Goal: Task Accomplishment & Management: Manage account settings

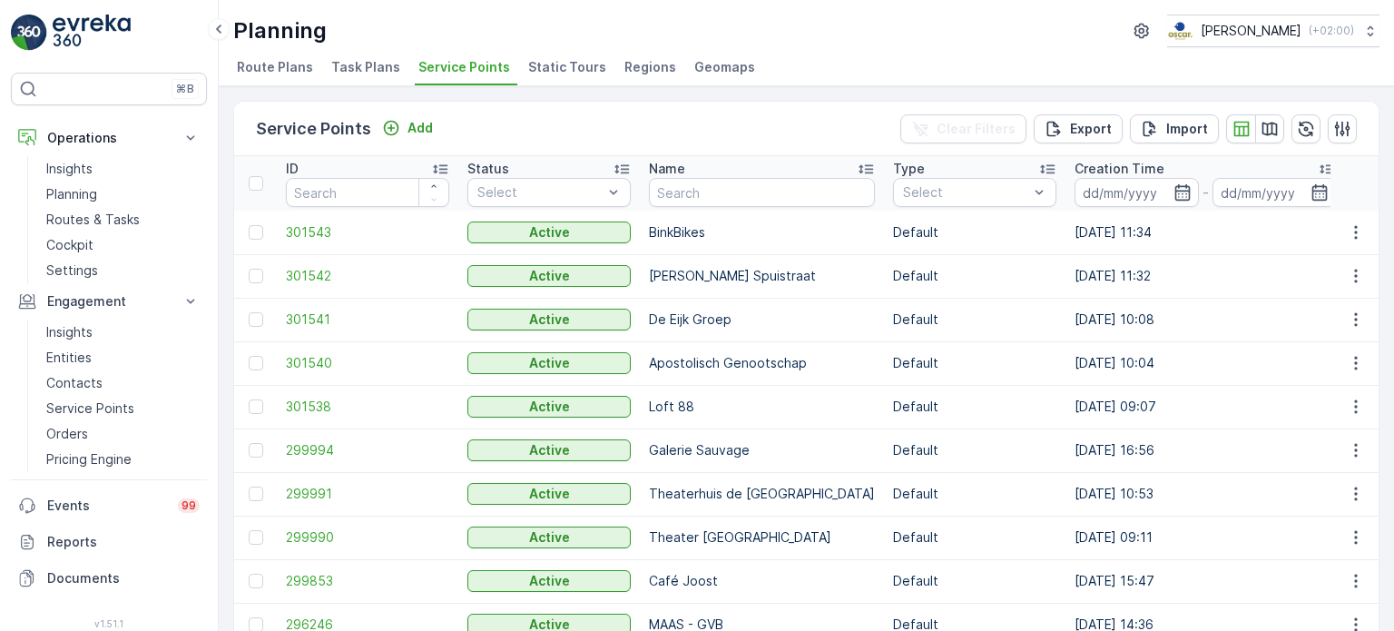
scroll to position [0, 2039]
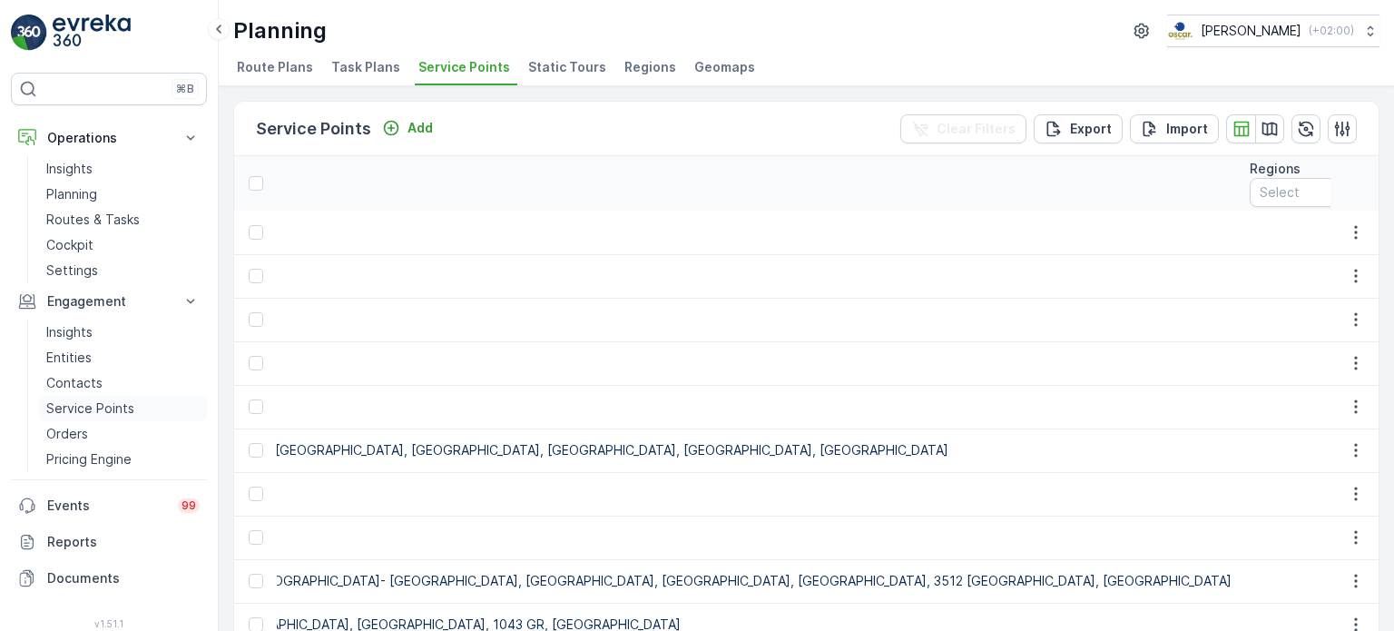
click at [91, 399] on p "Service Points" at bounding box center [90, 408] width 88 height 18
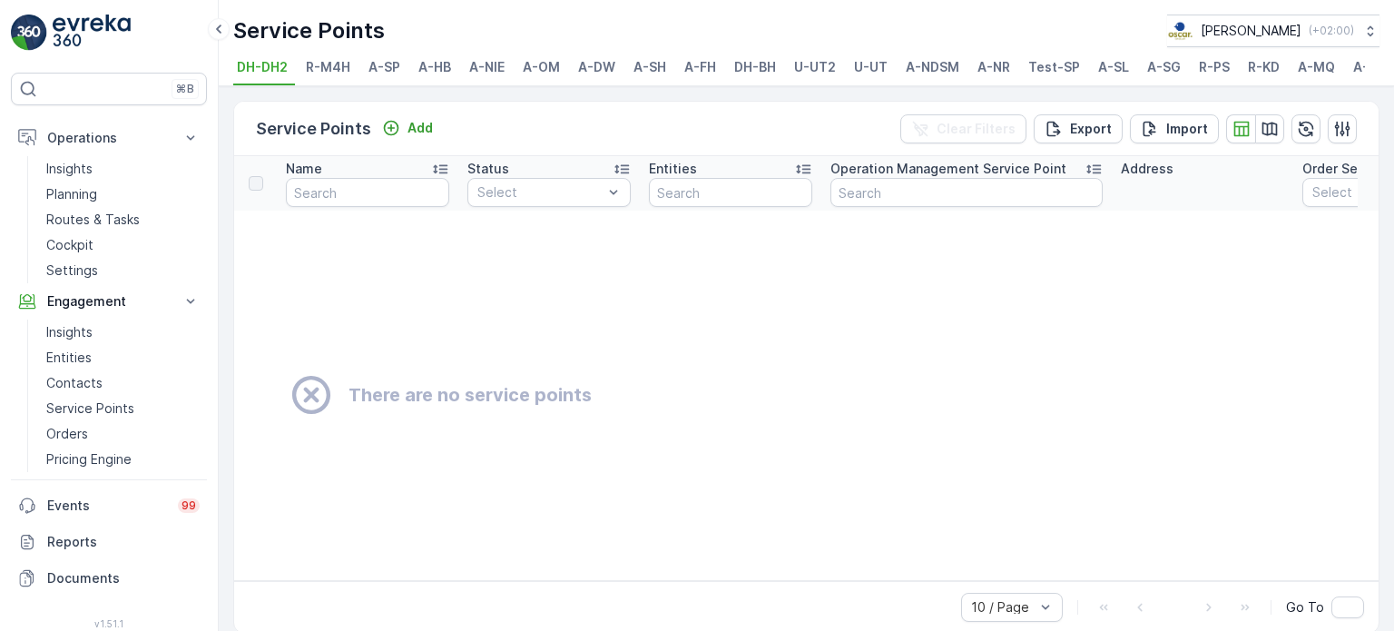
click at [735, 74] on span "DH-BH" at bounding box center [755, 67] width 42 height 18
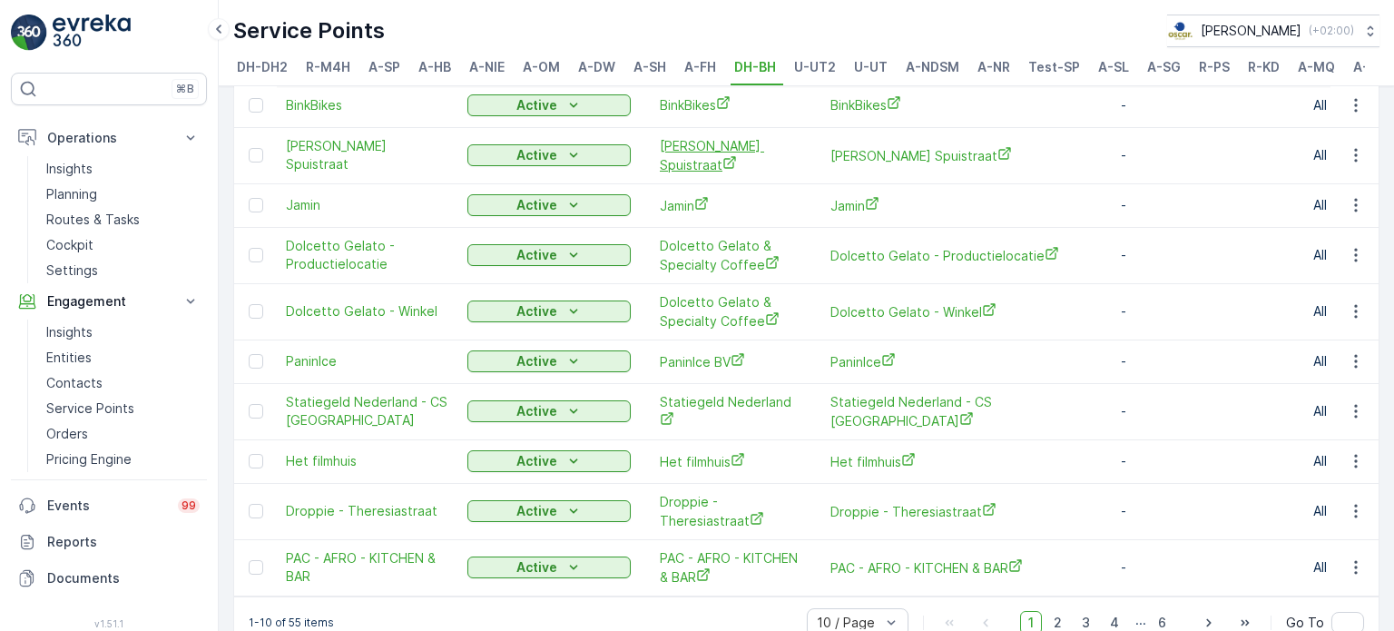
scroll to position [161, 0]
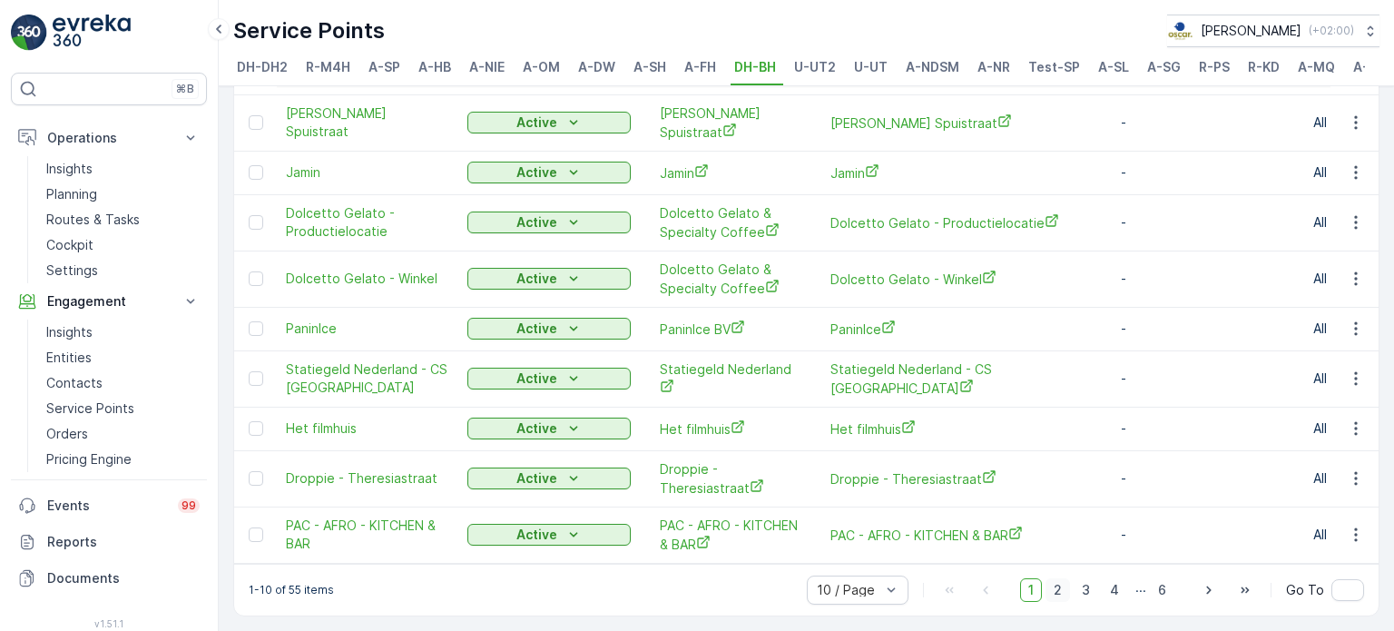
click at [1064, 585] on span "2" at bounding box center [1058, 590] width 25 height 24
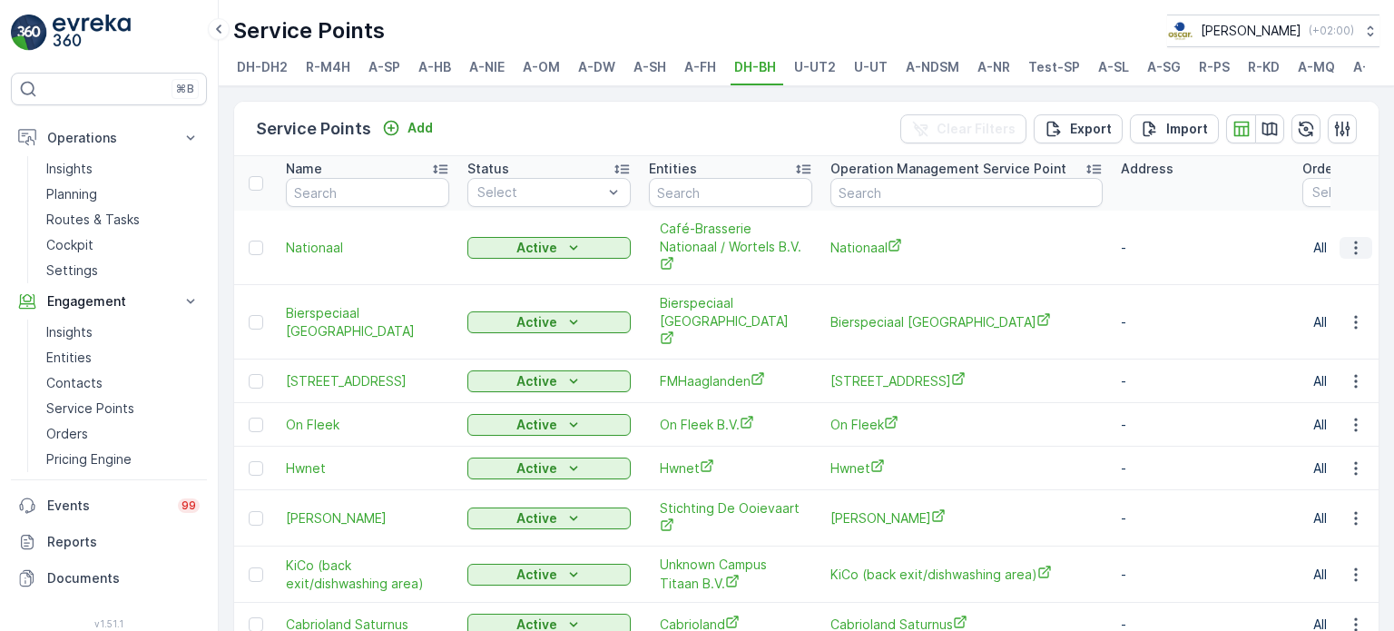
click at [1357, 257] on icon "button" at bounding box center [1356, 248] width 18 height 18
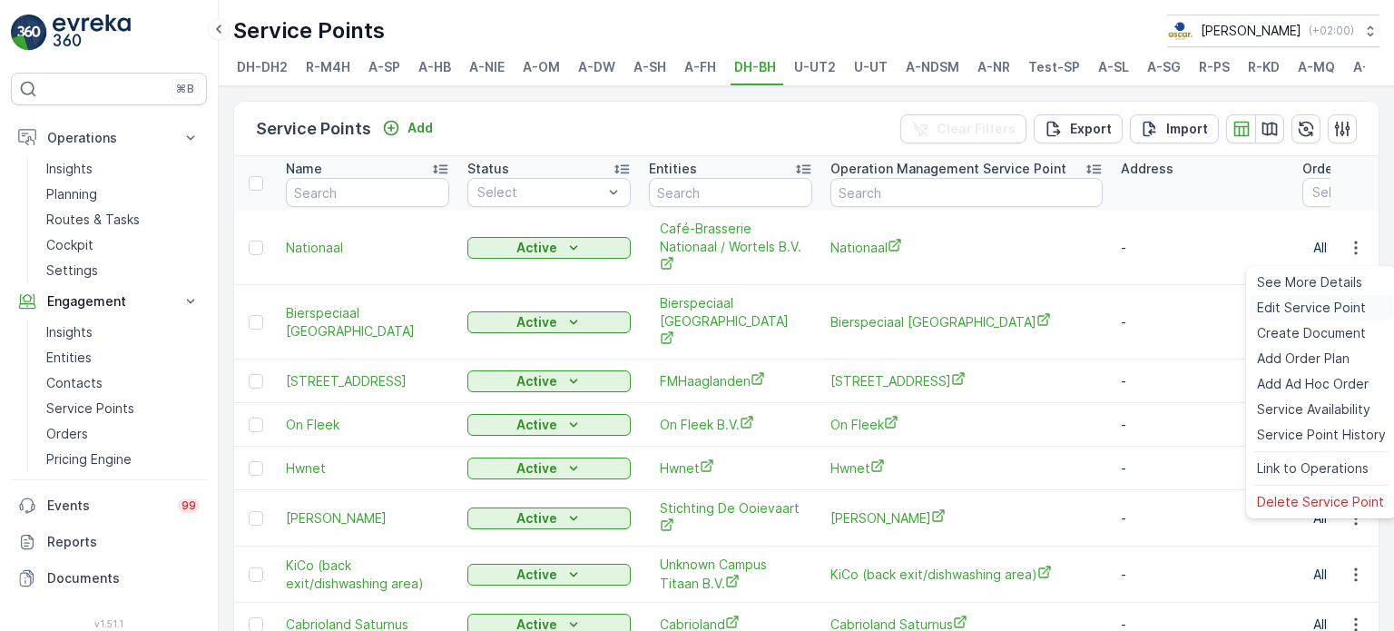
click at [1303, 306] on span "Edit Service Point" at bounding box center [1311, 308] width 109 height 18
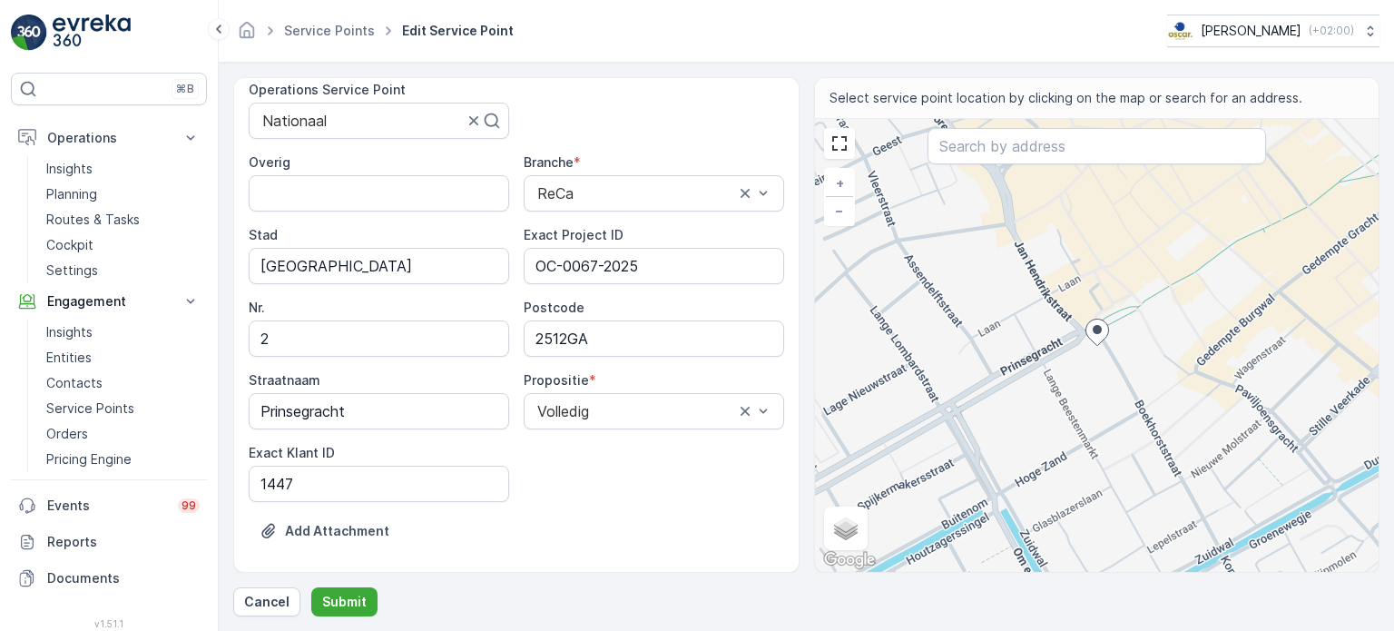
scroll to position [281, 0]
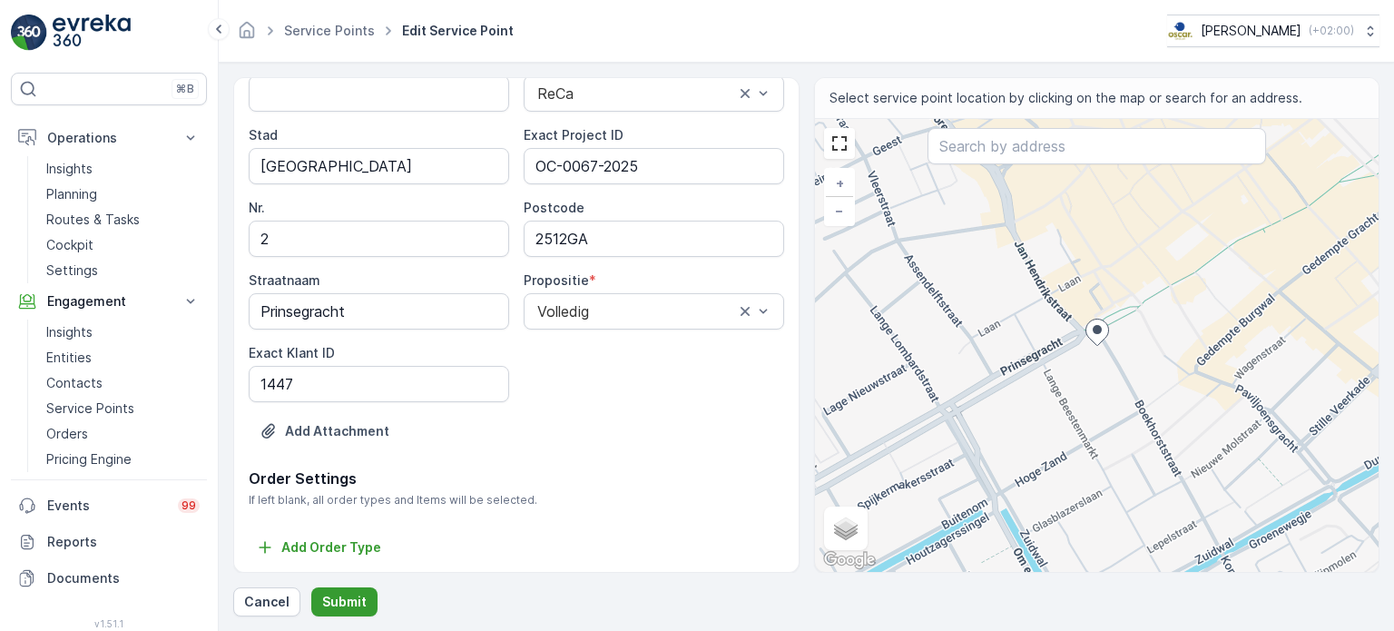
click at [349, 595] on p "Submit" at bounding box center [344, 602] width 44 height 18
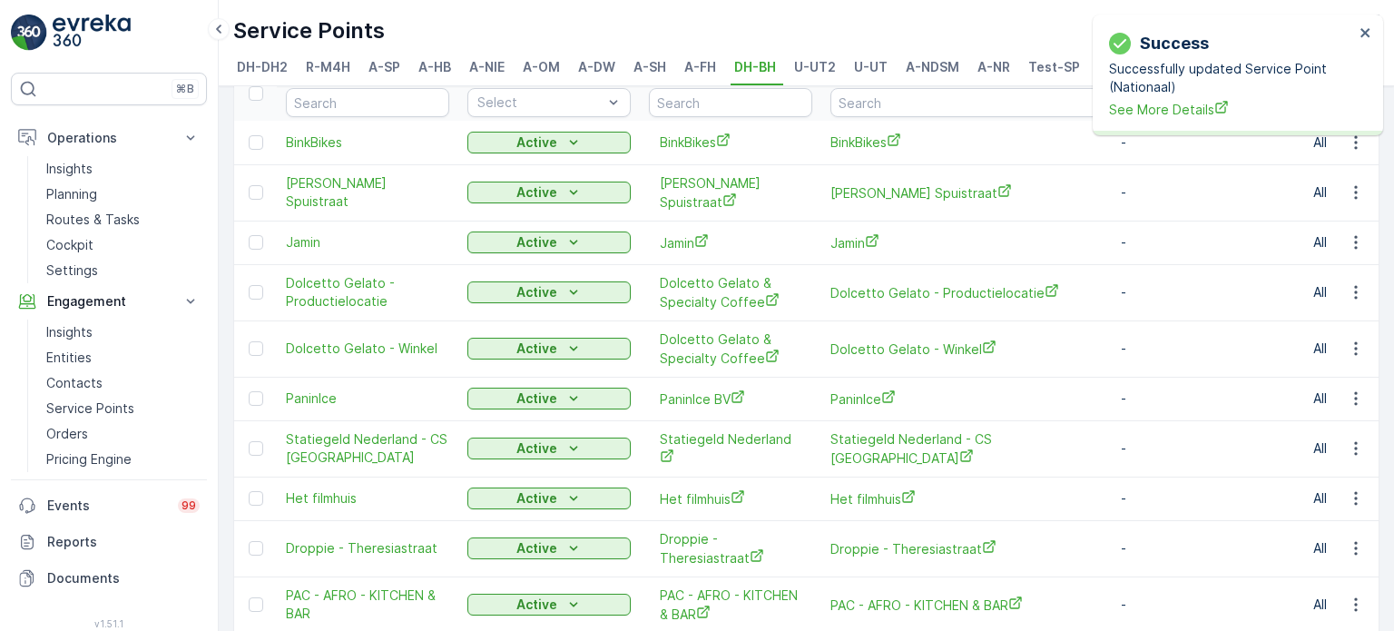
scroll to position [161, 0]
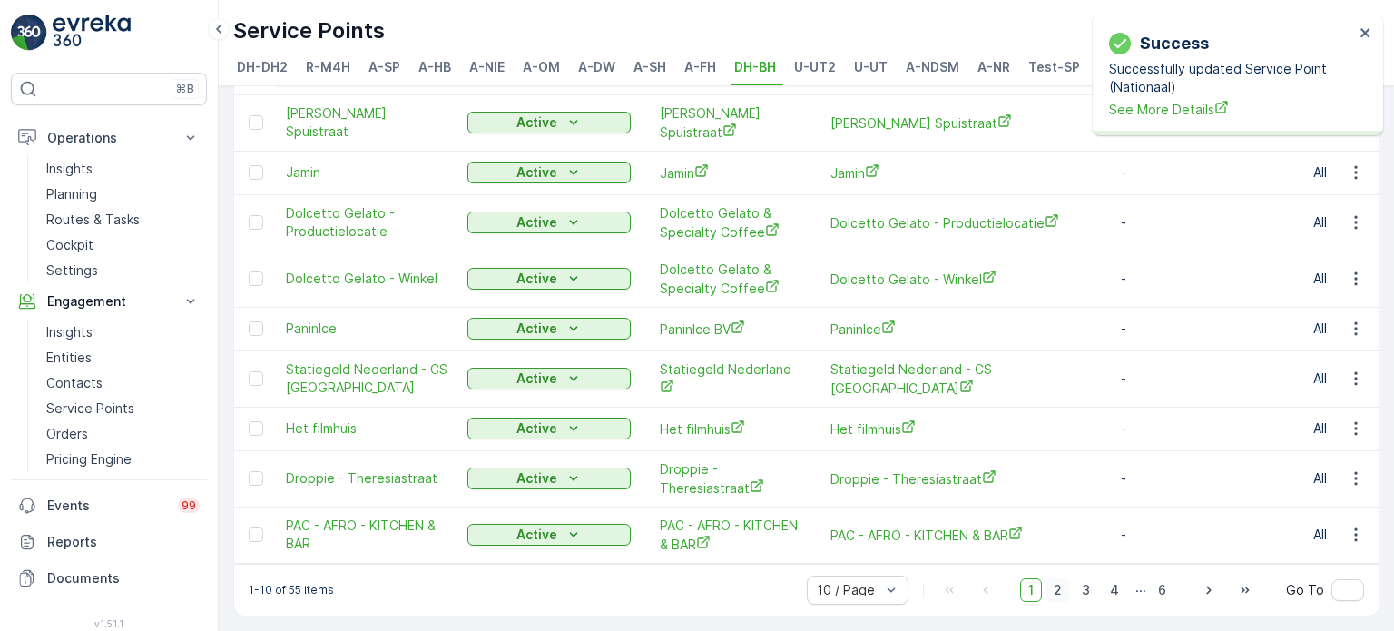
click at [1056, 588] on span "2" at bounding box center [1058, 590] width 25 height 24
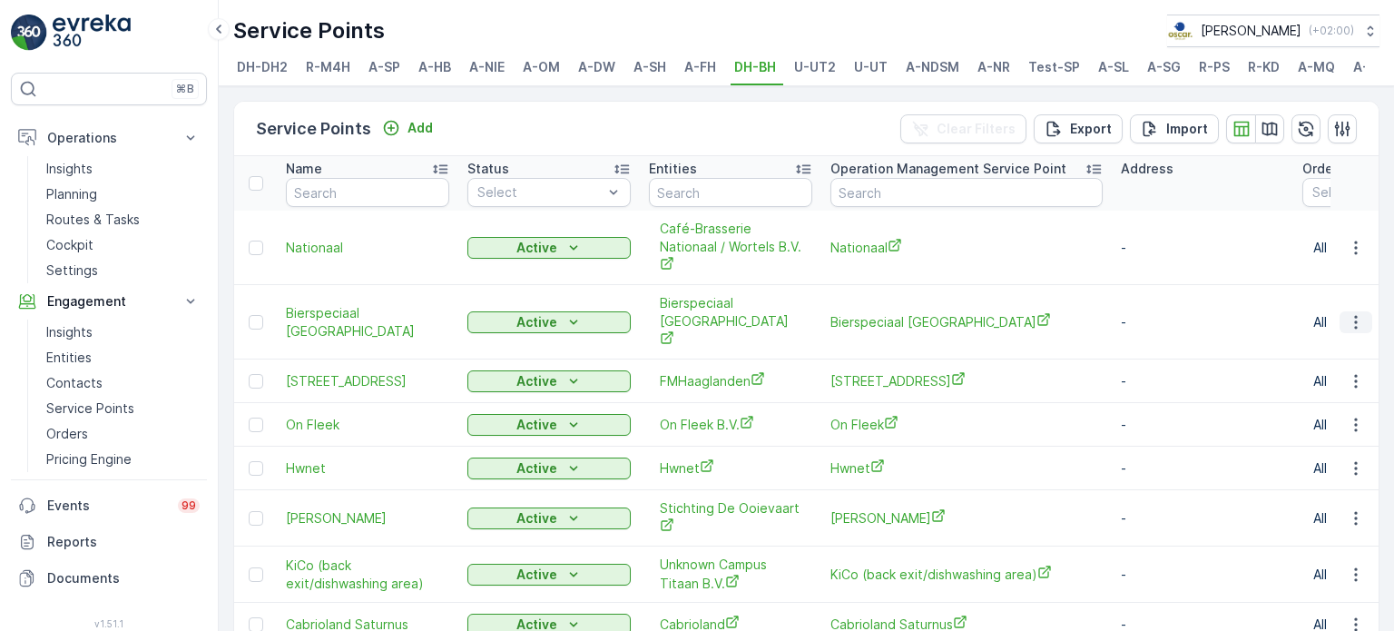
click at [1351, 318] on icon "button" at bounding box center [1356, 322] width 18 height 18
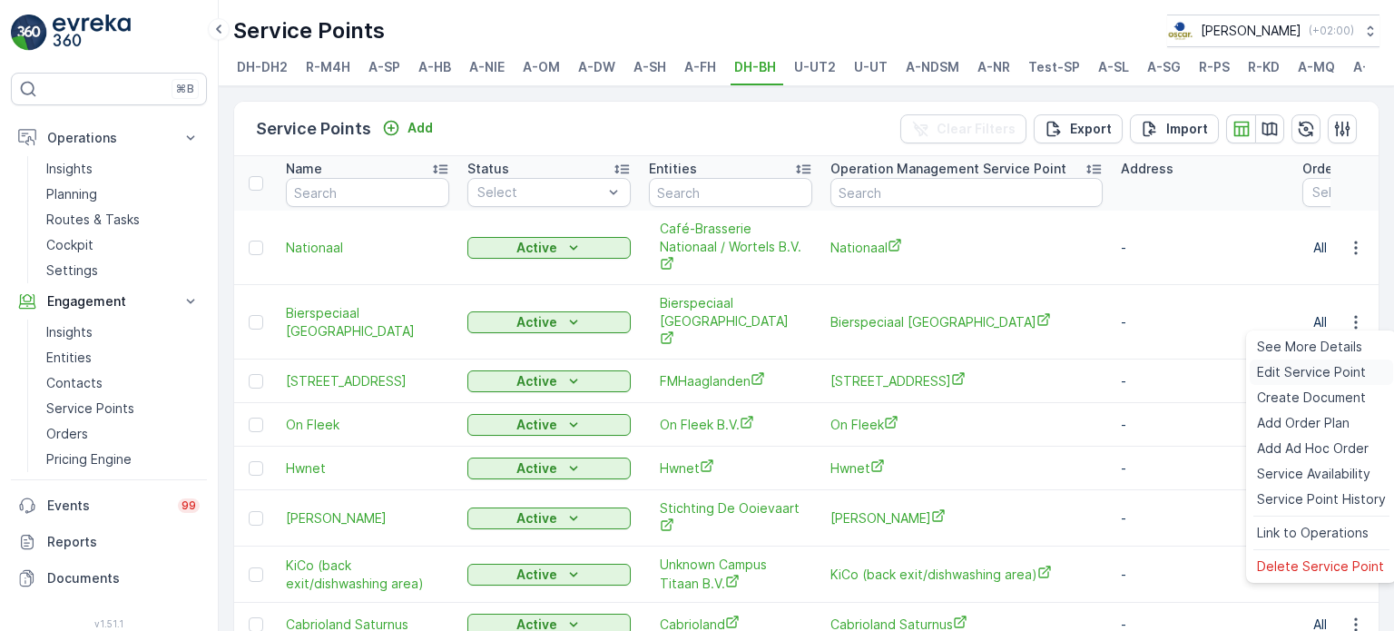
click at [1322, 377] on span "Edit Service Point" at bounding box center [1311, 372] width 109 height 18
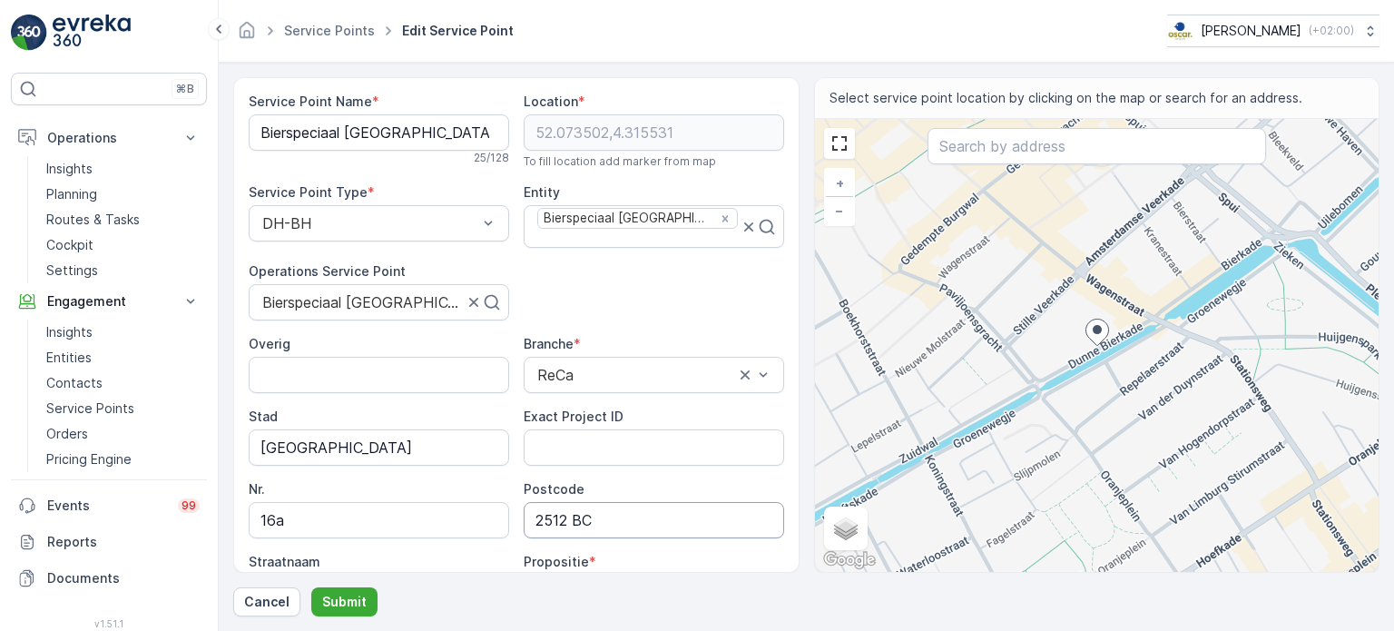
click at [574, 507] on input "2512 BC" at bounding box center [654, 520] width 260 height 36
type input "2512BC"
click at [353, 133] on Name "Bierspeciaal [GEOGRAPHIC_DATA]" at bounding box center [379, 132] width 260 height 36
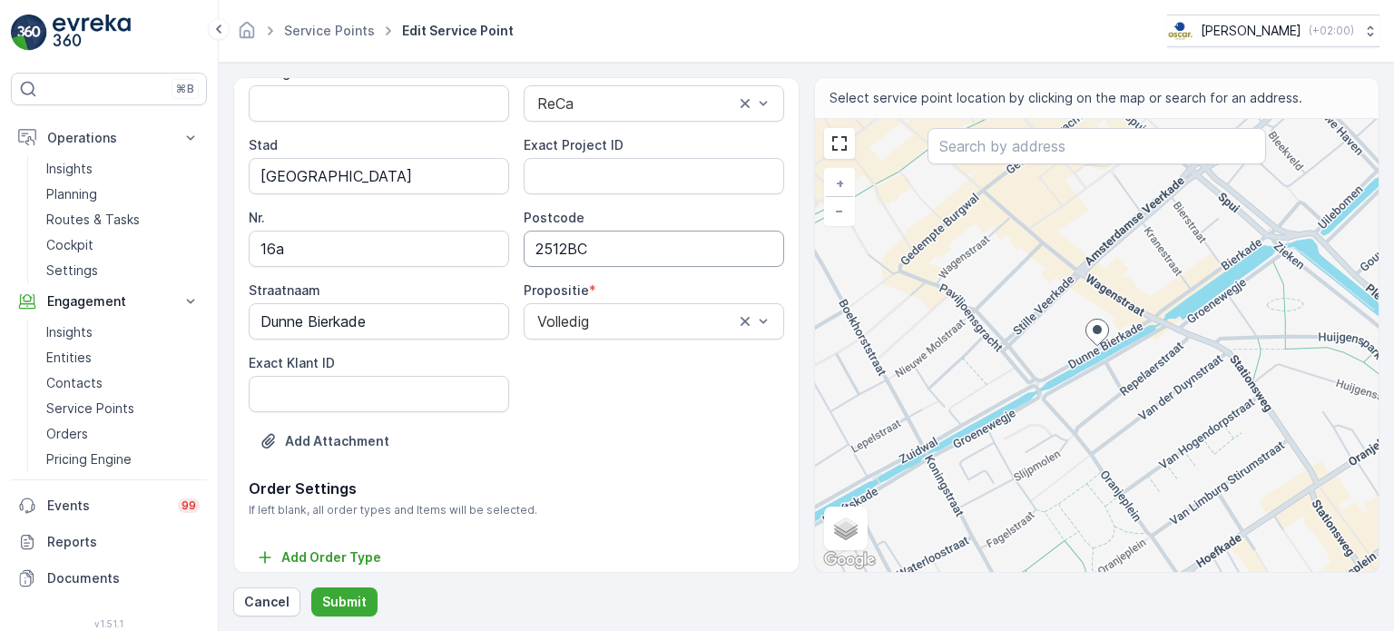
scroll to position [272, 0]
click at [380, 378] on ID "Exact Klant ID" at bounding box center [379, 393] width 260 height 36
paste ID "1415"
type ID "1415"
click at [600, 175] on ID "Exact Project ID" at bounding box center [654, 175] width 260 height 36
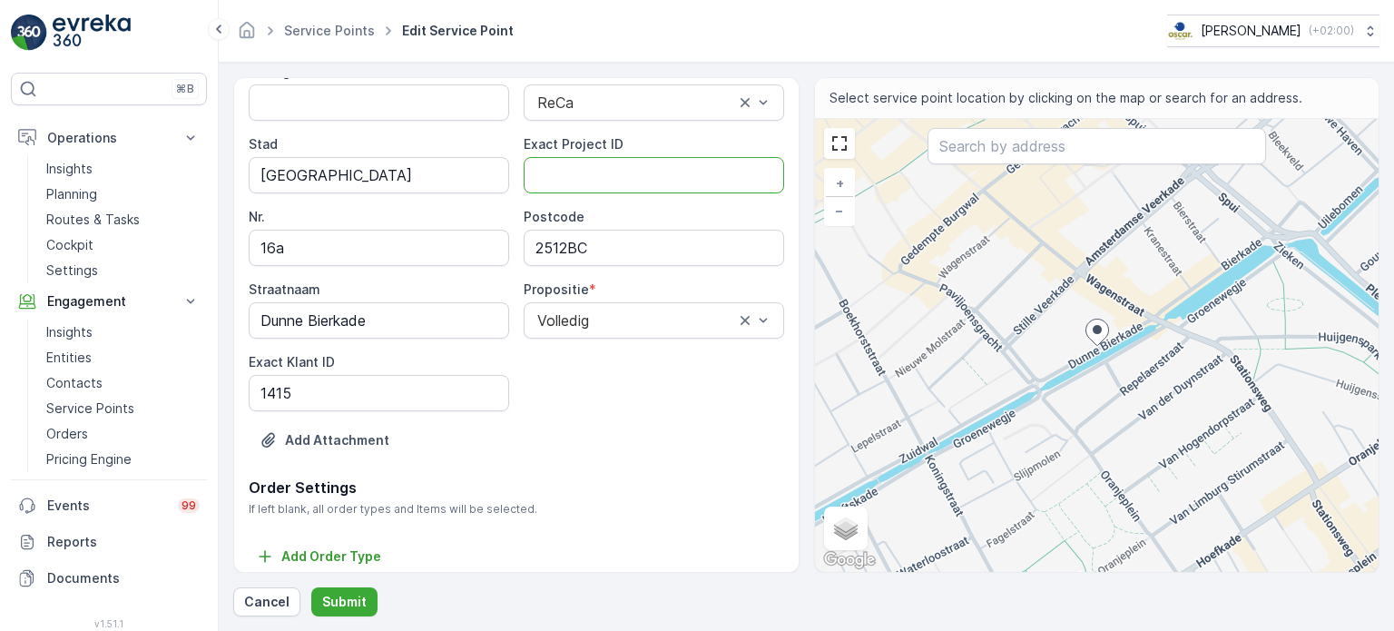
paste ID "OC-0047-2025"
type ID "OC-0047-2025"
click at [581, 400] on div "Overig Branche * ReCa Stad [GEOGRAPHIC_DATA] Exact Project ID OC-0047-2025 Nr. …" at bounding box center [517, 237] width 536 height 349
click at [349, 596] on p "Submit" at bounding box center [344, 602] width 44 height 18
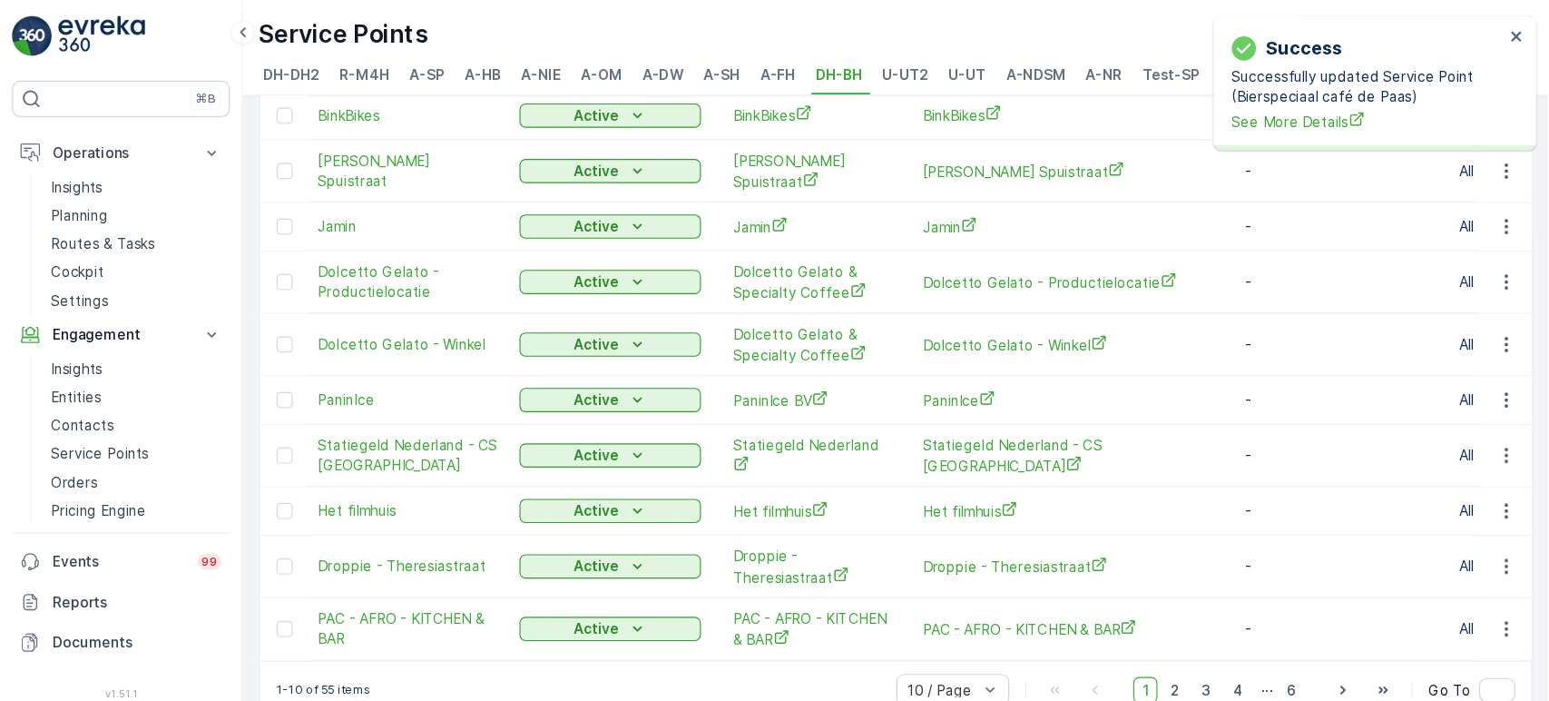
scroll to position [161, 0]
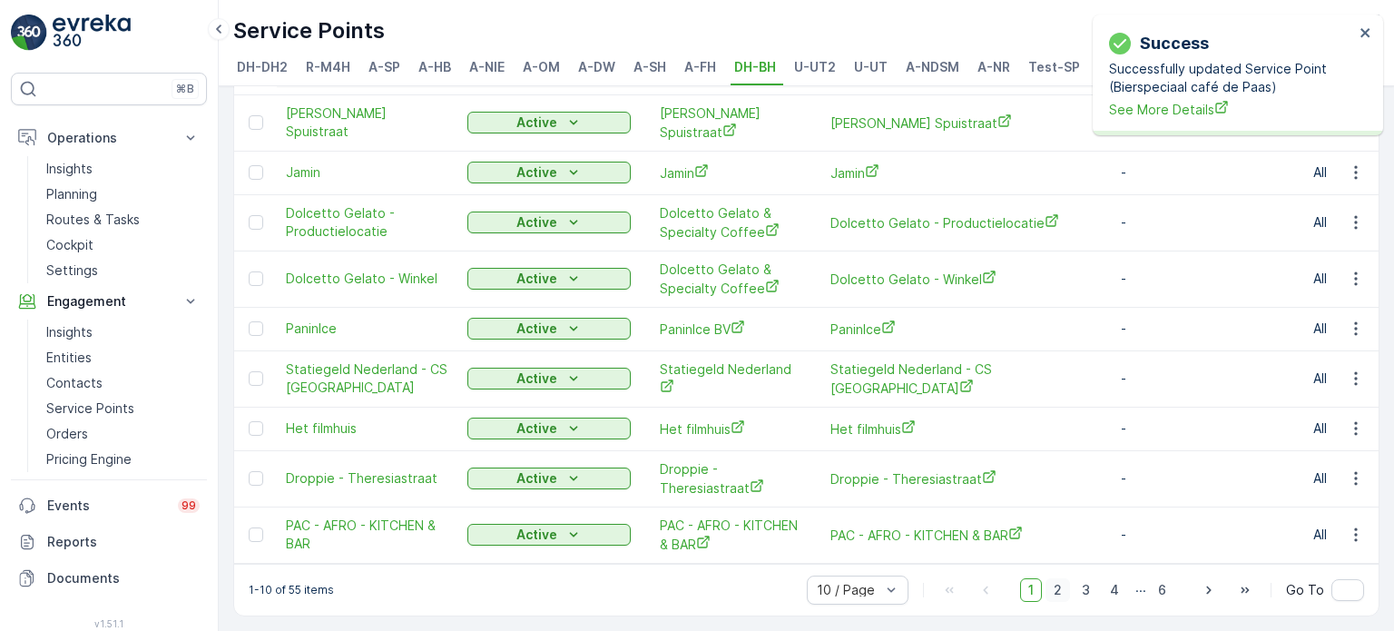
click at [1064, 588] on span "2" at bounding box center [1058, 590] width 25 height 24
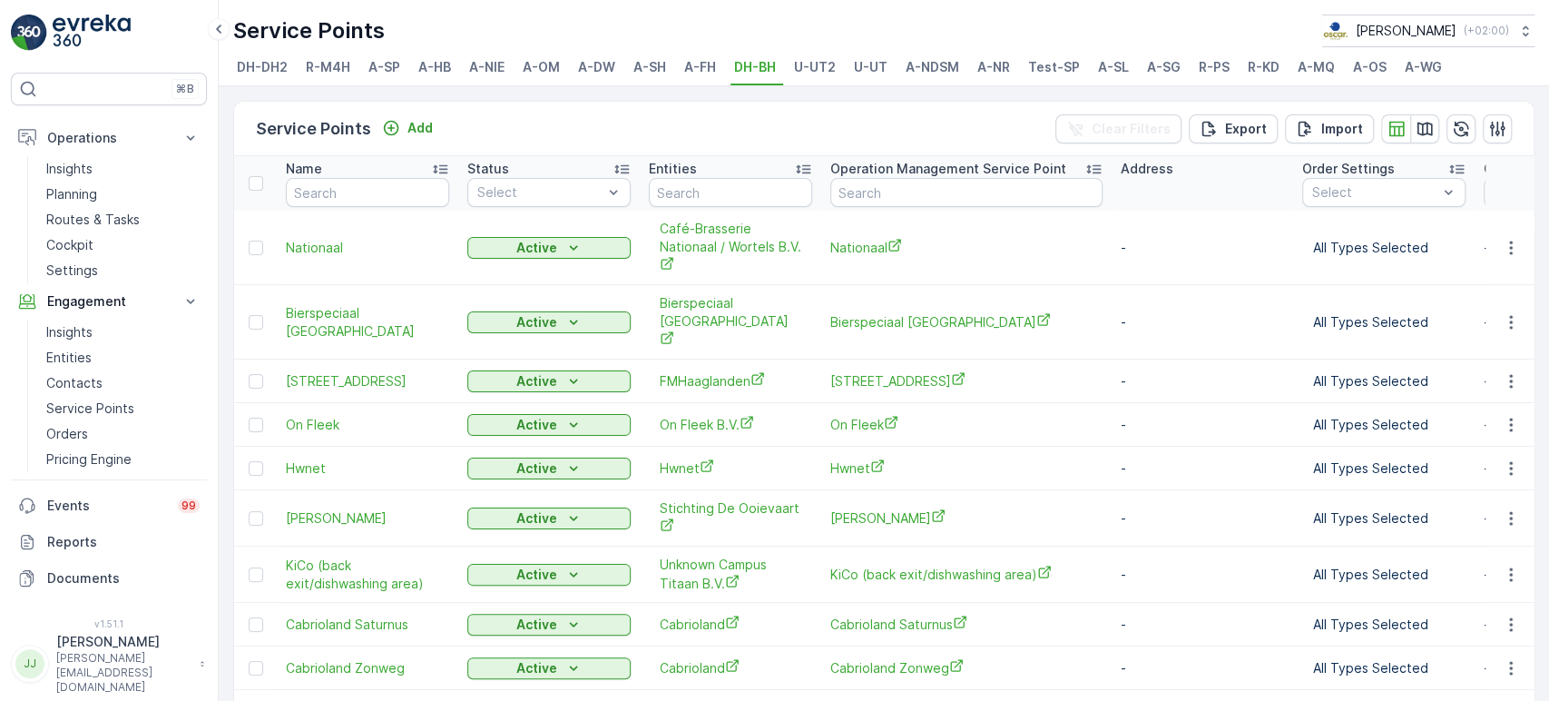
scroll to position [92, 0]
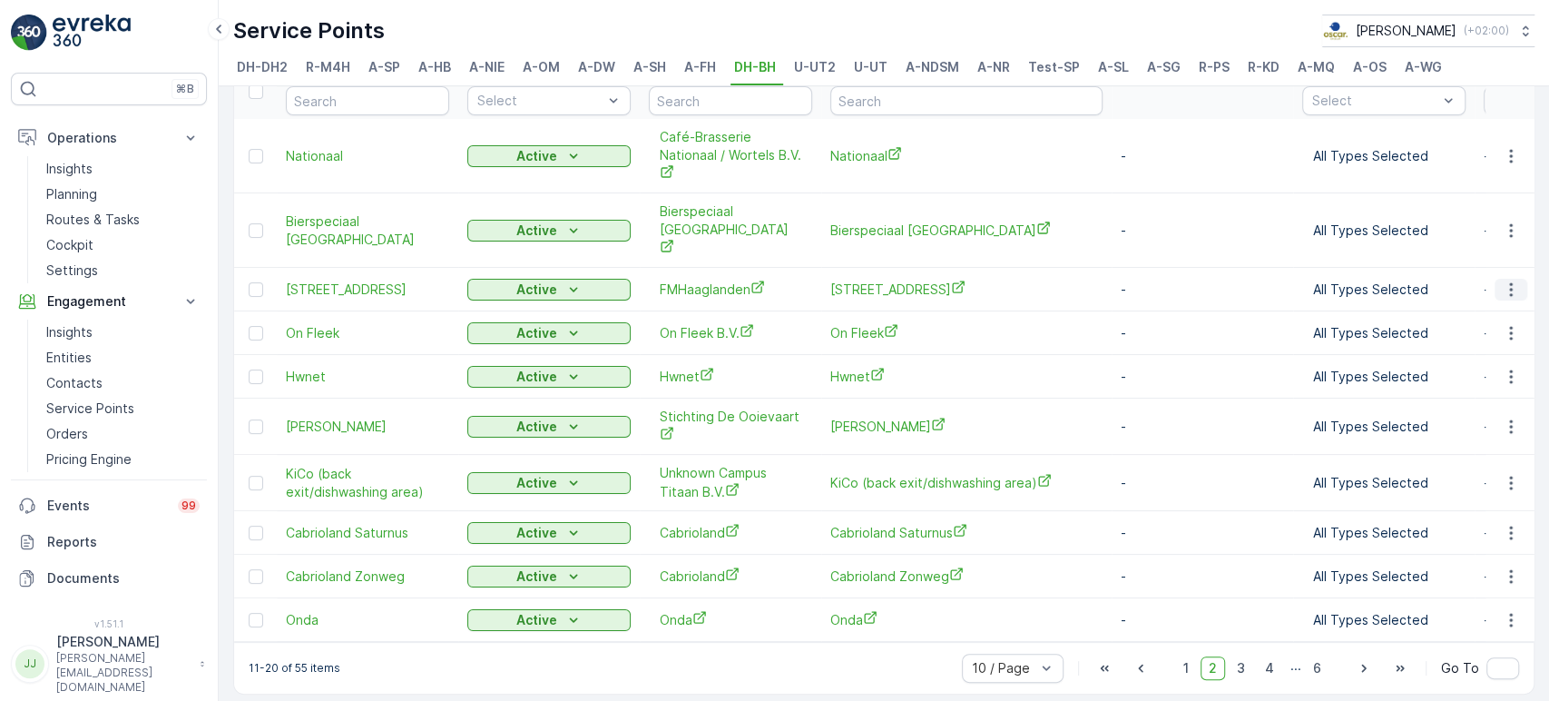
click at [1393, 280] on icon "button" at bounding box center [1511, 289] width 18 height 18
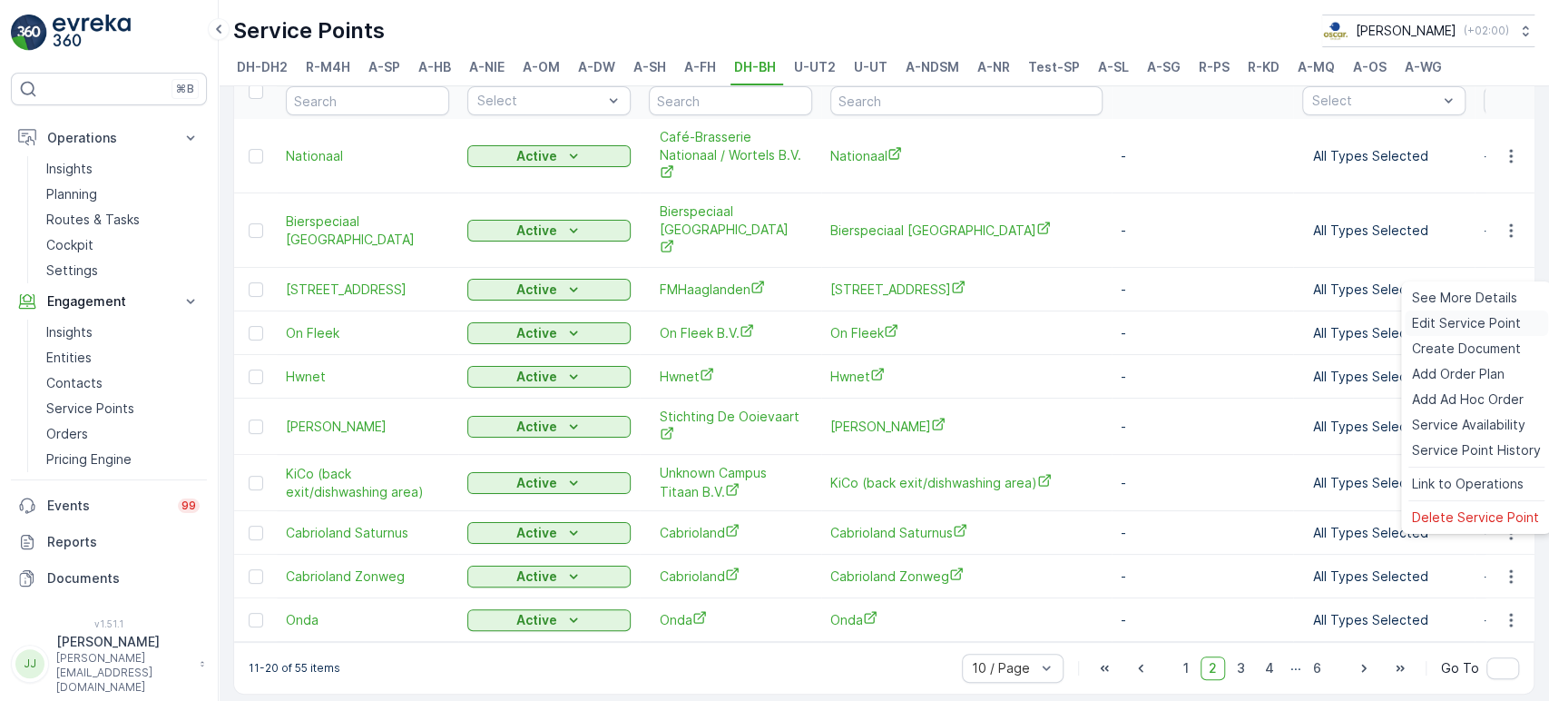
click at [1393, 328] on span "Edit Service Point" at bounding box center [1466, 323] width 109 height 18
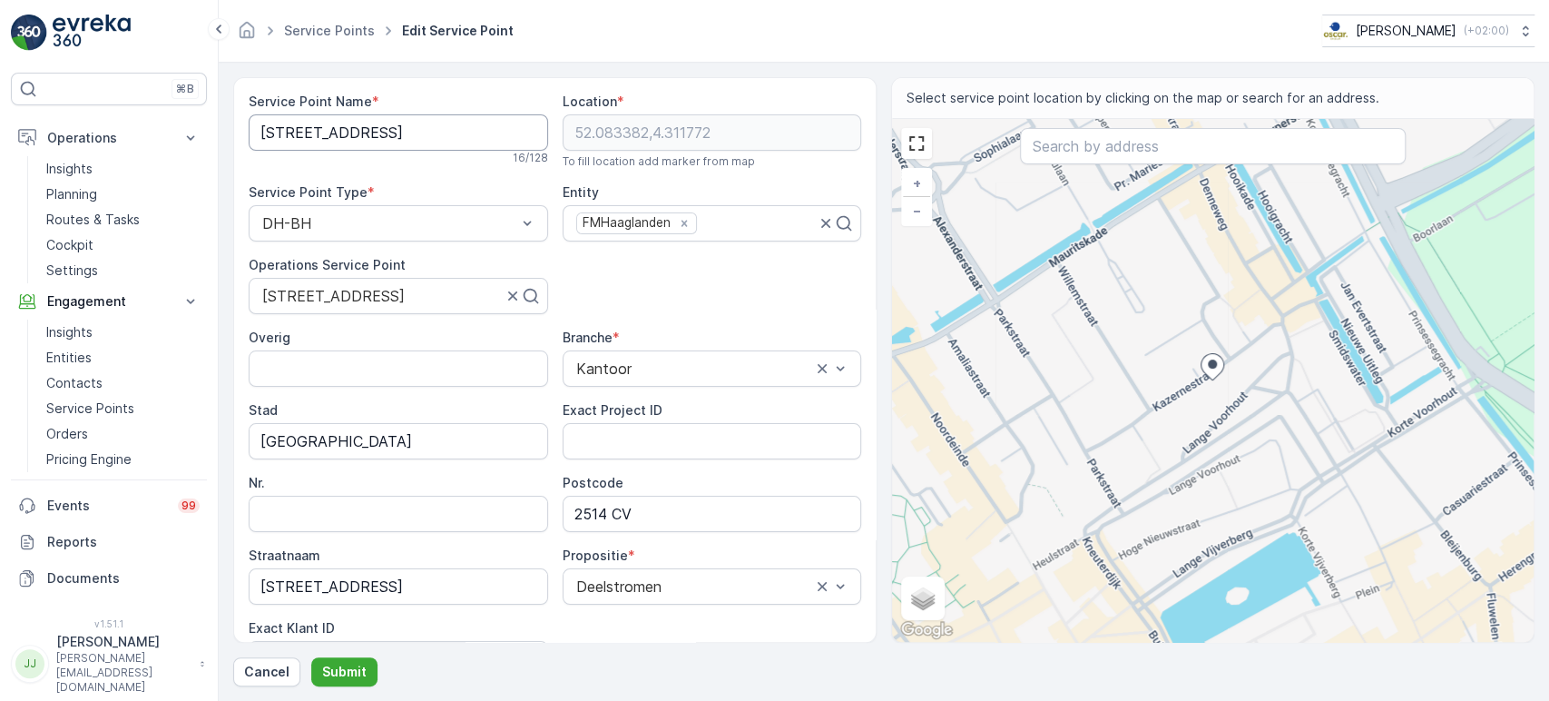
click at [386, 134] on Name "[STREET_ADDRESS]" at bounding box center [399, 132] width 300 height 36
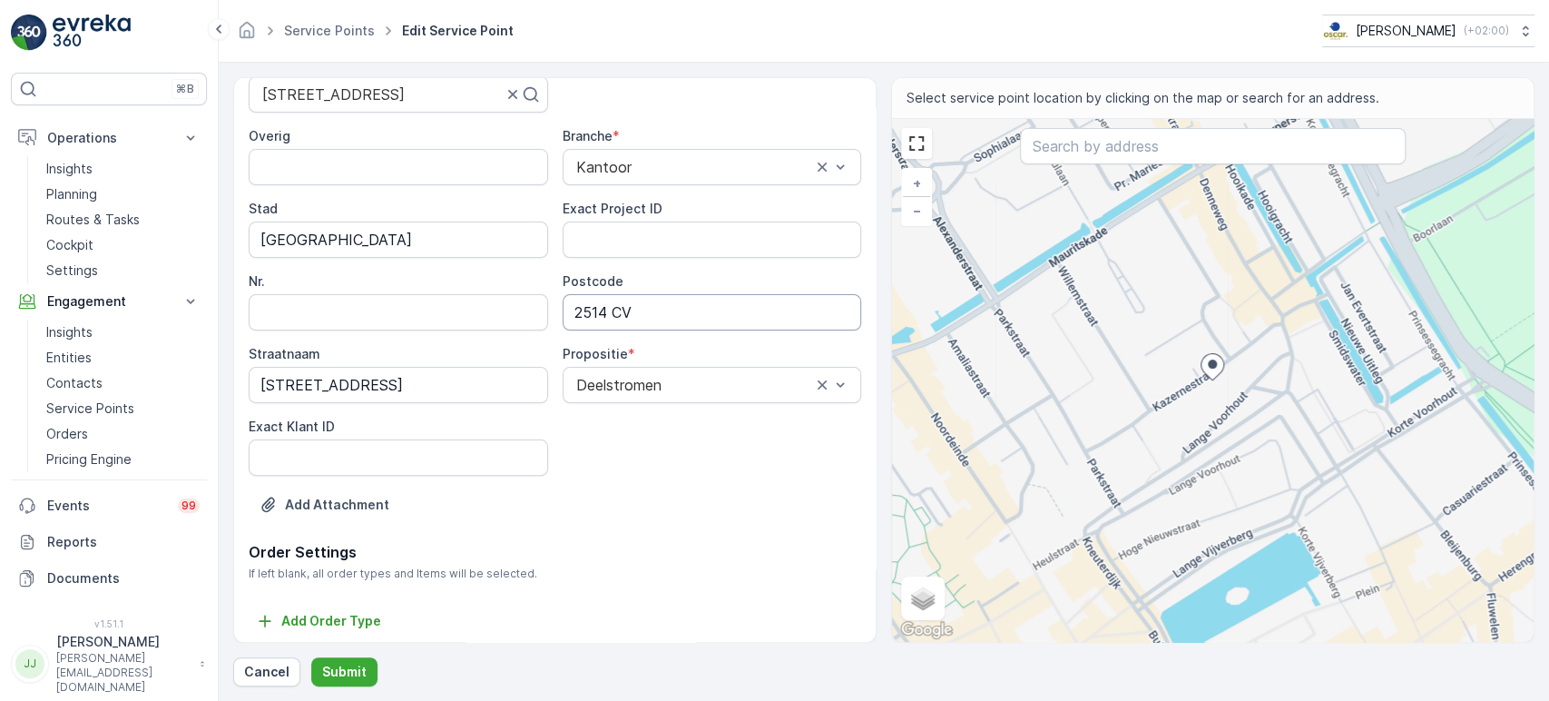
click at [609, 310] on input "2514 CV" at bounding box center [713, 312] width 300 height 36
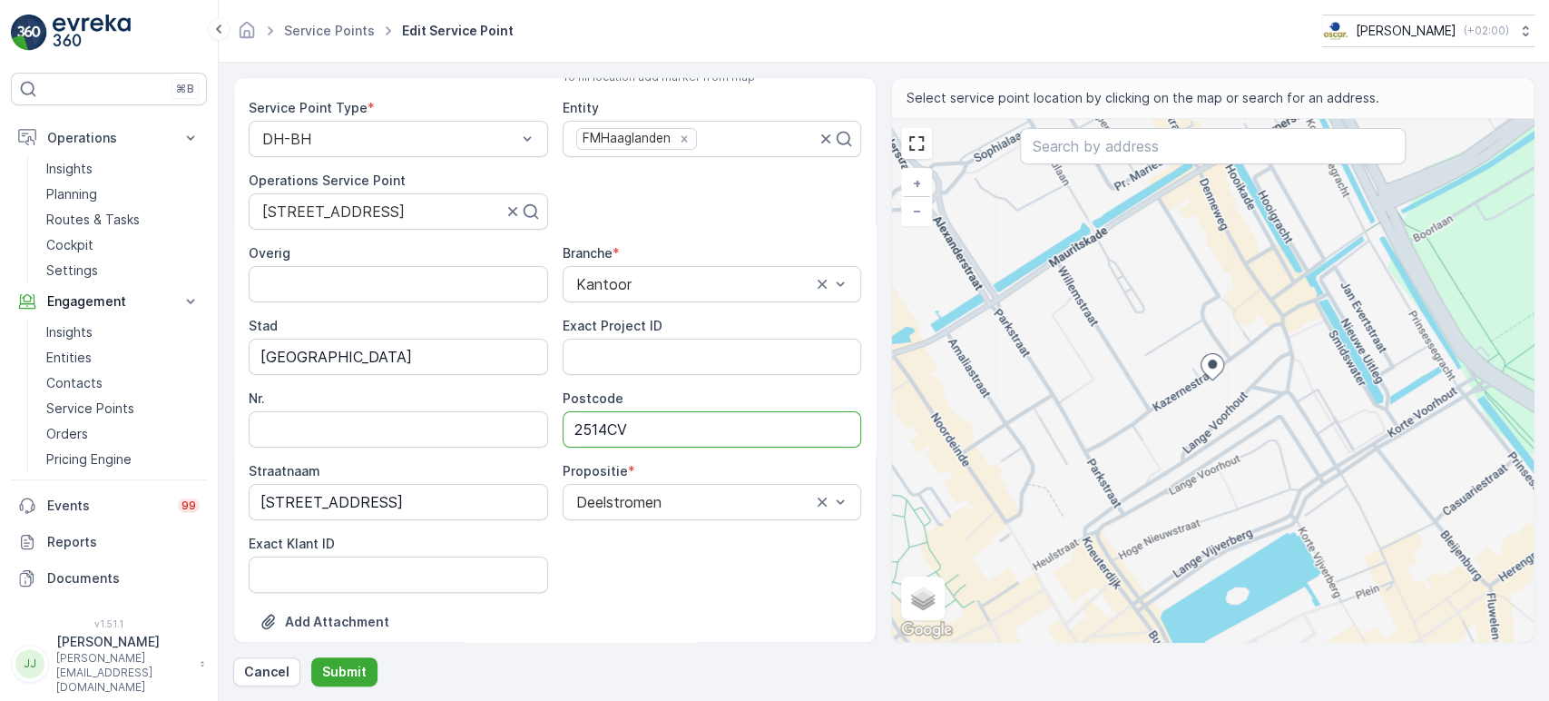
scroll to position [0, 0]
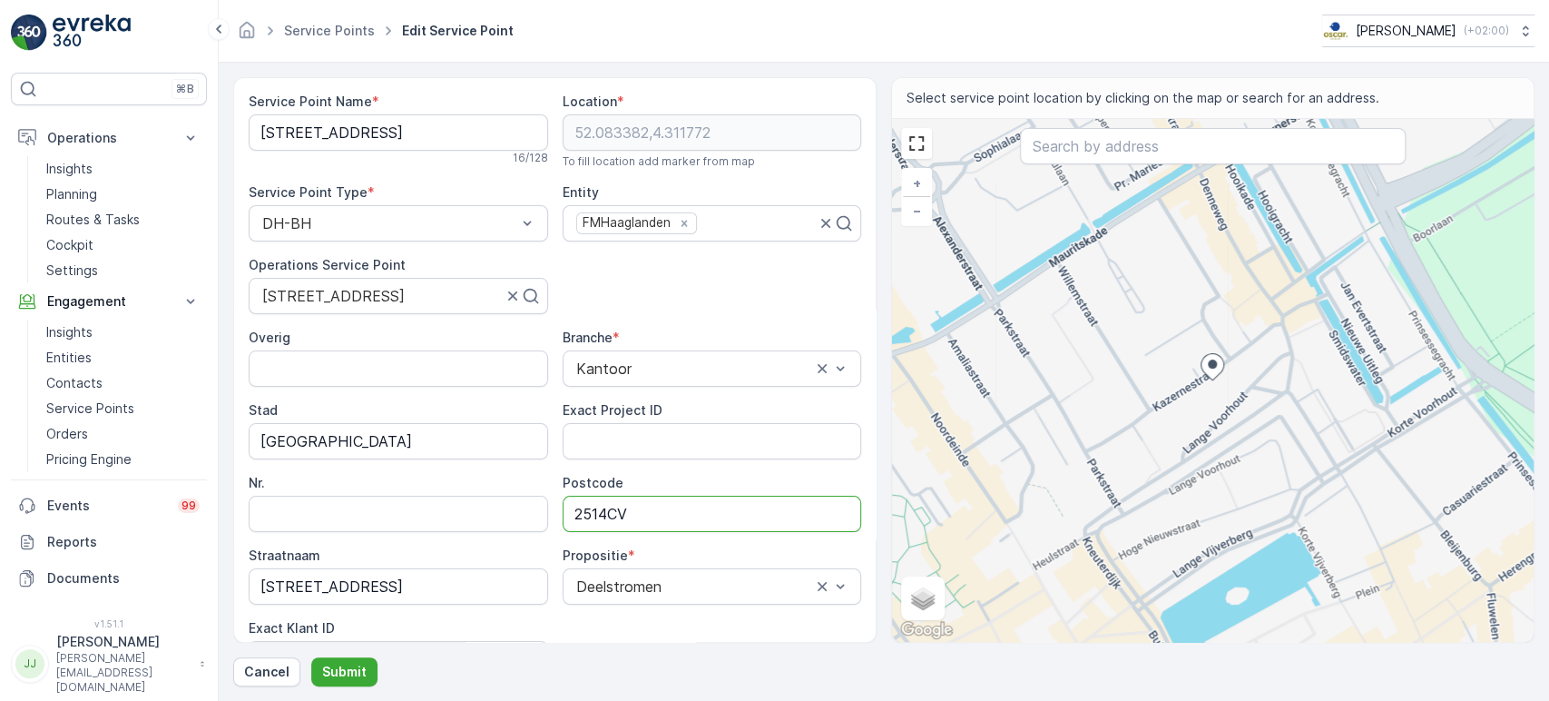
type input "2514CV"
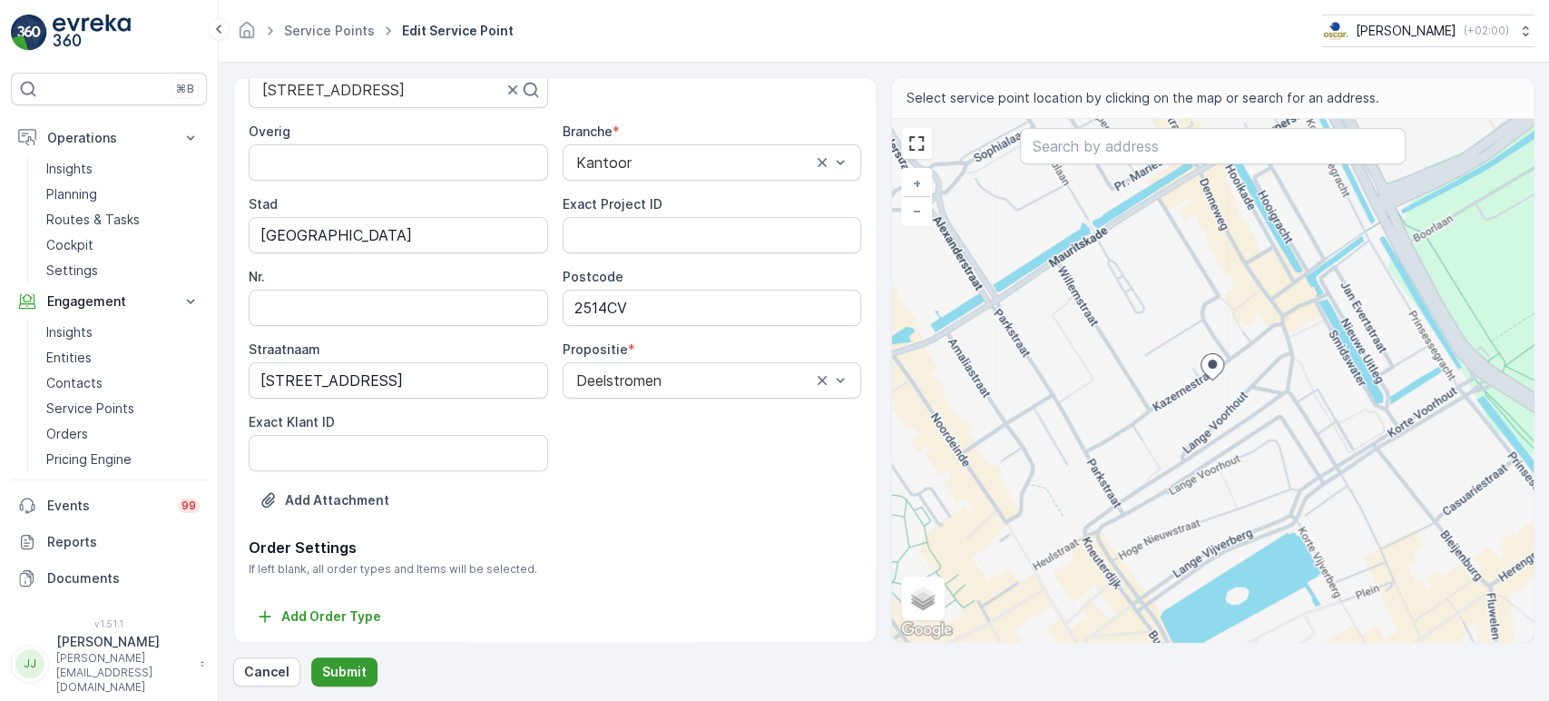
click at [354, 630] on p "Submit" at bounding box center [344, 672] width 44 height 18
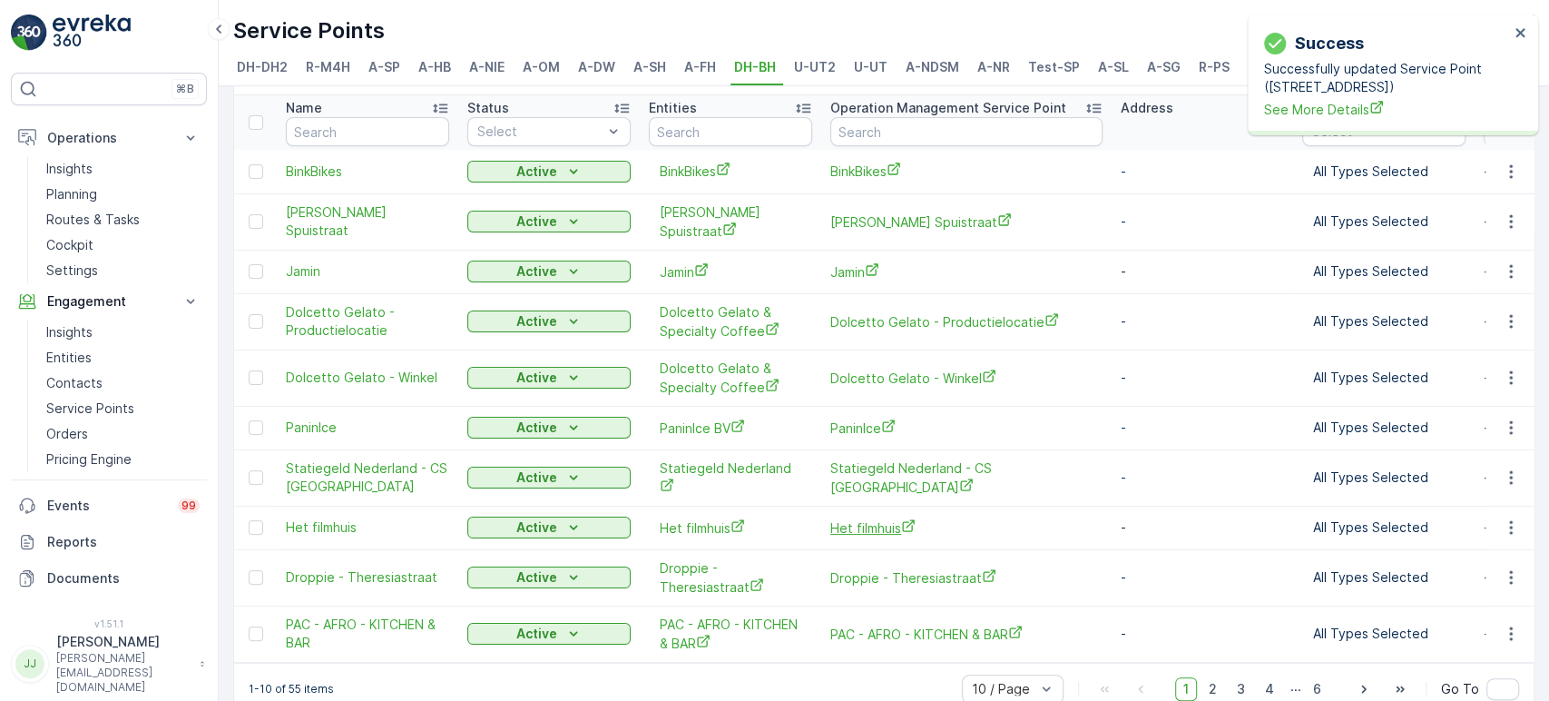
scroll to position [87, 0]
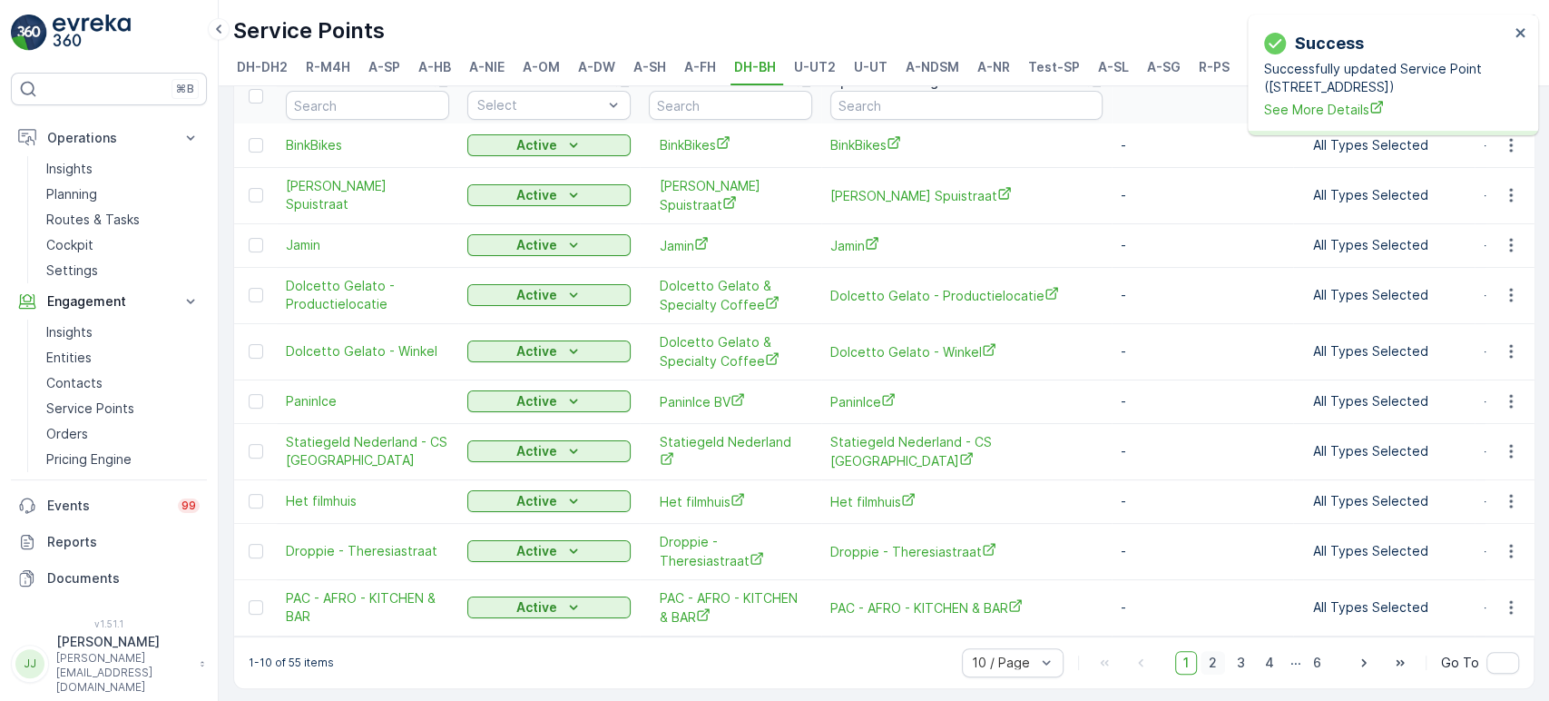
click at [1209, 630] on span "2" at bounding box center [1213, 663] width 25 height 24
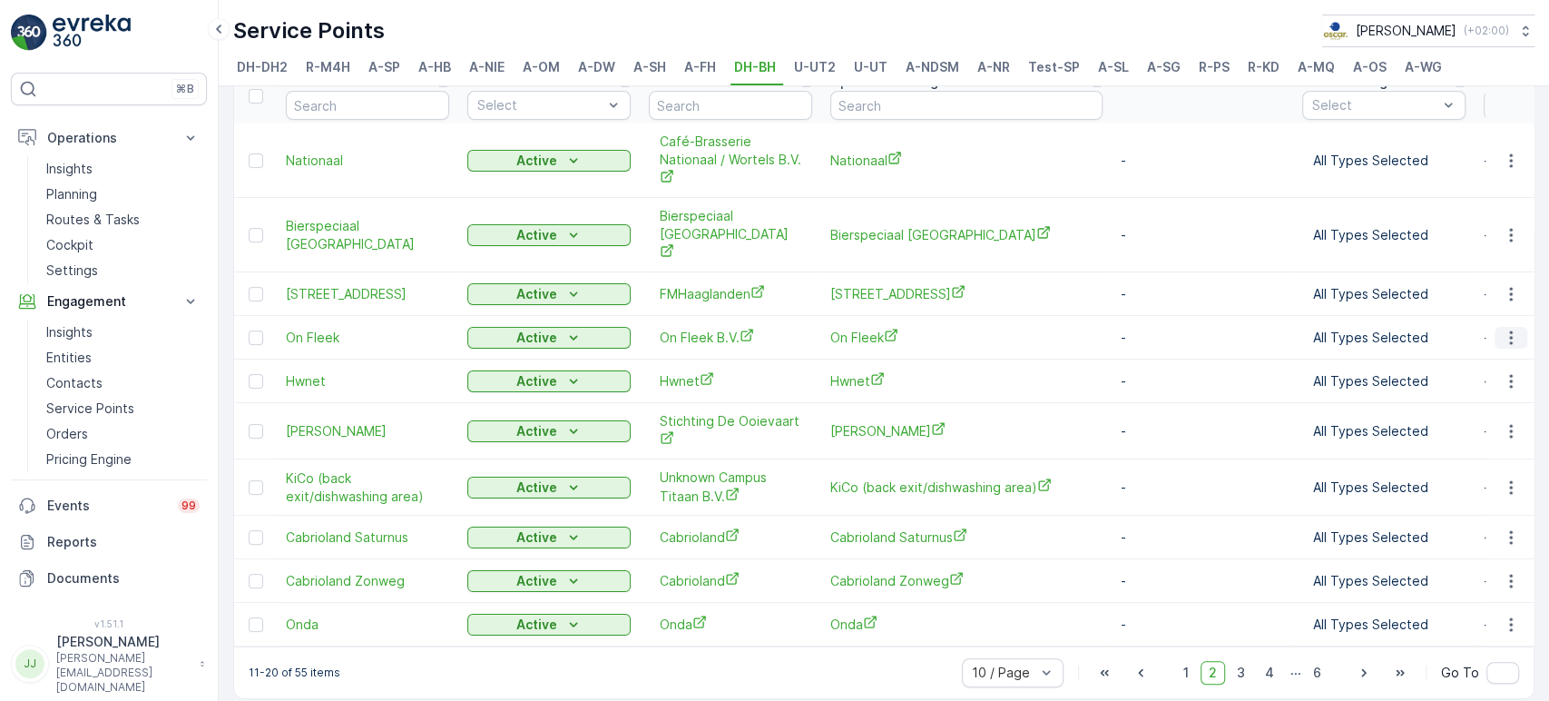
click at [1393, 329] on icon "button" at bounding box center [1511, 338] width 18 height 18
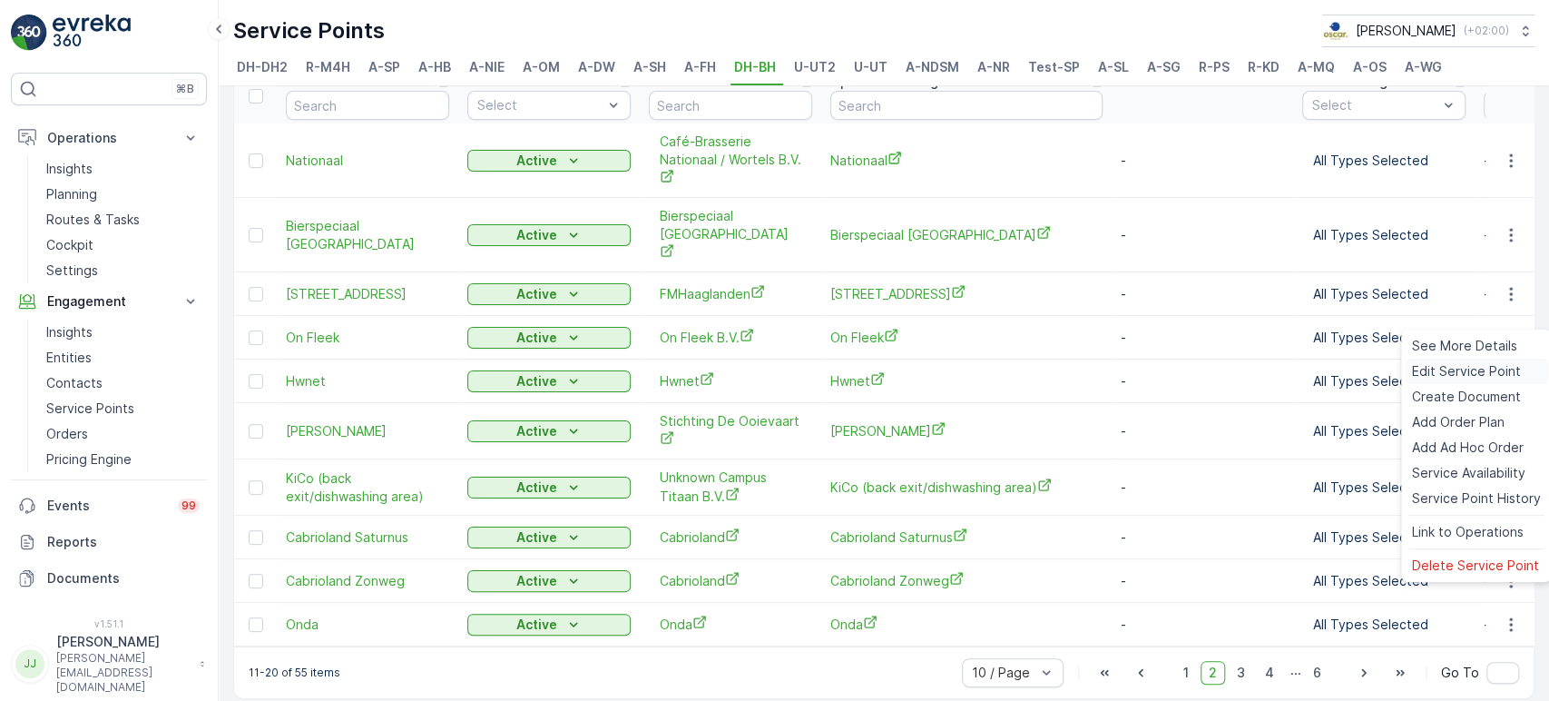
click at [1393, 372] on span "Edit Service Point" at bounding box center [1466, 371] width 109 height 18
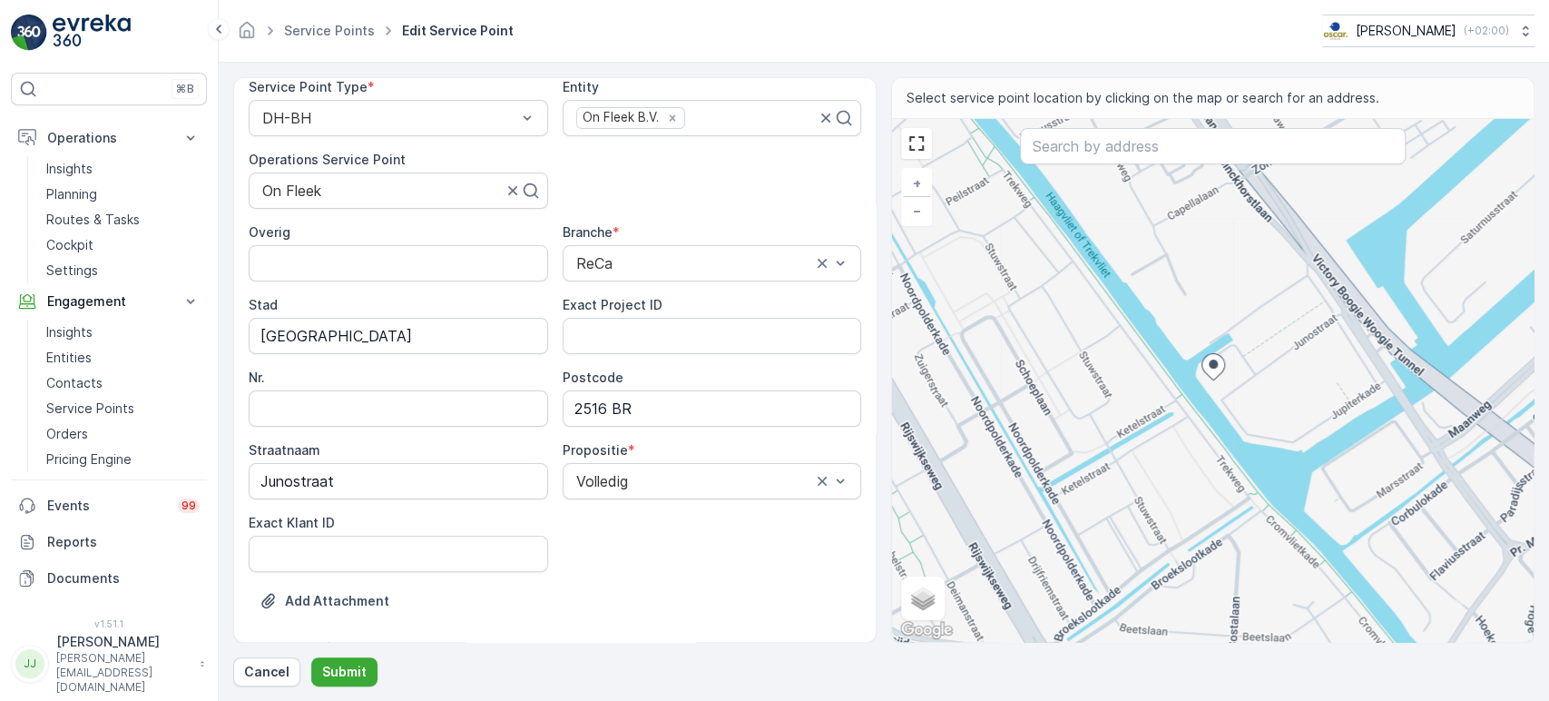
scroll to position [201, 0]
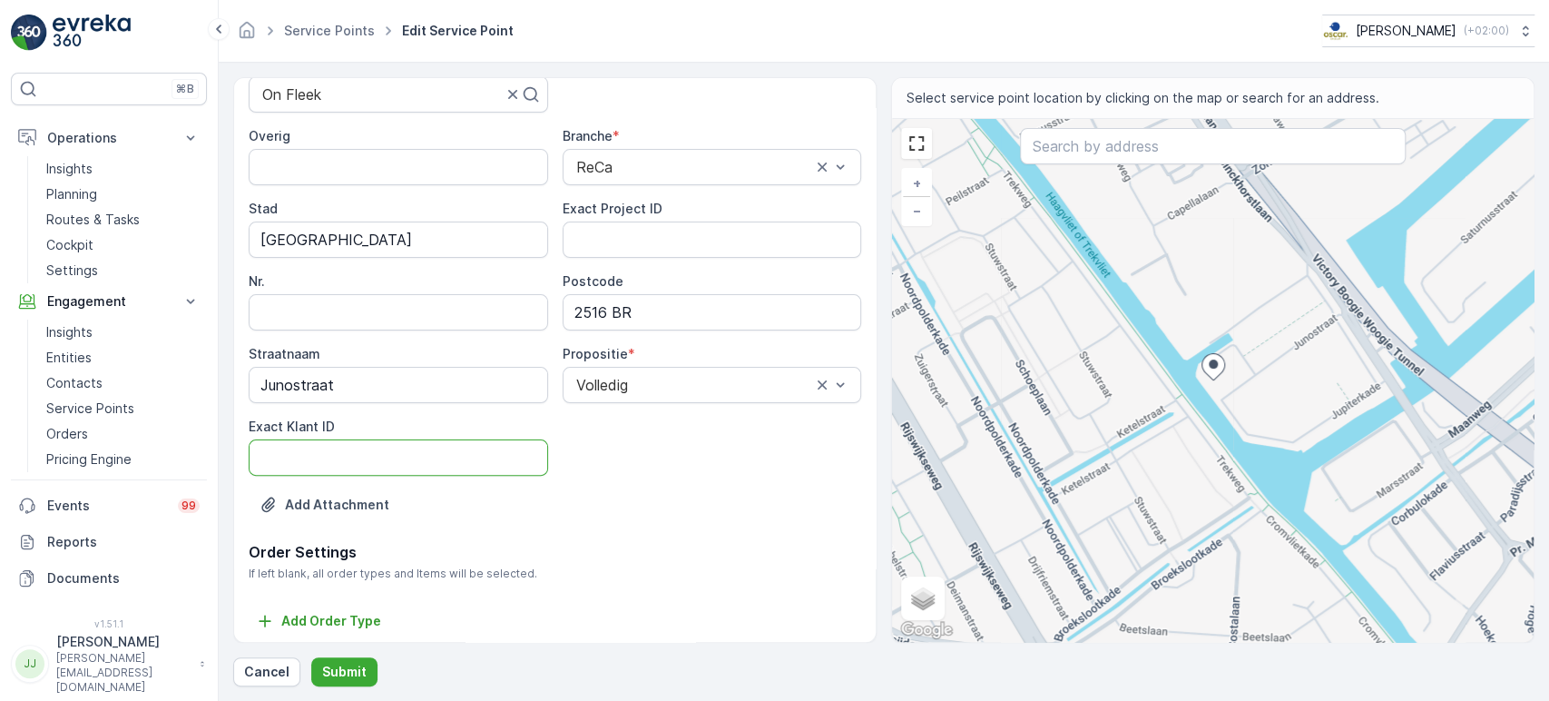
drag, startPoint x: 443, startPoint y: 448, endPoint x: 454, endPoint y: 438, distance: 14.8
click at [443, 448] on ID "Exact Klant ID" at bounding box center [399, 457] width 300 height 36
paste ID "1416"
type ID "1416"
click at [605, 310] on input "2516 BR" at bounding box center [713, 312] width 300 height 36
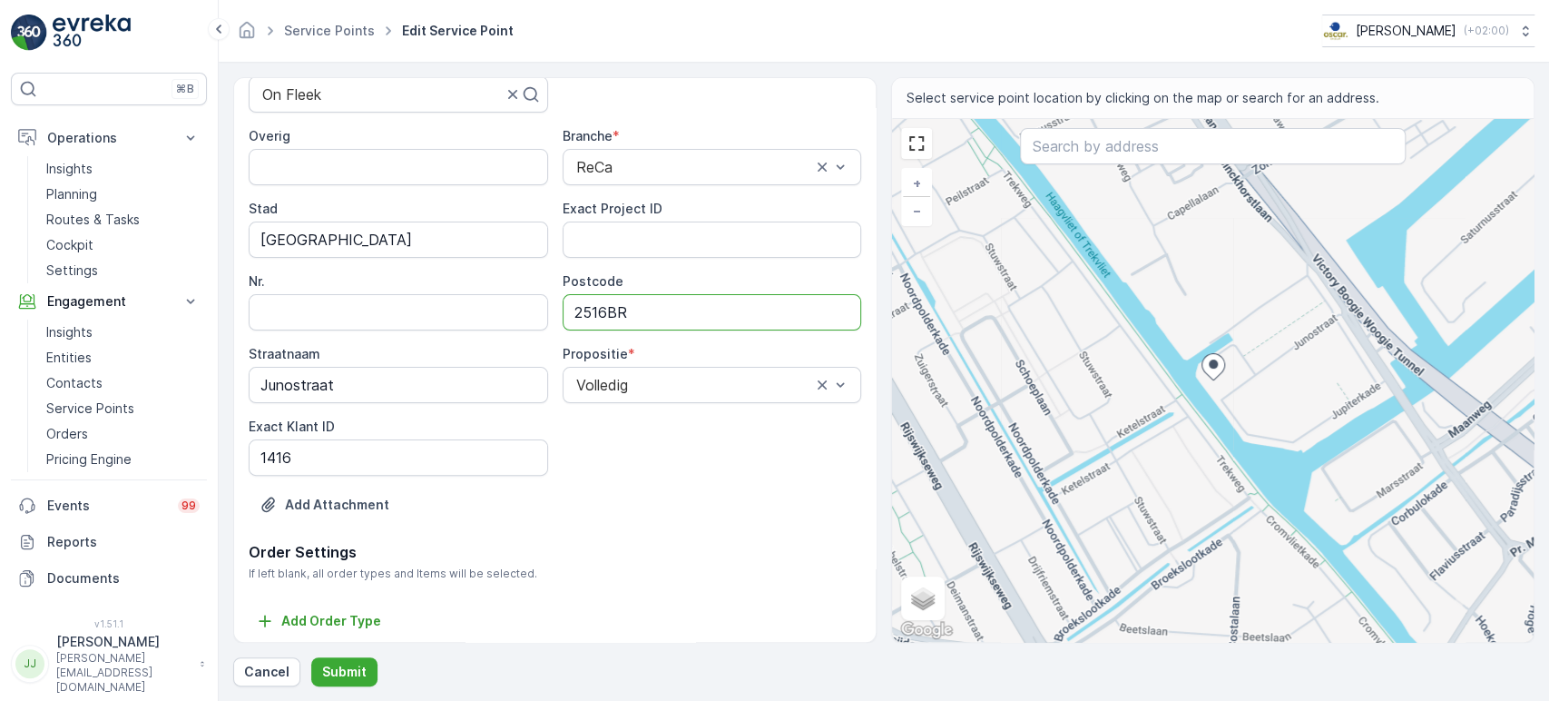
type input "2516BR"
click at [661, 227] on ID "Exact Project ID" at bounding box center [713, 239] width 300 height 36
paste ID "OC-0048-2025"
type ID "OC-0048-2025"
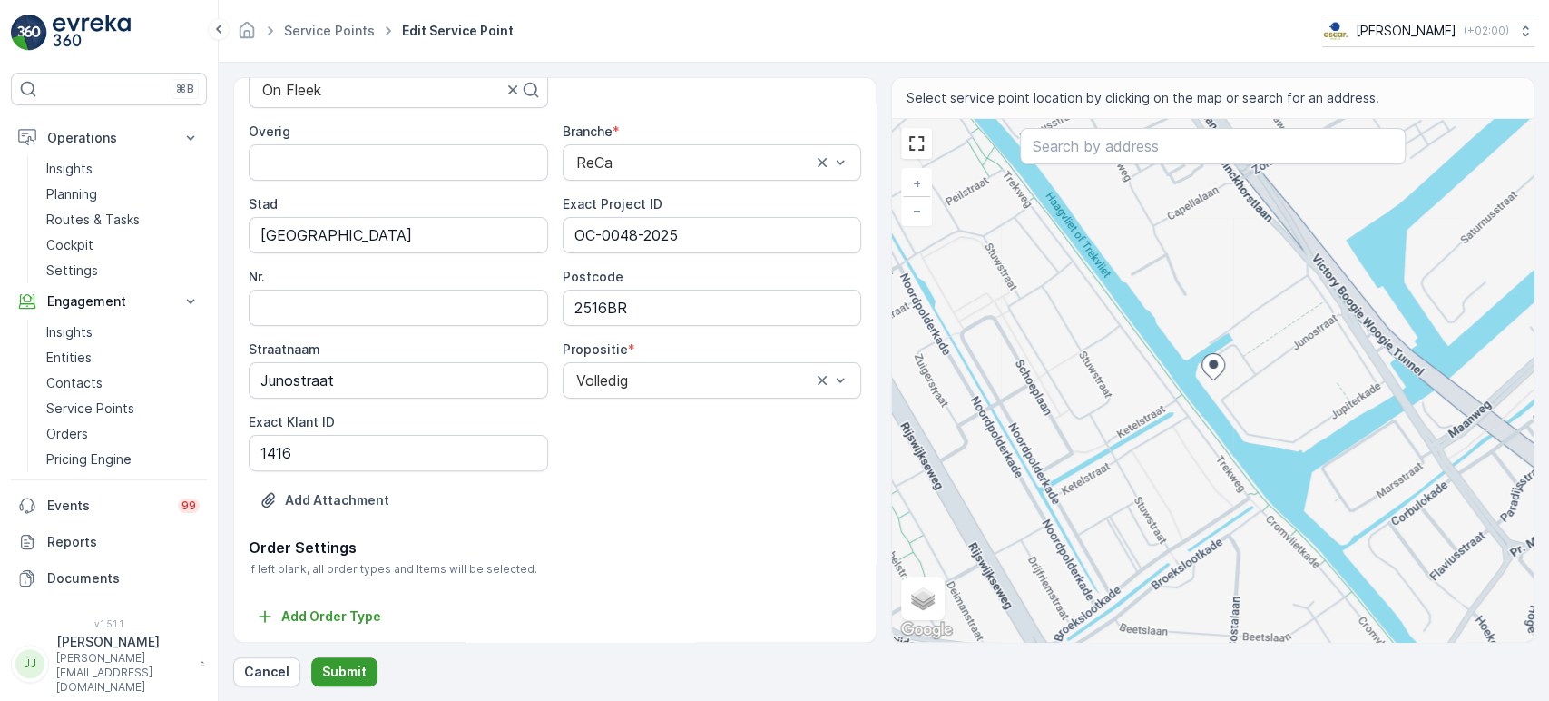
click at [341, 630] on p "Submit" at bounding box center [344, 672] width 44 height 18
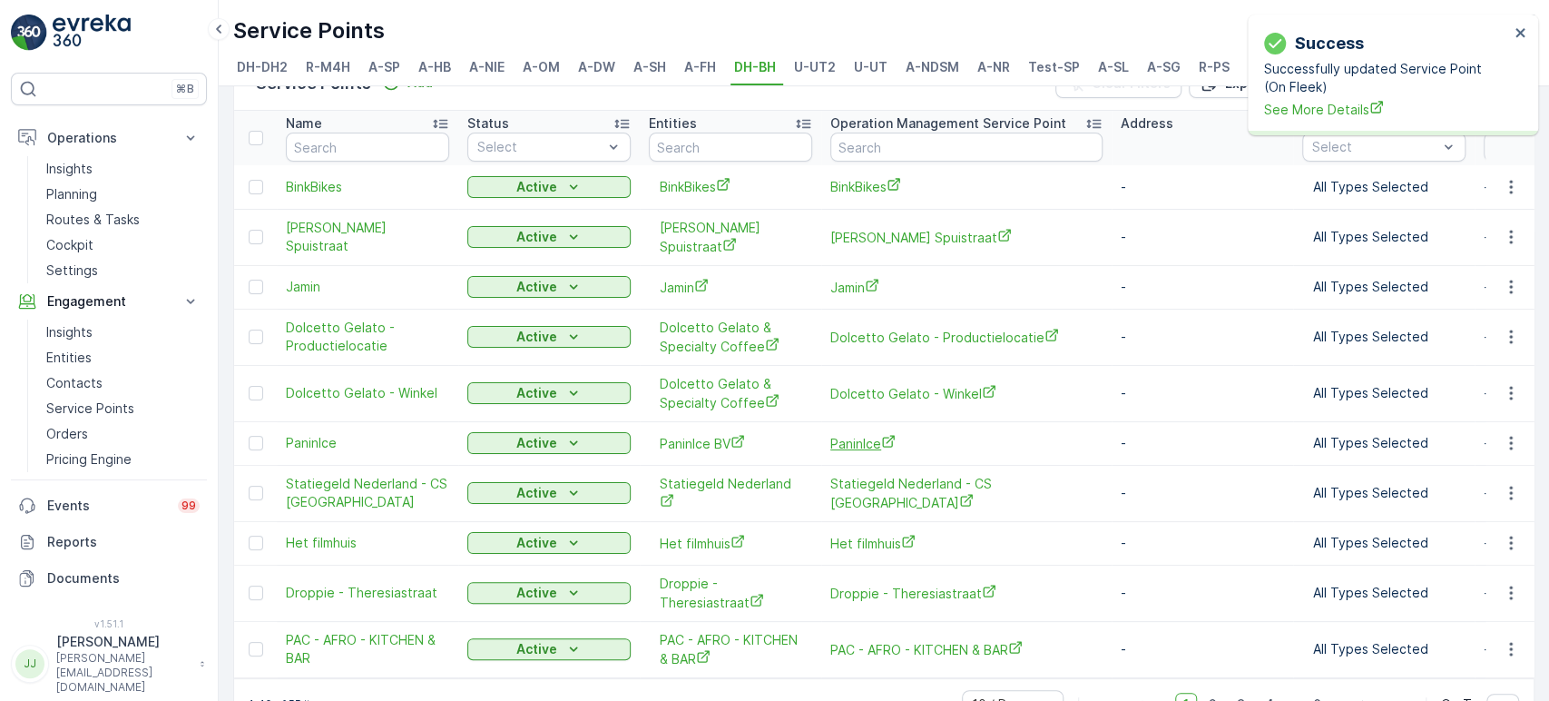
scroll to position [87, 0]
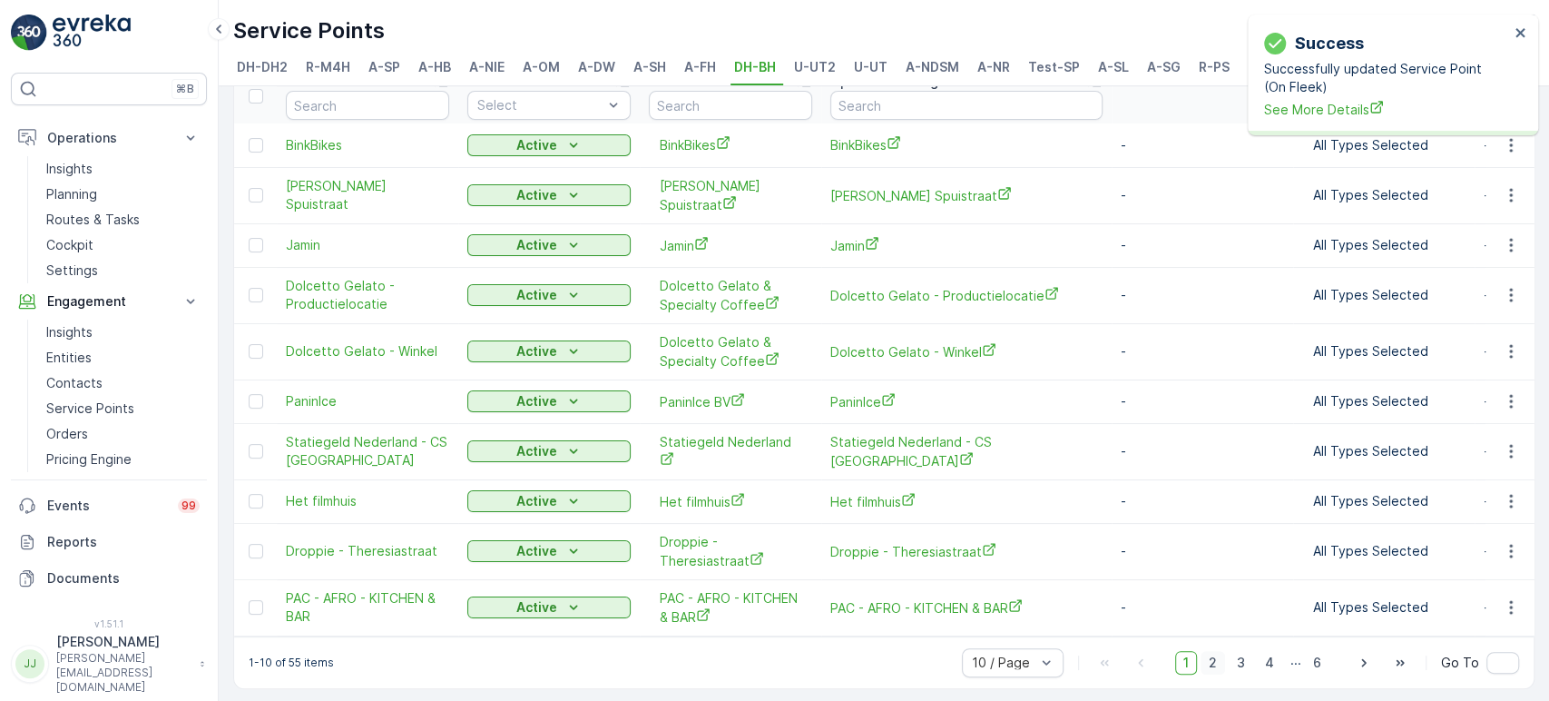
click at [1217, 630] on span "2" at bounding box center [1213, 663] width 25 height 24
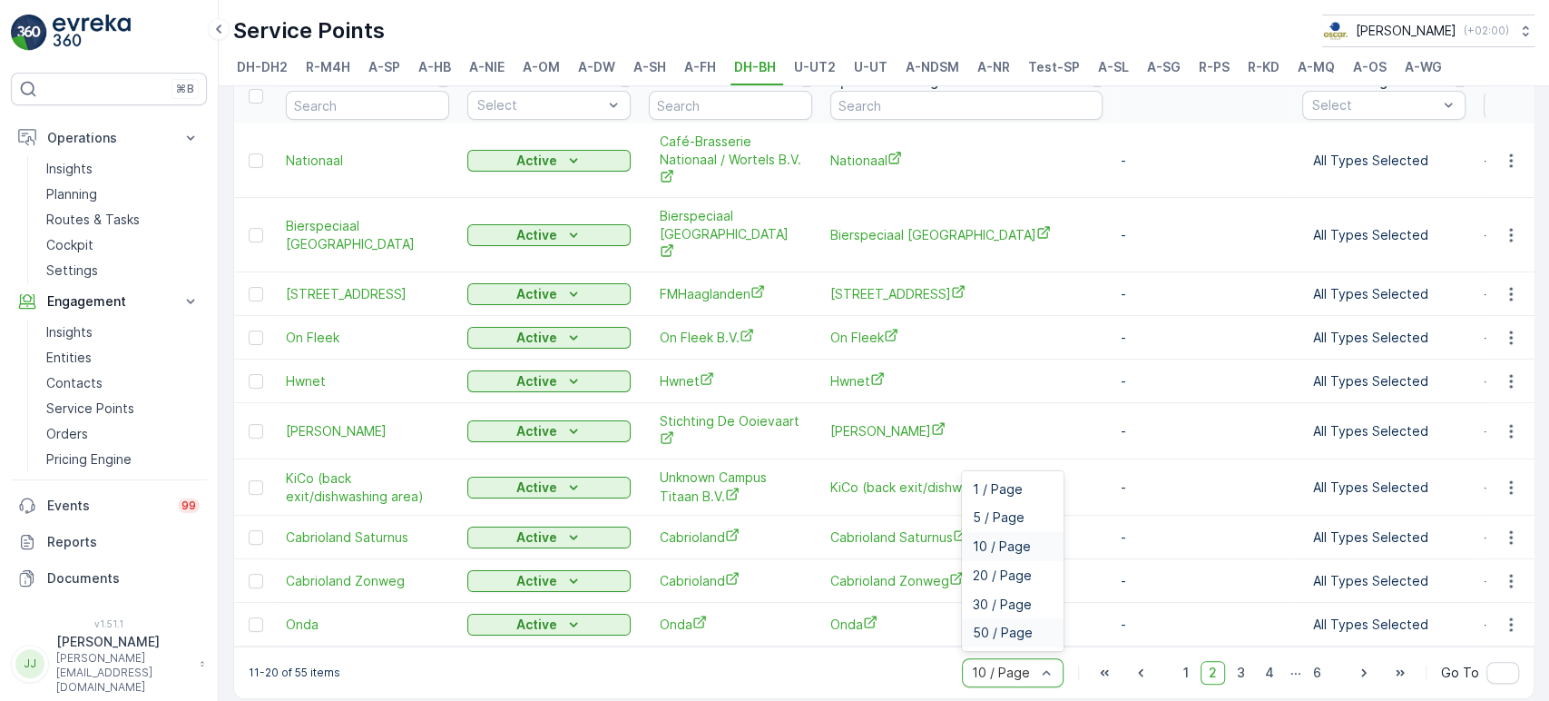
click at [1002, 628] on span "50 / Page" at bounding box center [1003, 632] width 60 height 15
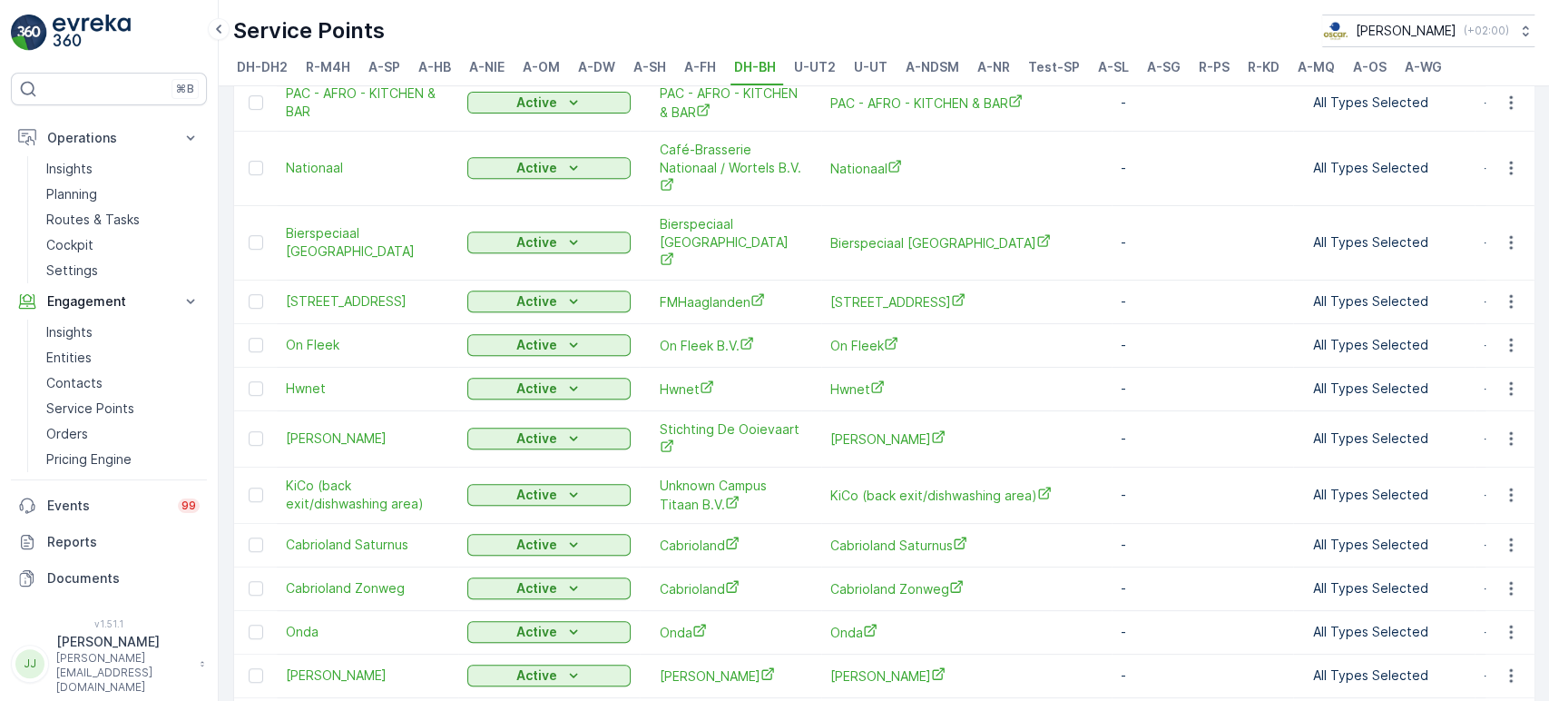
scroll to position [693, 0]
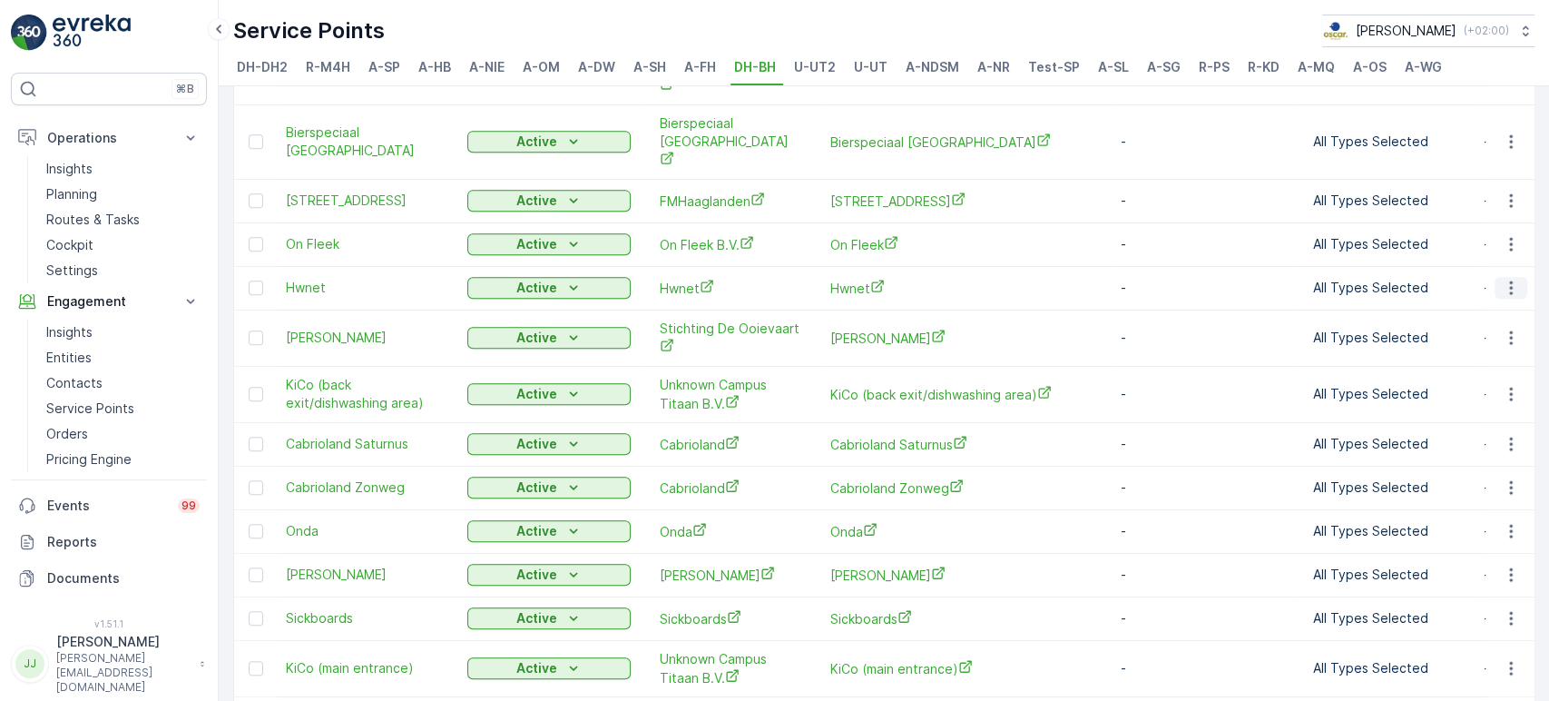
click at [1393, 279] on icon "button" at bounding box center [1511, 288] width 18 height 18
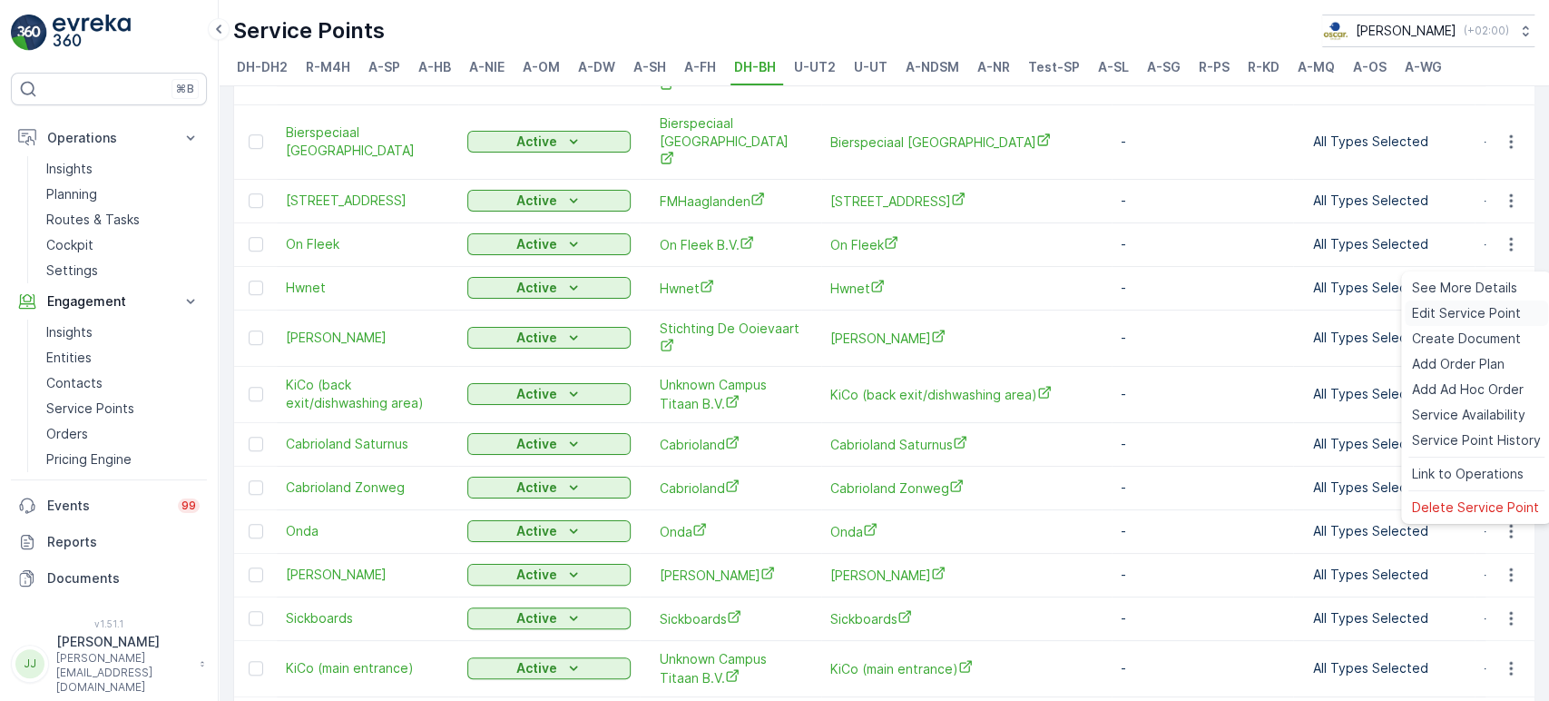
click at [1393, 310] on span "Edit Service Point" at bounding box center [1466, 313] width 109 height 18
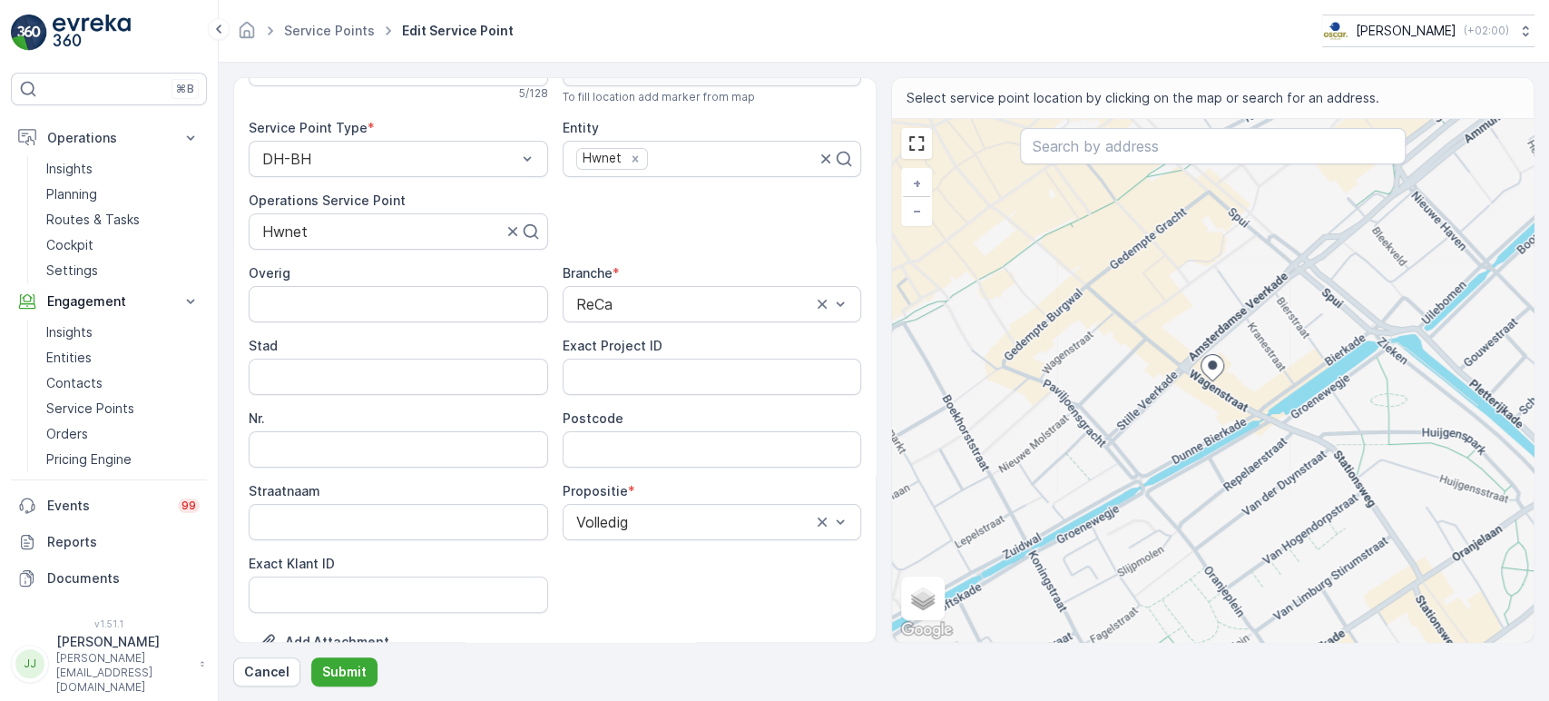
scroll to position [206, 0]
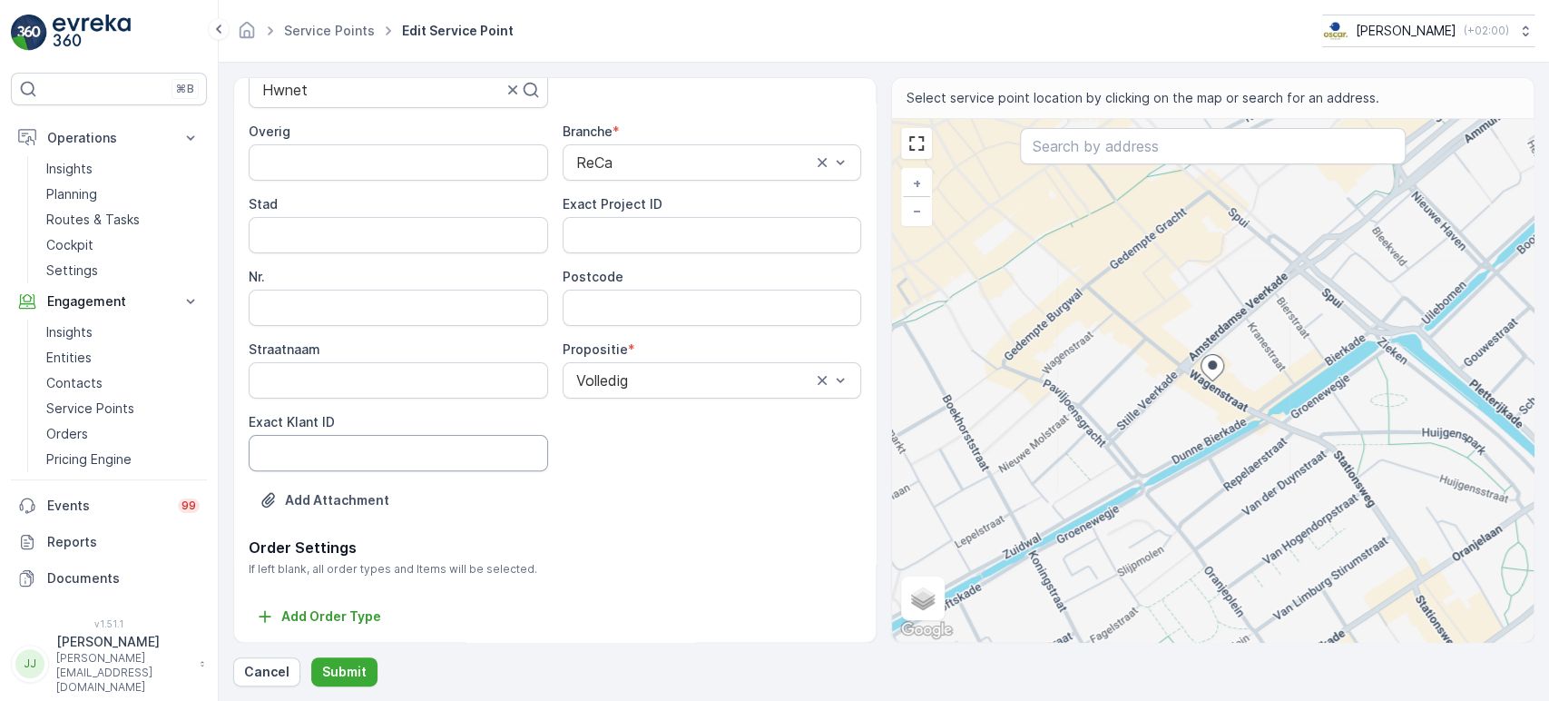
click at [406, 452] on ID "Exact Klant ID" at bounding box center [399, 453] width 300 height 36
paste ID "1411"
type ID "1411"
click at [596, 292] on input "Postcode" at bounding box center [713, 308] width 300 height 36
click at [621, 214] on div "Exact Project ID" at bounding box center [713, 224] width 300 height 58
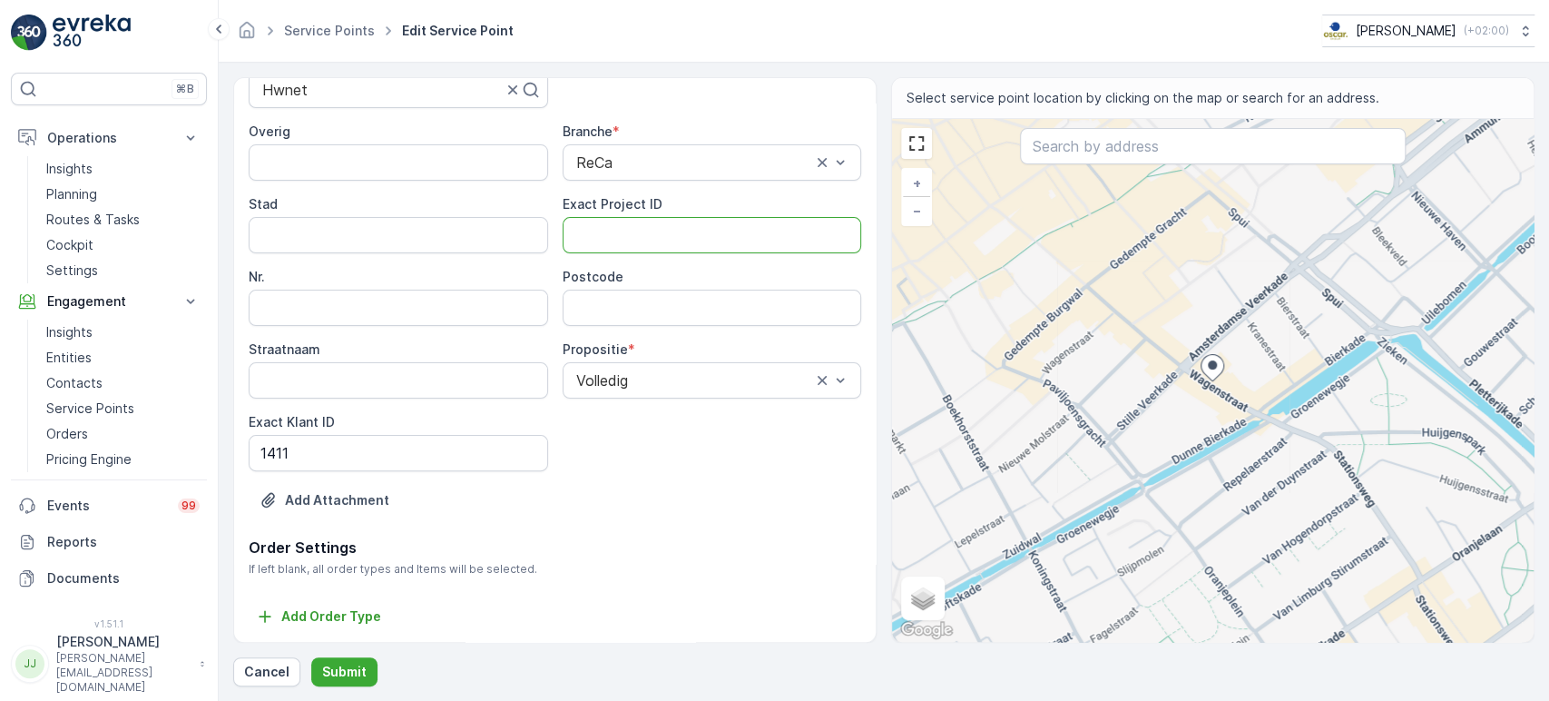
click at [620, 223] on ID "Exact Project ID" at bounding box center [713, 235] width 300 height 36
paste ID "OC-0043-2025"
type ID "OC-0043-2025"
click at [594, 307] on input "Postcode" at bounding box center [713, 308] width 300 height 36
type input "2512BA"
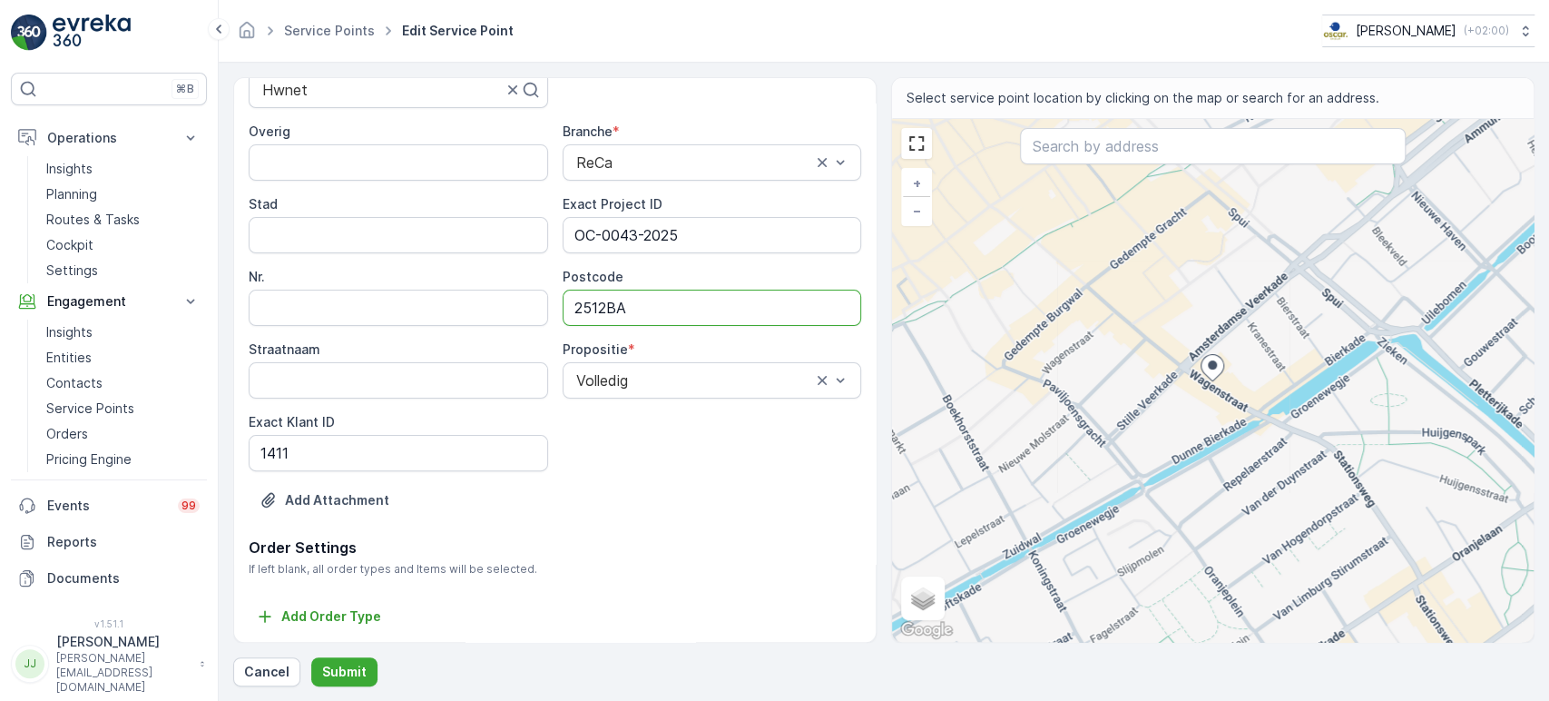
click at [677, 454] on div "Overig Branche * ReCa Stad Exact Project ID OC-0043-2025 Nr. Postcode 2512BA St…" at bounding box center [555, 297] width 613 height 349
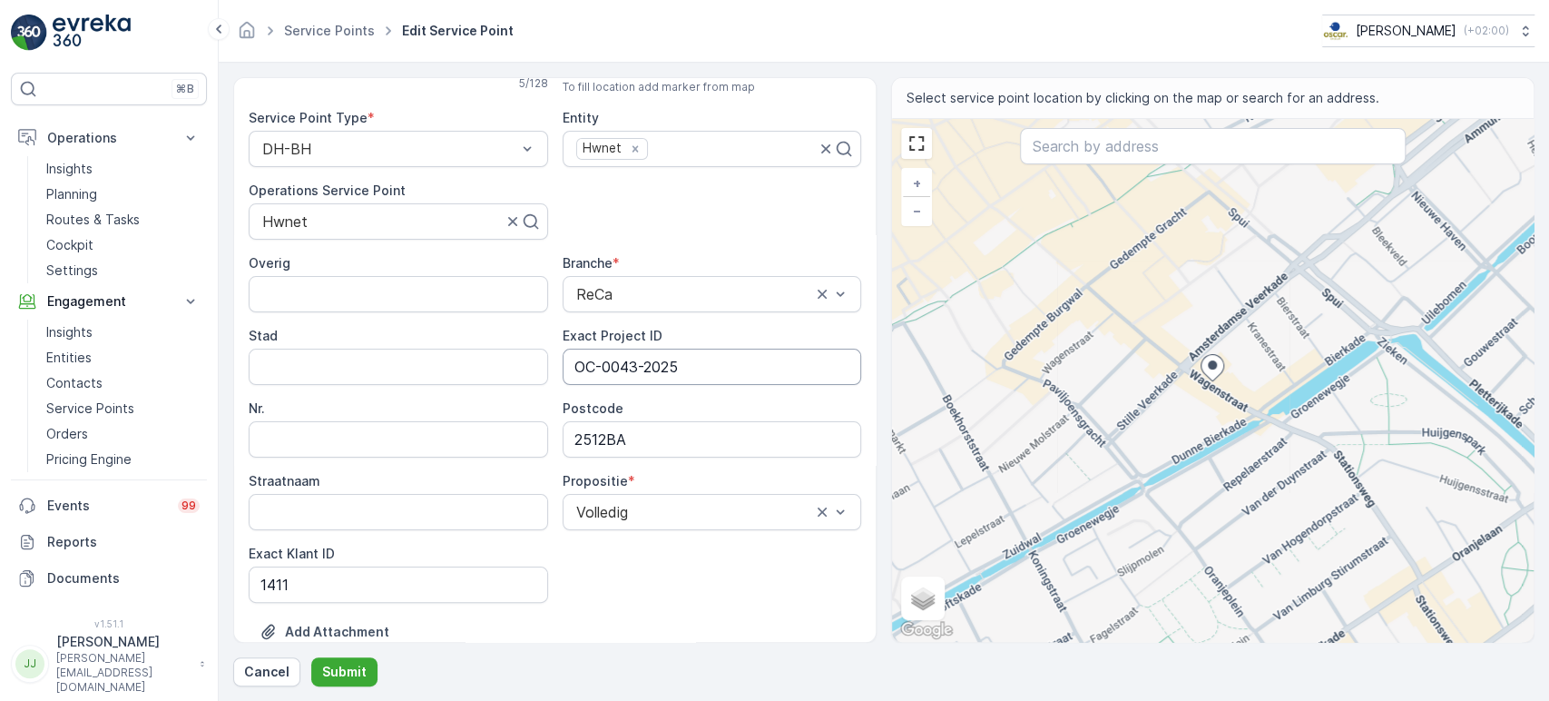
scroll to position [105, 0]
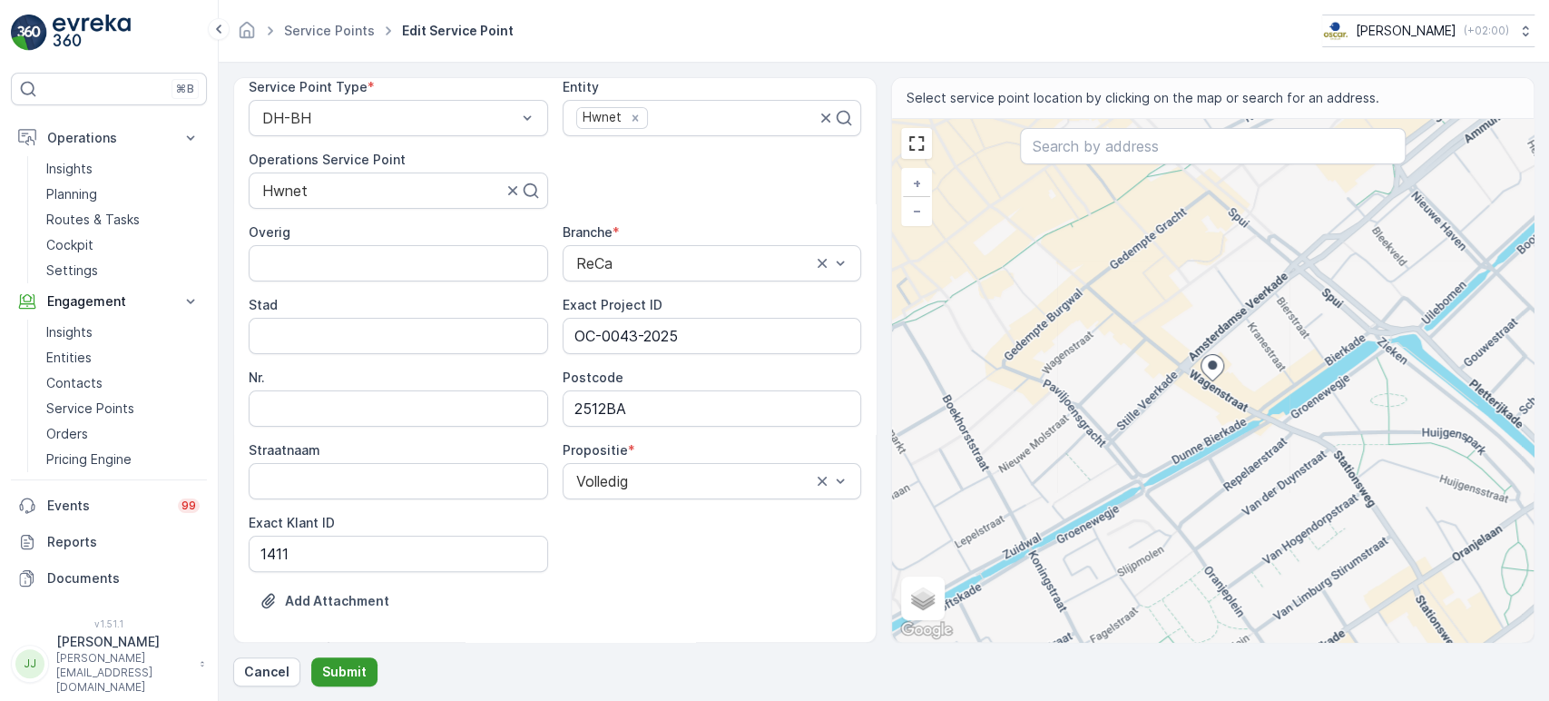
click at [351, 630] on p "Submit" at bounding box center [344, 672] width 44 height 18
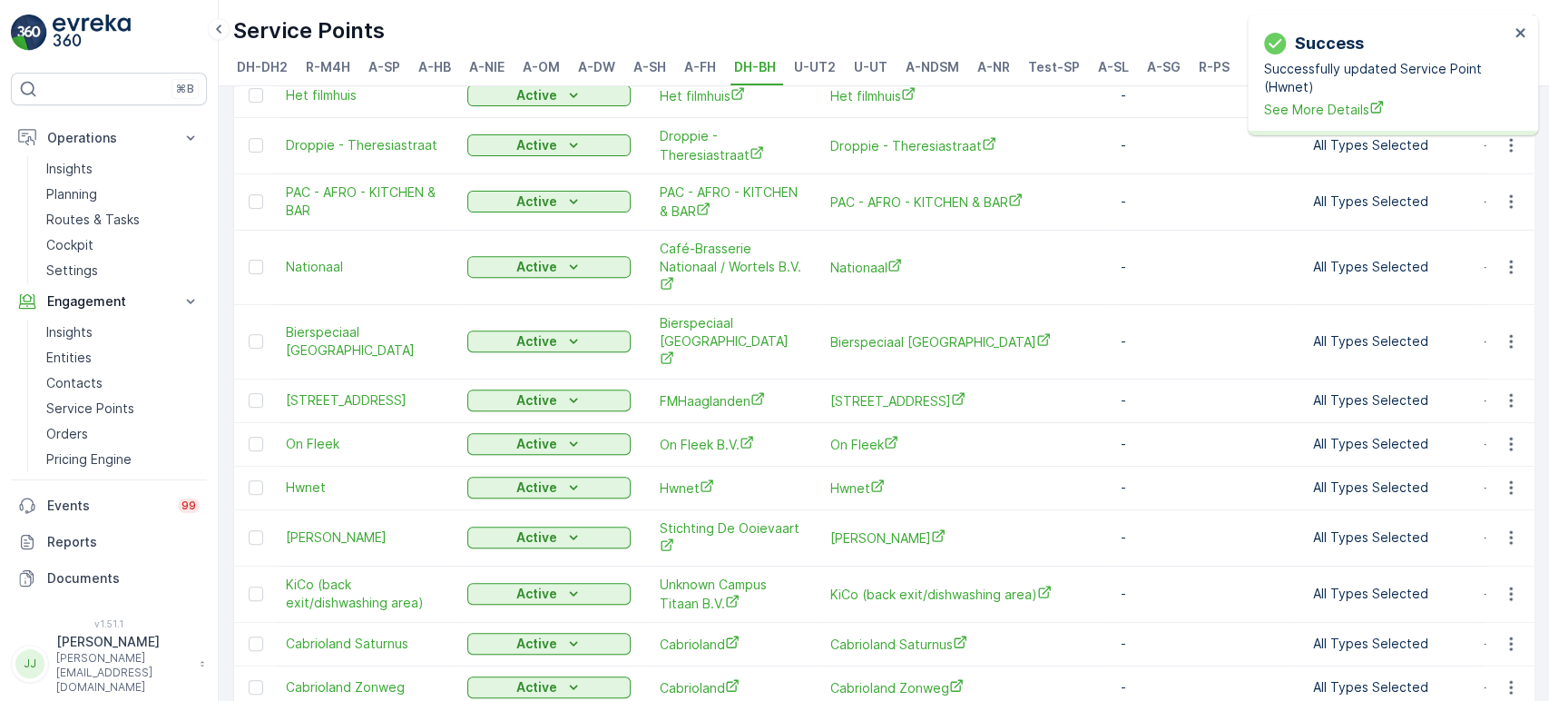
scroll to position [504, 0]
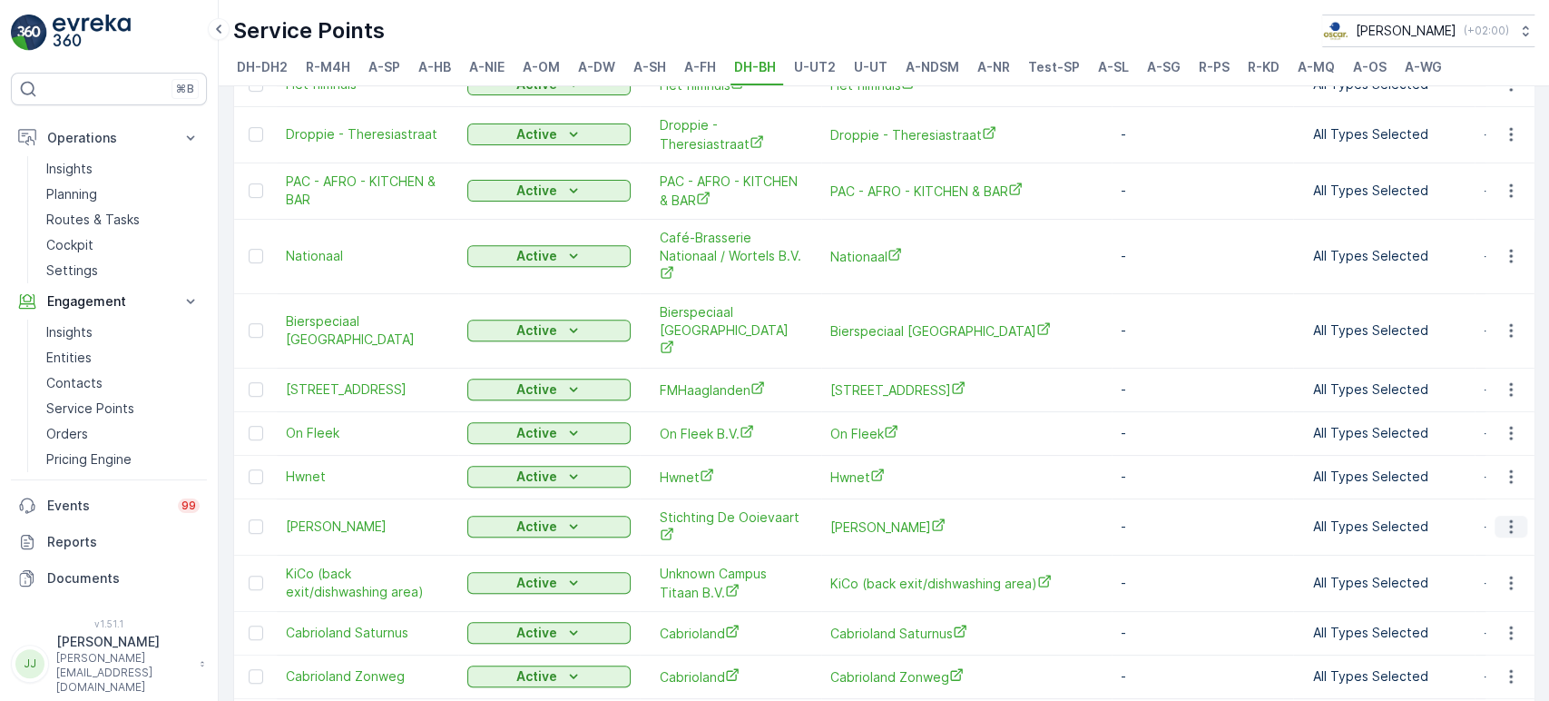
click at [1393, 517] on icon "button" at bounding box center [1511, 526] width 18 height 18
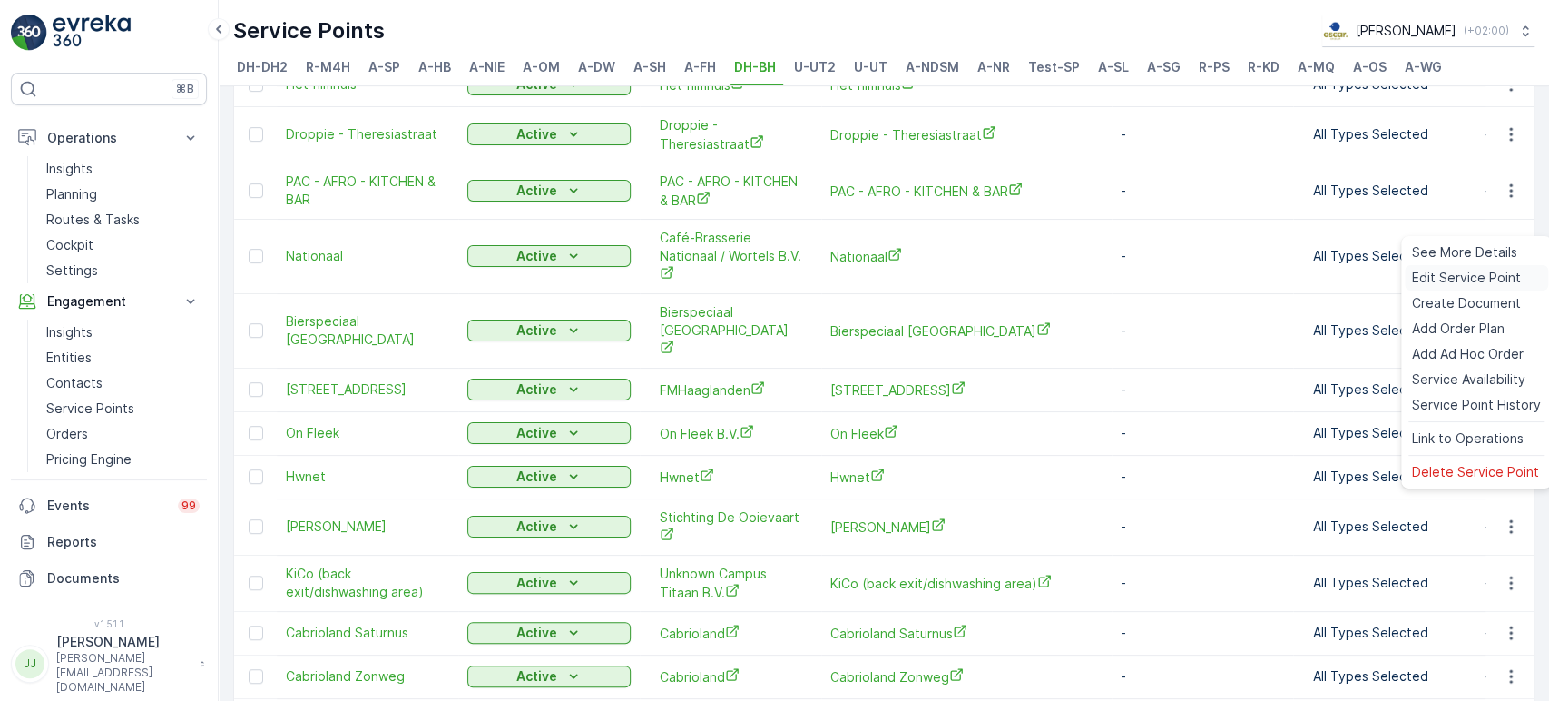
click at [1393, 281] on span "Edit Service Point" at bounding box center [1466, 278] width 109 height 18
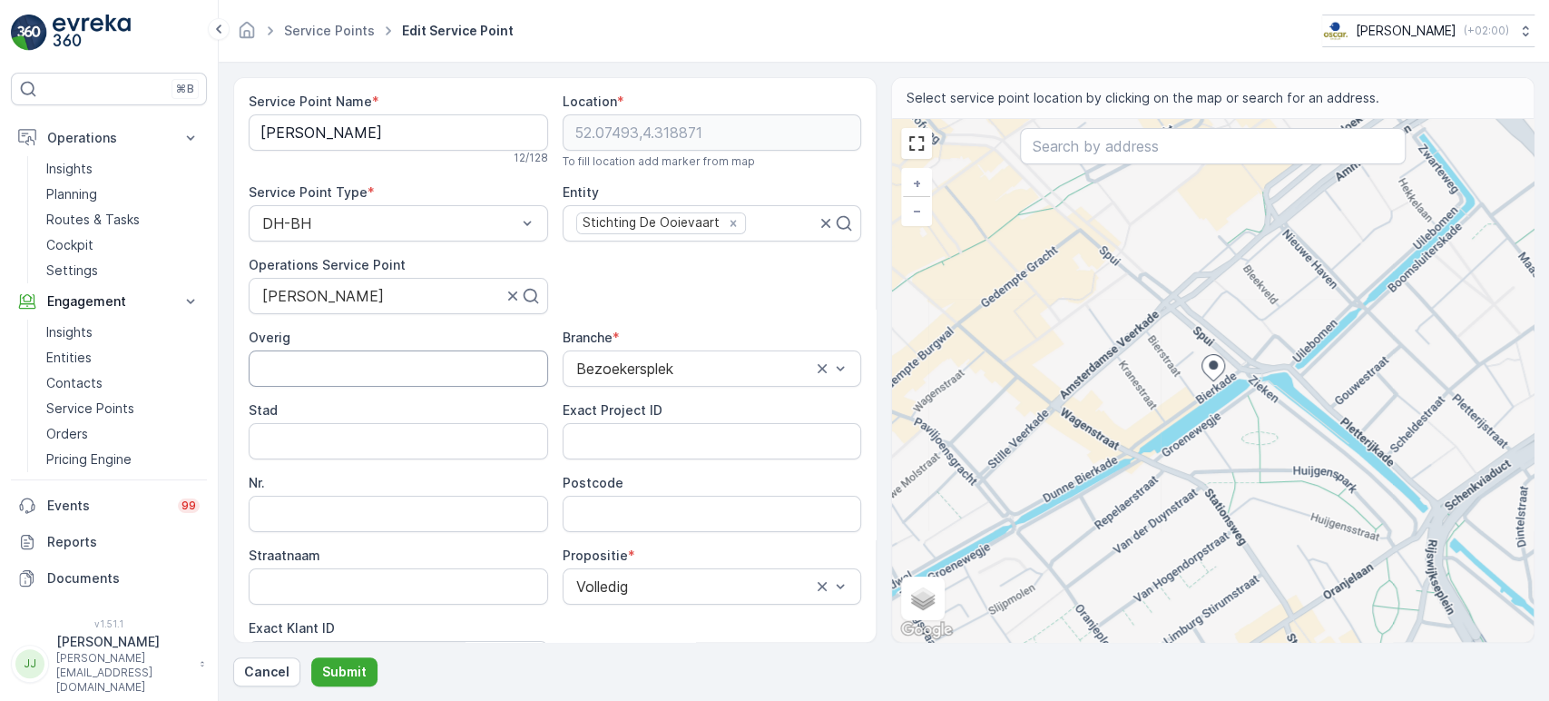
scroll to position [101, 0]
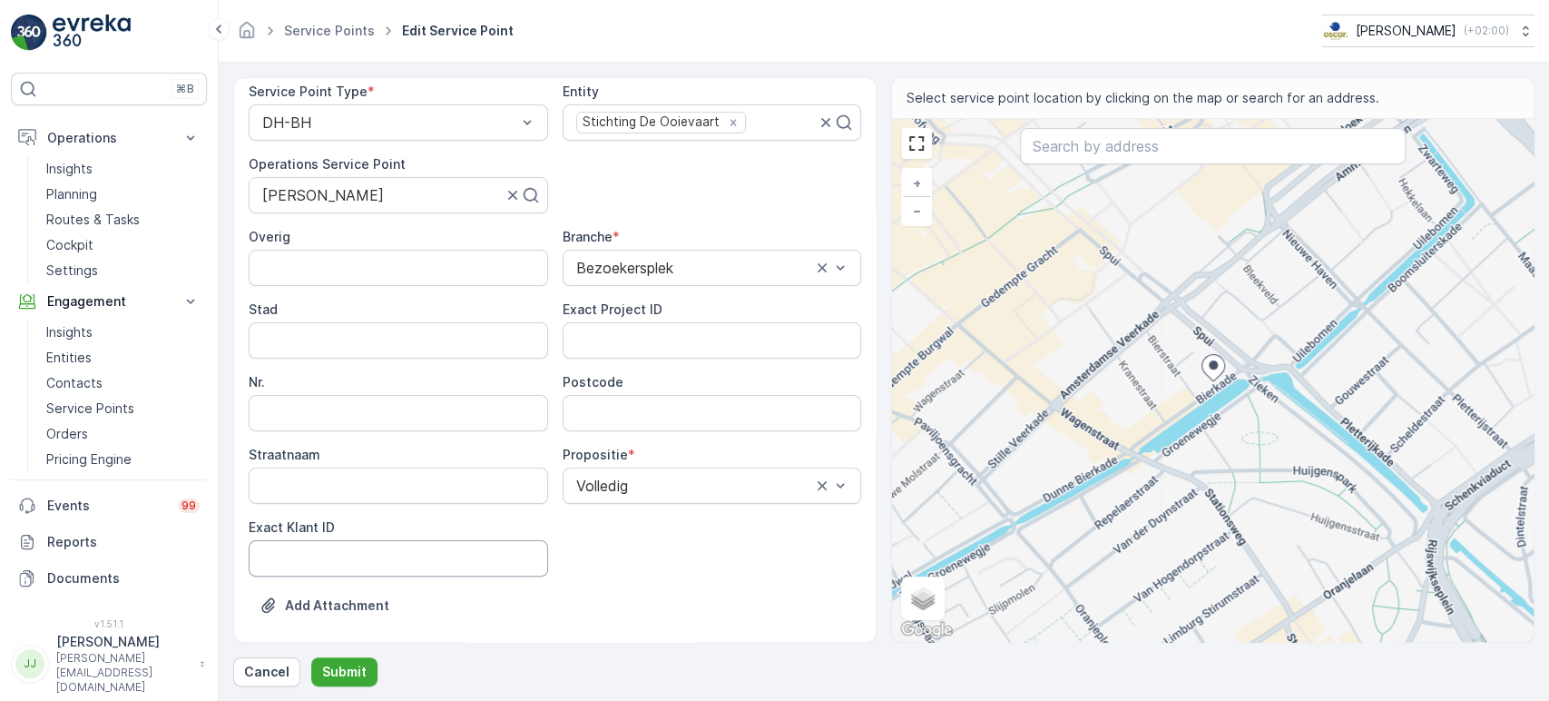
click at [383, 555] on ID "Exact Klant ID" at bounding box center [399, 558] width 300 height 36
paste ID "1361"
type ID "1361"
click at [663, 339] on ID "Exact Project ID" at bounding box center [713, 340] width 300 height 36
paste ID "OC-0023-2025"
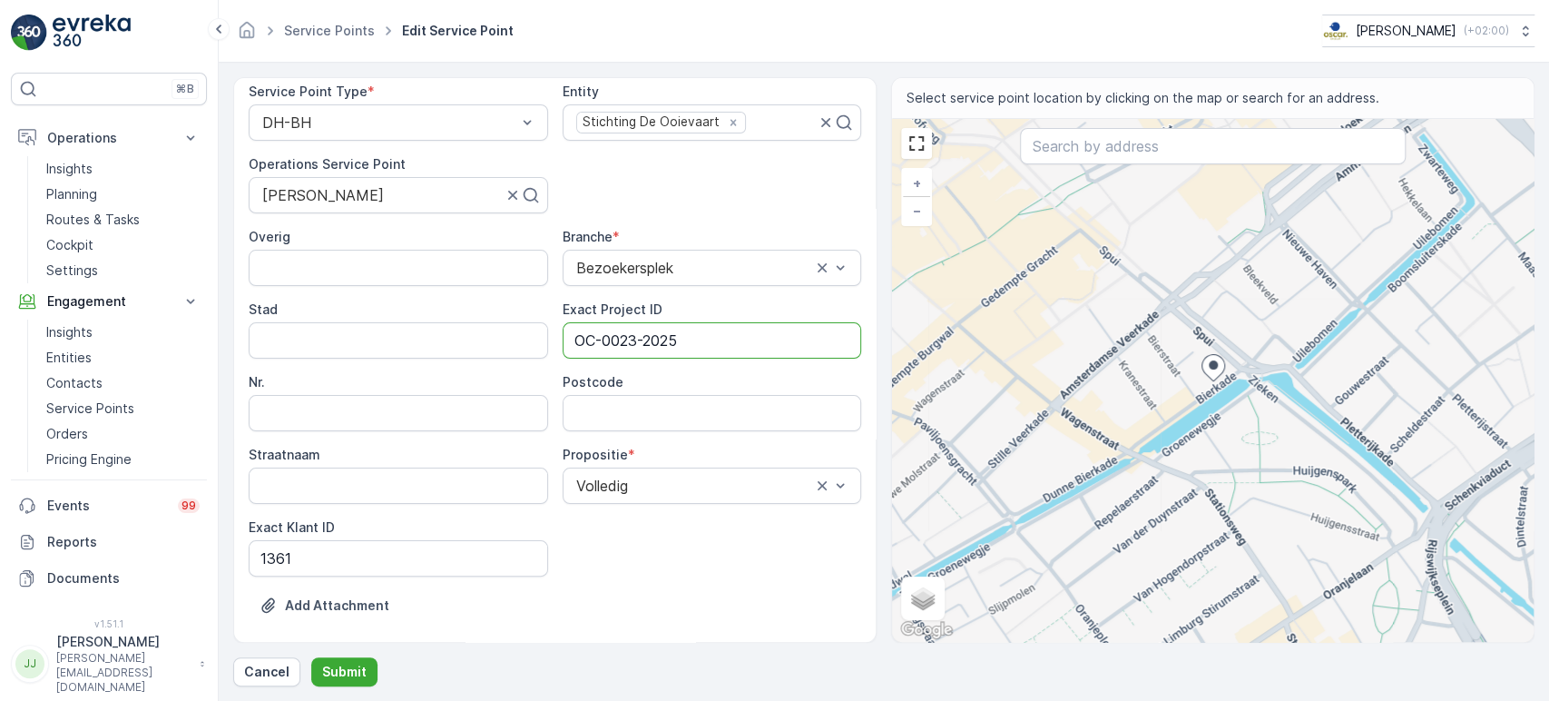
type ID "OC-0023-2025"
click at [335, 197] on div at bounding box center [381, 195] width 243 height 16
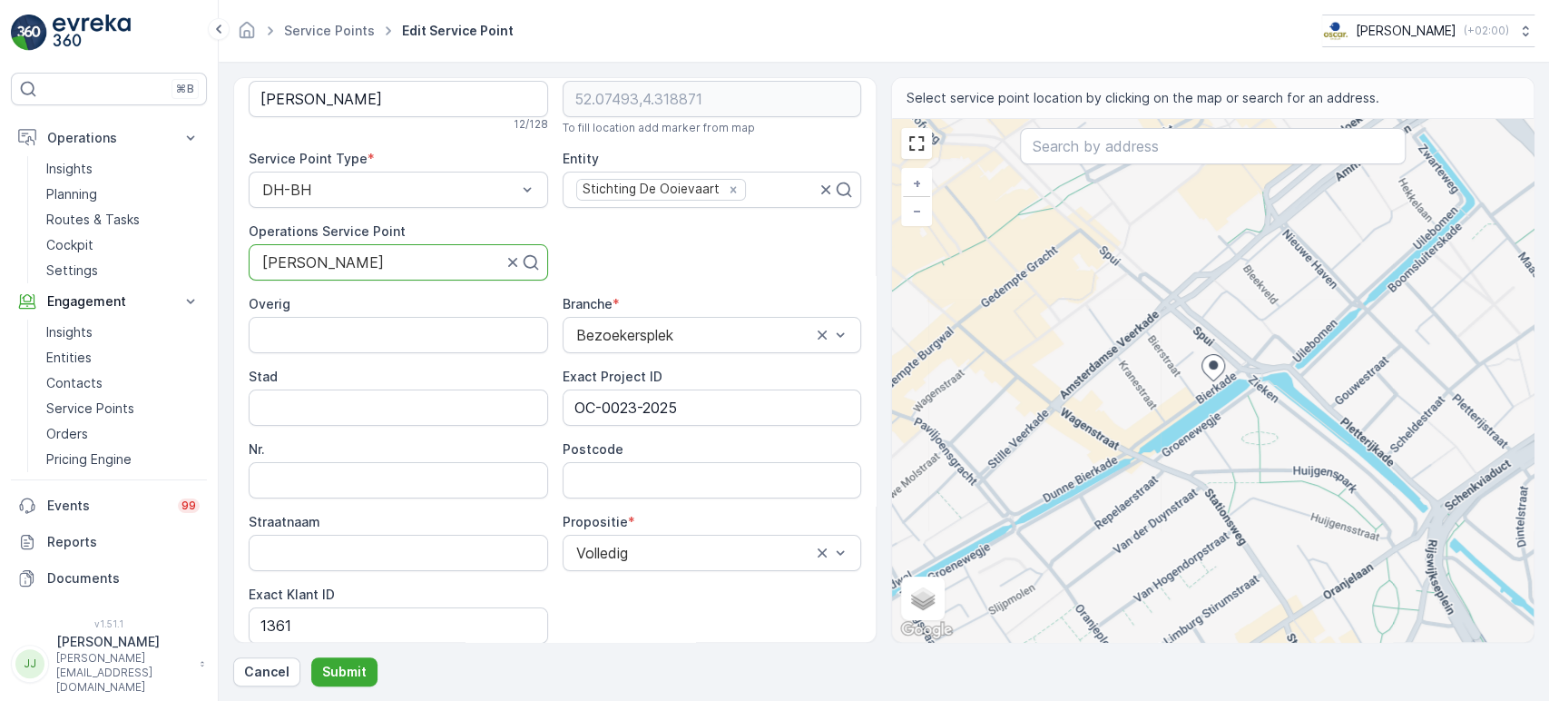
scroll to position [0, 0]
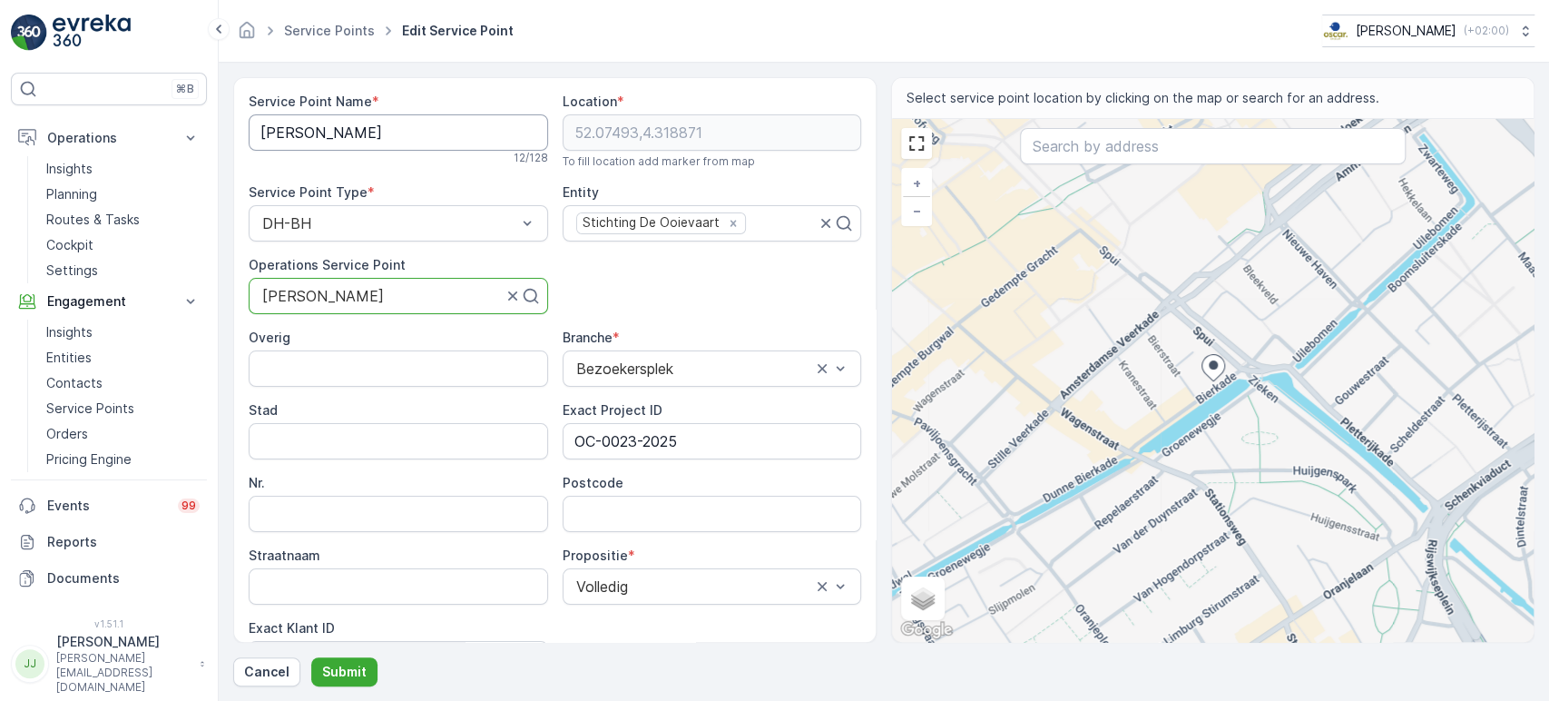
click at [327, 129] on Name "[PERSON_NAME]" at bounding box center [399, 132] width 300 height 36
click at [323, 129] on Name "[PERSON_NAME]" at bounding box center [399, 132] width 300 height 36
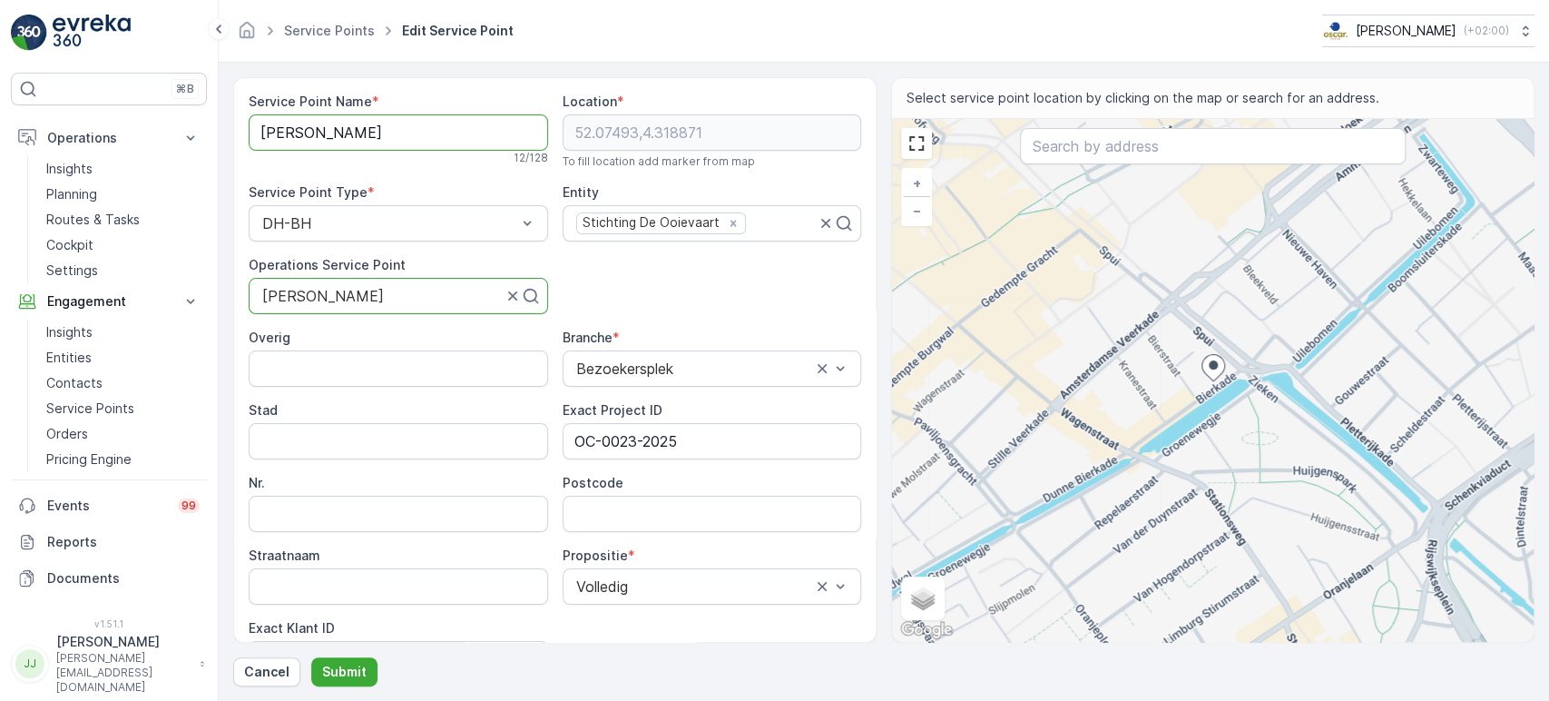
click at [323, 129] on Name "[PERSON_NAME]" at bounding box center [399, 132] width 300 height 36
click at [599, 511] on input "Postcode" at bounding box center [713, 514] width 300 height 36
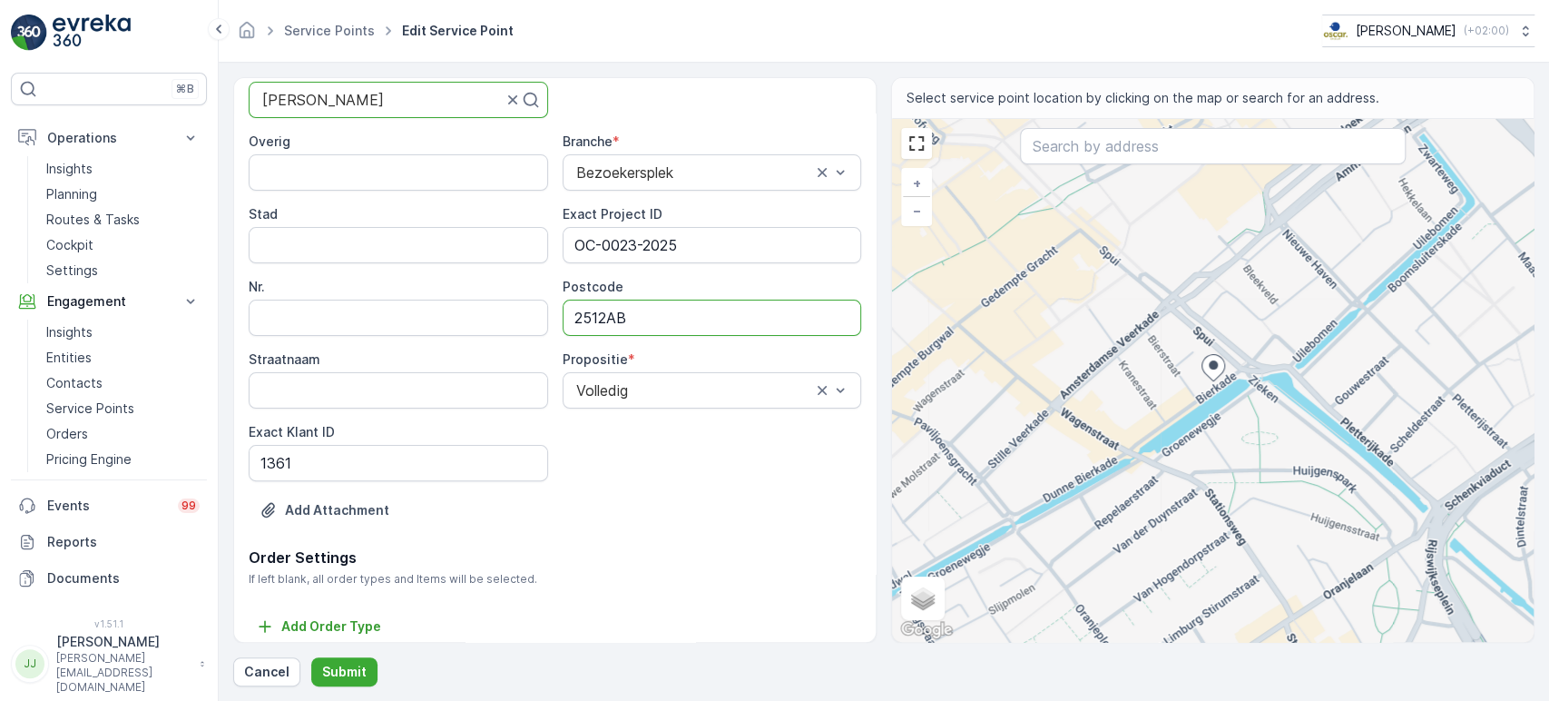
scroll to position [201, 0]
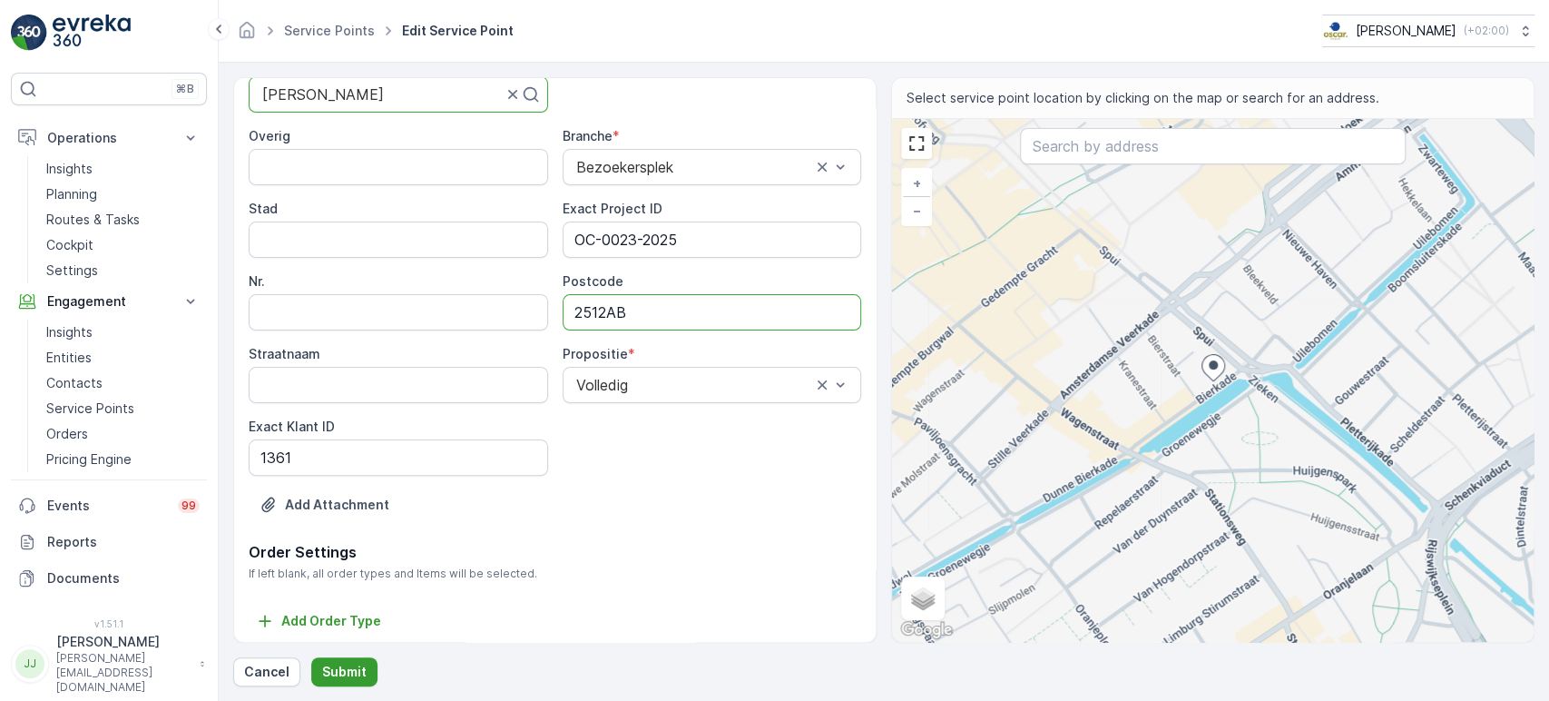
type input "2512AB"
click at [349, 630] on p "Submit" at bounding box center [344, 672] width 44 height 18
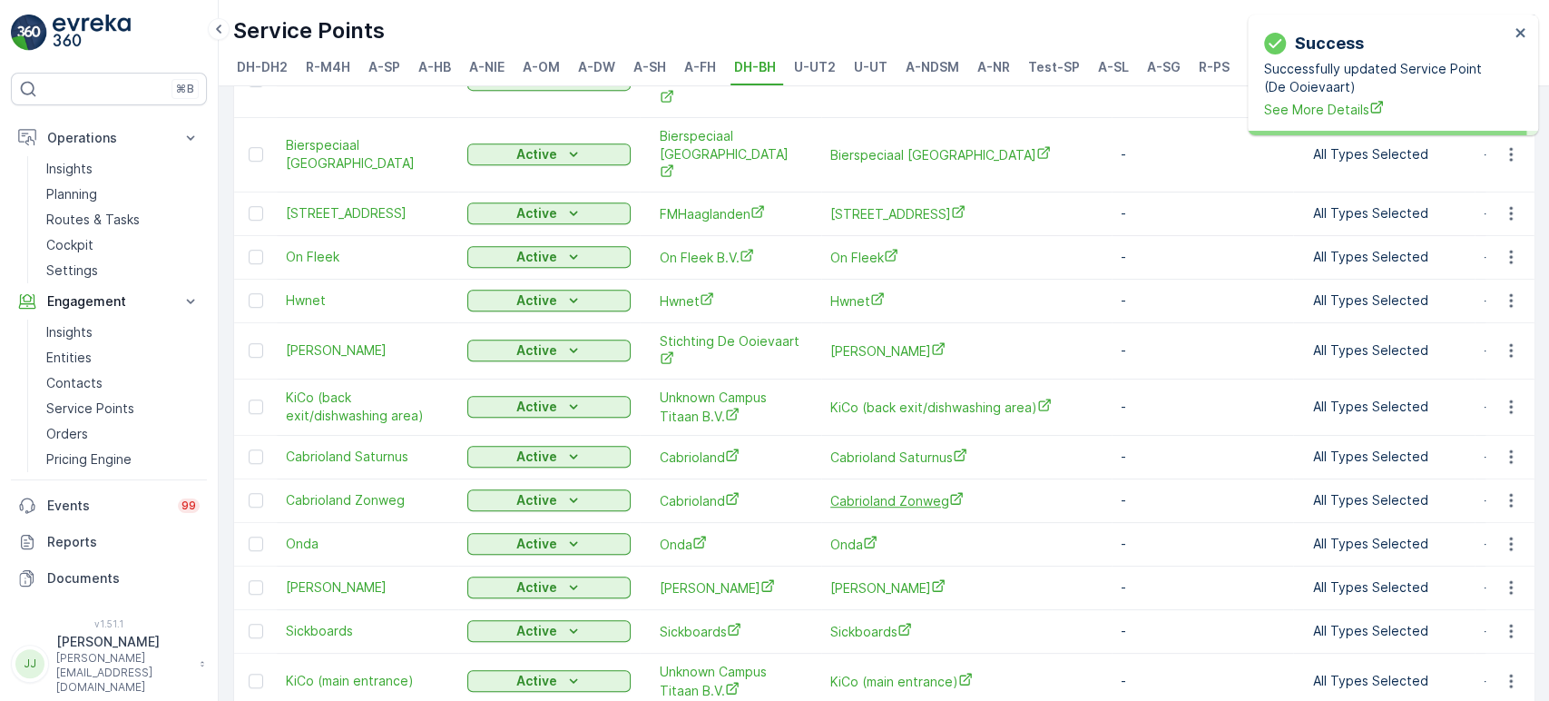
scroll to position [693, 0]
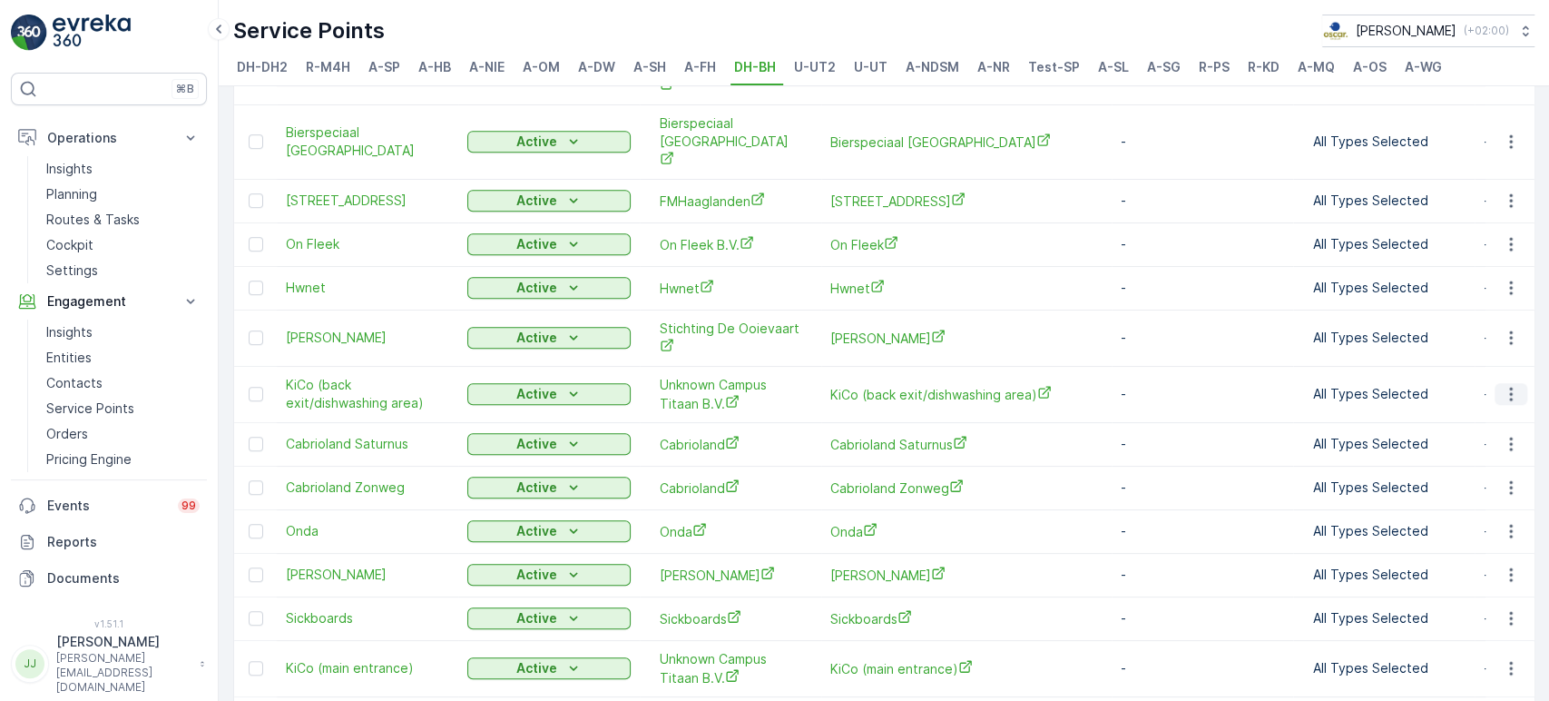
click at [1393, 385] on icon "button" at bounding box center [1511, 394] width 18 height 18
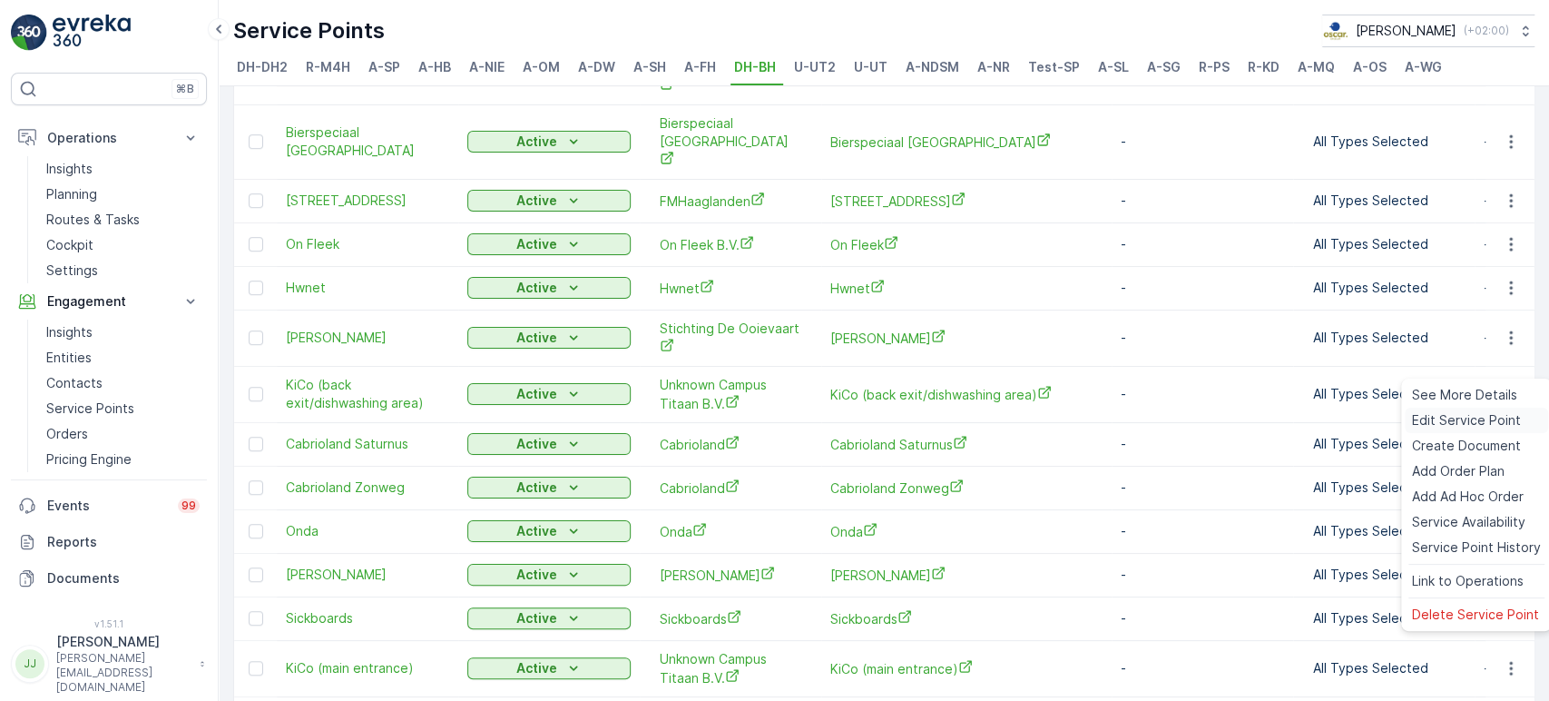
click at [1393, 422] on span "Edit Service Point" at bounding box center [1466, 420] width 109 height 18
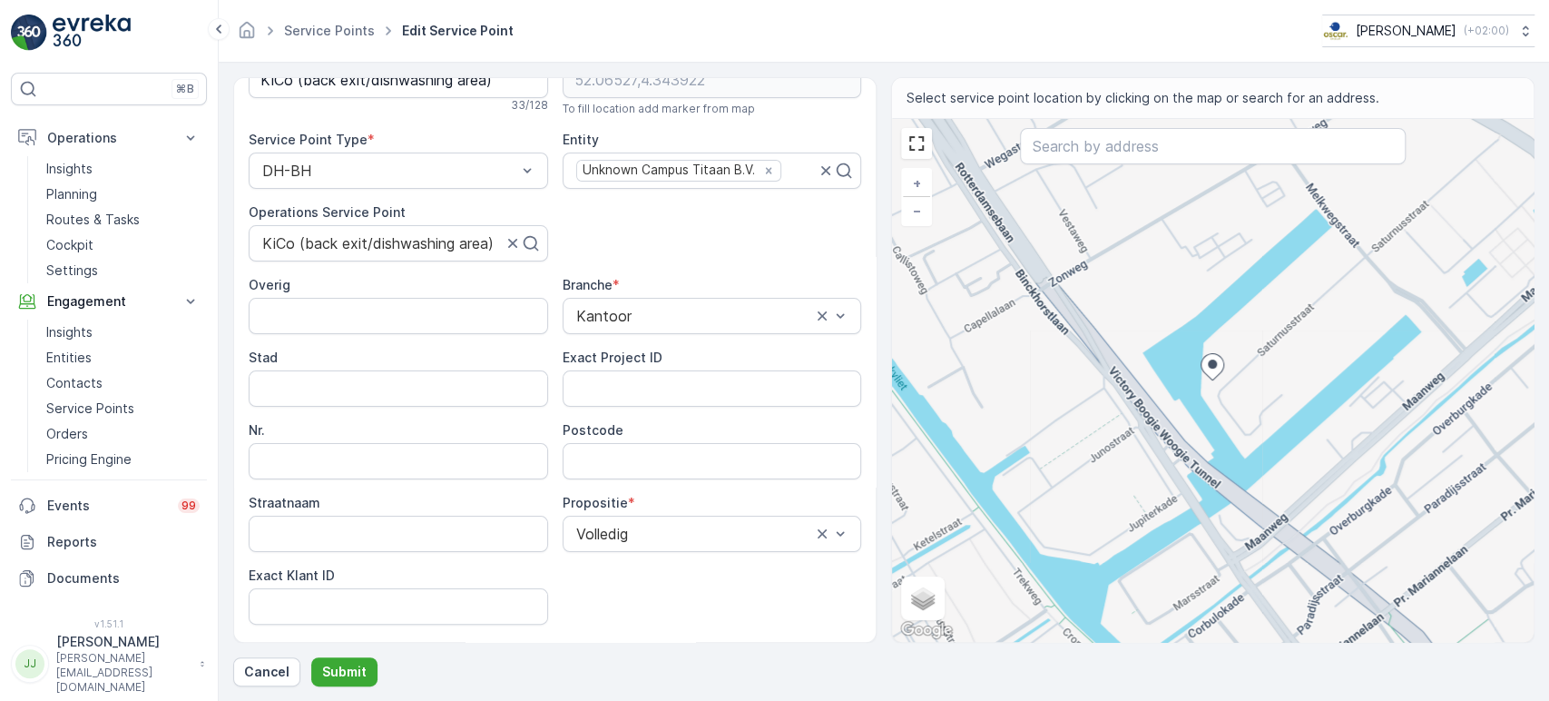
scroll to position [101, 0]
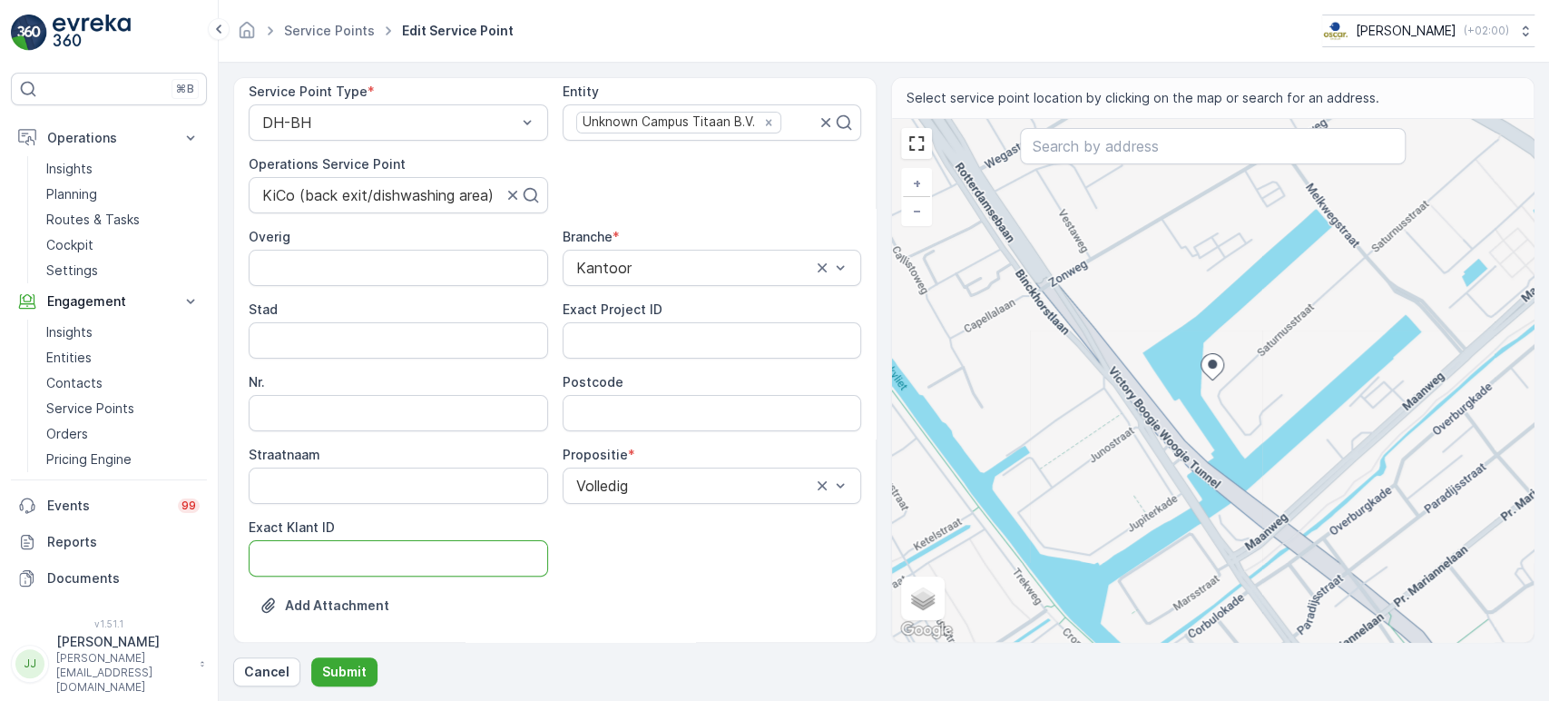
click at [444, 560] on ID "Exact Klant ID" at bounding box center [399, 558] width 300 height 36
paste ID "1129"
type ID "1129"
click at [635, 322] on ID "Exact Project ID" at bounding box center [713, 340] width 300 height 36
paste ID "OC-0018-2025"
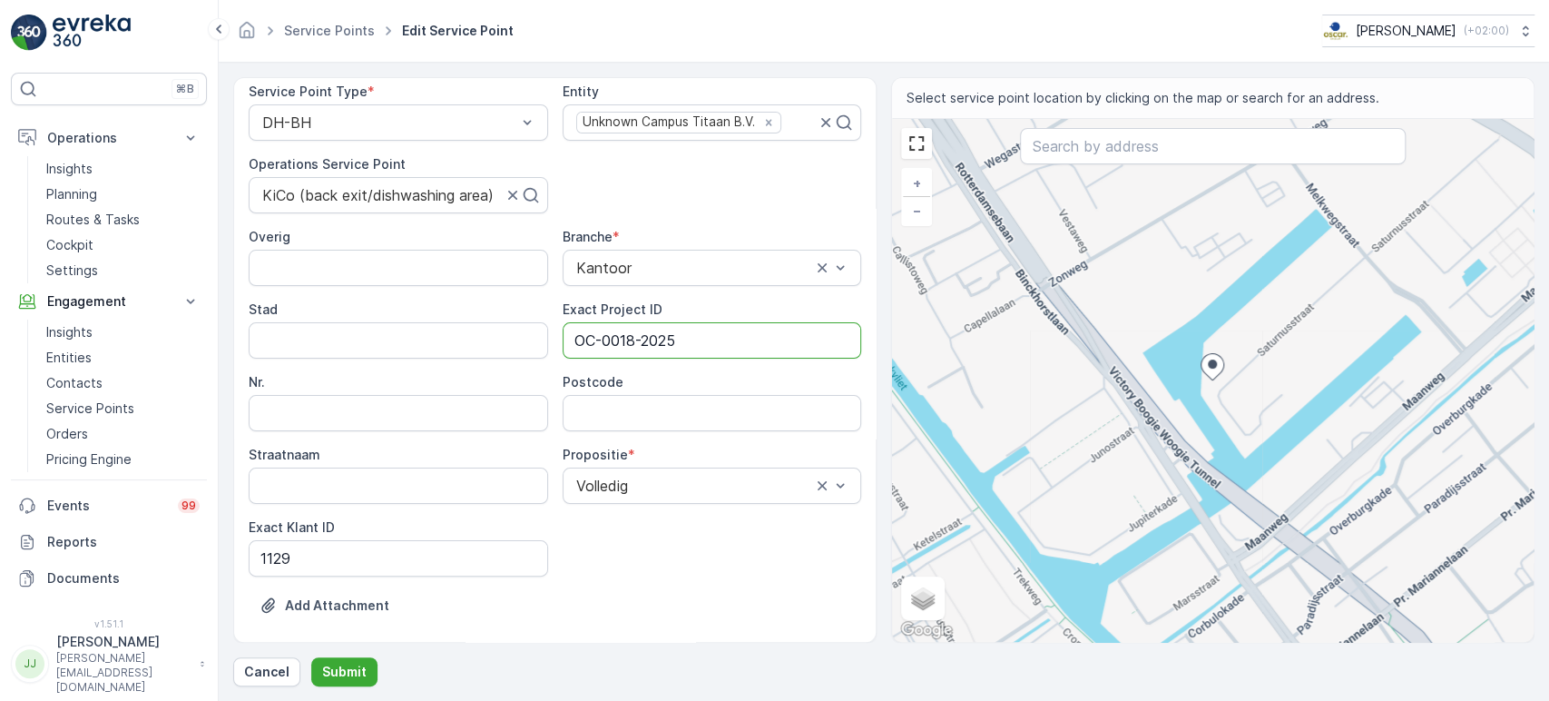
type ID "OC-0018-2025"
click at [605, 412] on input "Postcode" at bounding box center [713, 413] width 300 height 36
type input "2516AG"
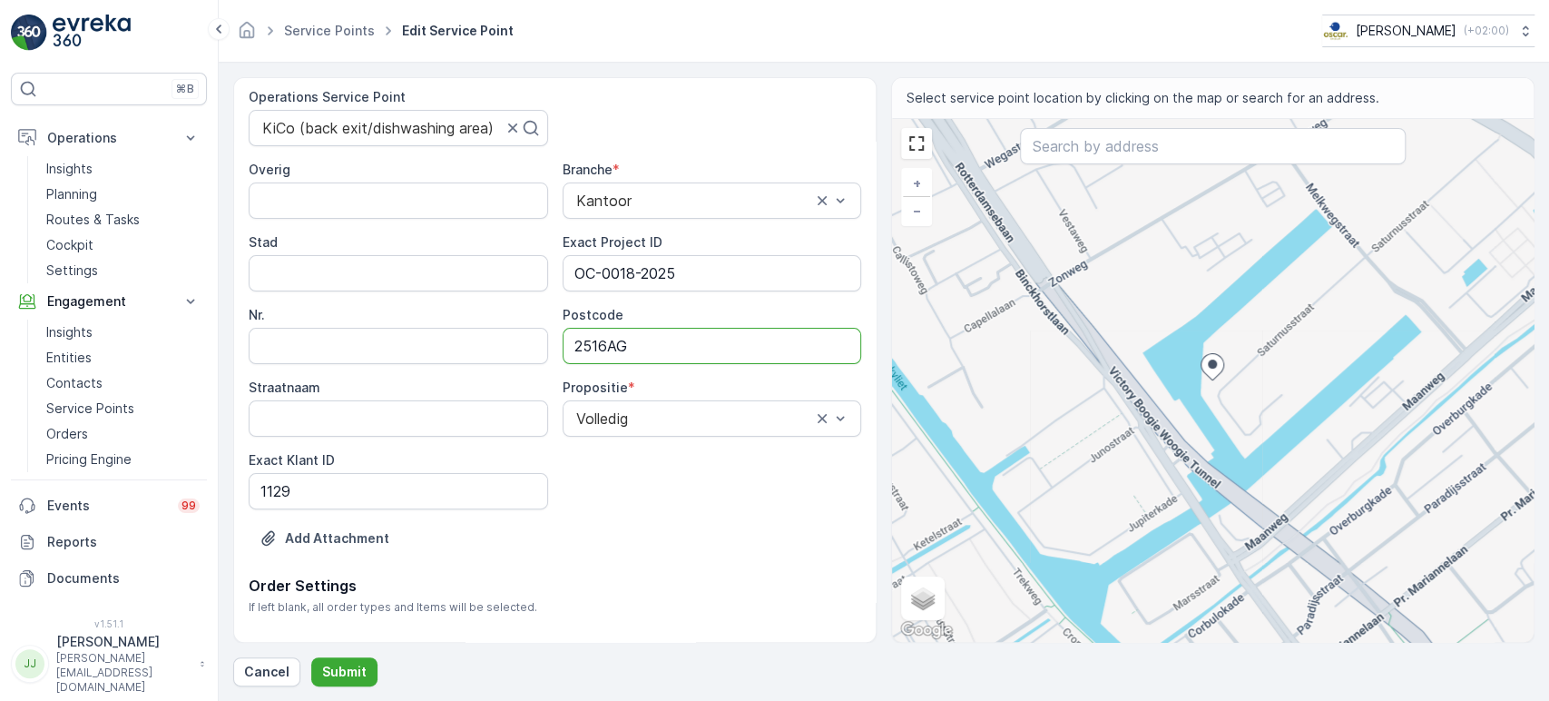
scroll to position [201, 0]
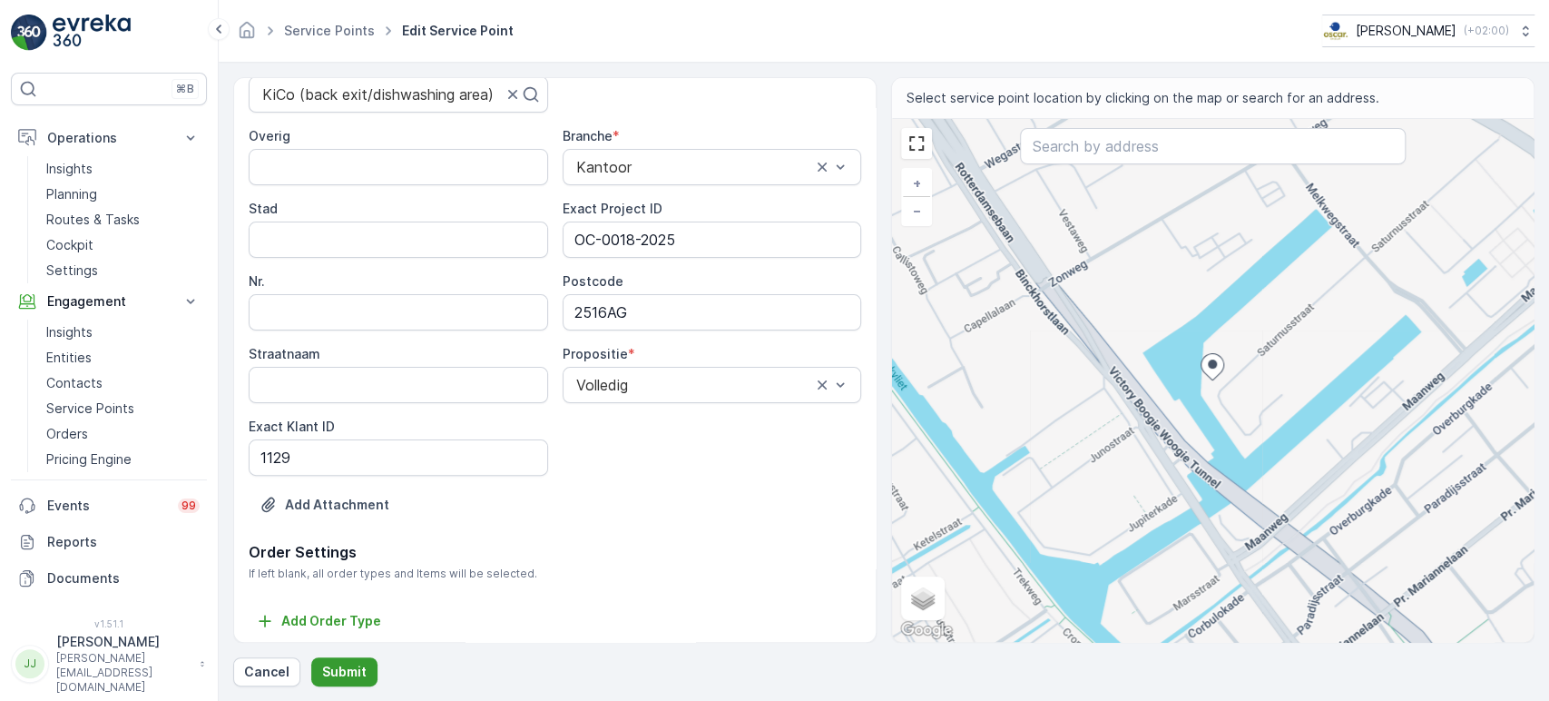
click at [344, 630] on p "Submit" at bounding box center [344, 672] width 44 height 18
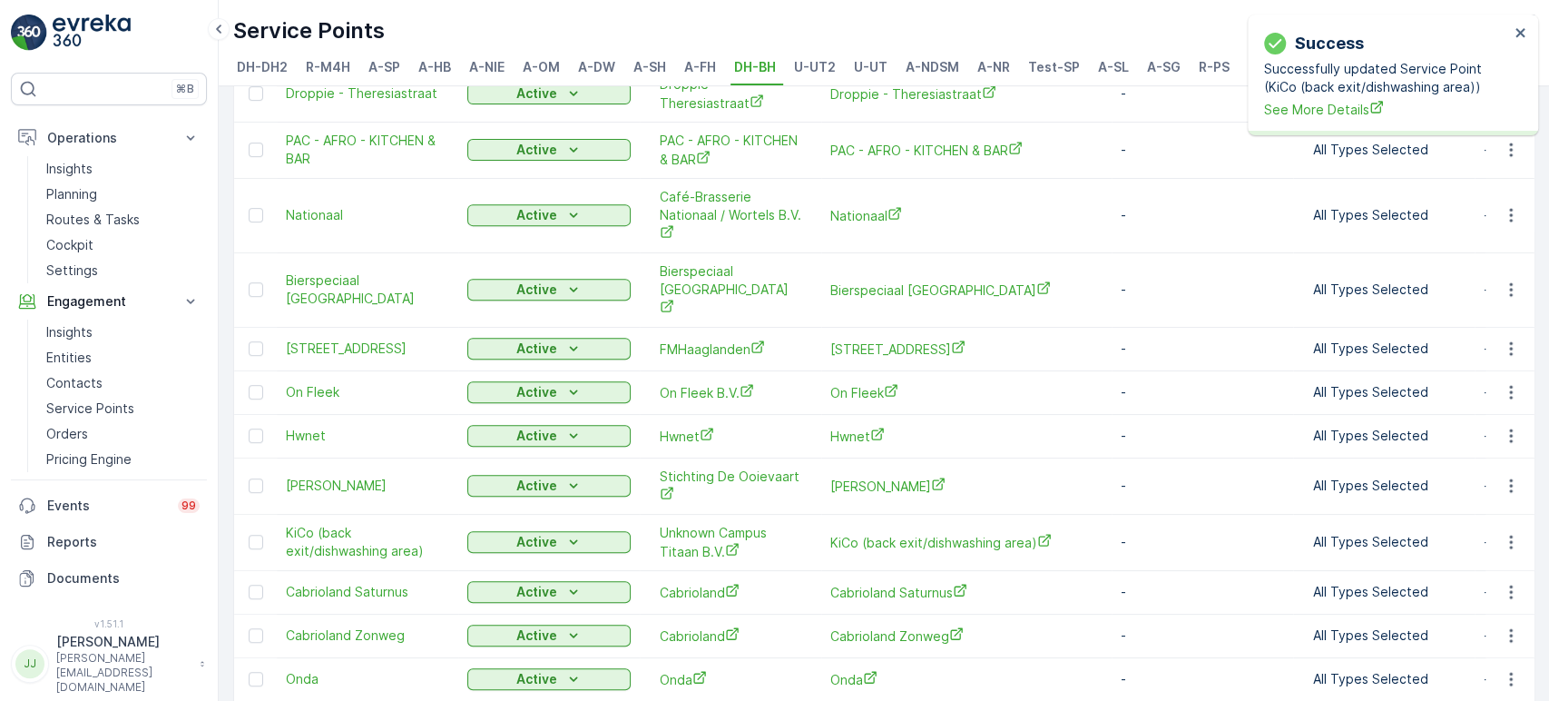
scroll to position [604, 0]
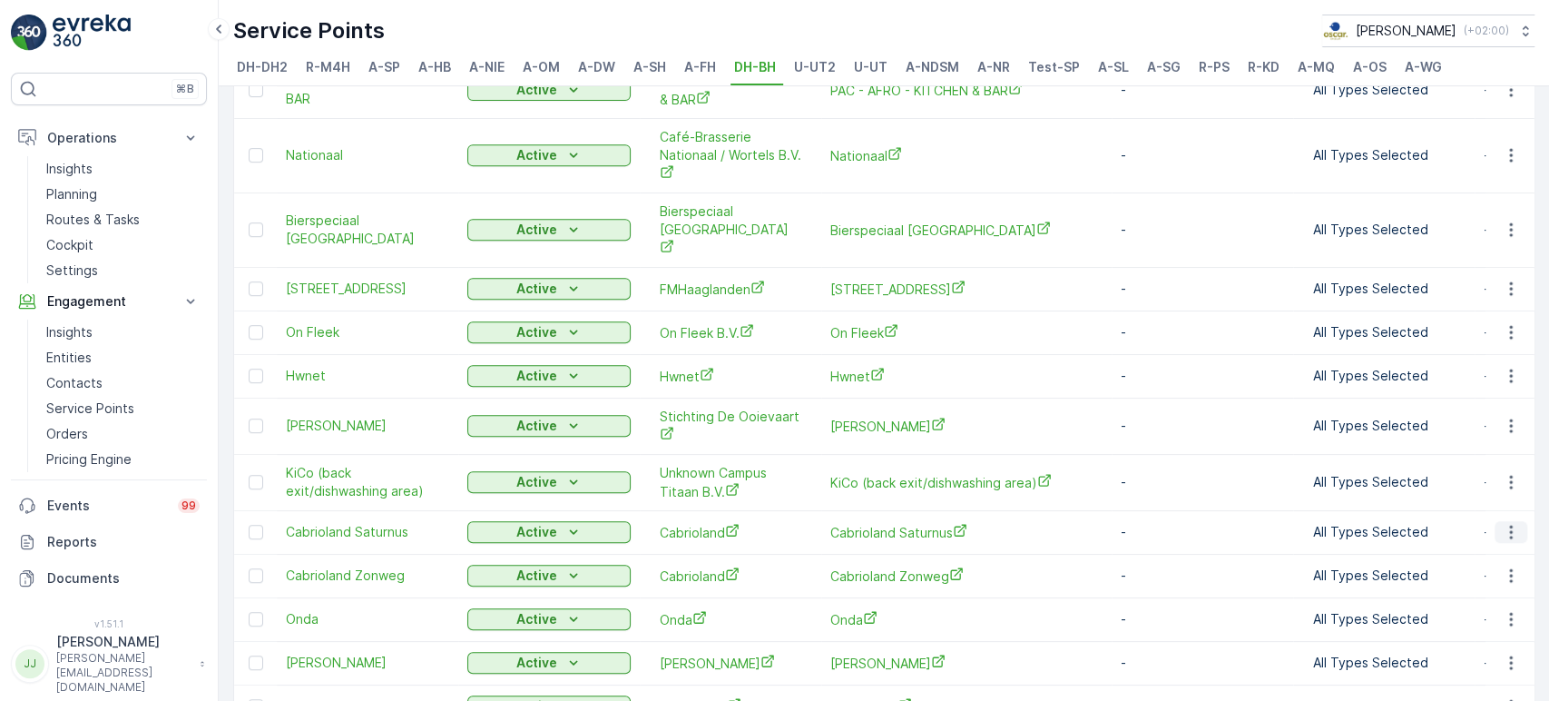
click at [1393, 523] on icon "button" at bounding box center [1511, 532] width 18 height 18
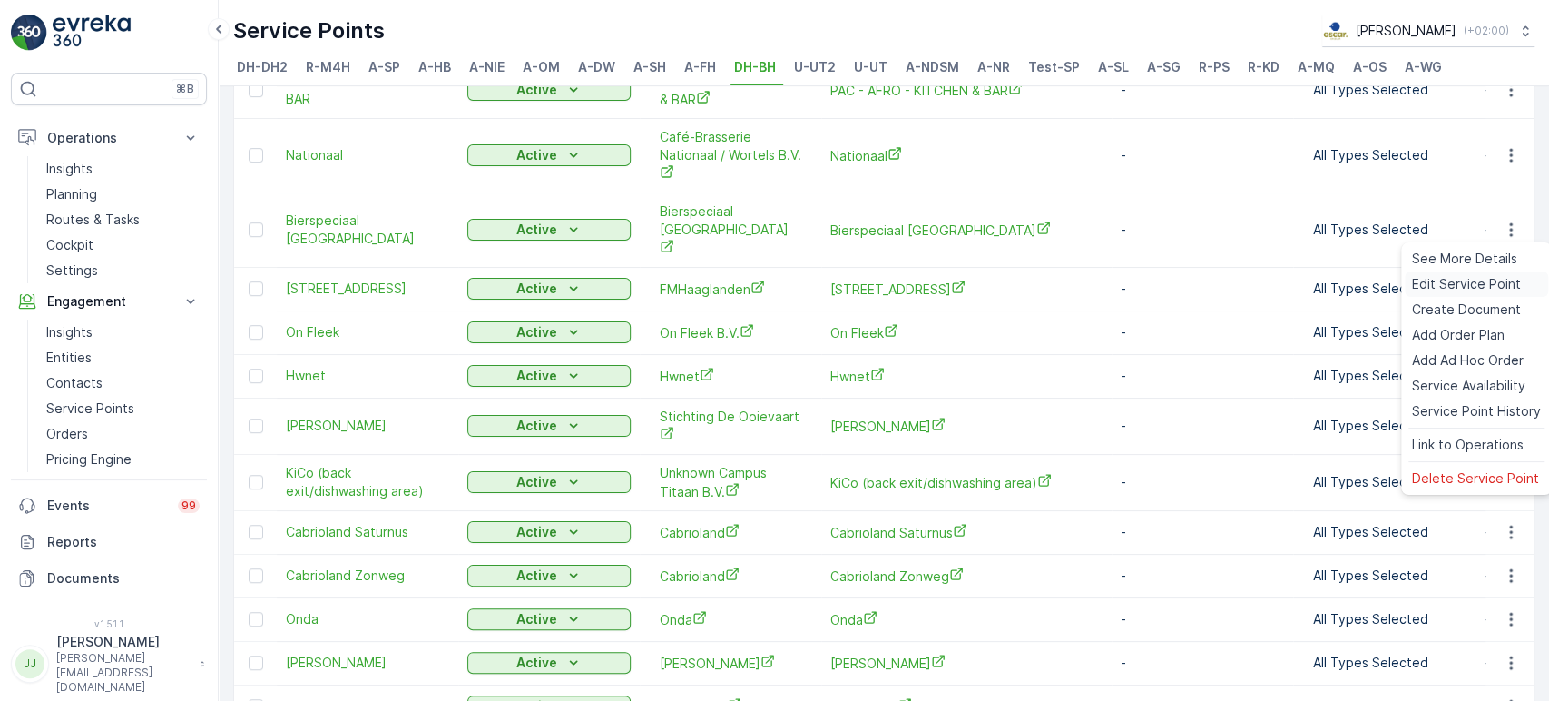
click at [1393, 283] on span "Edit Service Point" at bounding box center [1466, 284] width 109 height 18
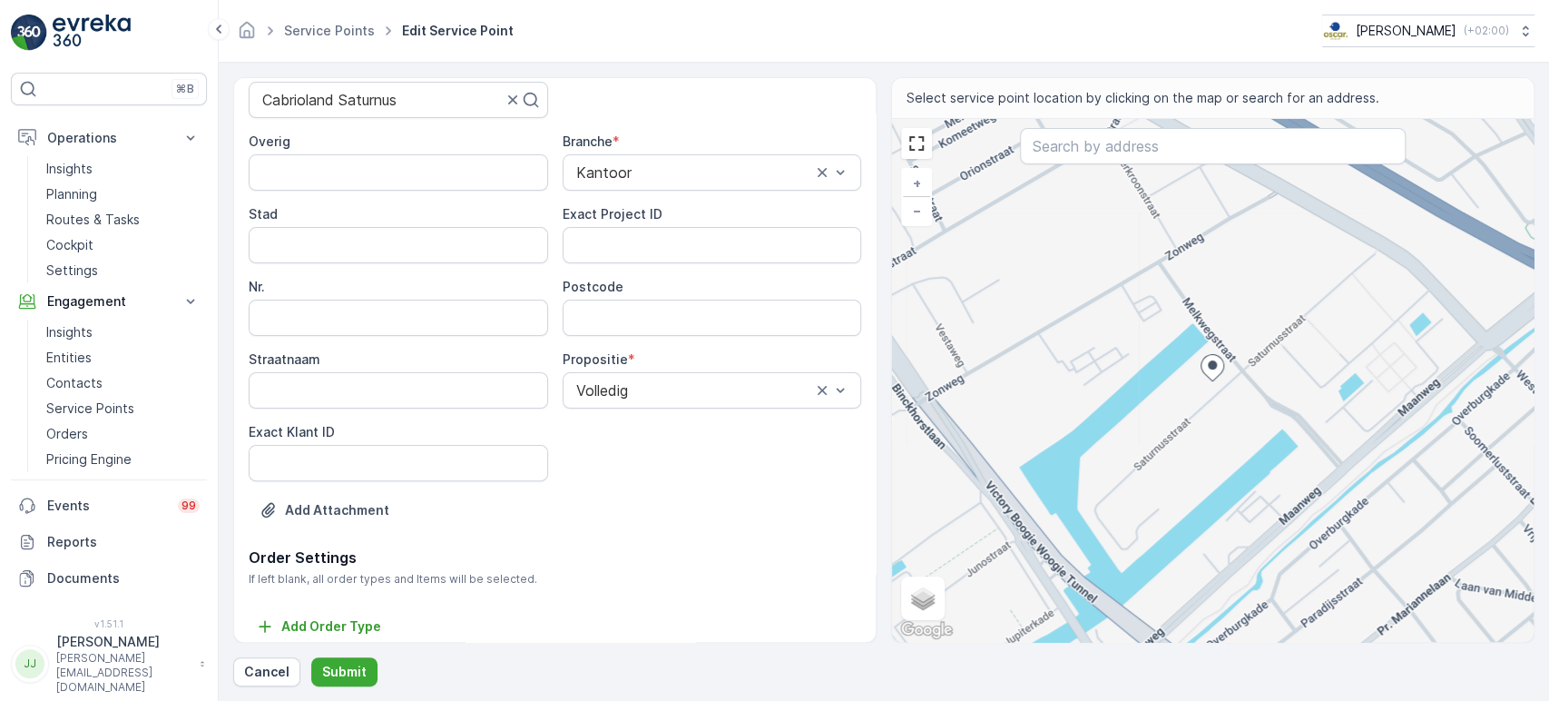
scroll to position [206, 0]
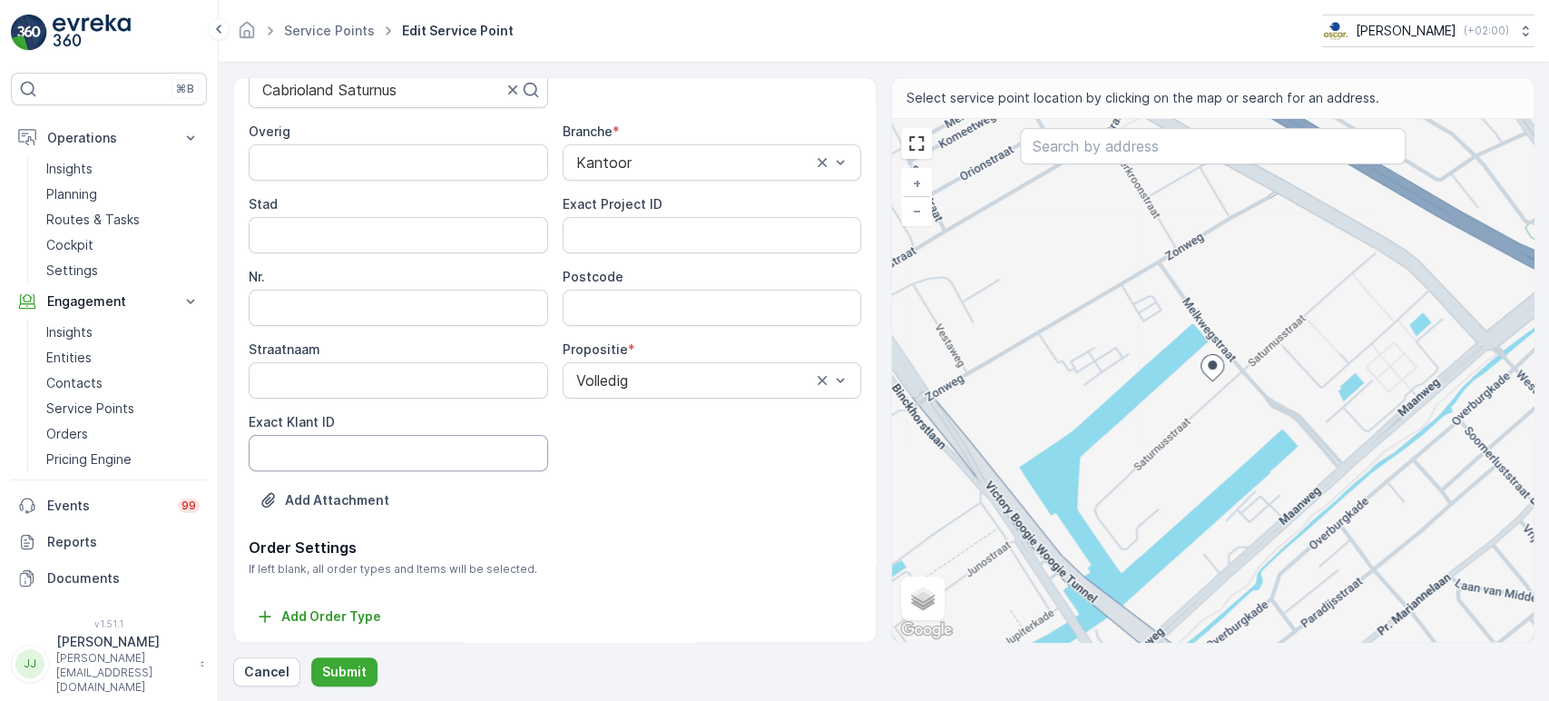
click at [369, 454] on ID "Exact Klant ID" at bounding box center [399, 453] width 300 height 36
paste ID "1200"
type ID "1200"
click at [618, 238] on ID "Exact Project ID" at bounding box center [713, 235] width 300 height 36
paste ID "2024-0105"
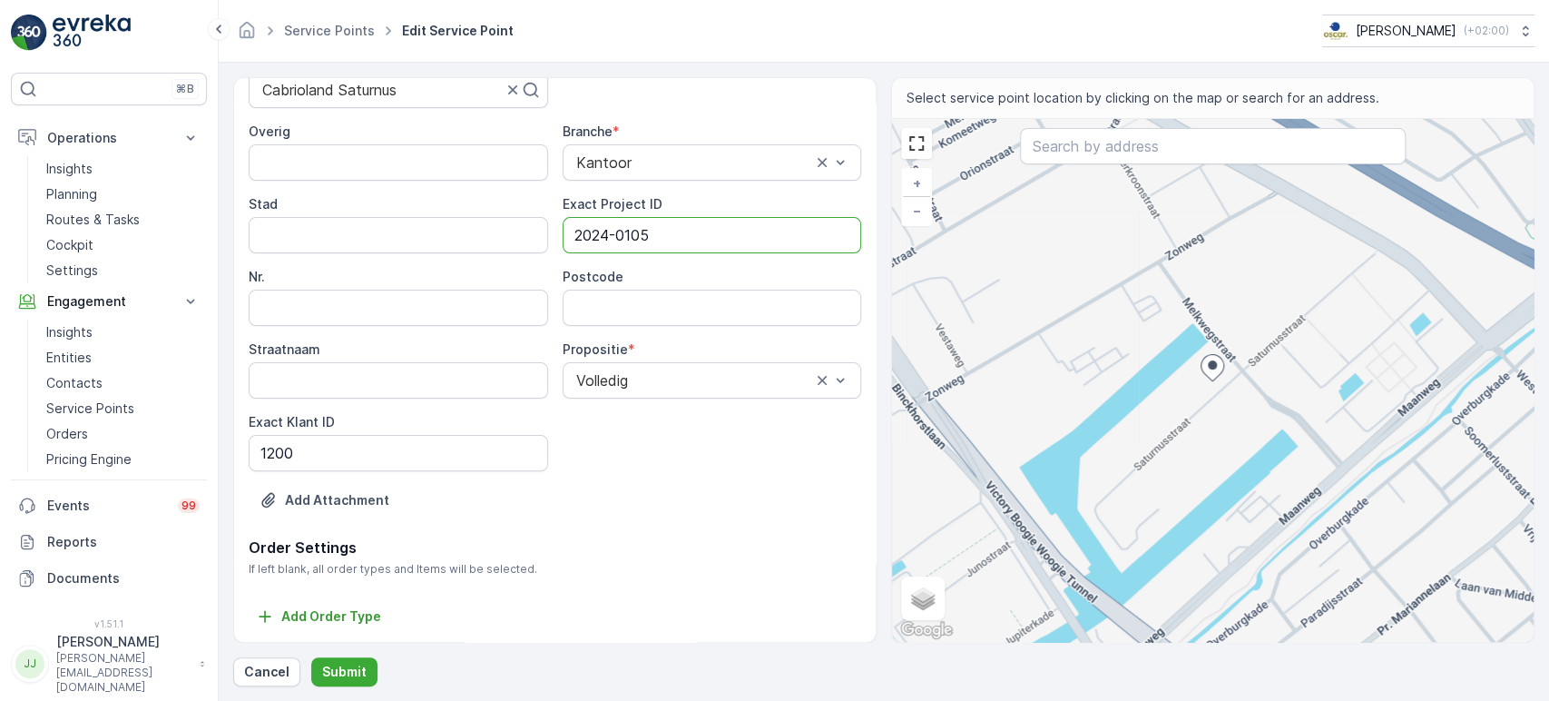
type ID "2024-0105"
click at [639, 316] on input "Postcode" at bounding box center [713, 308] width 300 height 36
type input "2516BM"
click at [341, 630] on p "Submit" at bounding box center [344, 672] width 44 height 18
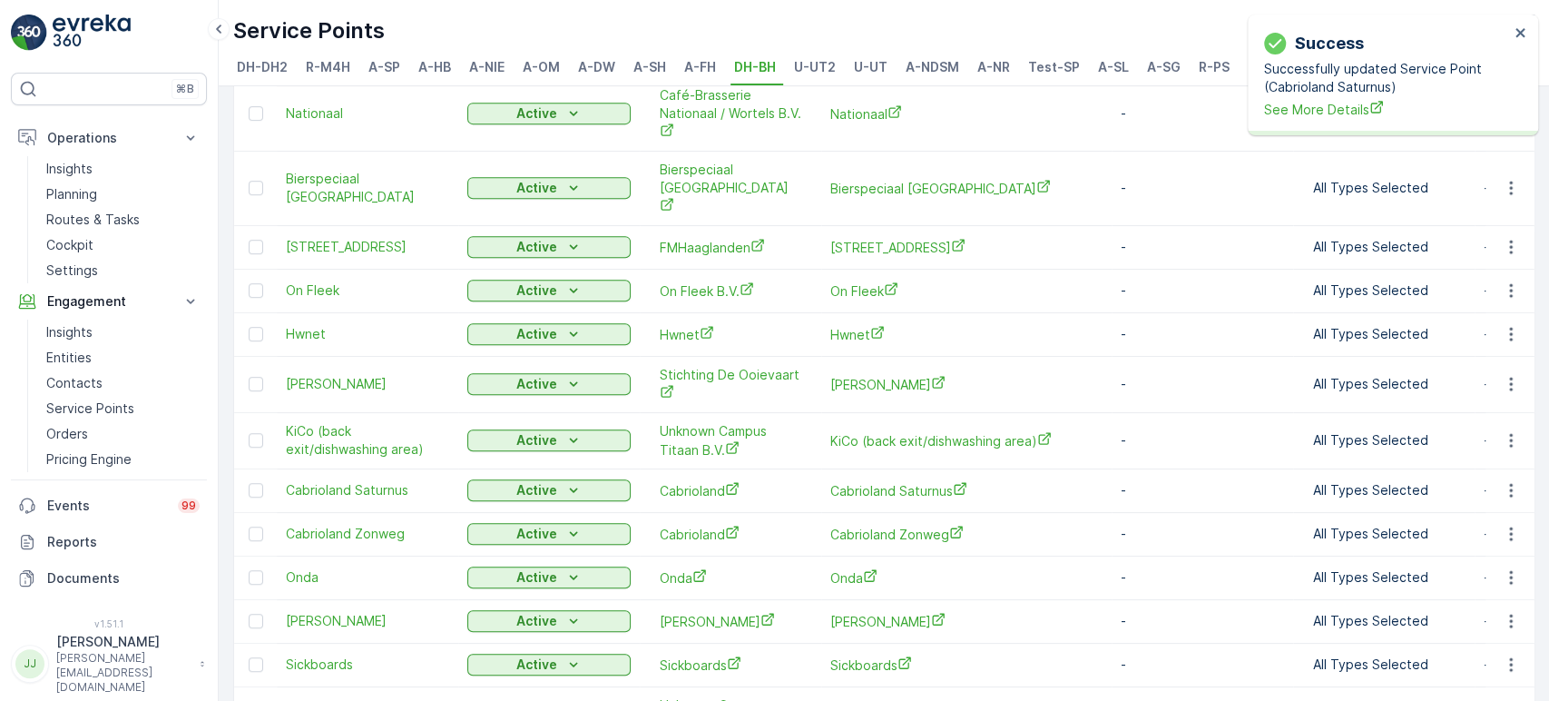
scroll to position [693, 0]
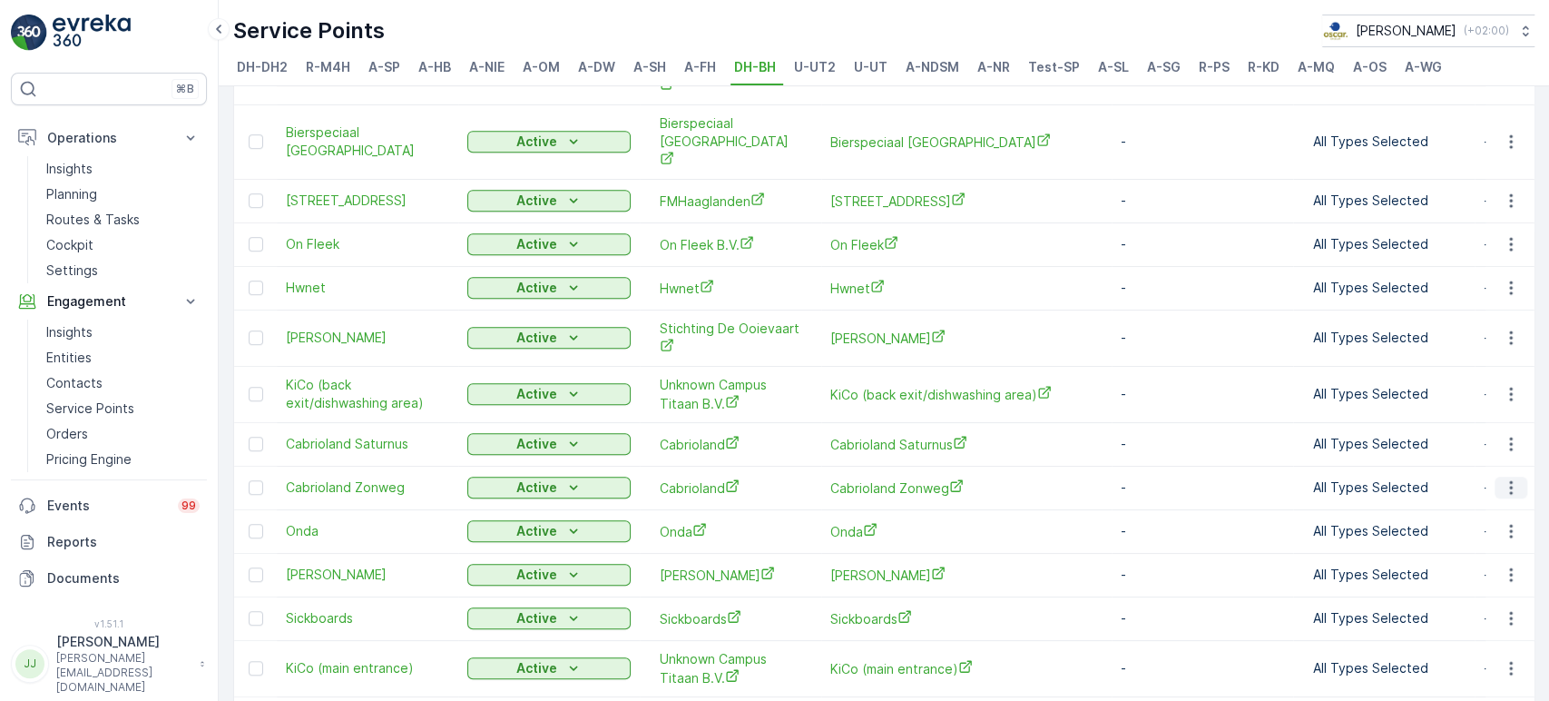
click at [1393, 478] on icon "button" at bounding box center [1511, 487] width 18 height 18
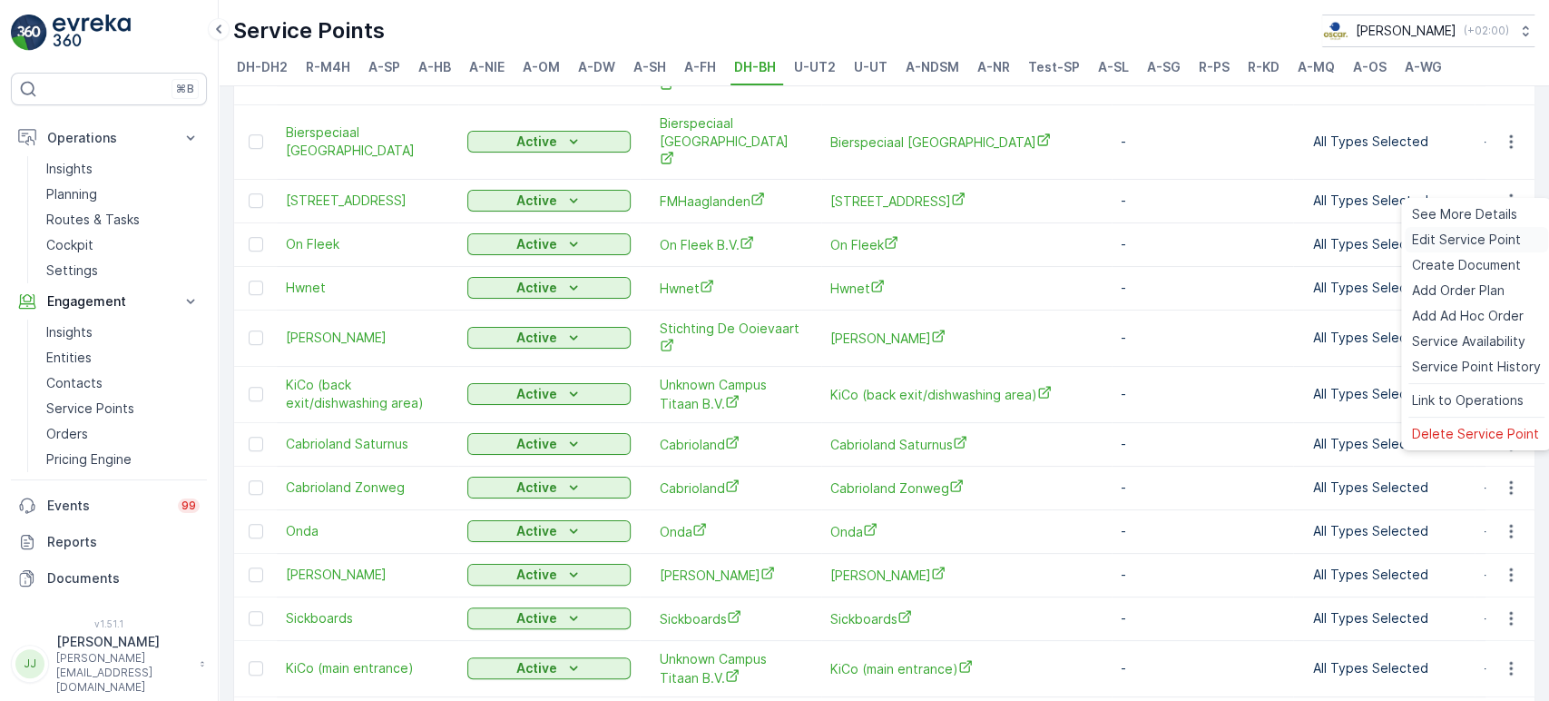
click at [1393, 245] on span "Edit Service Point" at bounding box center [1466, 240] width 109 height 18
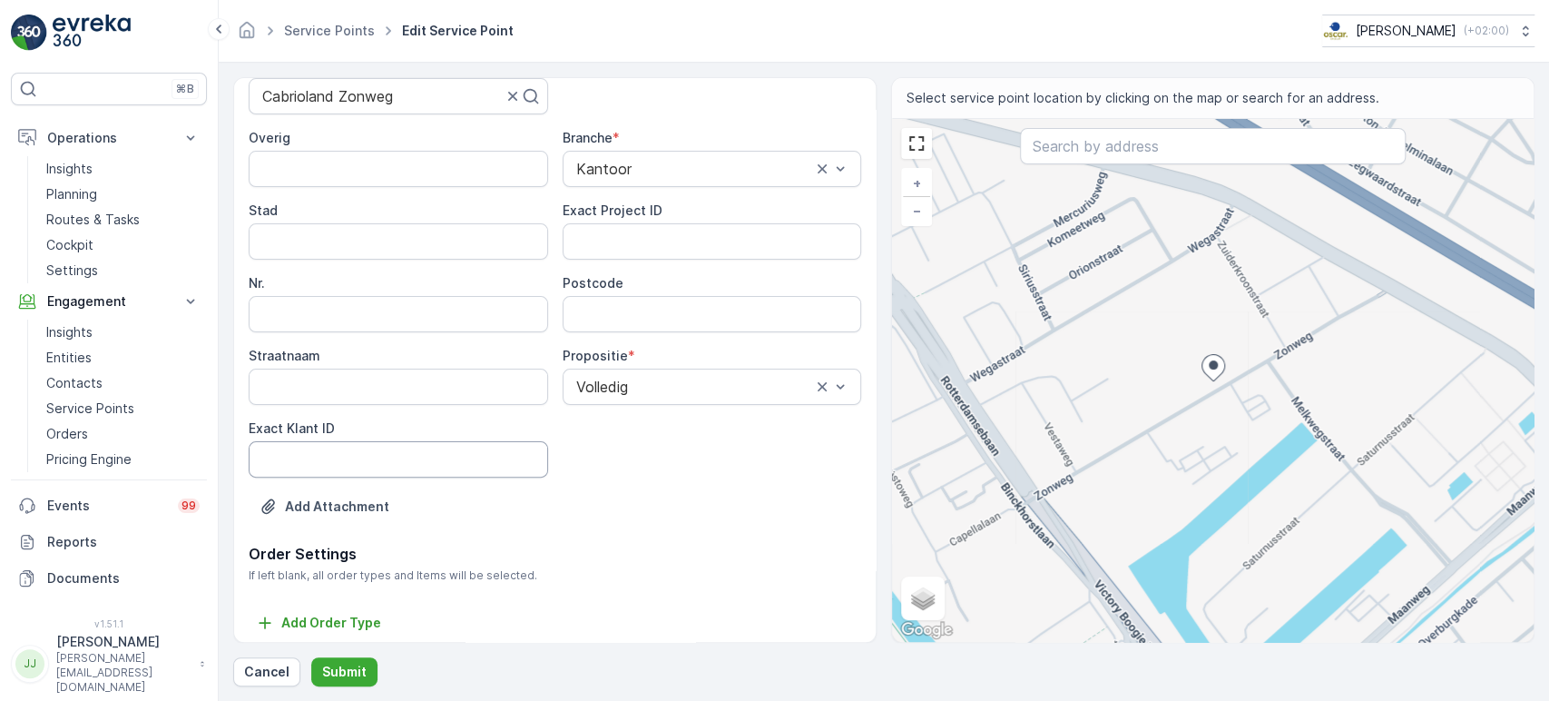
scroll to position [201, 0]
click at [602, 307] on input "Postcode" at bounding box center [713, 312] width 300 height 36
type input "2516BM"
click at [354, 446] on ID "Exact Klant ID" at bounding box center [399, 457] width 300 height 36
paste ID "1200"
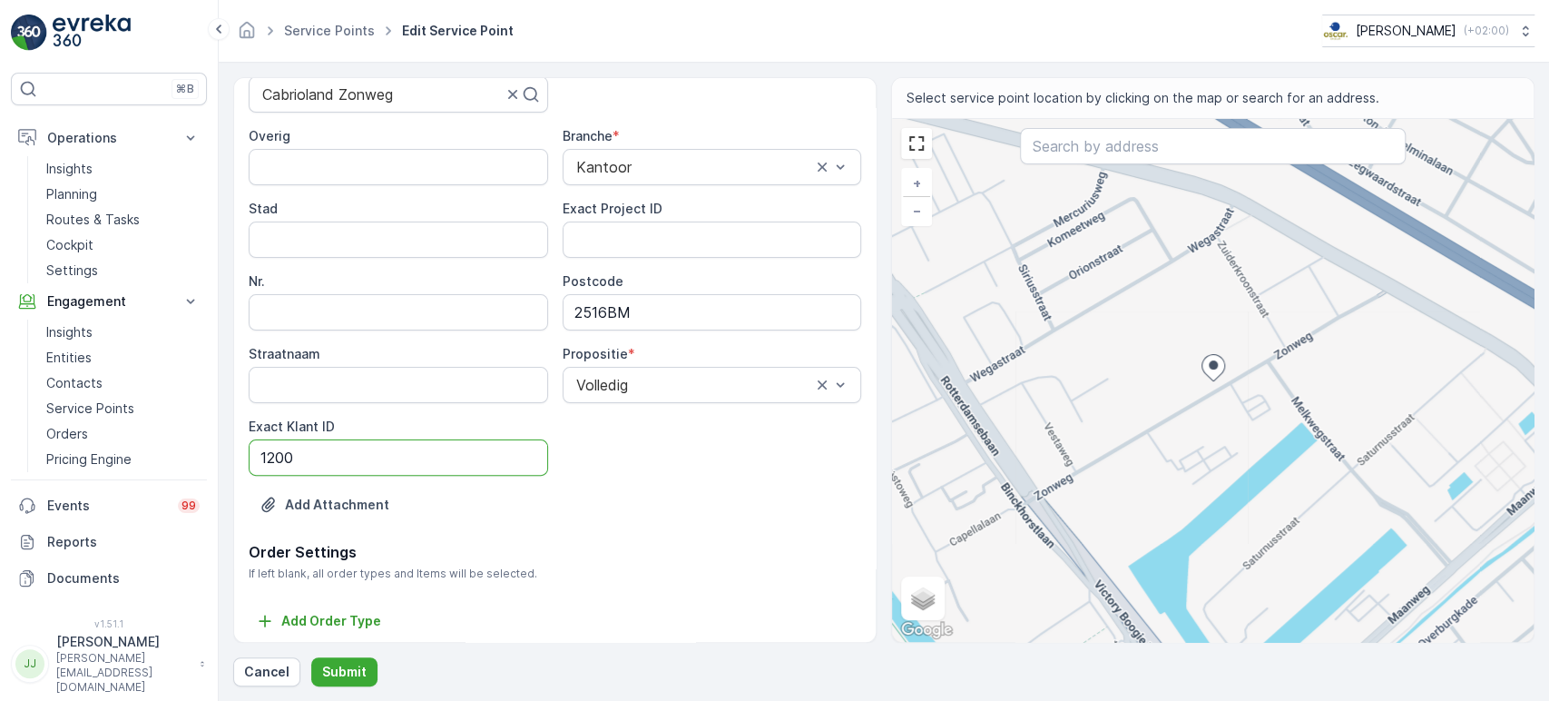
type ID "1200"
click at [635, 236] on ID "Exact Project ID" at bounding box center [713, 239] width 300 height 36
paste ID "2024-0105"
type ID "2024-0105"
click at [578, 420] on div "Overig Branche * [GEOGRAPHIC_DATA] Exact Project ID 2024-0105 Nr. Postcode 2516…" at bounding box center [555, 301] width 613 height 349
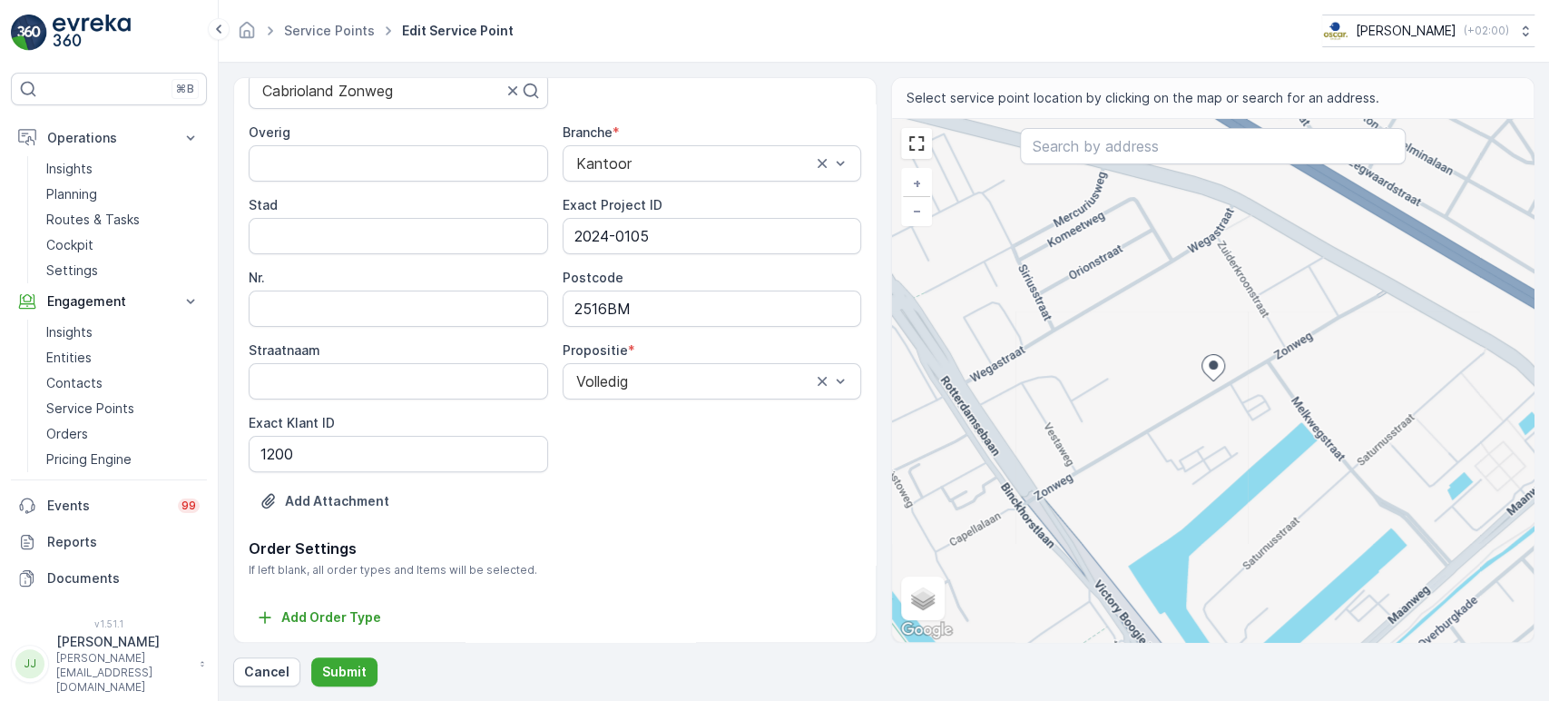
scroll to position [206, 0]
click at [341, 630] on p "Submit" at bounding box center [344, 672] width 44 height 18
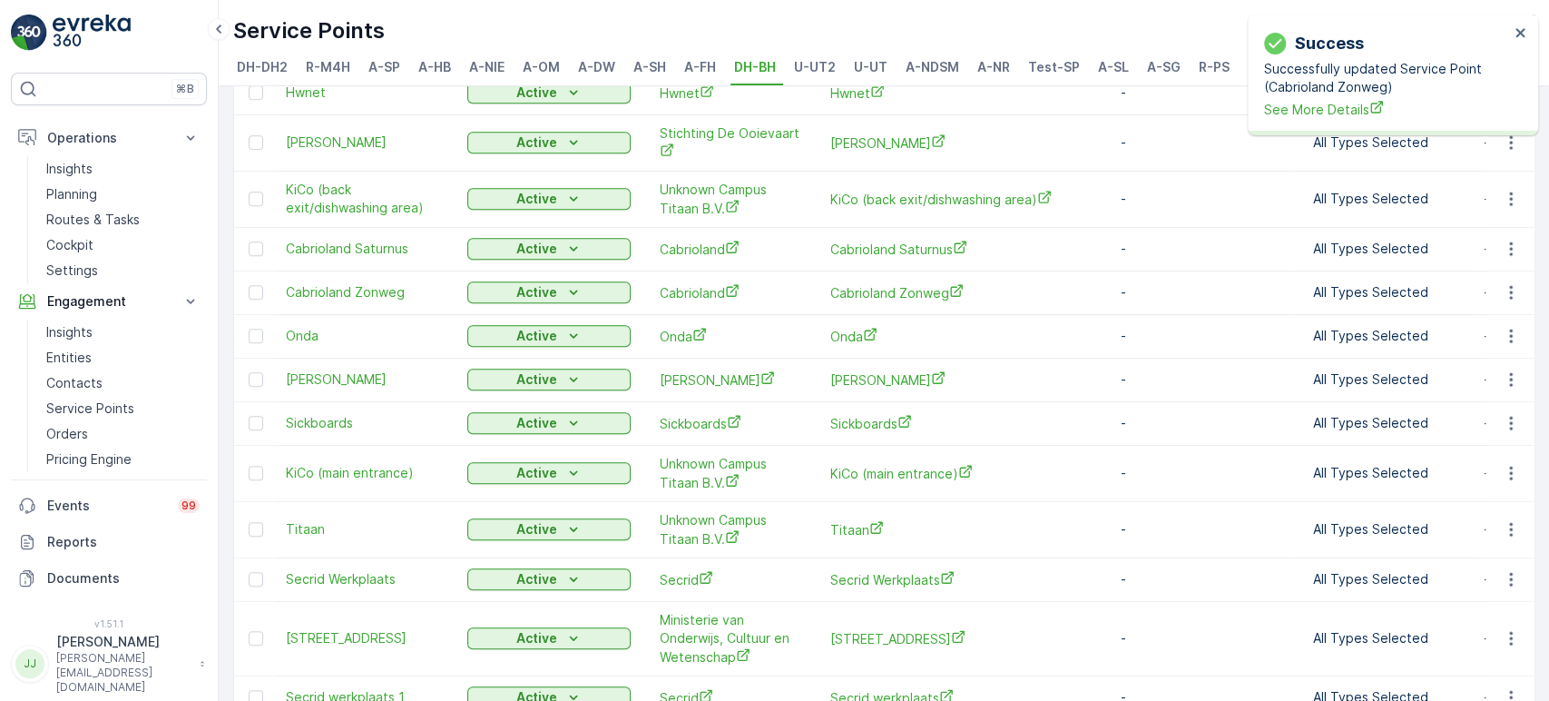
scroll to position [908, 0]
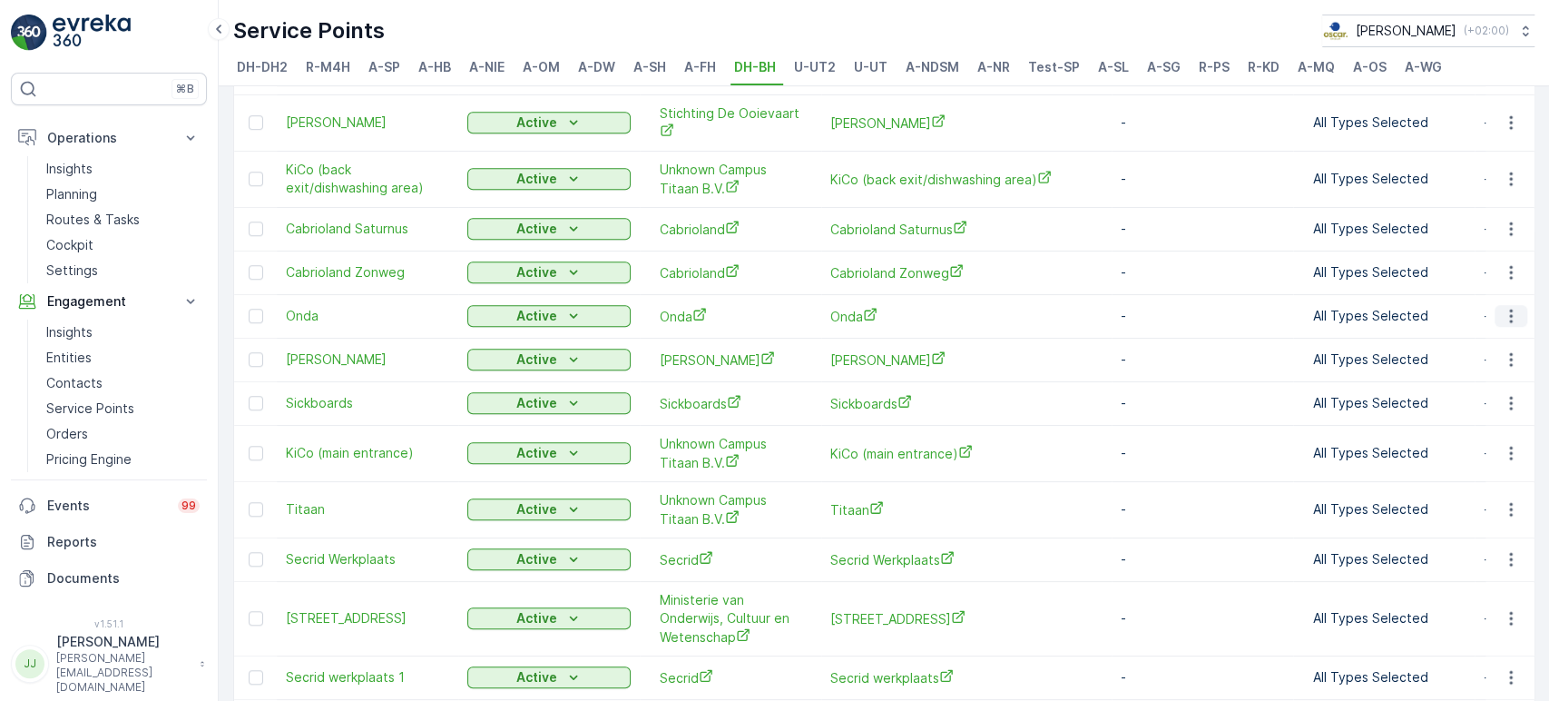
click at [1393, 307] on icon "button" at bounding box center [1511, 316] width 18 height 18
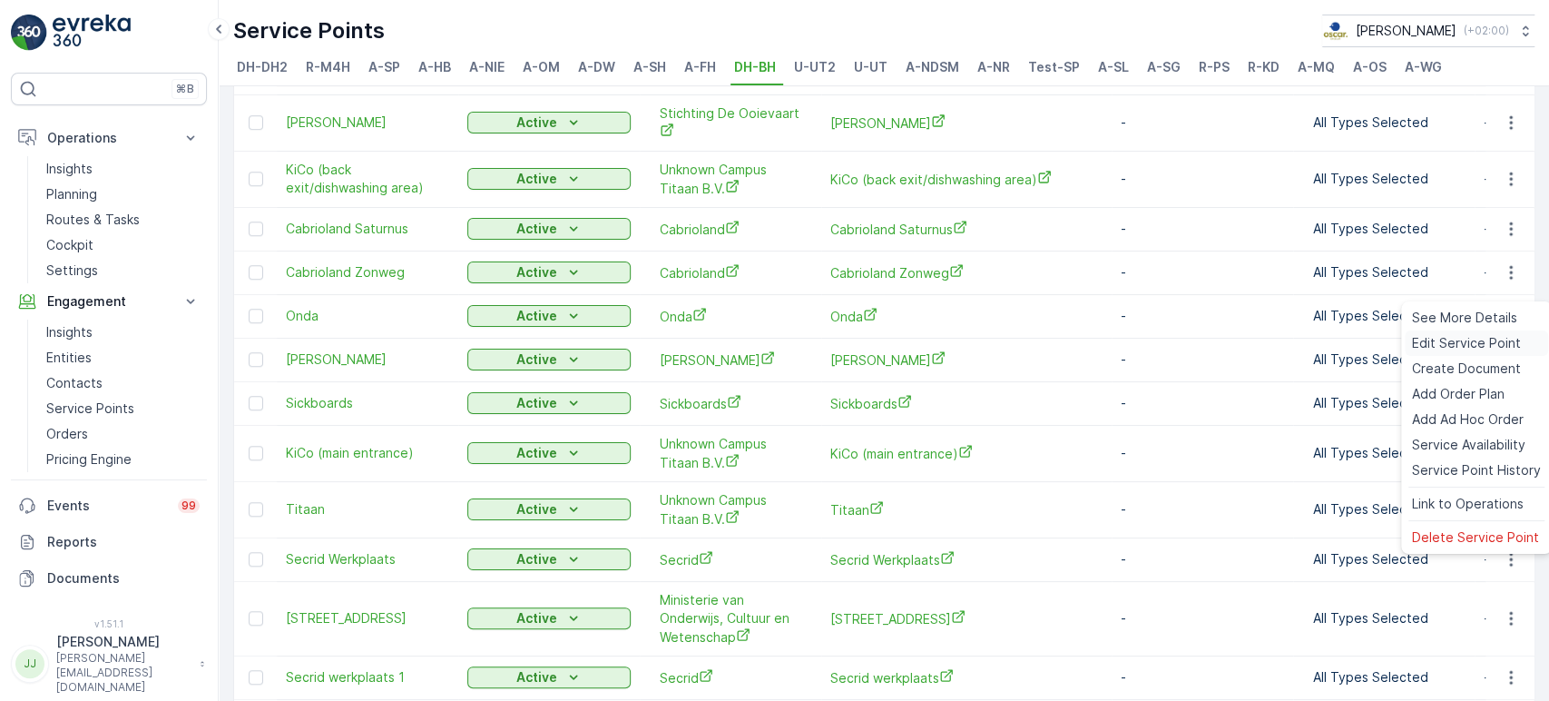
click at [1393, 343] on span "Edit Service Point" at bounding box center [1466, 343] width 109 height 18
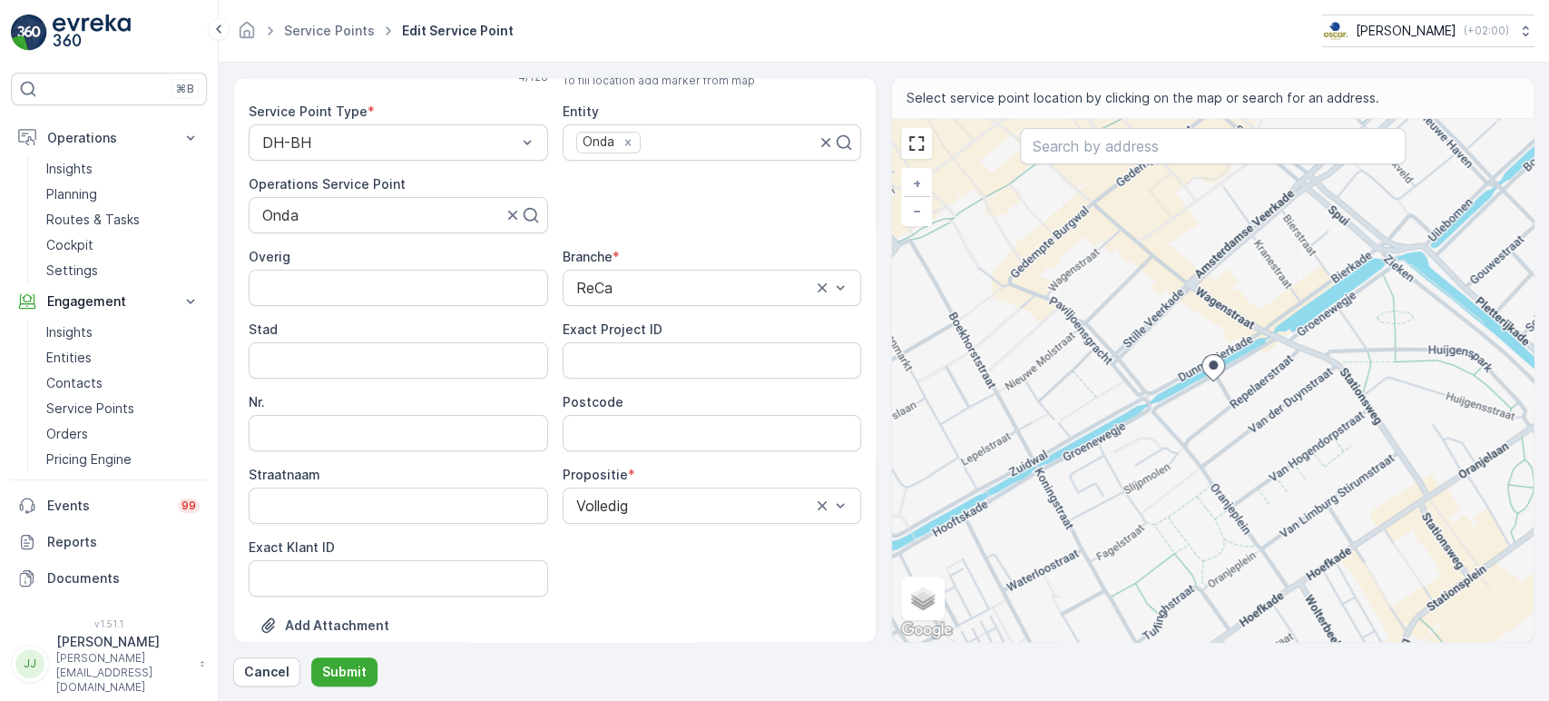
scroll to position [101, 0]
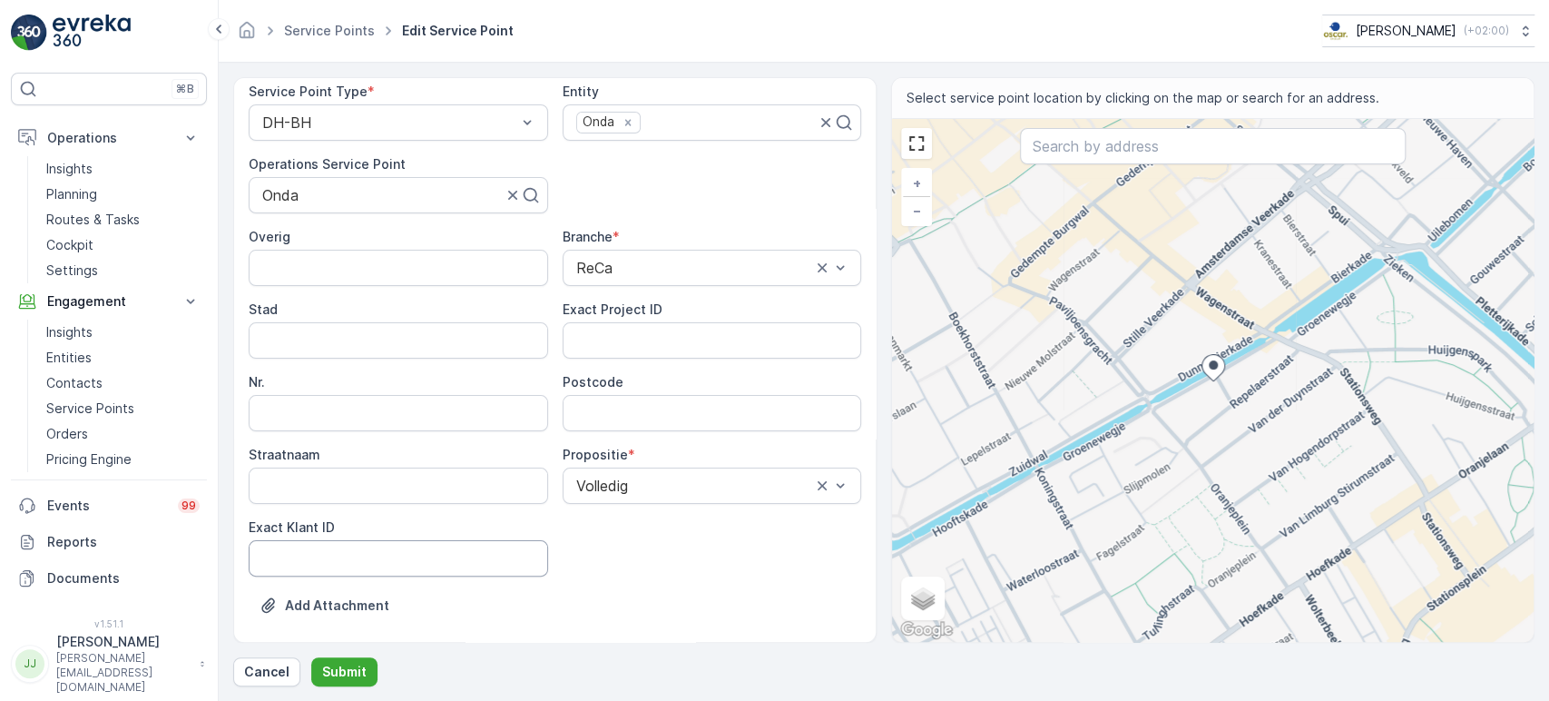
click at [449, 549] on ID "Exact Klant ID" at bounding box center [399, 558] width 300 height 36
paste ID "1316"
type ID "1316"
click at [682, 330] on ID "Exact Project ID" at bounding box center [713, 340] width 300 height 36
paste ID "OC-0009-2025"
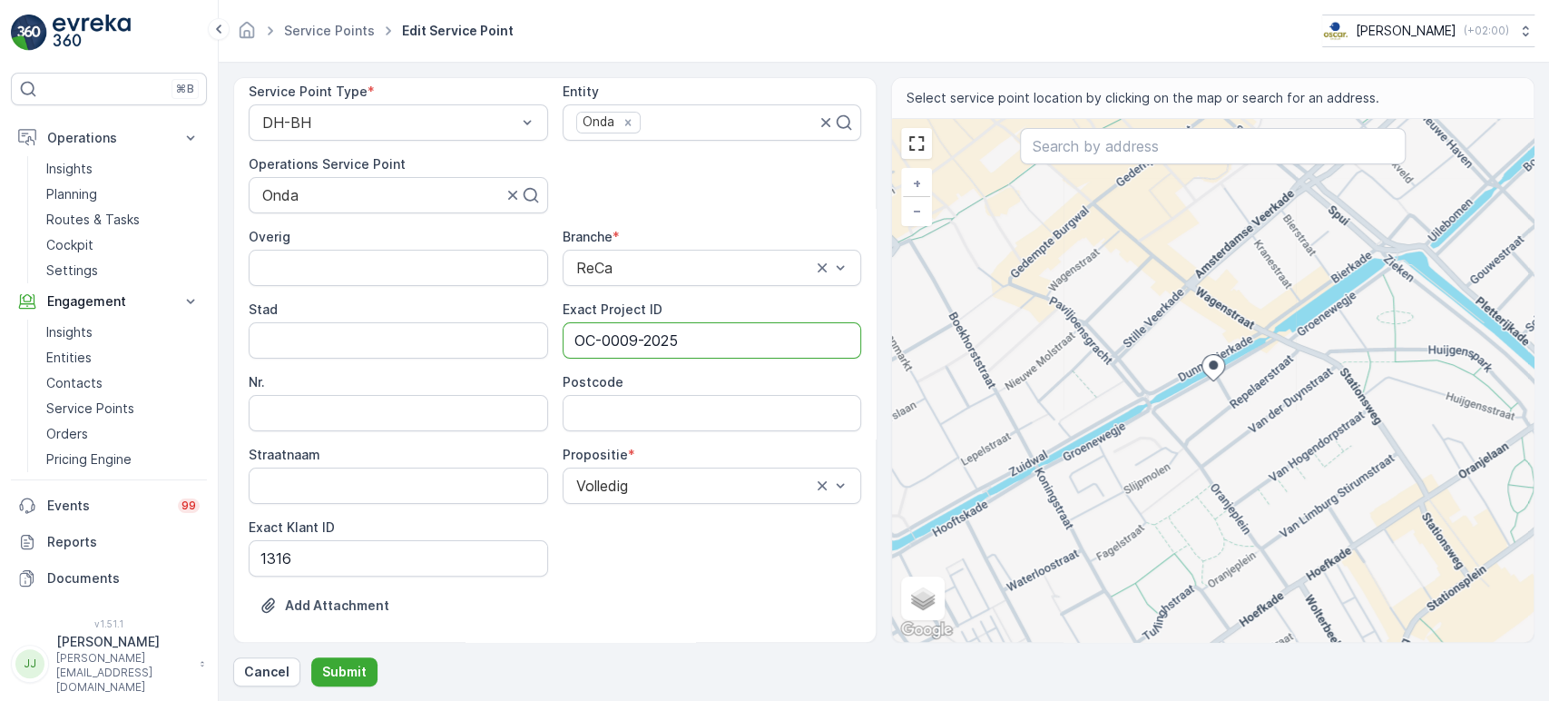
type ID "OC-0009-2025"
click at [641, 405] on input "Postcode" at bounding box center [713, 413] width 300 height 36
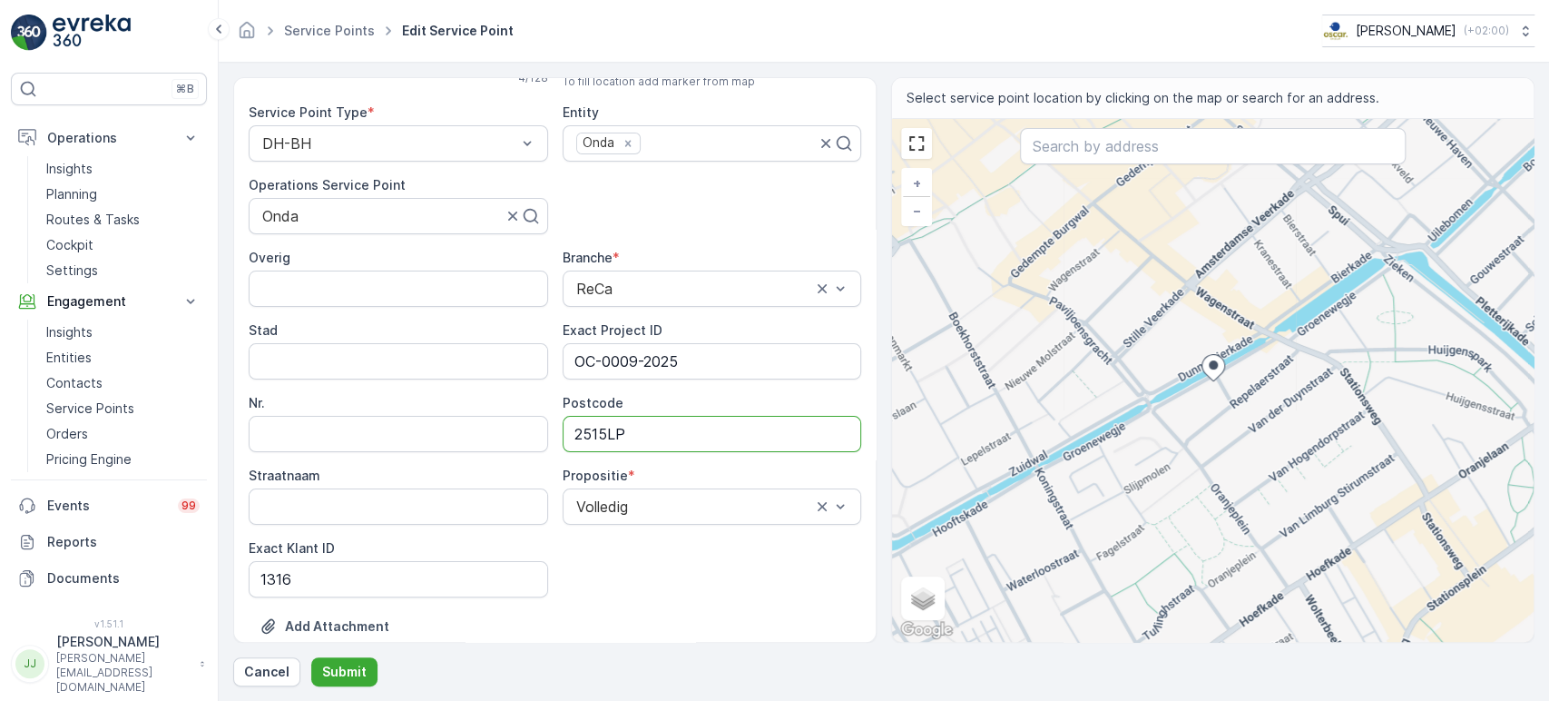
scroll to position [201, 0]
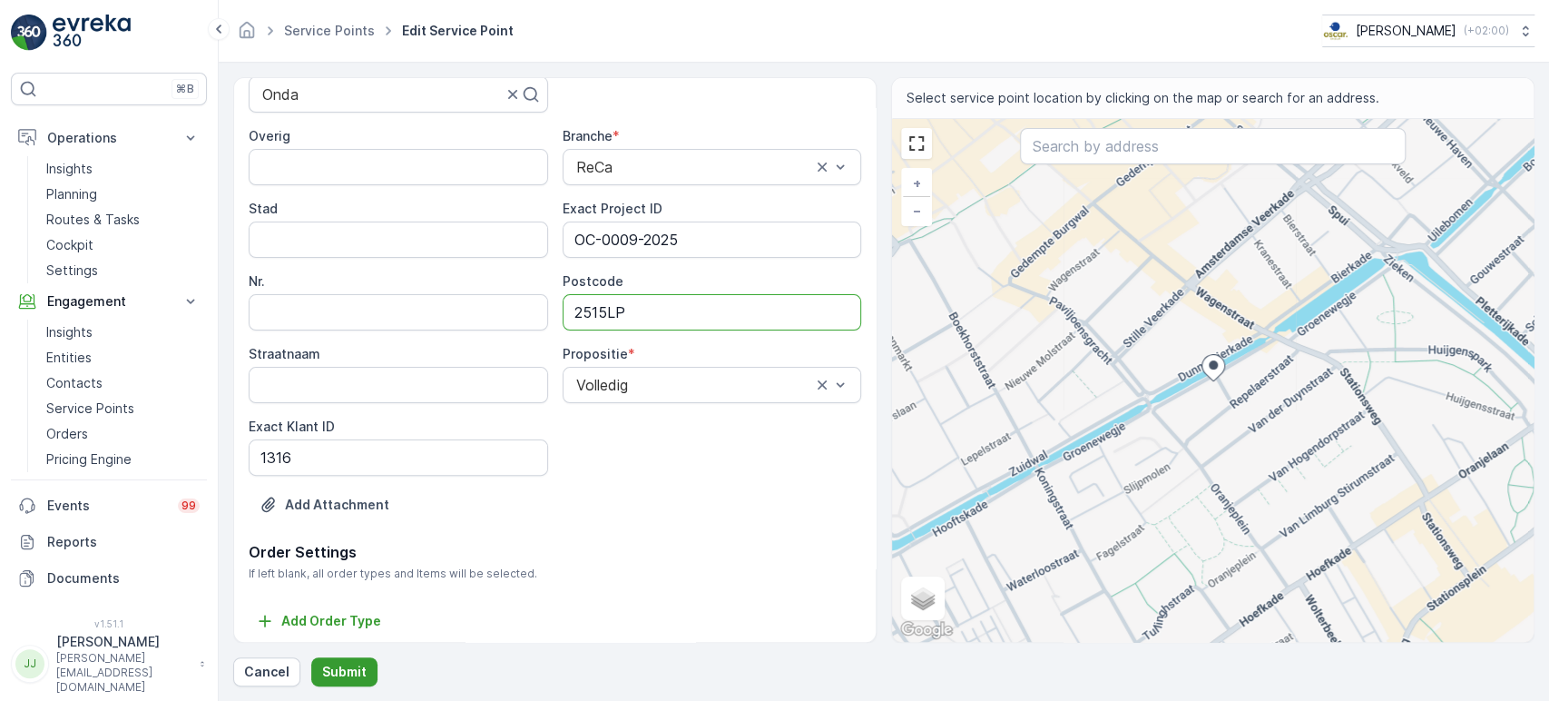
type input "2515LP"
click at [345, 630] on p "Submit" at bounding box center [344, 672] width 44 height 18
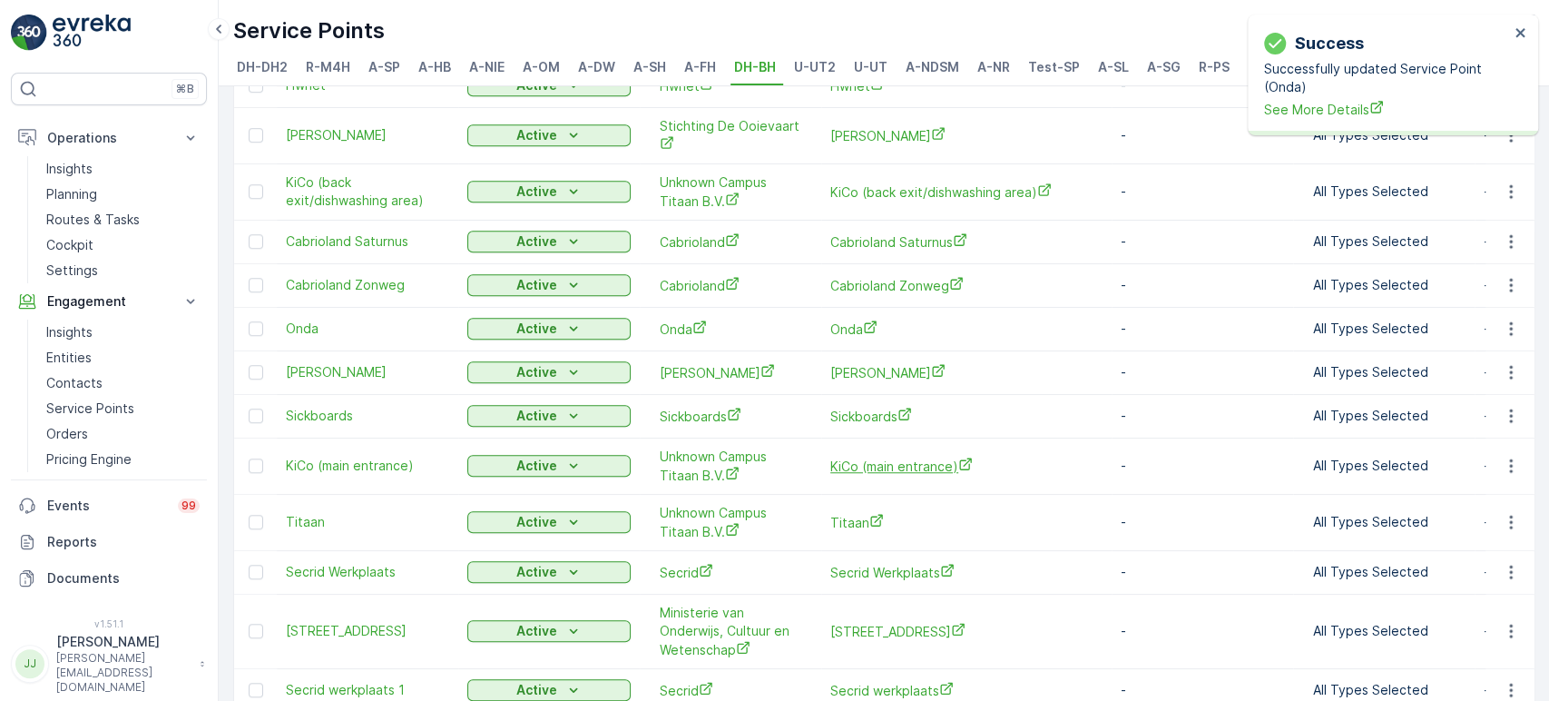
scroll to position [894, 0]
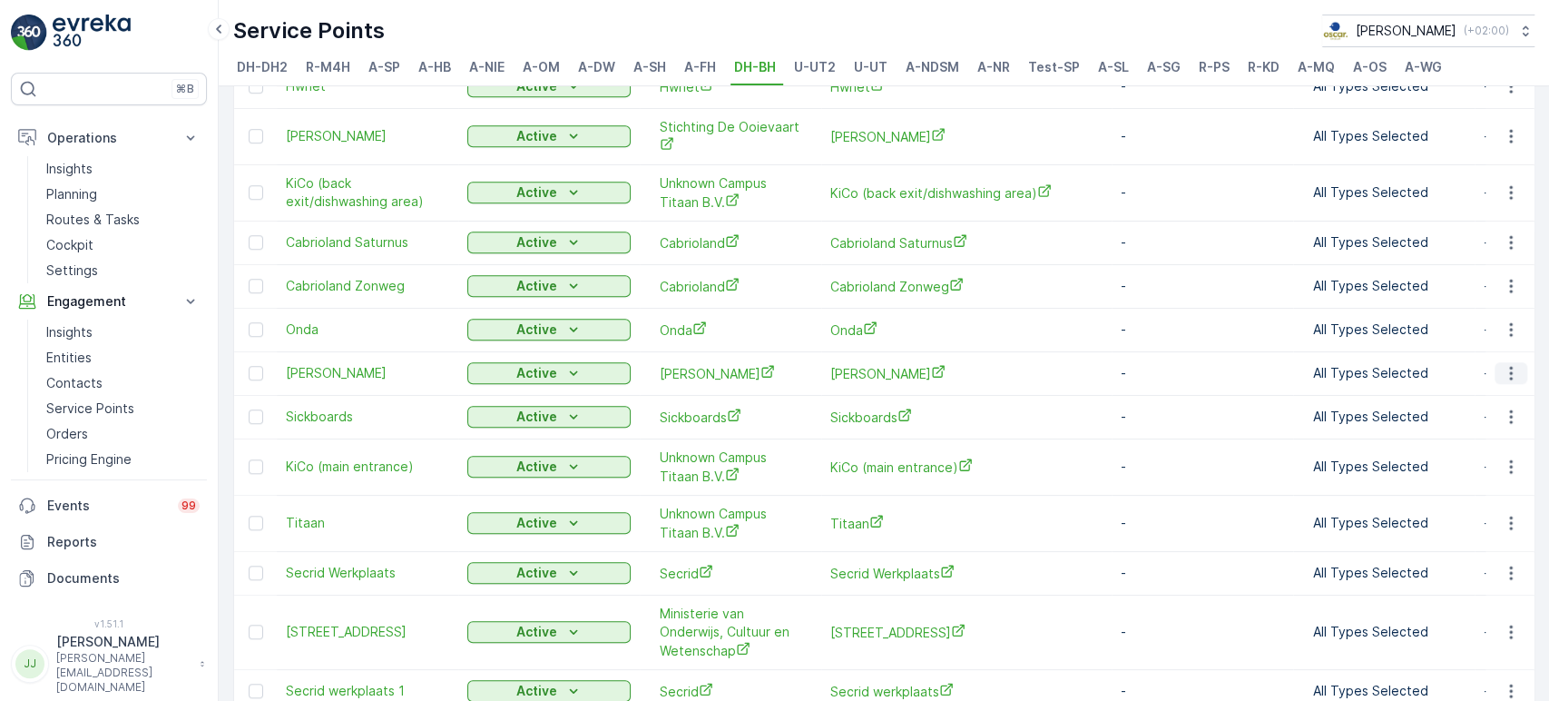
click at [1393, 364] on icon "button" at bounding box center [1511, 373] width 18 height 18
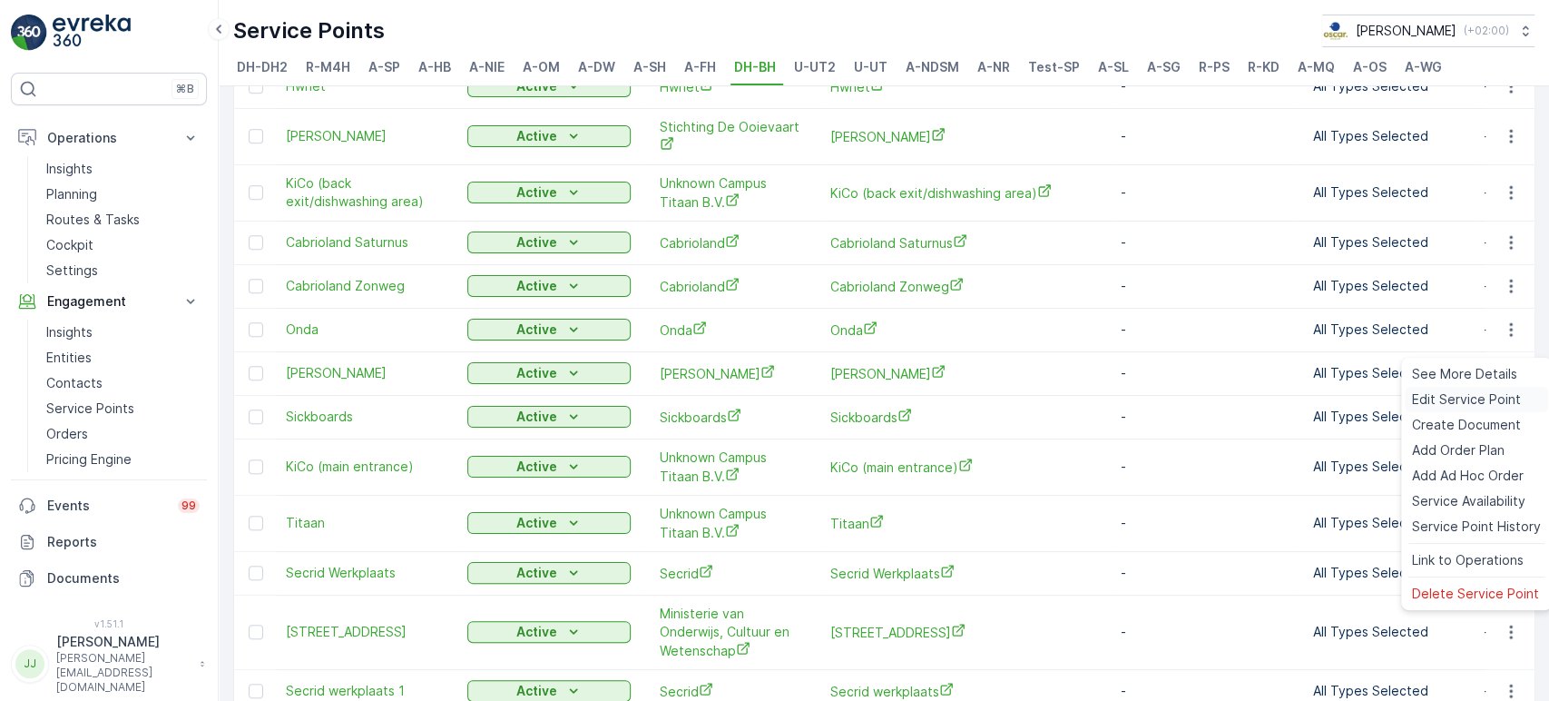
click at [1393, 397] on span "Edit Service Point" at bounding box center [1466, 399] width 109 height 18
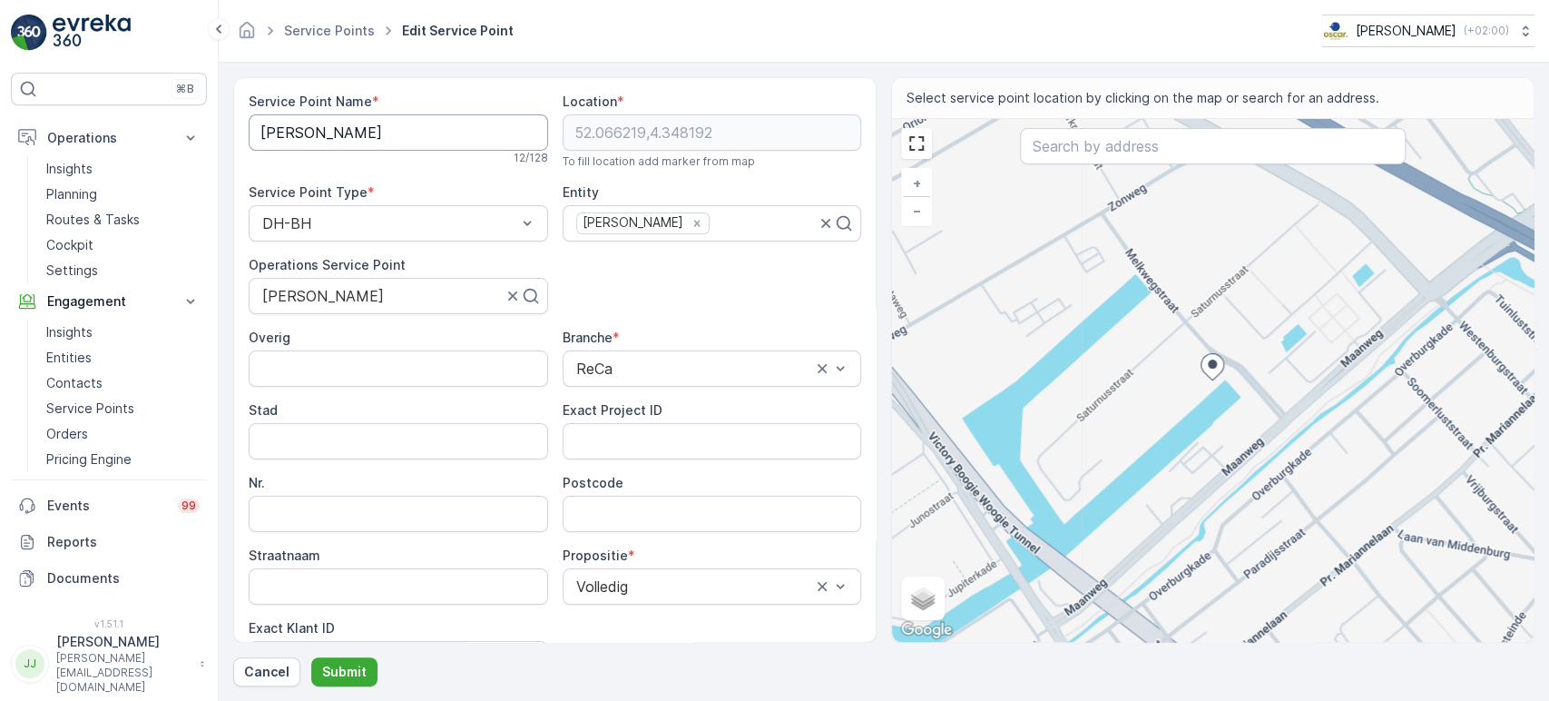
click at [364, 136] on Name "[PERSON_NAME]" at bounding box center [399, 132] width 300 height 36
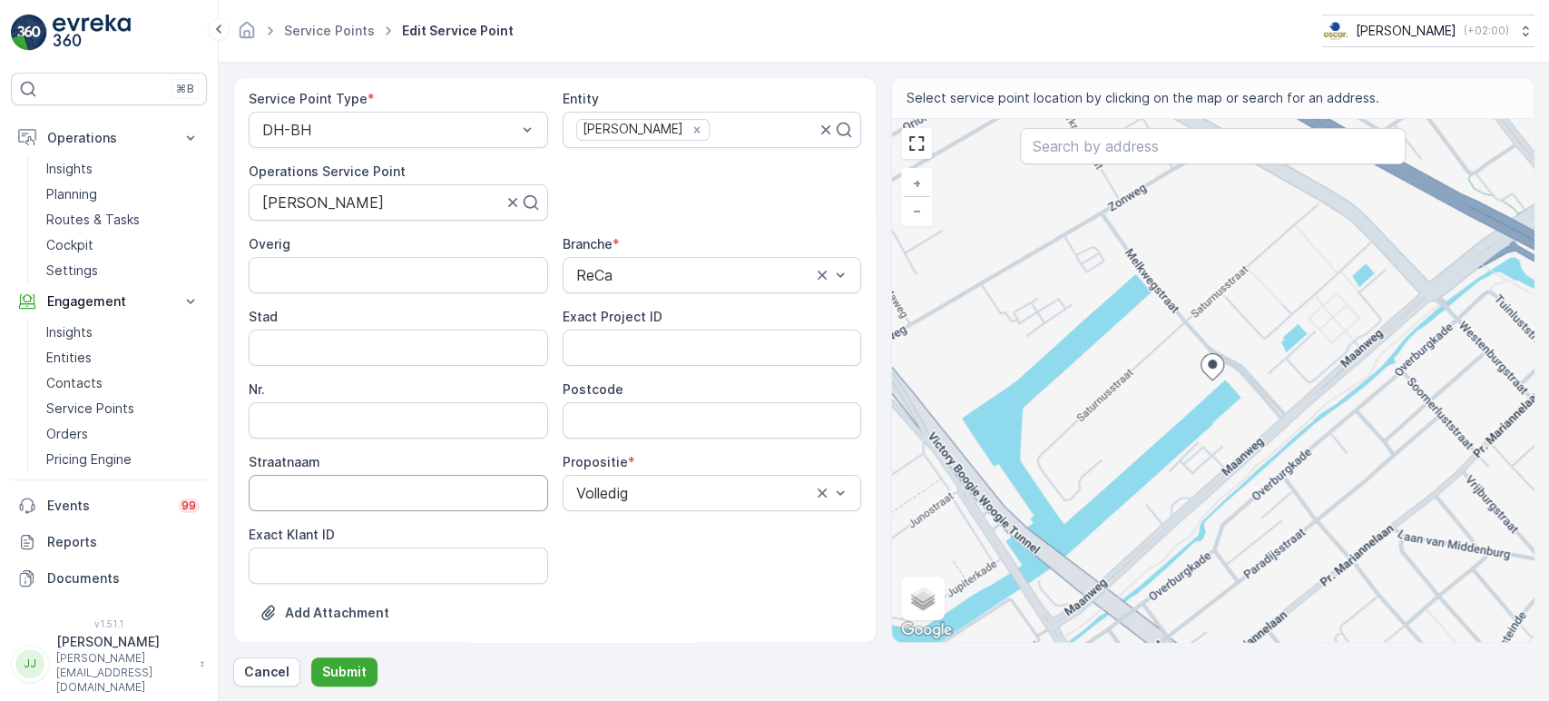
scroll to position [201, 0]
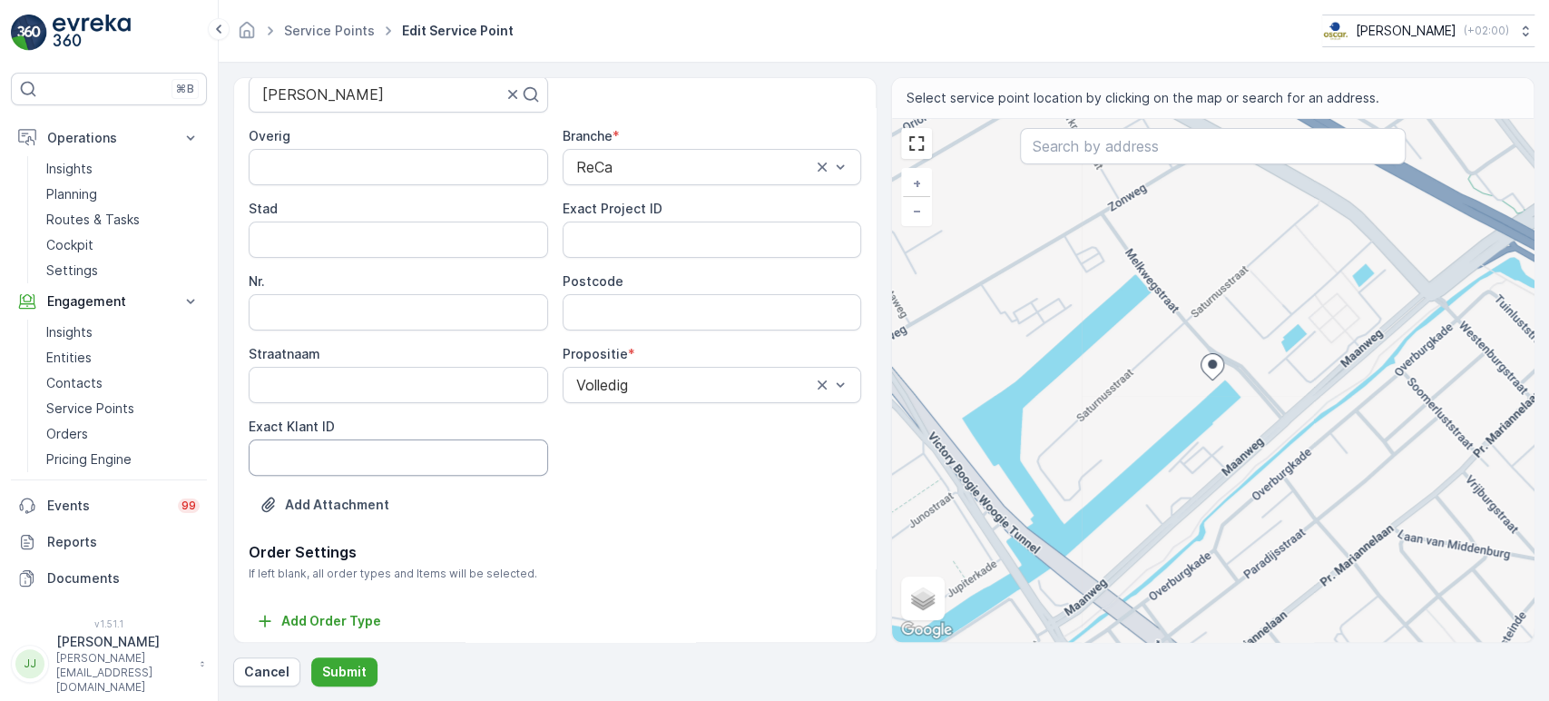
click at [415, 456] on ID "Exact Klant ID" at bounding box center [399, 457] width 300 height 36
paste ID "1205"
type ID "1205"
click at [661, 250] on ID "Exact Project ID" at bounding box center [713, 239] width 300 height 36
paste ID "2024-0146"
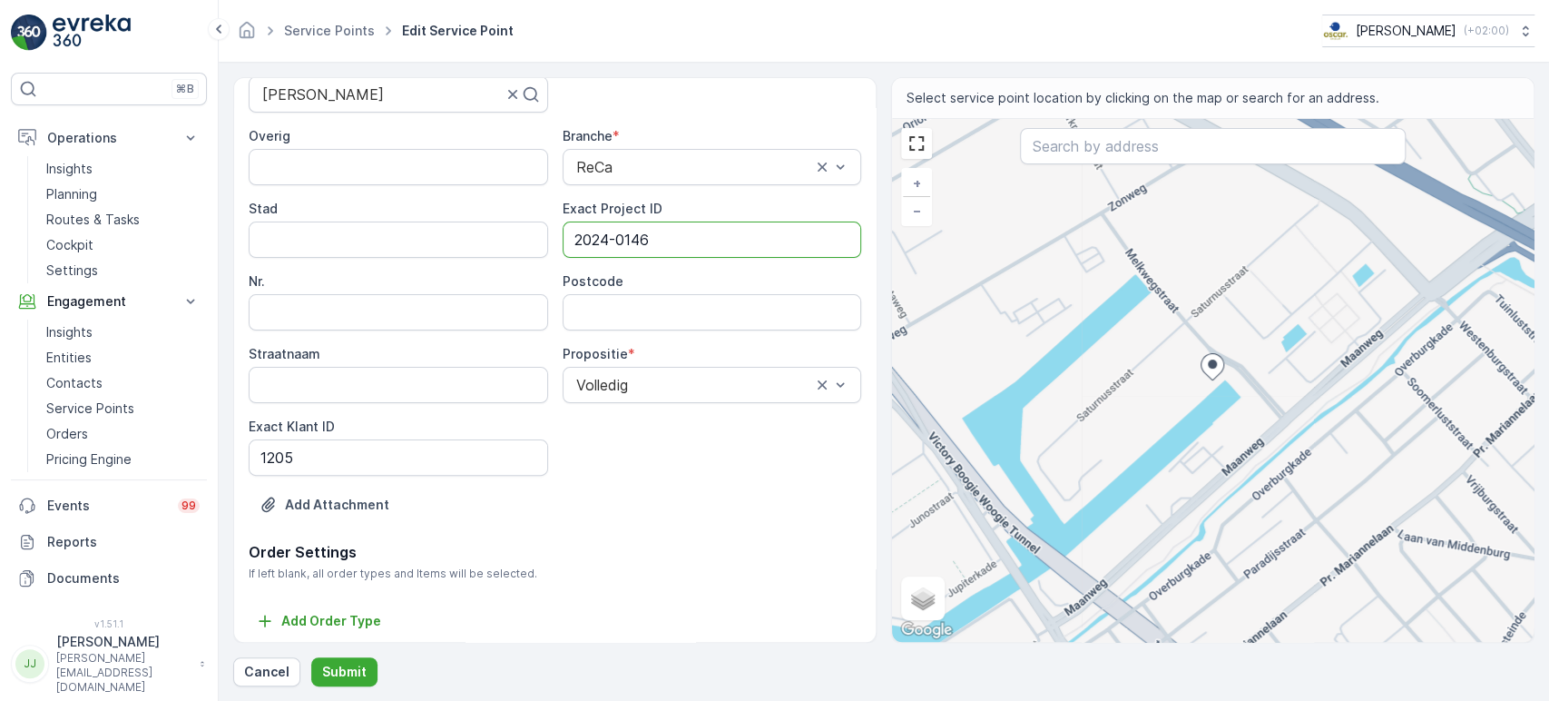
type ID "2024-0146"
click at [728, 311] on input "Postcode" at bounding box center [713, 312] width 300 height 36
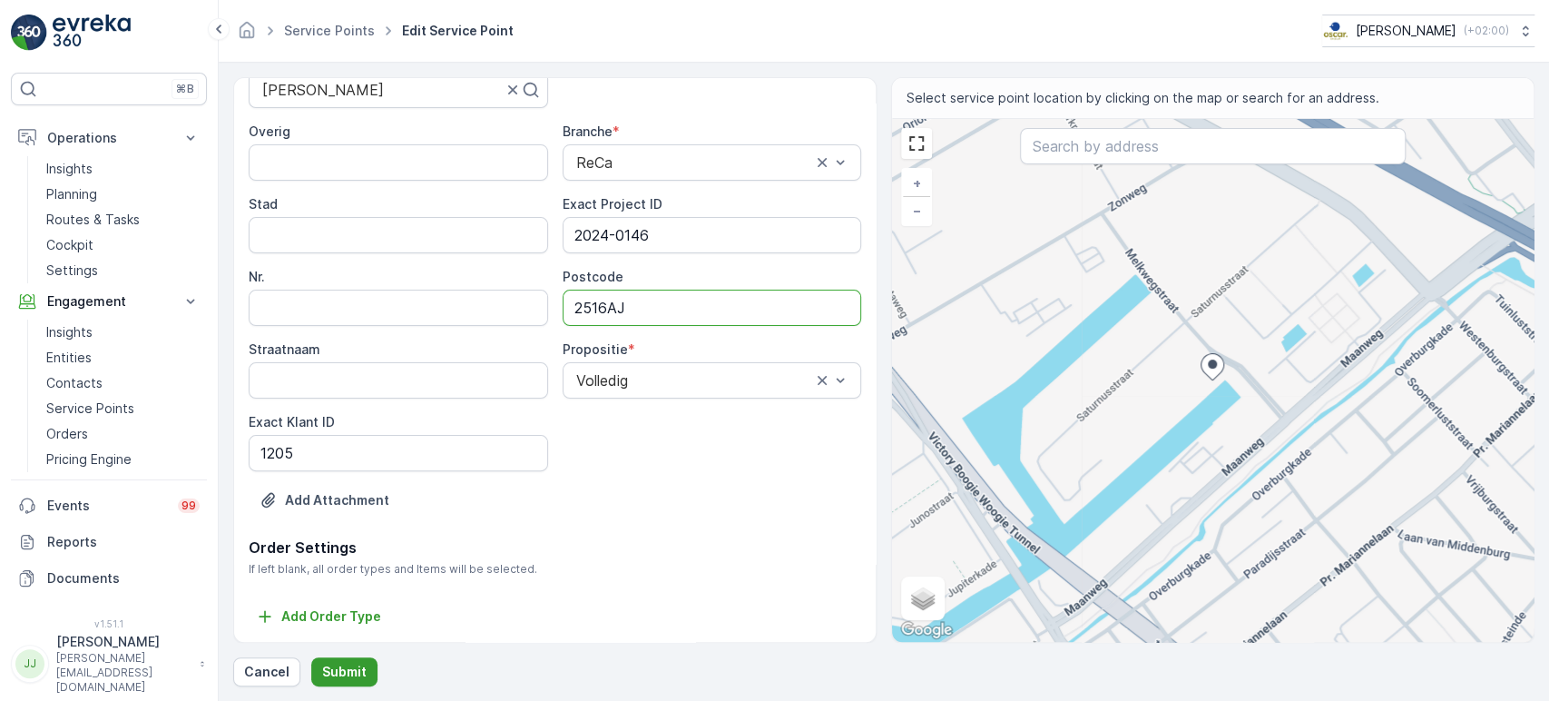
type input "2516AJ"
click at [348, 630] on p "Submit" at bounding box center [344, 672] width 44 height 18
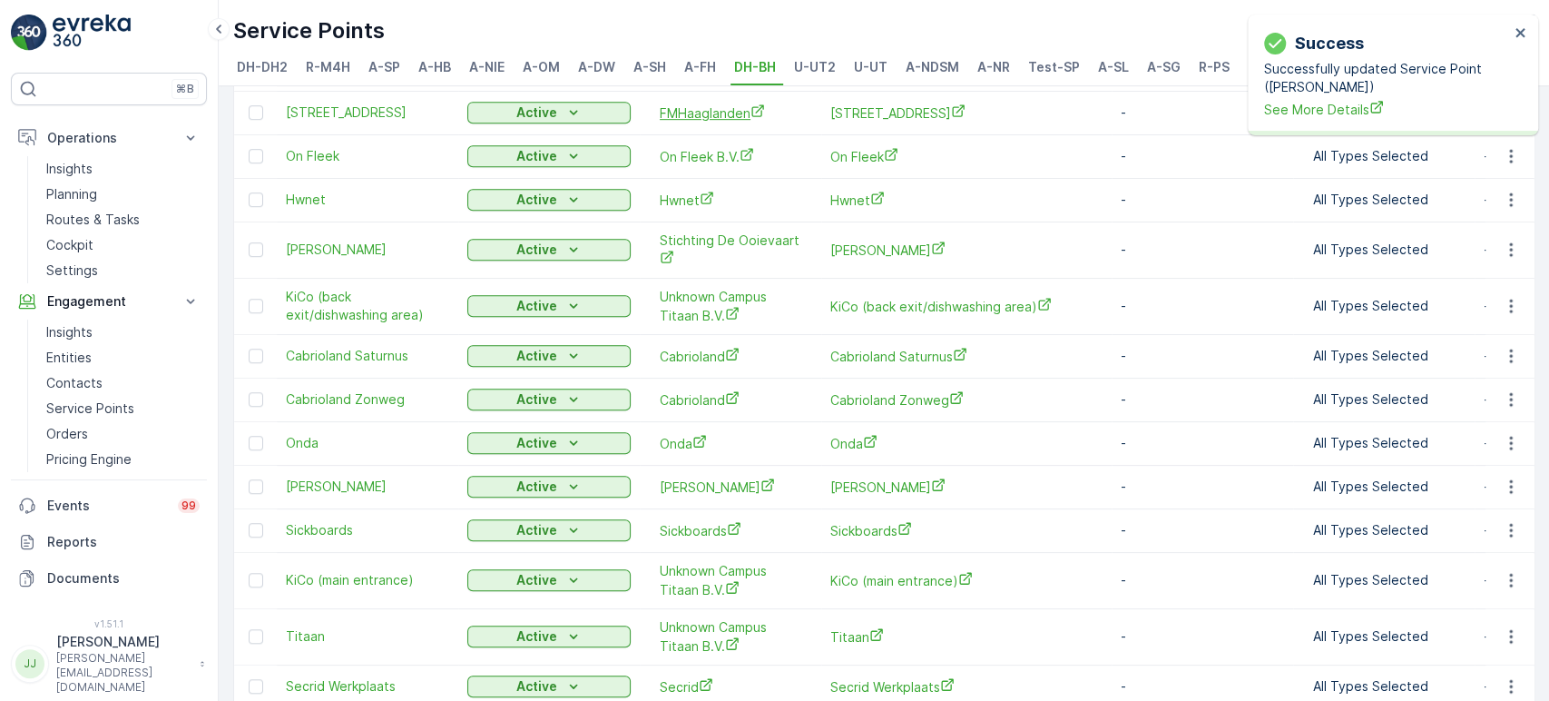
scroll to position [793, 0]
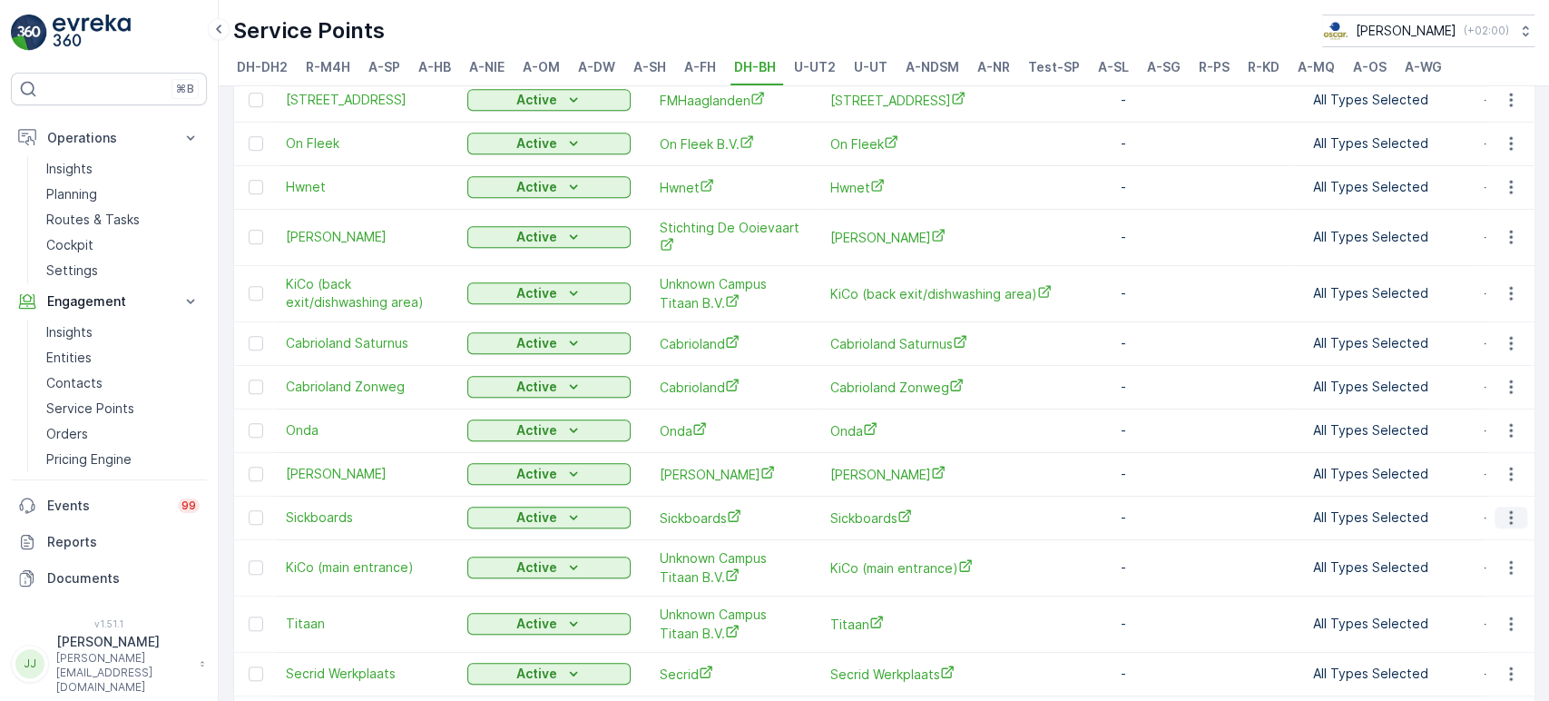
click at [1393, 508] on icon "button" at bounding box center [1511, 517] width 18 height 18
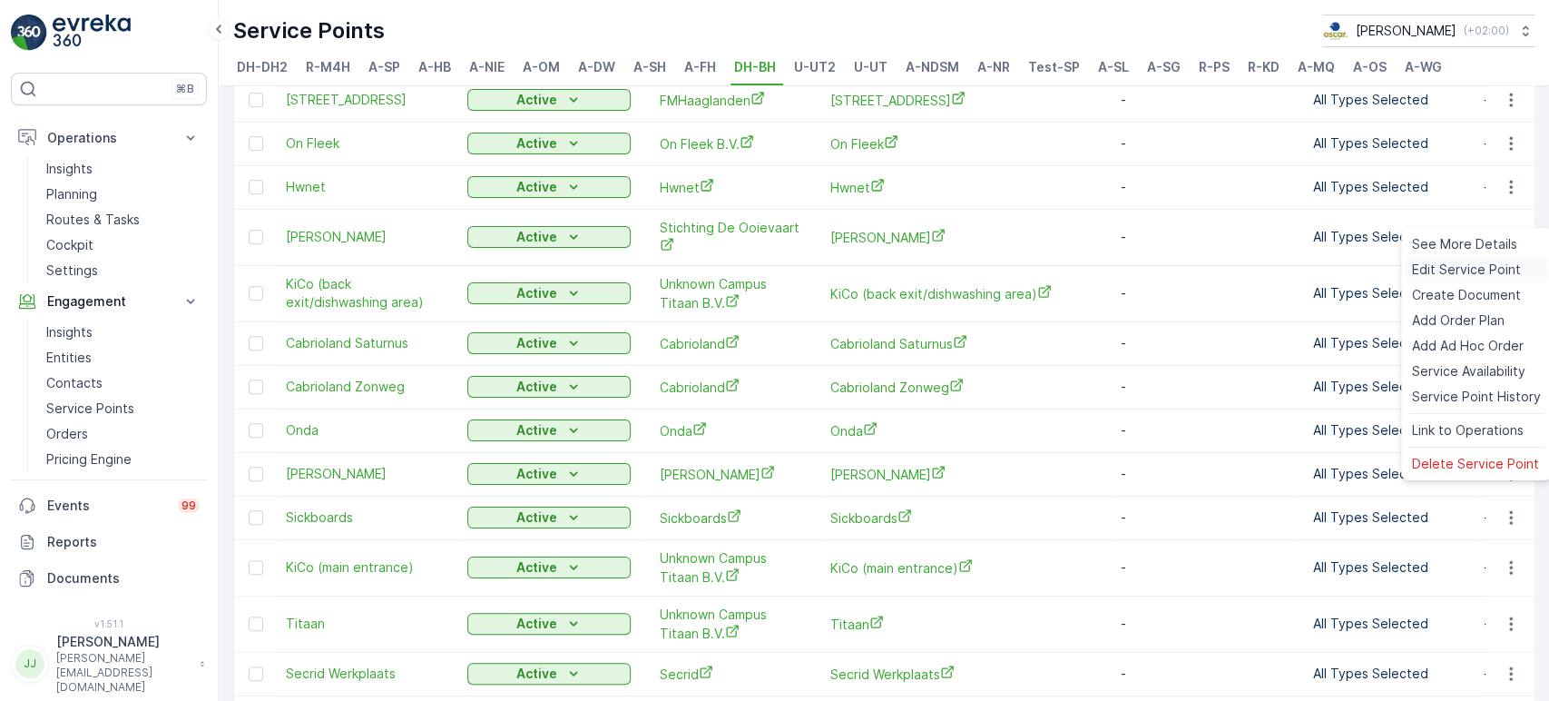
click at [1393, 266] on span "Edit Service Point" at bounding box center [1466, 269] width 109 height 18
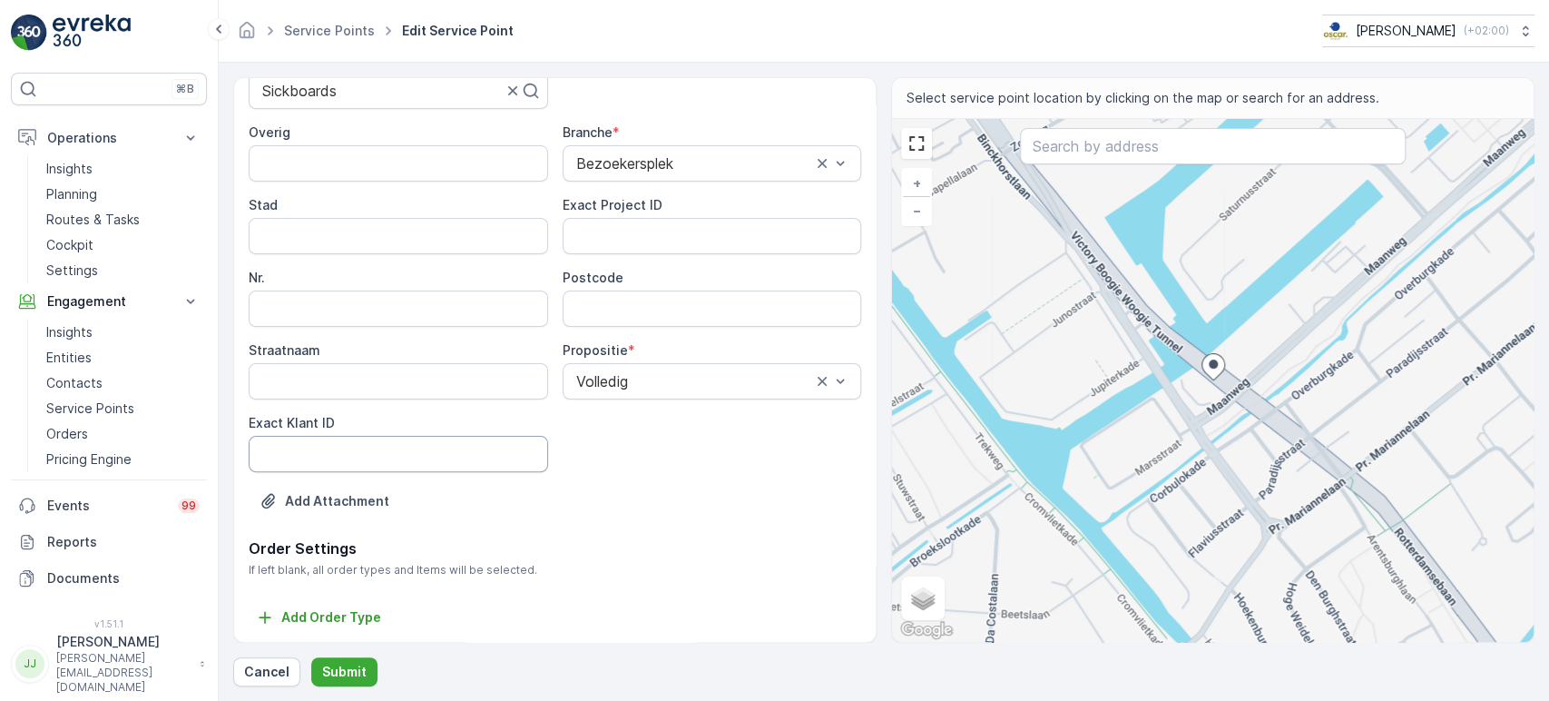
scroll to position [206, 0]
click at [358, 440] on ID "Exact Klant ID" at bounding box center [399, 453] width 300 height 36
paste ID "1207"
type ID "1207"
click at [612, 234] on ID "Exact Project ID" at bounding box center [713, 235] width 300 height 36
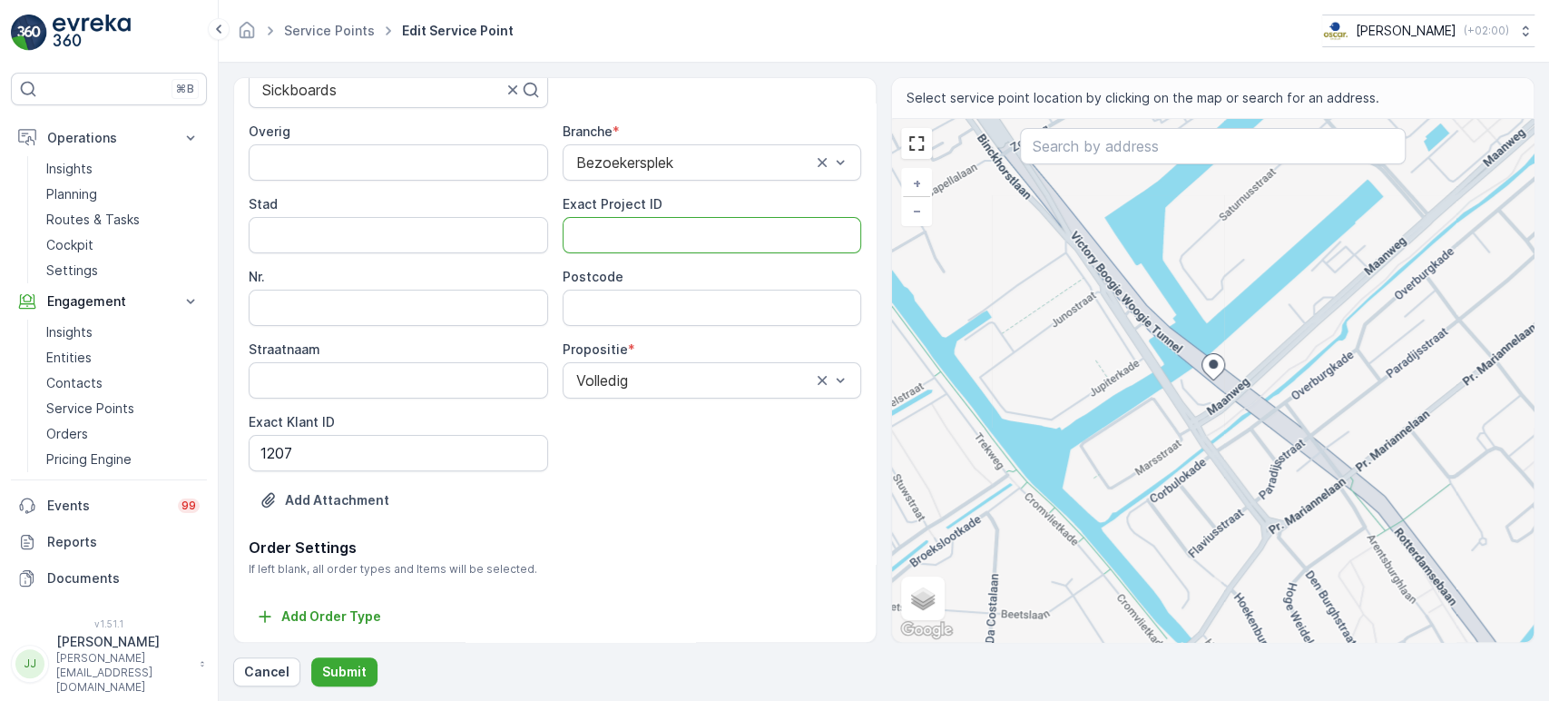
paste ID "2024-0128"
type ID "2024-0128"
click at [606, 314] on input "Postcode" at bounding box center [713, 308] width 300 height 36
type input "2516AA"
click at [585, 466] on div "Overig Branche * Bezoekersplek Stad Exact Project ID 2024-0128 Nr. Postcode 251…" at bounding box center [555, 297] width 613 height 349
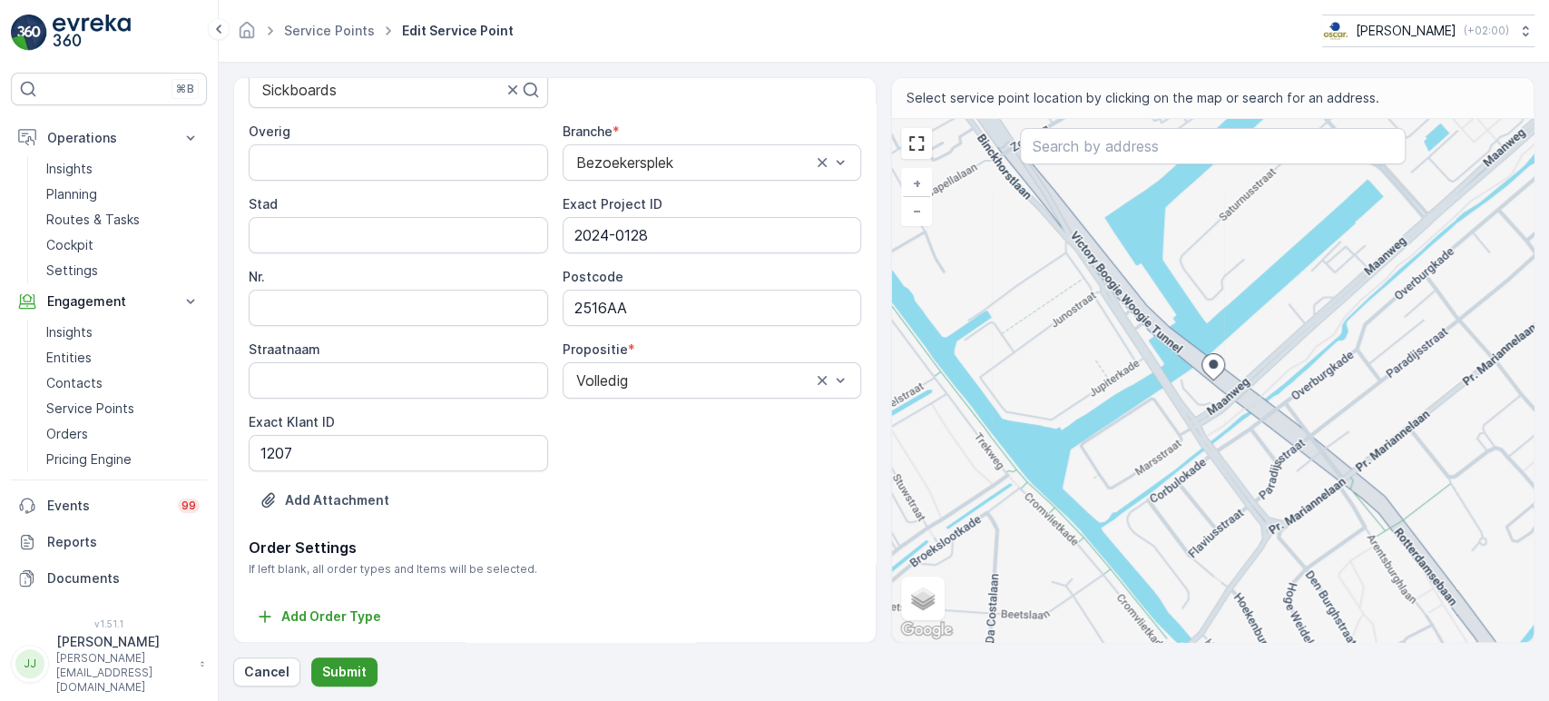
click at [341, 630] on button "Submit" at bounding box center [344, 671] width 66 height 29
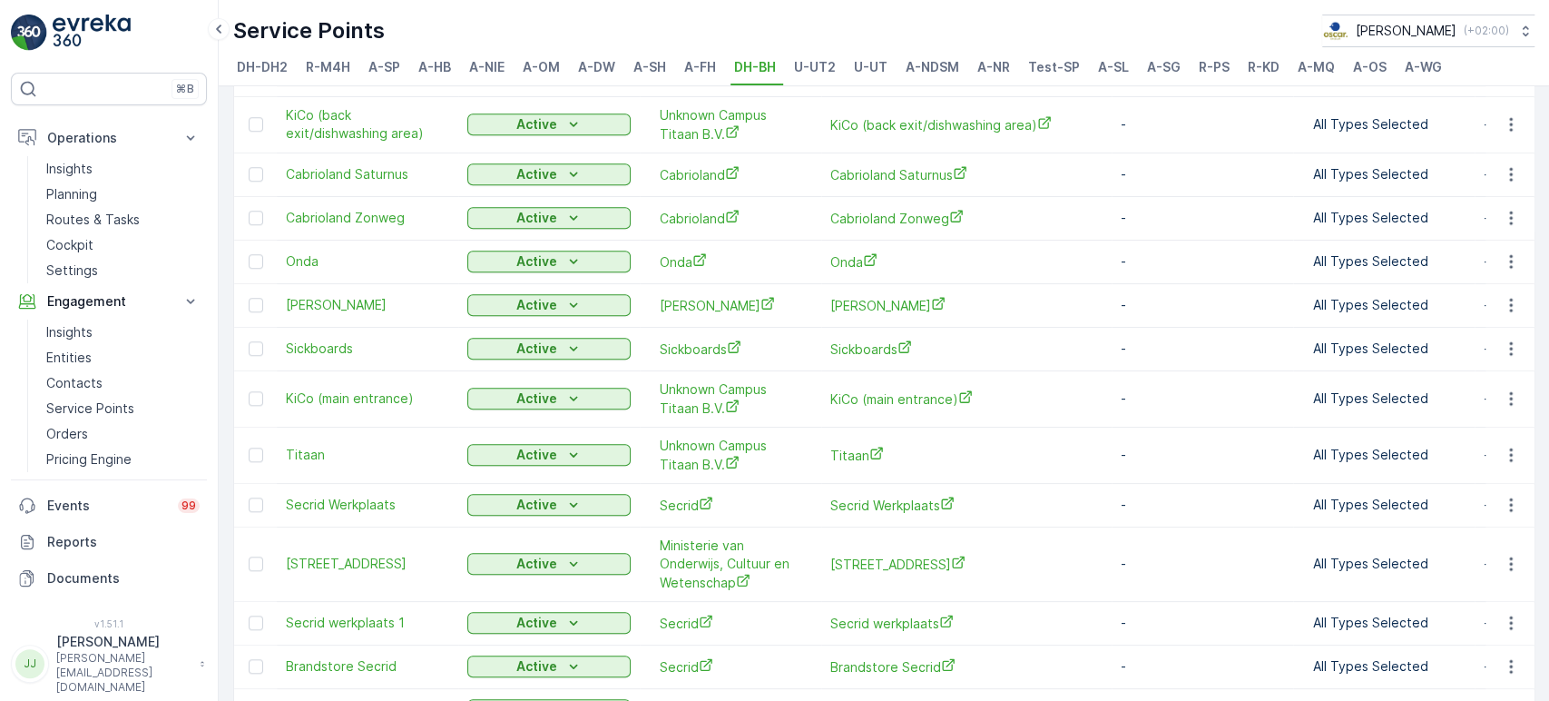
scroll to position [995, 0]
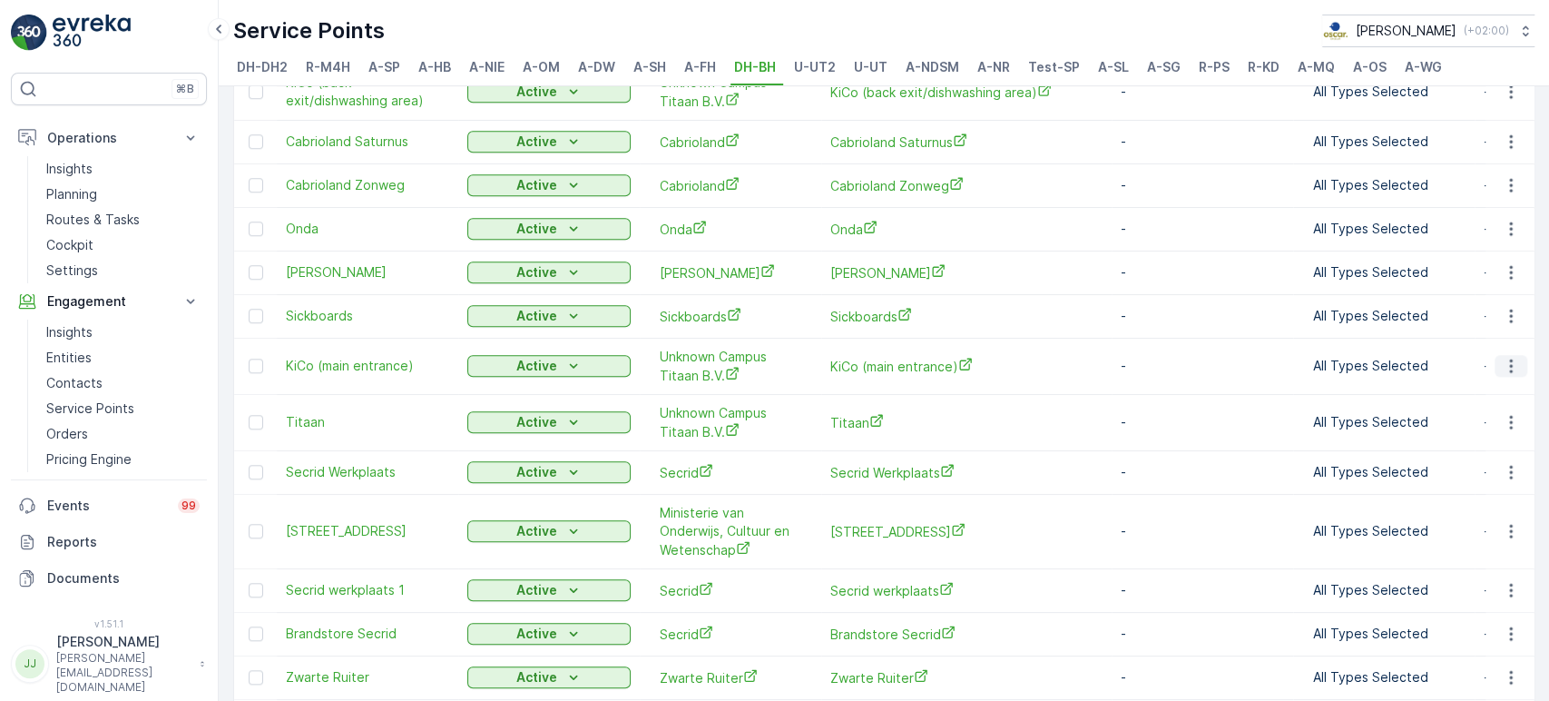
click at [1393, 355] on button "button" at bounding box center [1511, 366] width 33 height 22
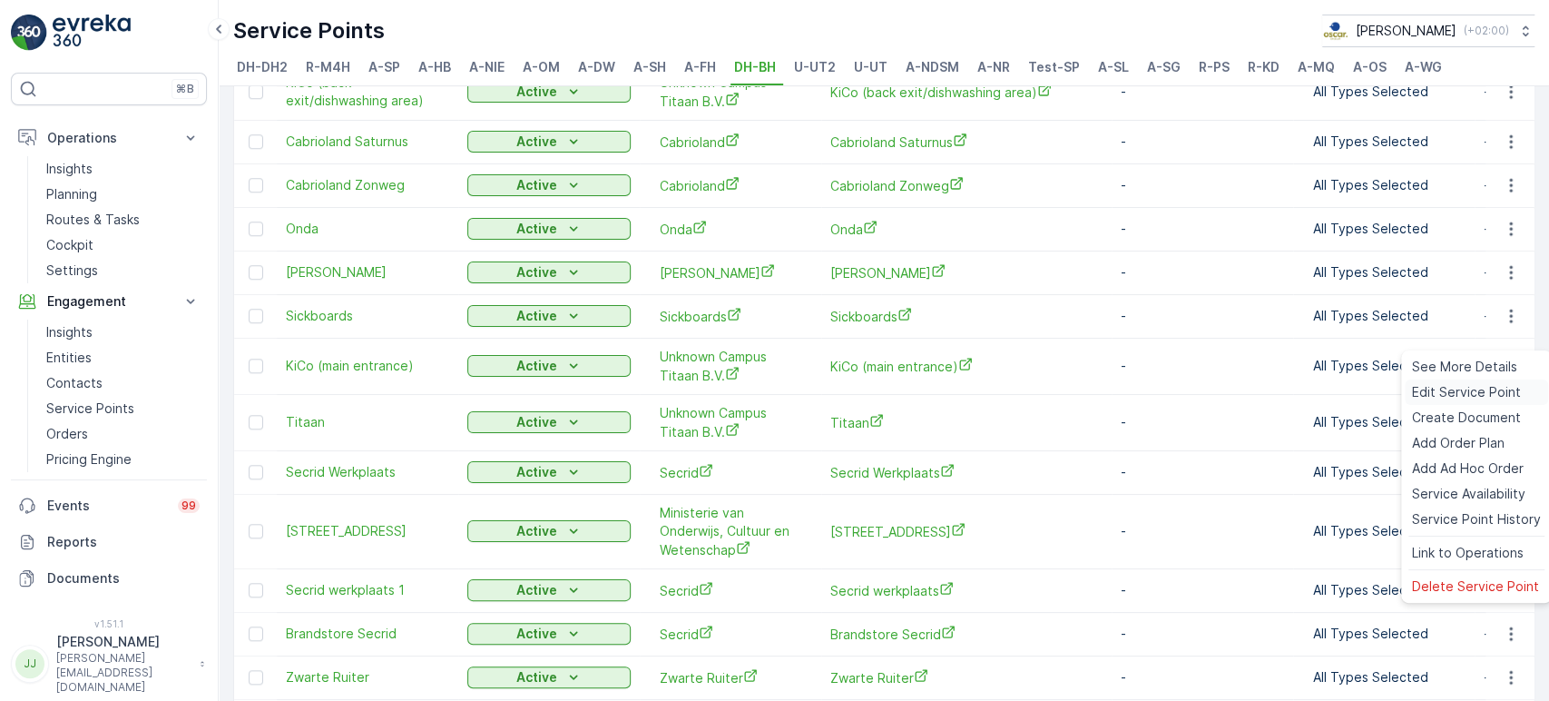
click at [1393, 392] on span "Edit Service Point" at bounding box center [1466, 392] width 109 height 18
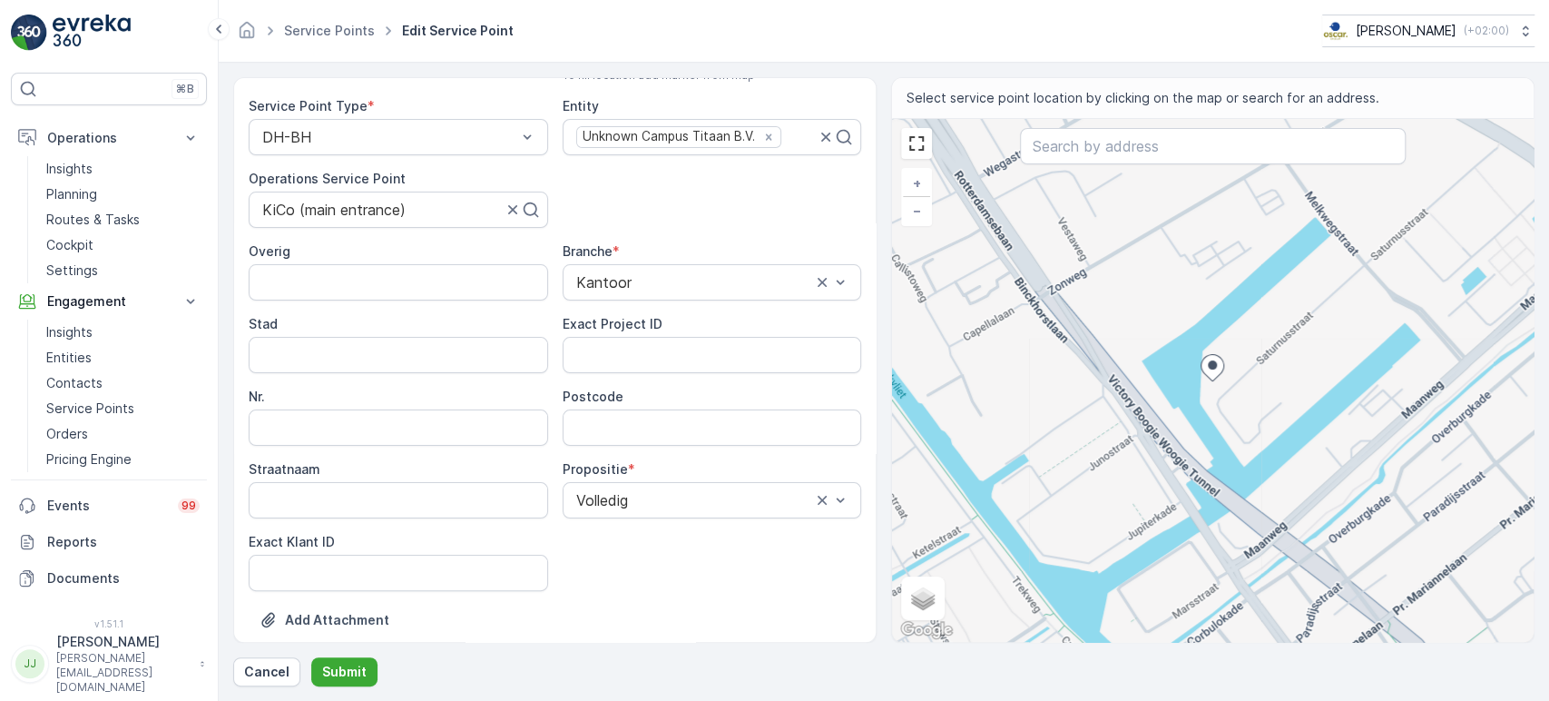
scroll to position [201, 0]
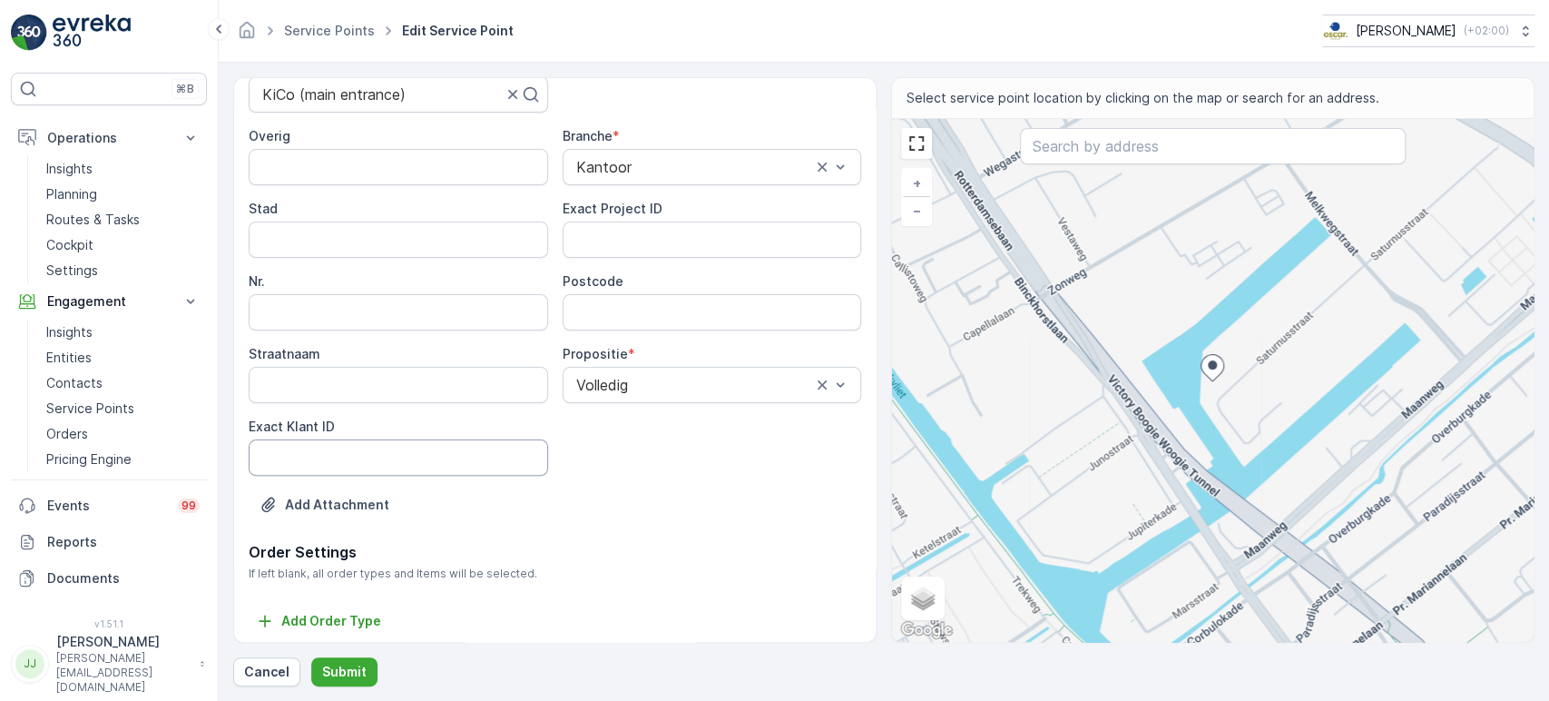
click at [468, 456] on ID "Exact Klant ID" at bounding box center [399, 457] width 300 height 36
paste ID "1129"
type ID "1129"
click at [610, 265] on div "Overig Branche * [GEOGRAPHIC_DATA] Exact Project ID Nr. Postcode Straatnaam Pro…" at bounding box center [555, 301] width 613 height 349
click at [610, 239] on ID "Exact Project ID" at bounding box center [713, 239] width 300 height 36
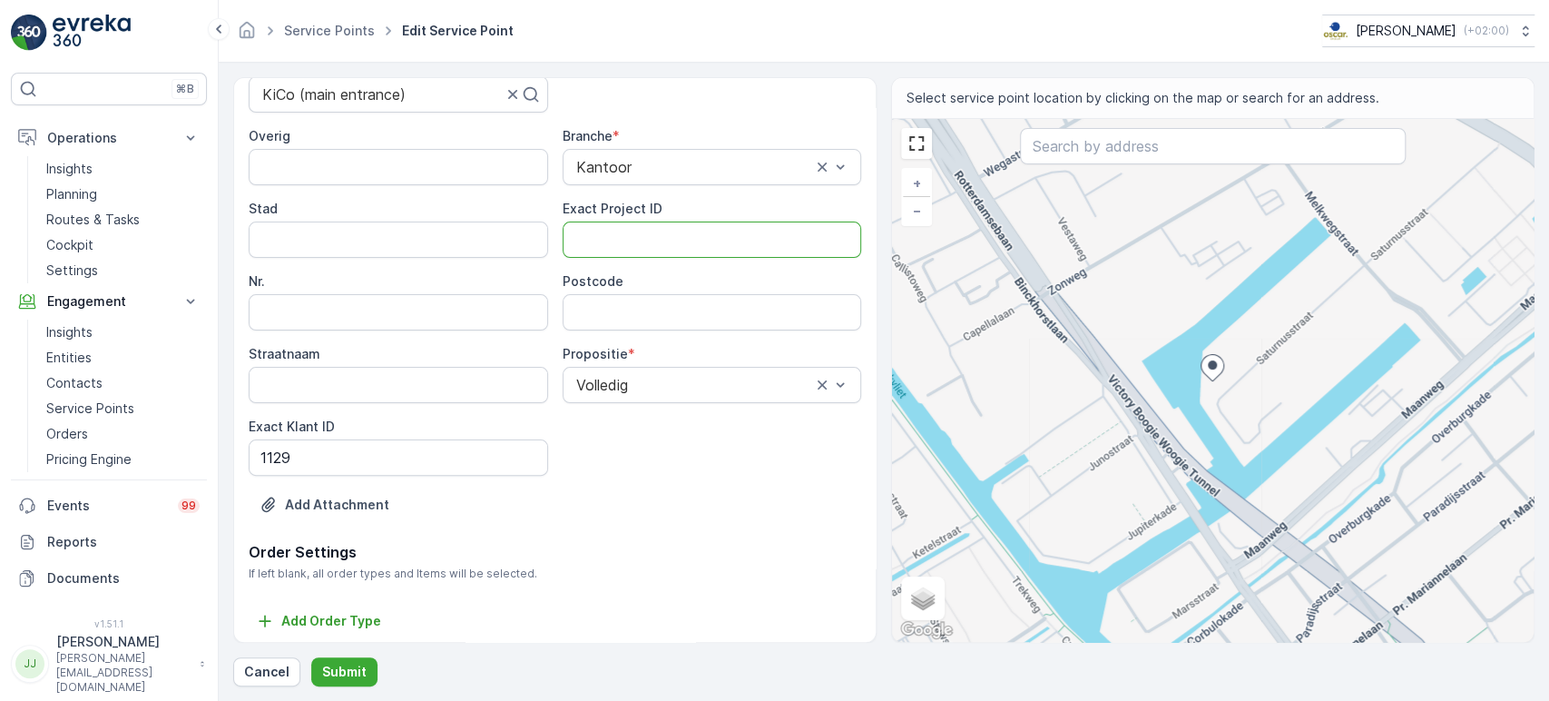
paste ID "OC-0018-2025"
type ID "OC-0018-2025"
click at [595, 304] on input "Postcode" at bounding box center [713, 312] width 300 height 36
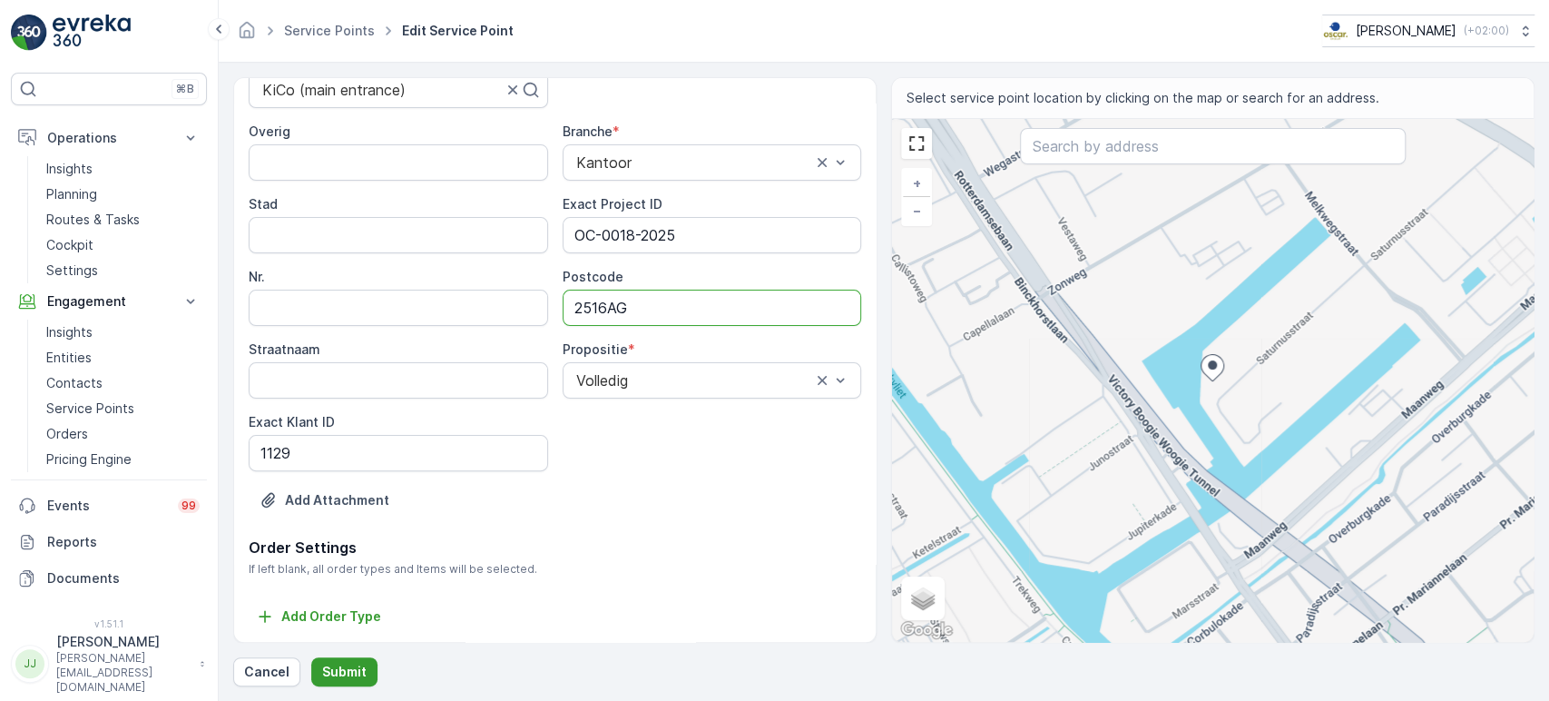
type input "2516AG"
click at [348, 630] on p "Submit" at bounding box center [344, 672] width 44 height 18
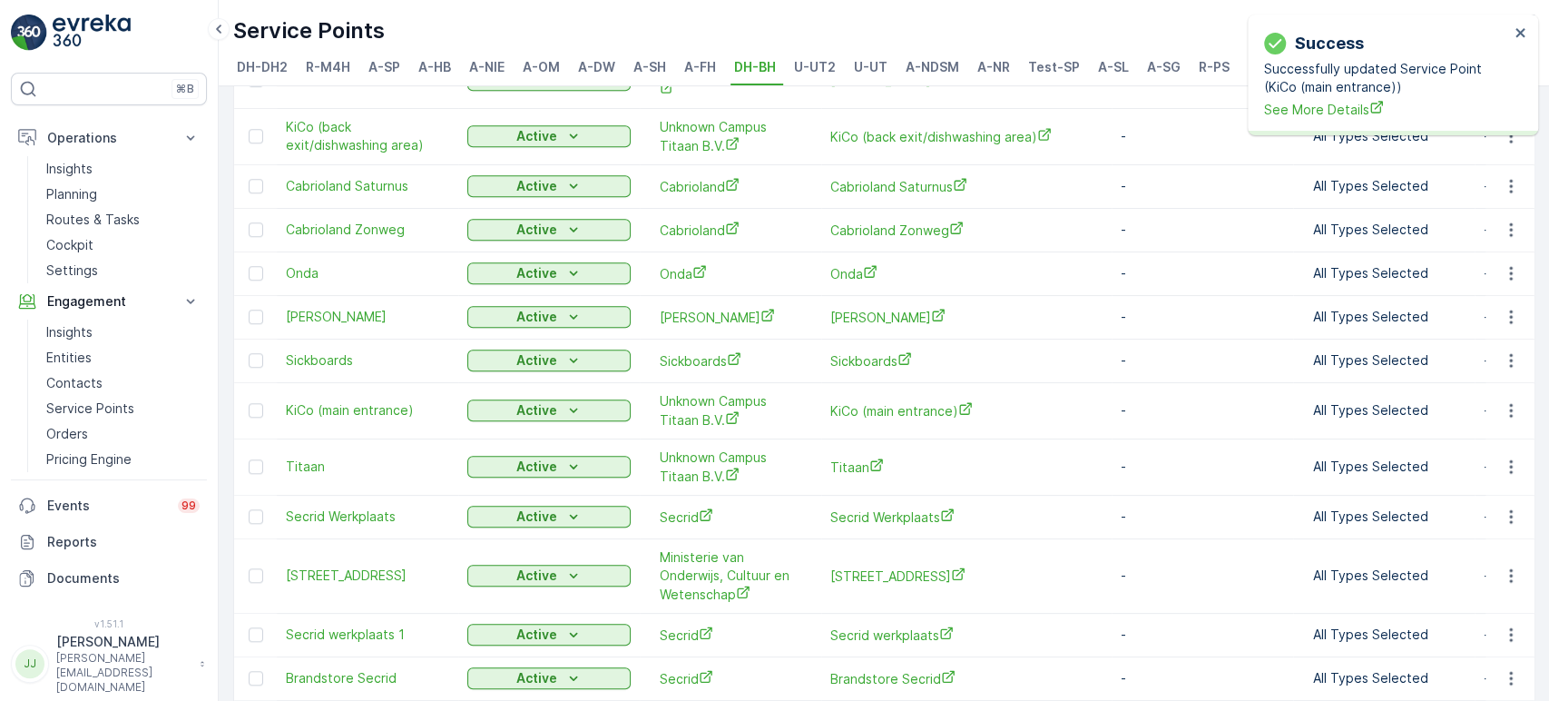
scroll to position [1210, 0]
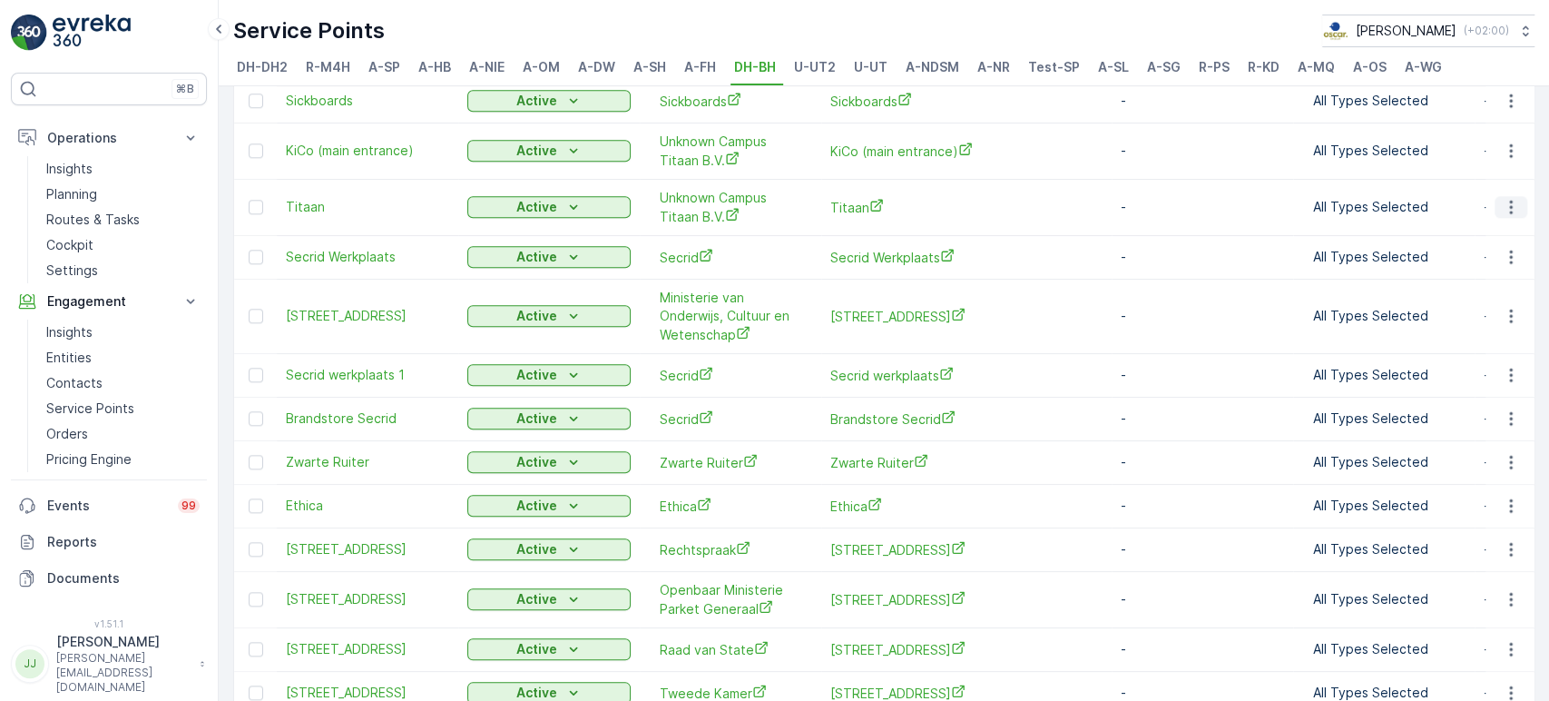
click at [1393, 198] on icon "button" at bounding box center [1511, 207] width 18 height 18
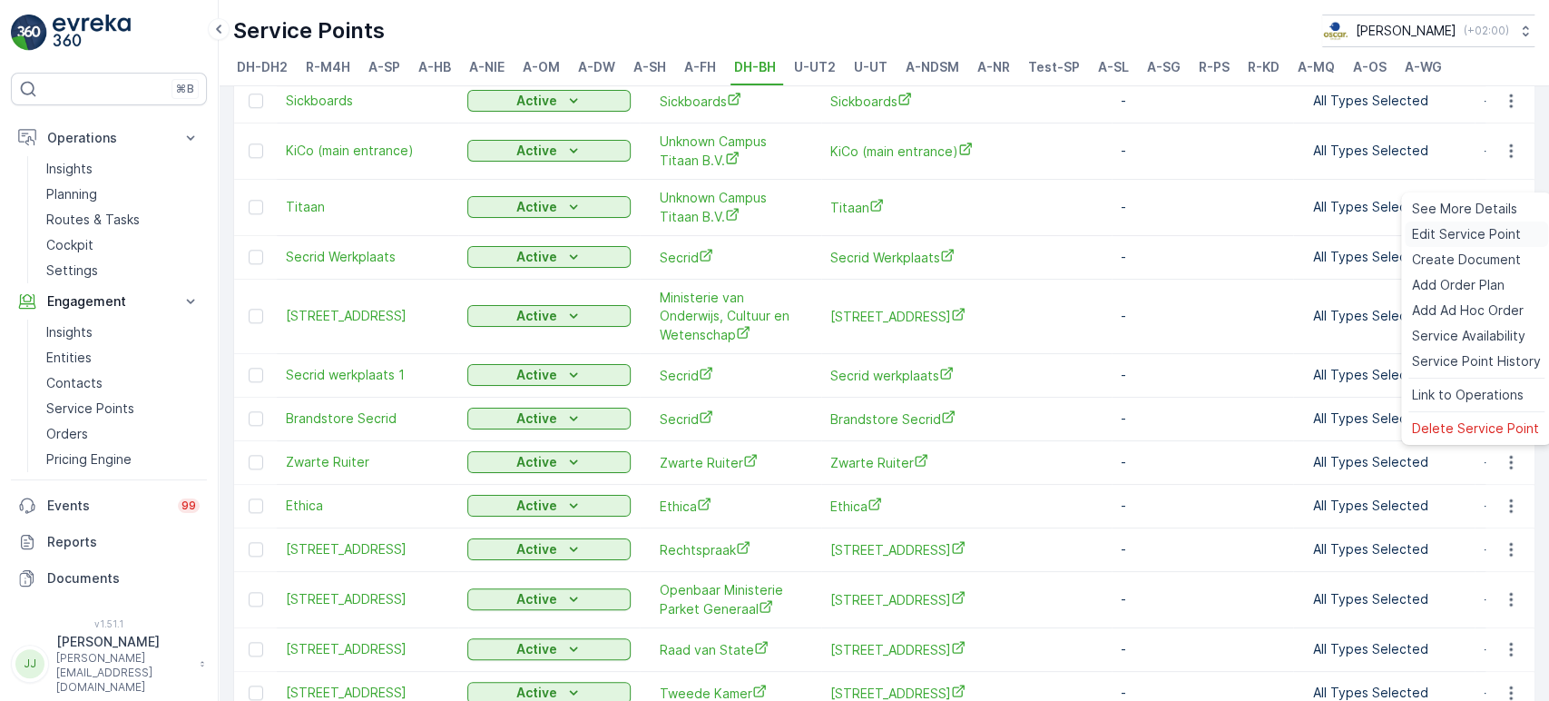
click at [1393, 230] on span "Edit Service Point" at bounding box center [1466, 234] width 109 height 18
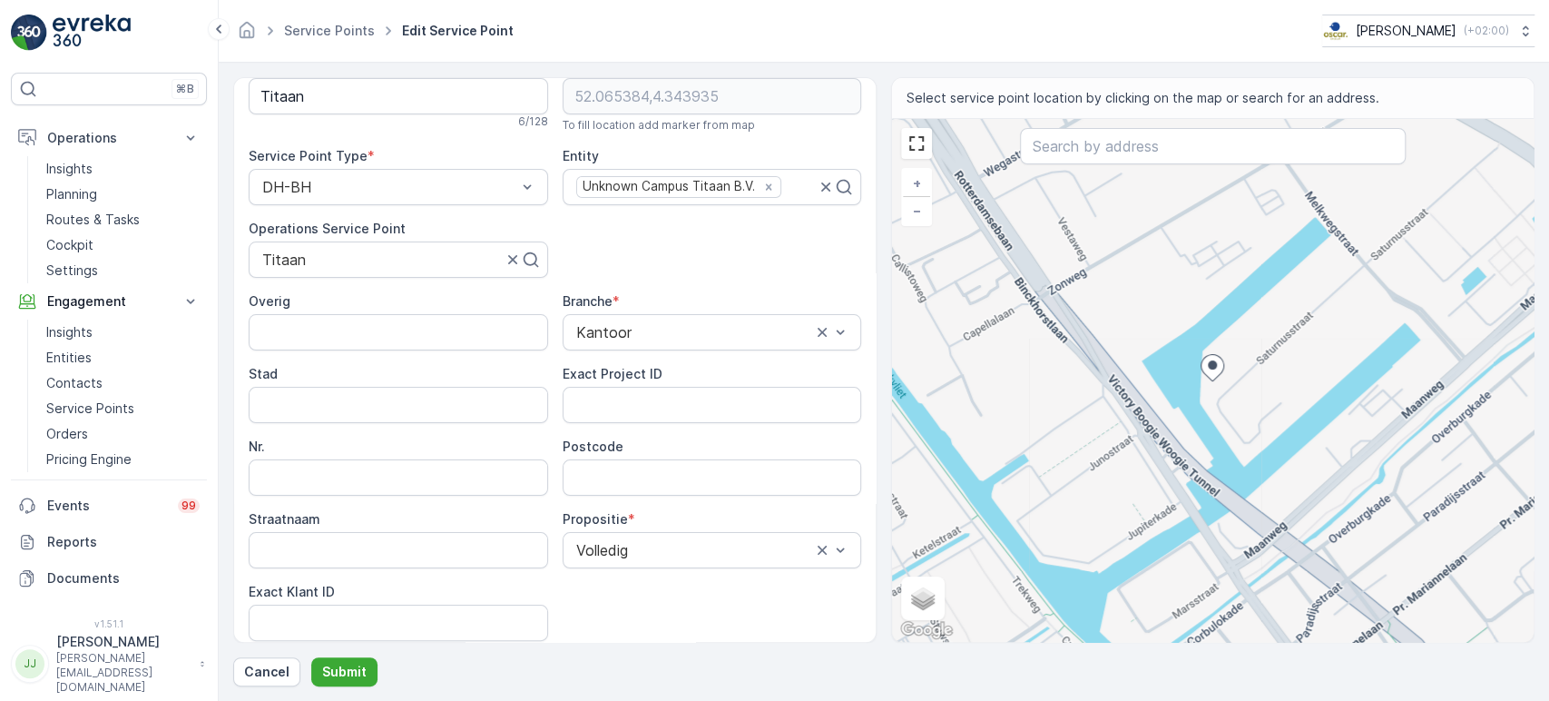
scroll to position [101, 0]
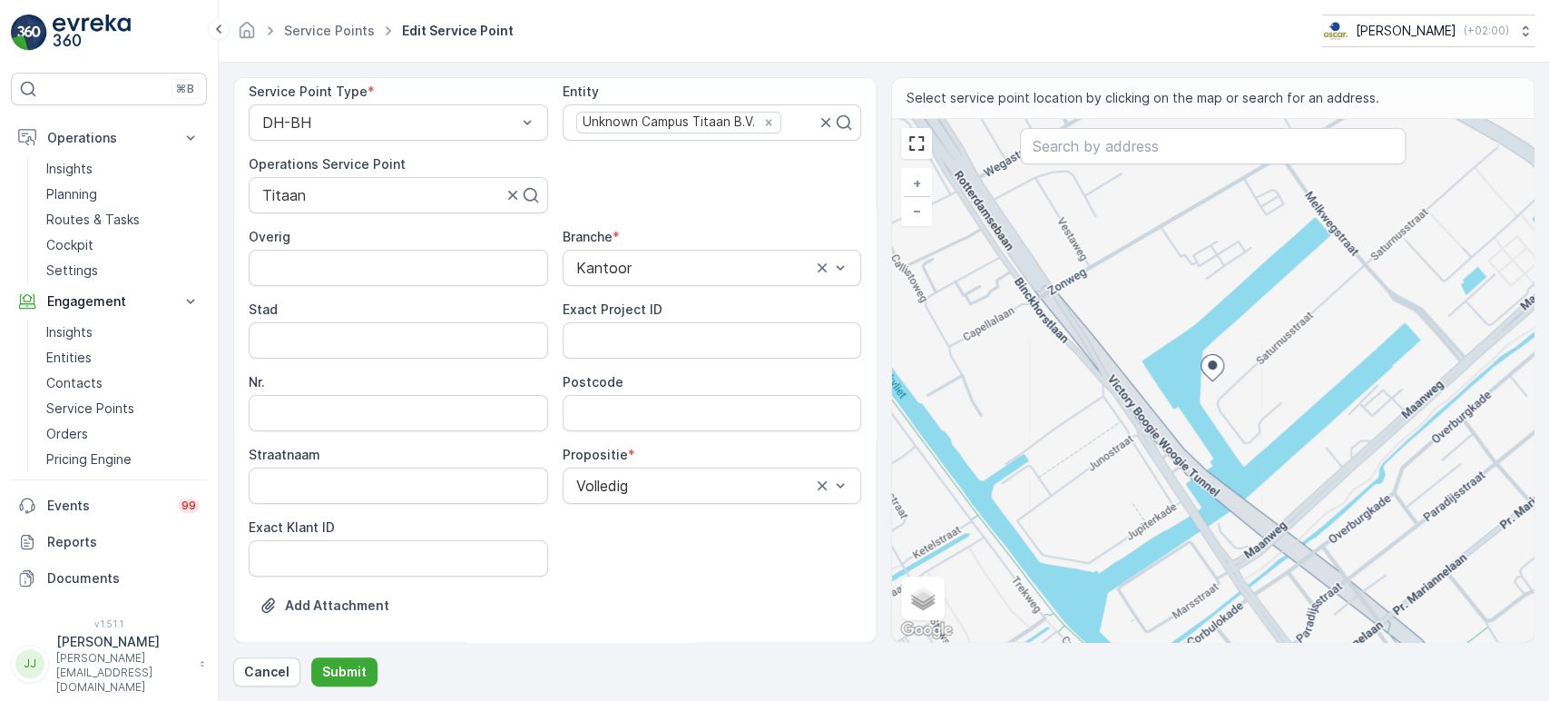
click at [387, 567] on ID "Exact Klant ID" at bounding box center [399, 558] width 300 height 36
paste ID "1129"
type ID "1129"
click at [722, 322] on ID "Exact Project ID" at bounding box center [713, 340] width 300 height 36
paste ID "OC-0002-2025"
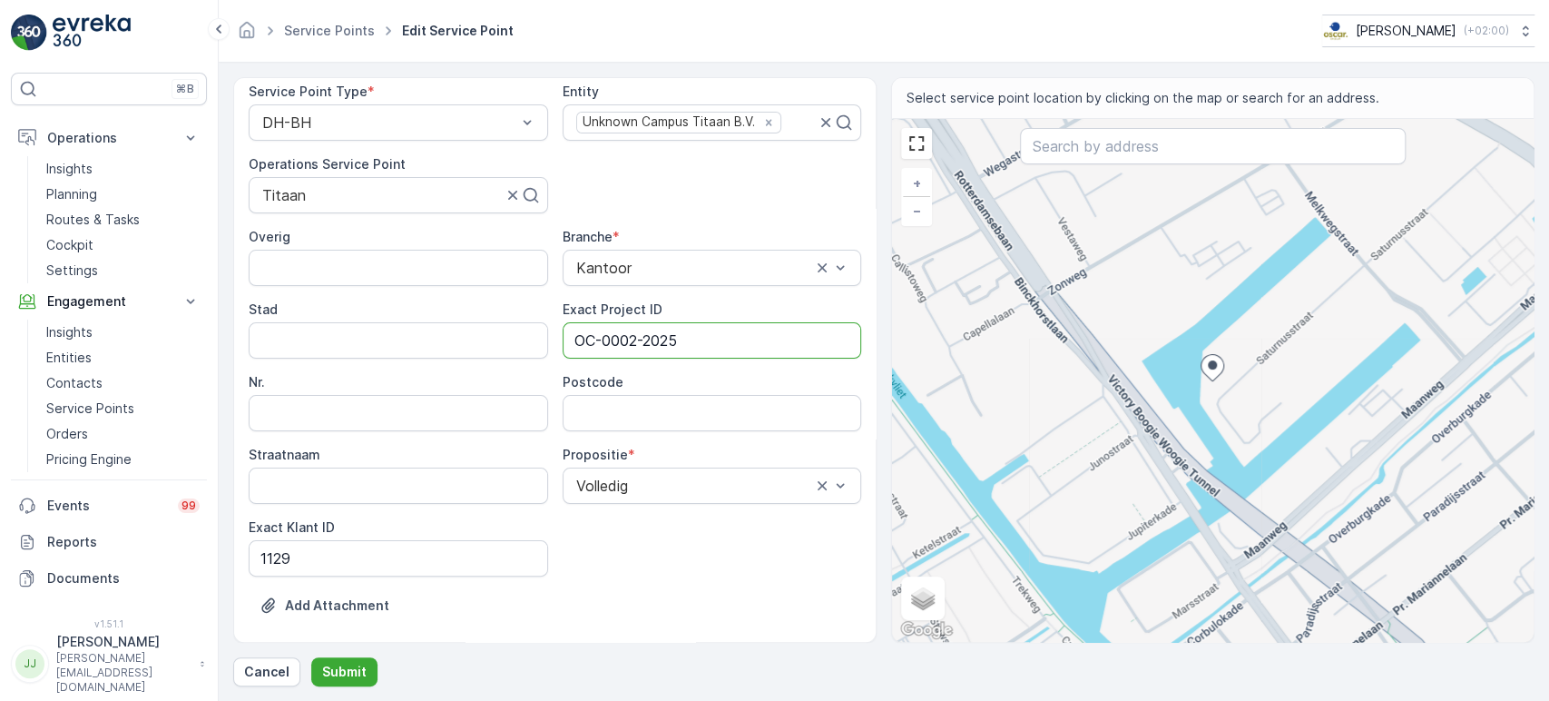
type ID "OC-0002-2025"
click at [592, 407] on input "Postcode" at bounding box center [713, 413] width 300 height 36
type input "2516AG"
click at [347, 630] on p "Submit" at bounding box center [344, 672] width 44 height 18
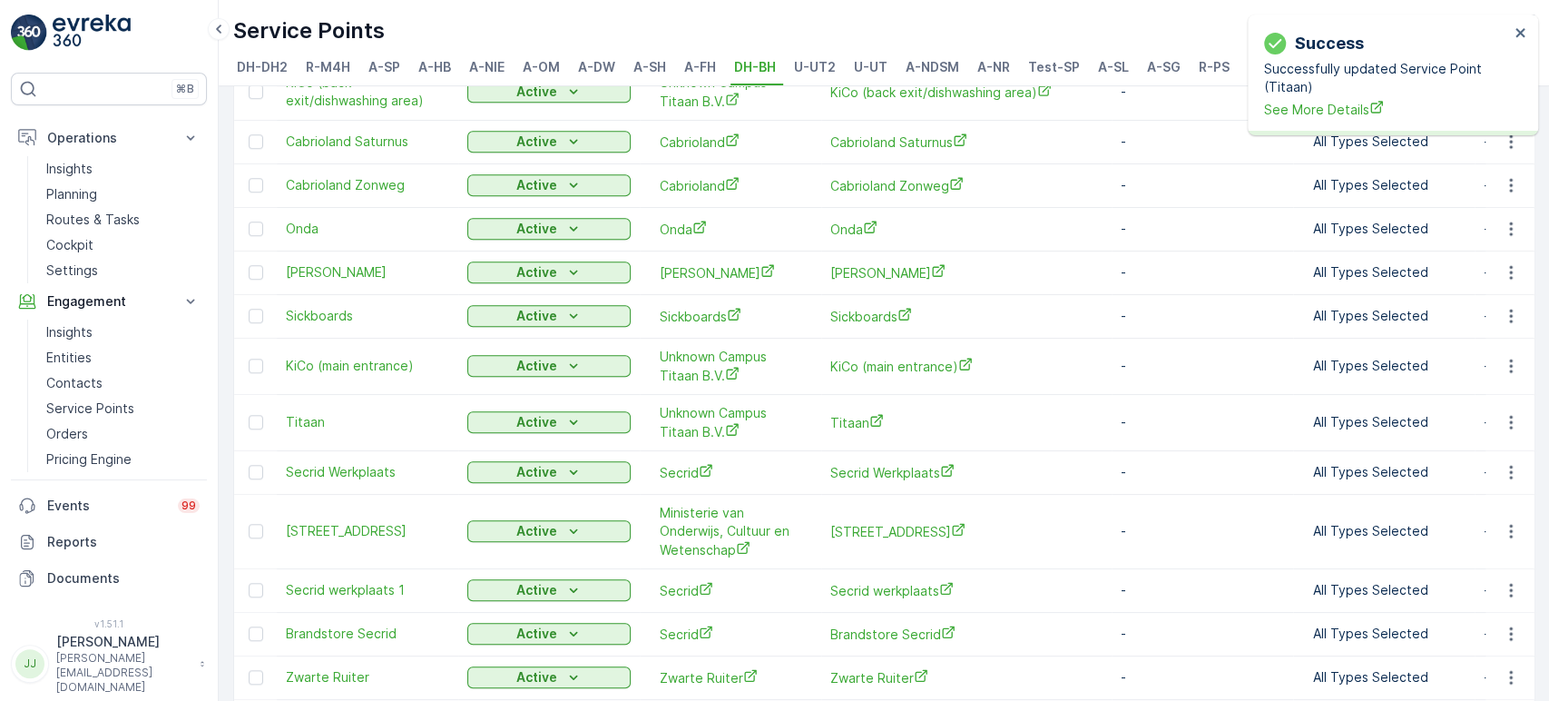
scroll to position [1298, 0]
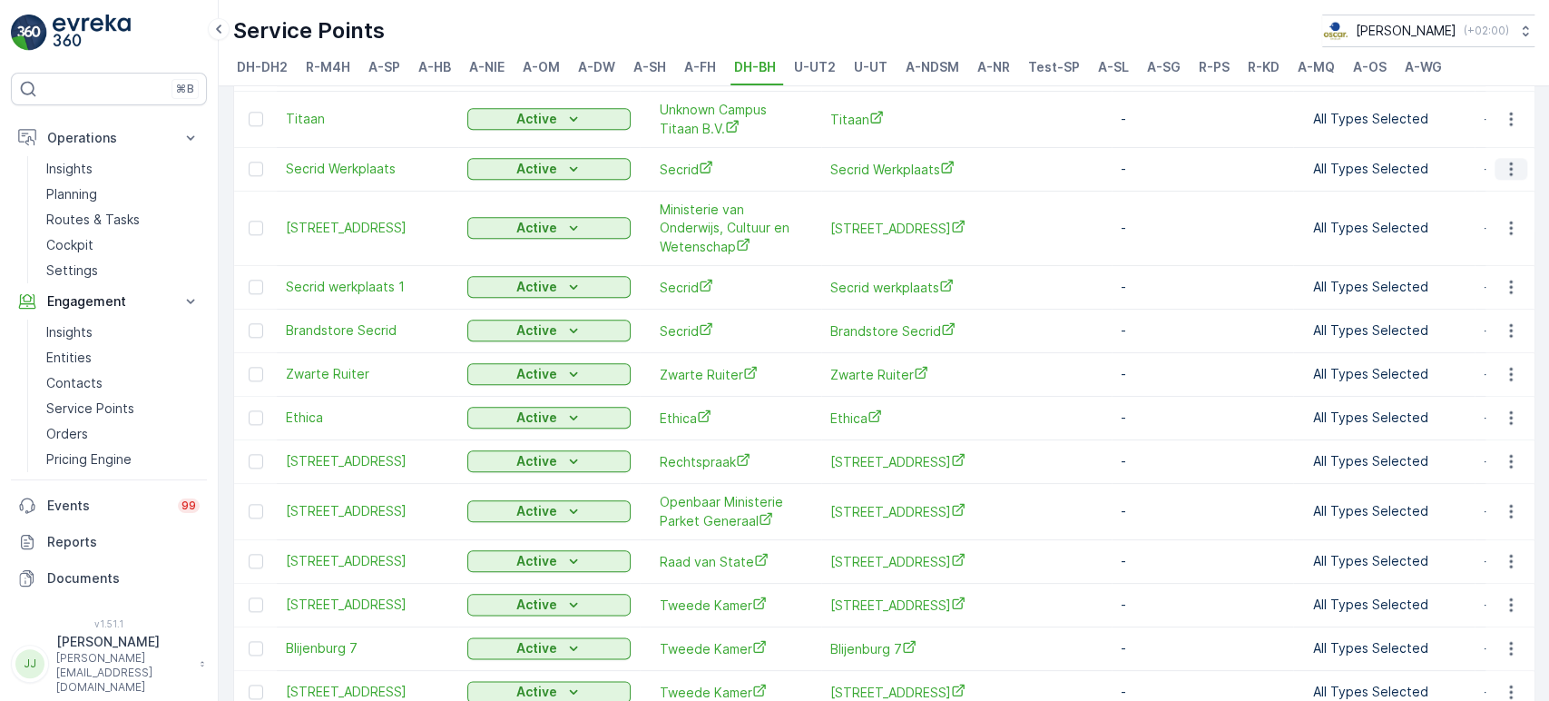
click at [1393, 158] on button "button" at bounding box center [1511, 169] width 33 height 22
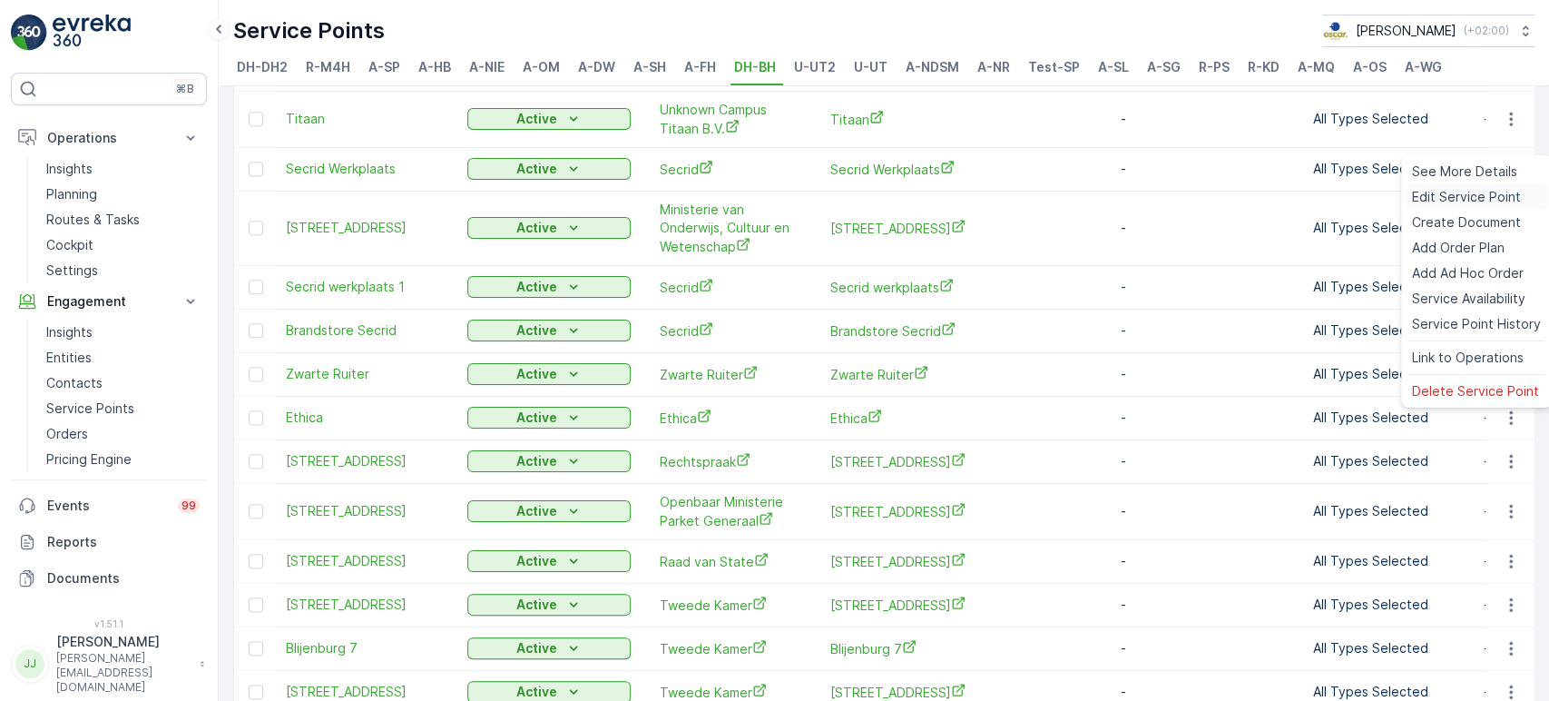
click at [1393, 203] on span "Edit Service Point" at bounding box center [1466, 197] width 109 height 18
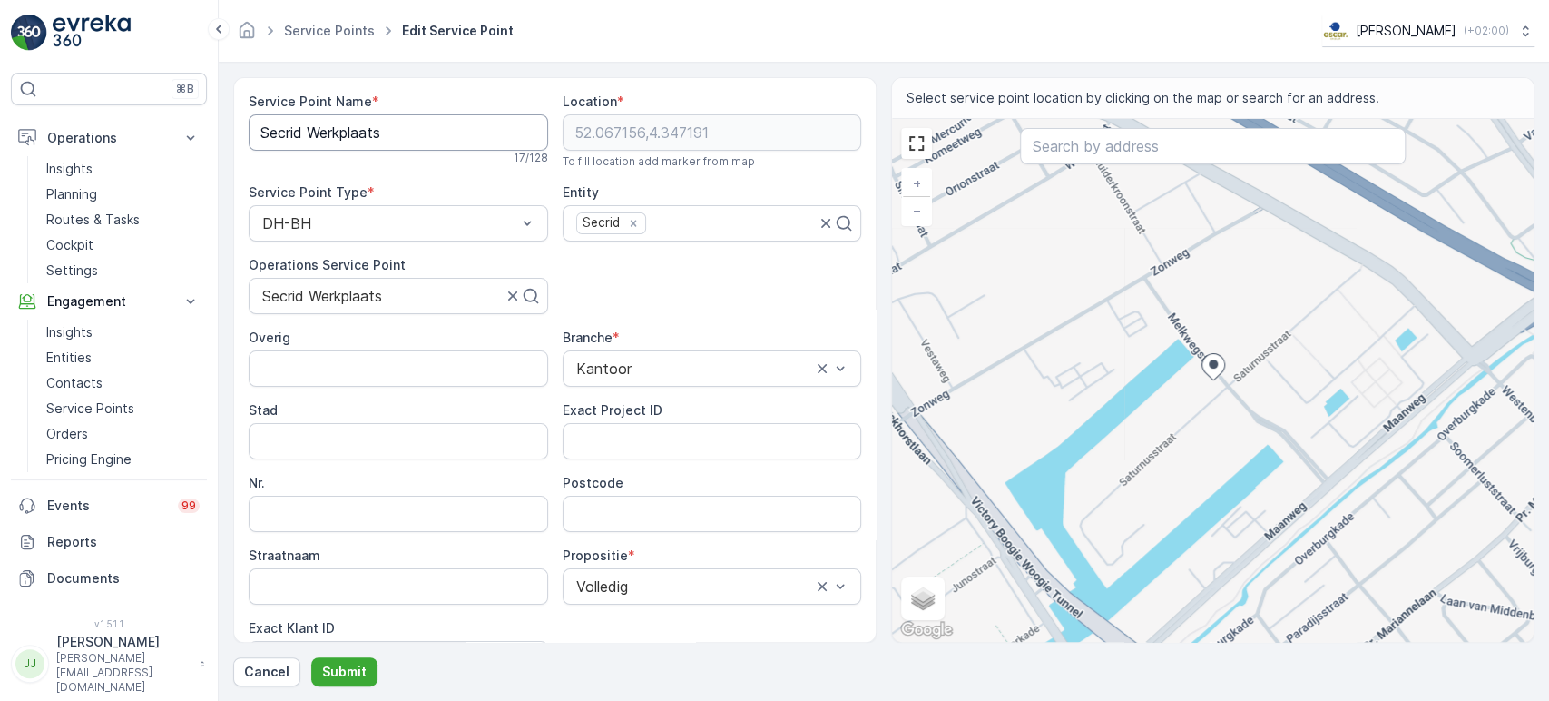
click at [305, 126] on Name "Secrid Werkplaats" at bounding box center [399, 132] width 300 height 36
click at [618, 505] on input "Postcode" at bounding box center [713, 514] width 300 height 36
type input "2516AG"
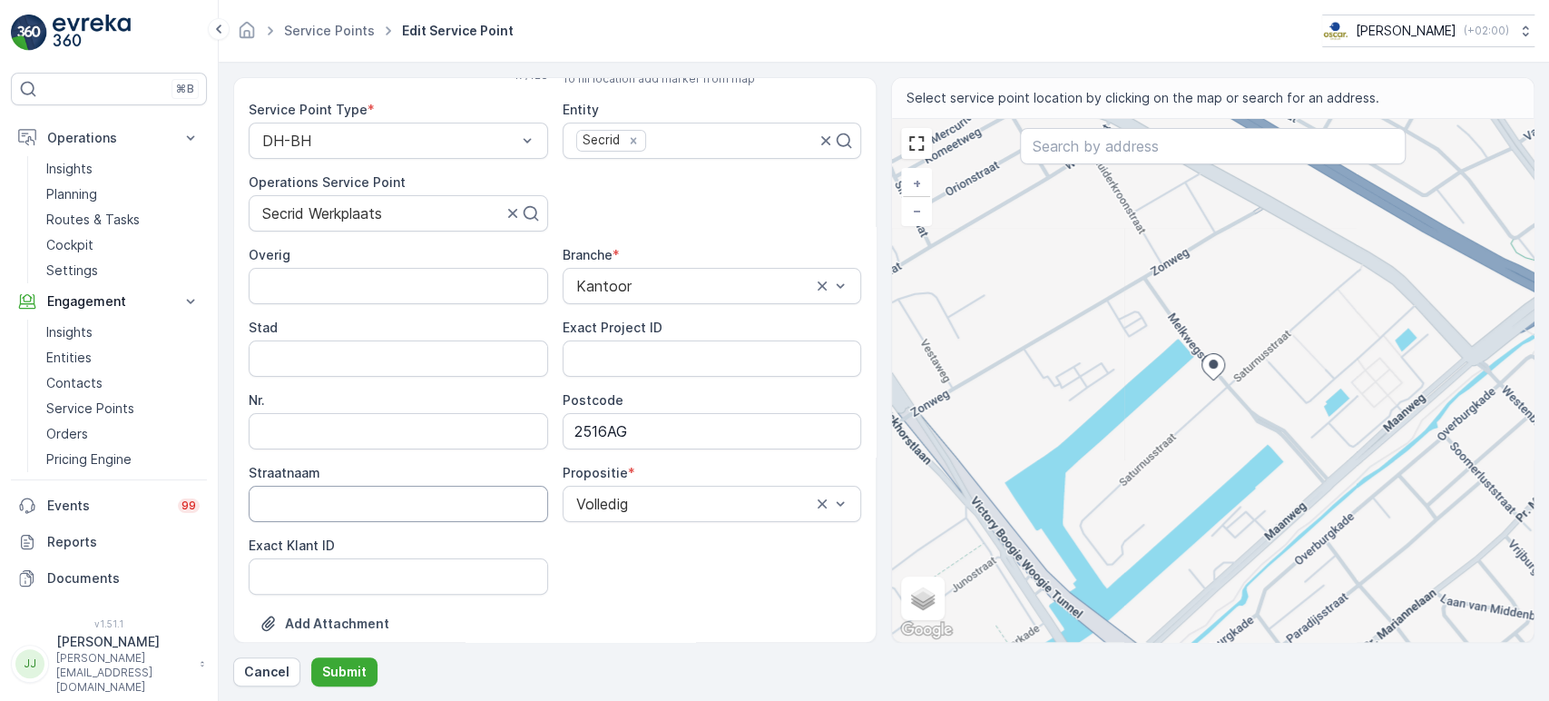
scroll to position [201, 0]
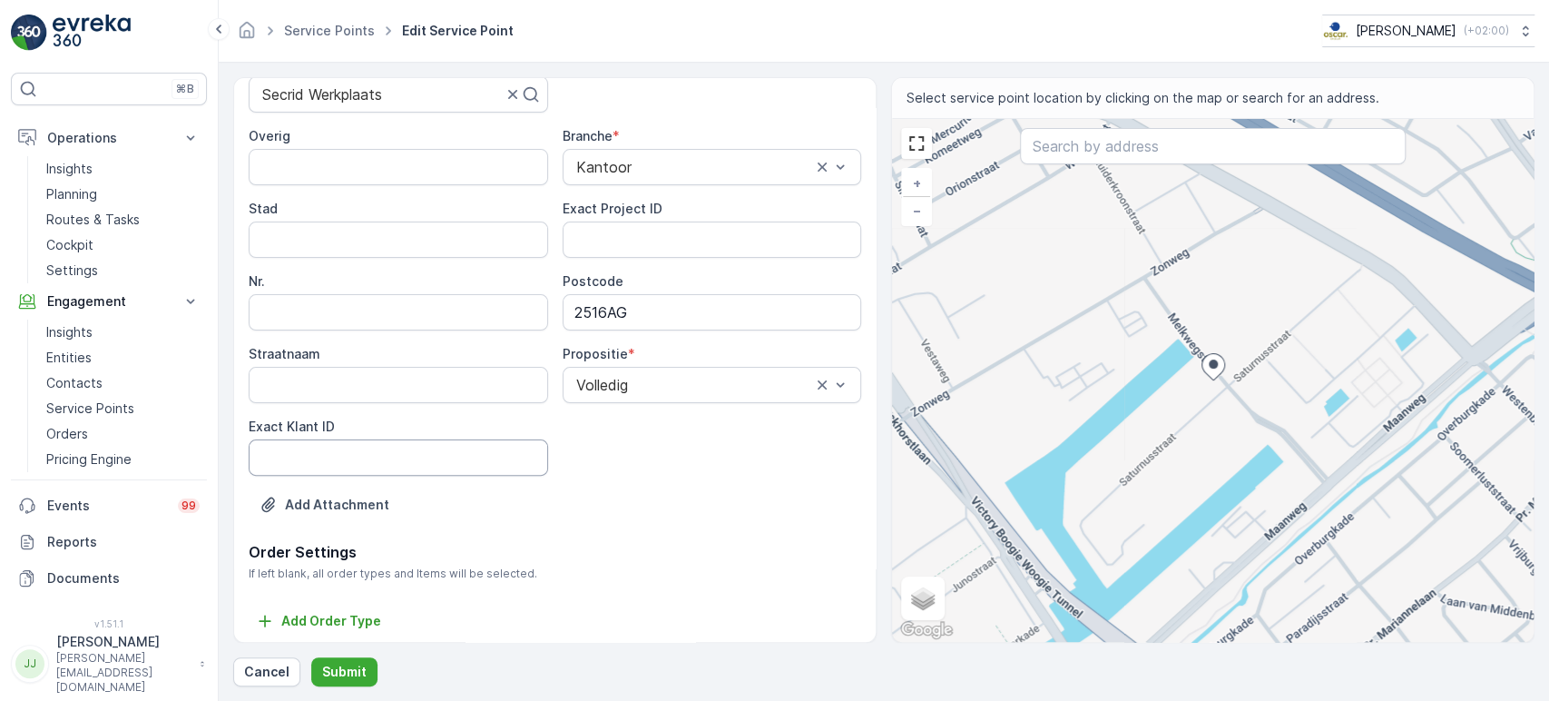
click at [359, 450] on ID "Exact Klant ID" at bounding box center [399, 457] width 300 height 36
paste ID "176"
type ID "176"
click at [656, 249] on ID "Exact Project ID" at bounding box center [713, 239] width 300 height 36
paste ID "OSCAR-2025-01"
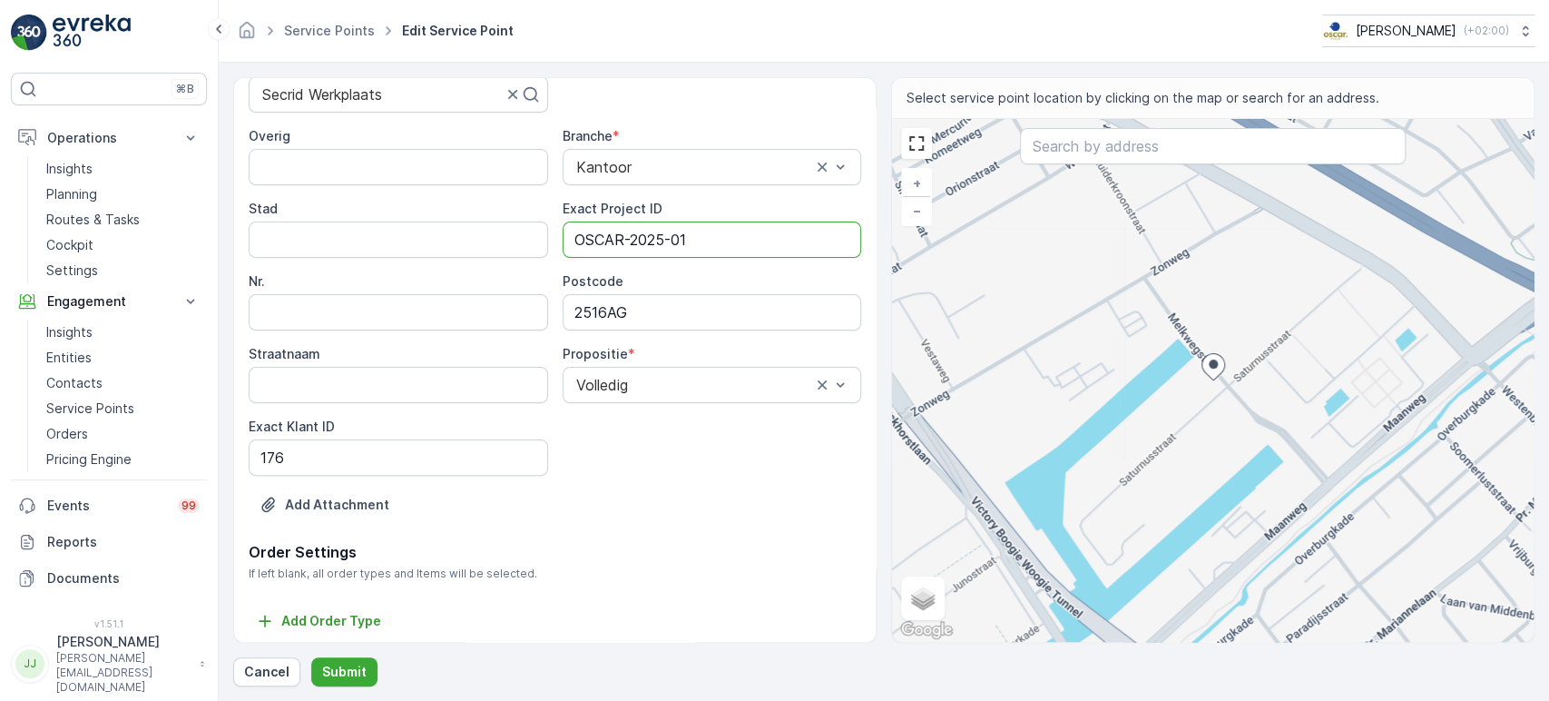
type ID "OSCAR-2025-01"
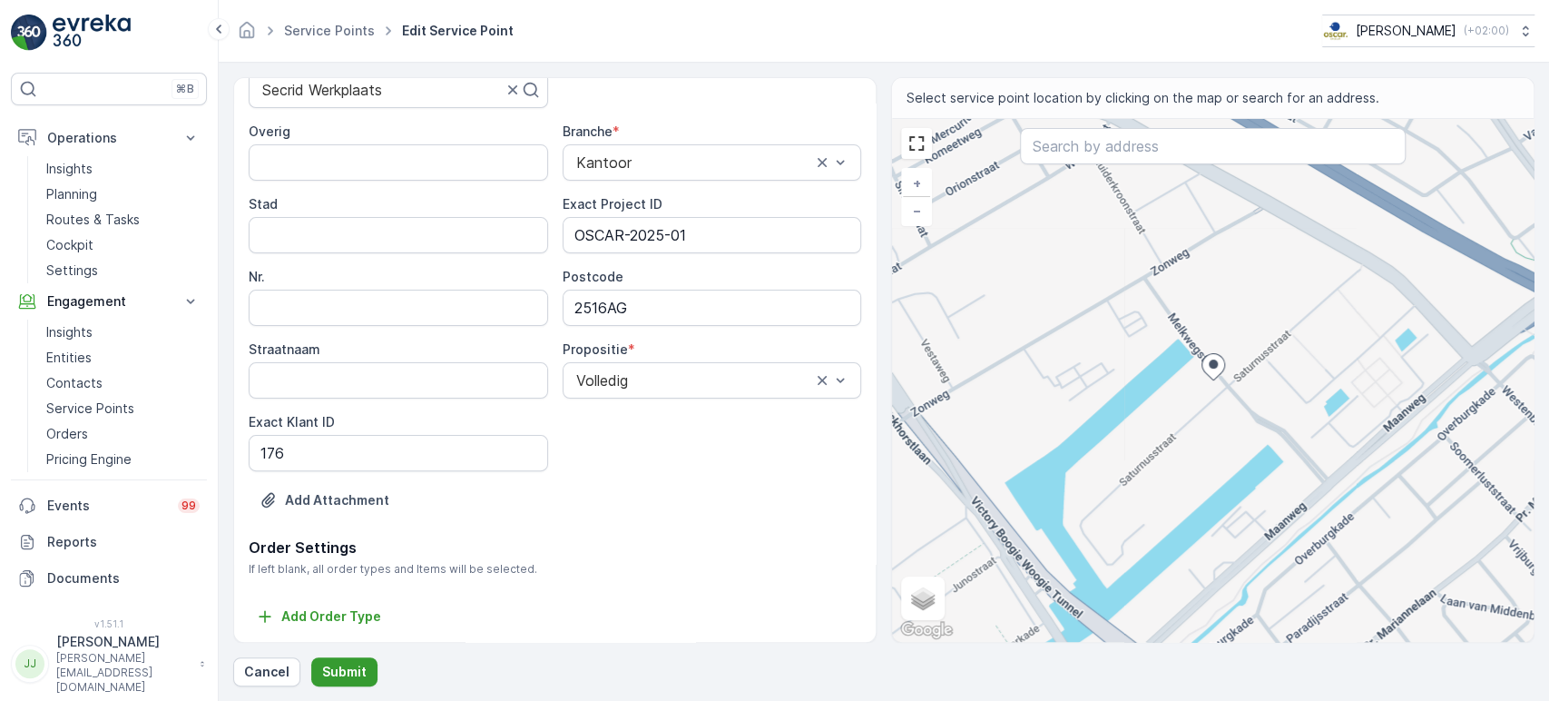
click at [336, 630] on p "Submit" at bounding box center [344, 672] width 44 height 18
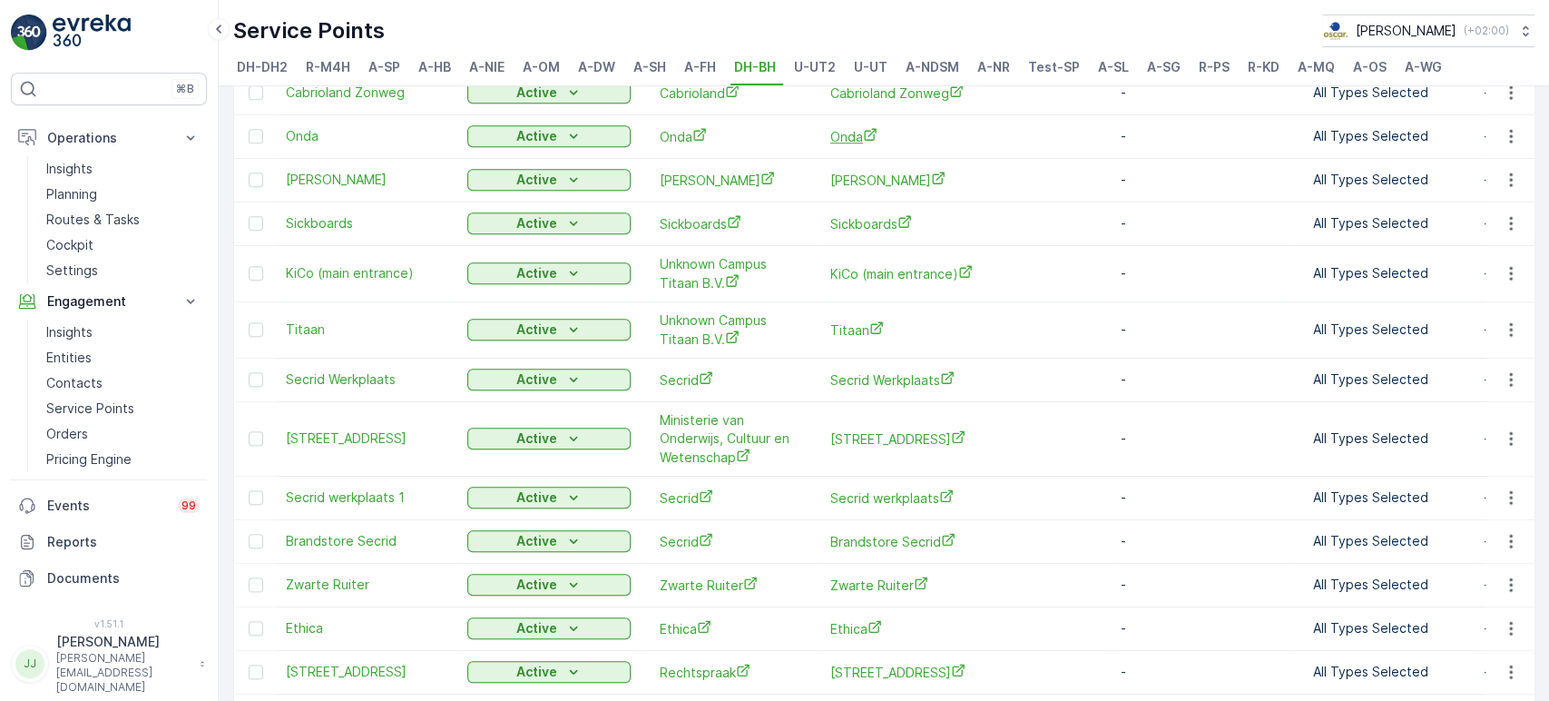
scroll to position [1109, 0]
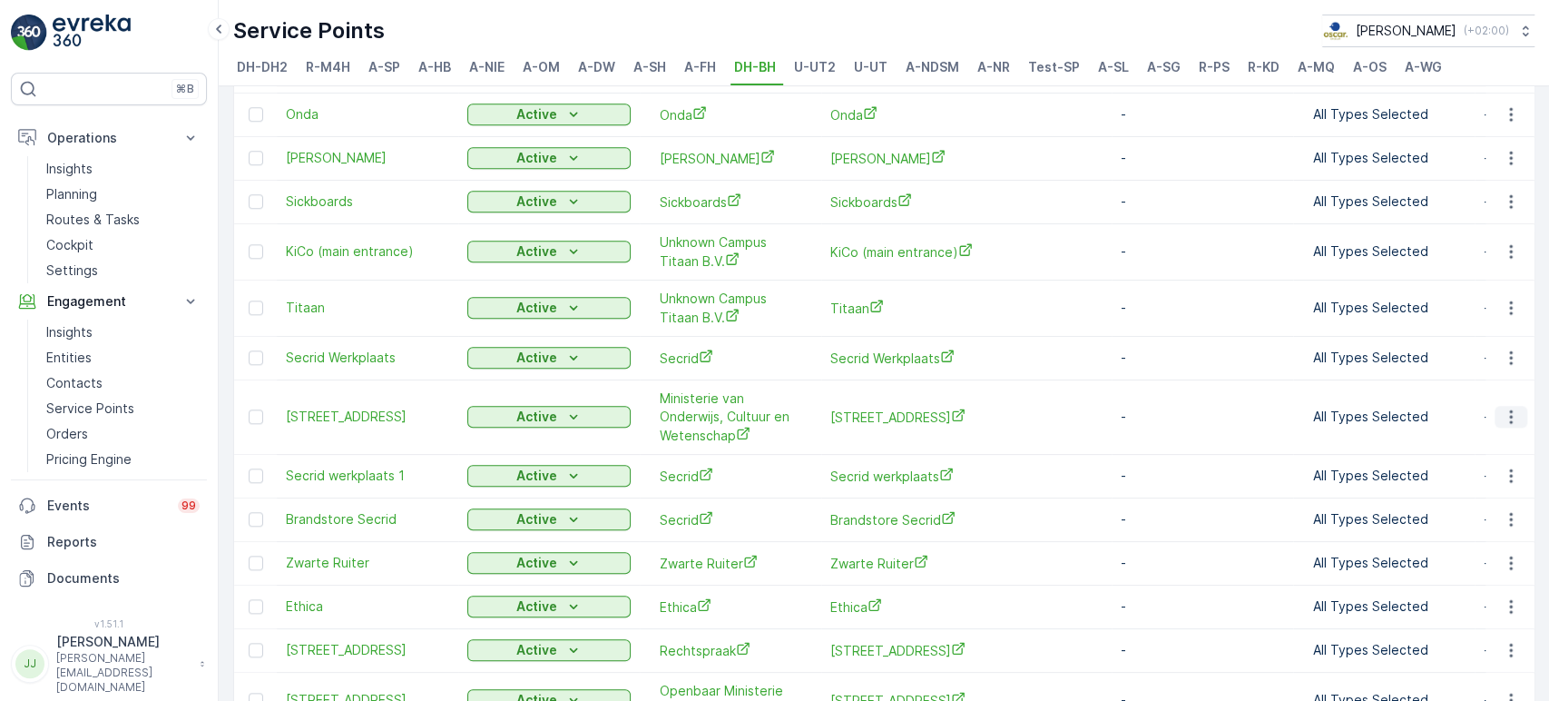
click at [1393, 408] on icon "button" at bounding box center [1511, 417] width 18 height 18
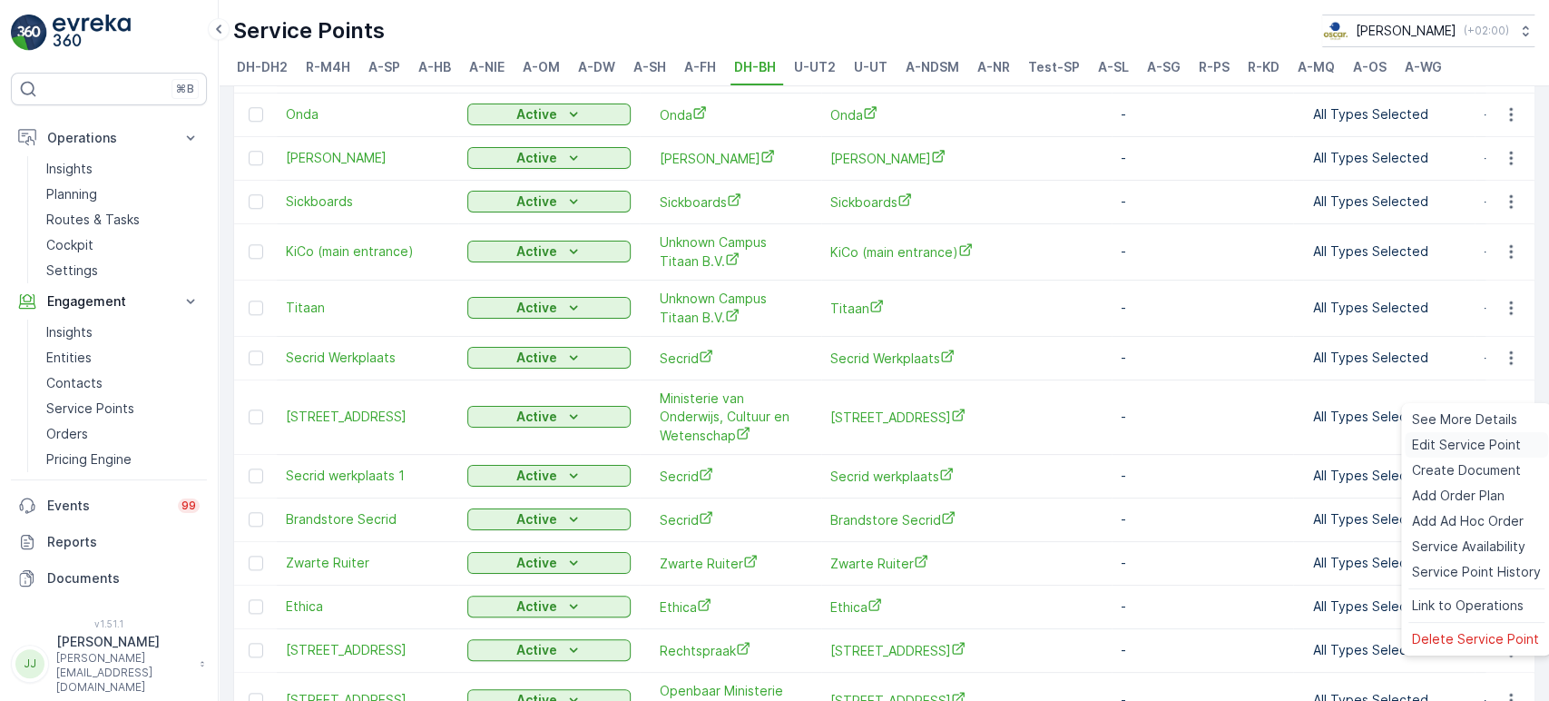
click at [1393, 437] on span "Edit Service Point" at bounding box center [1466, 445] width 109 height 18
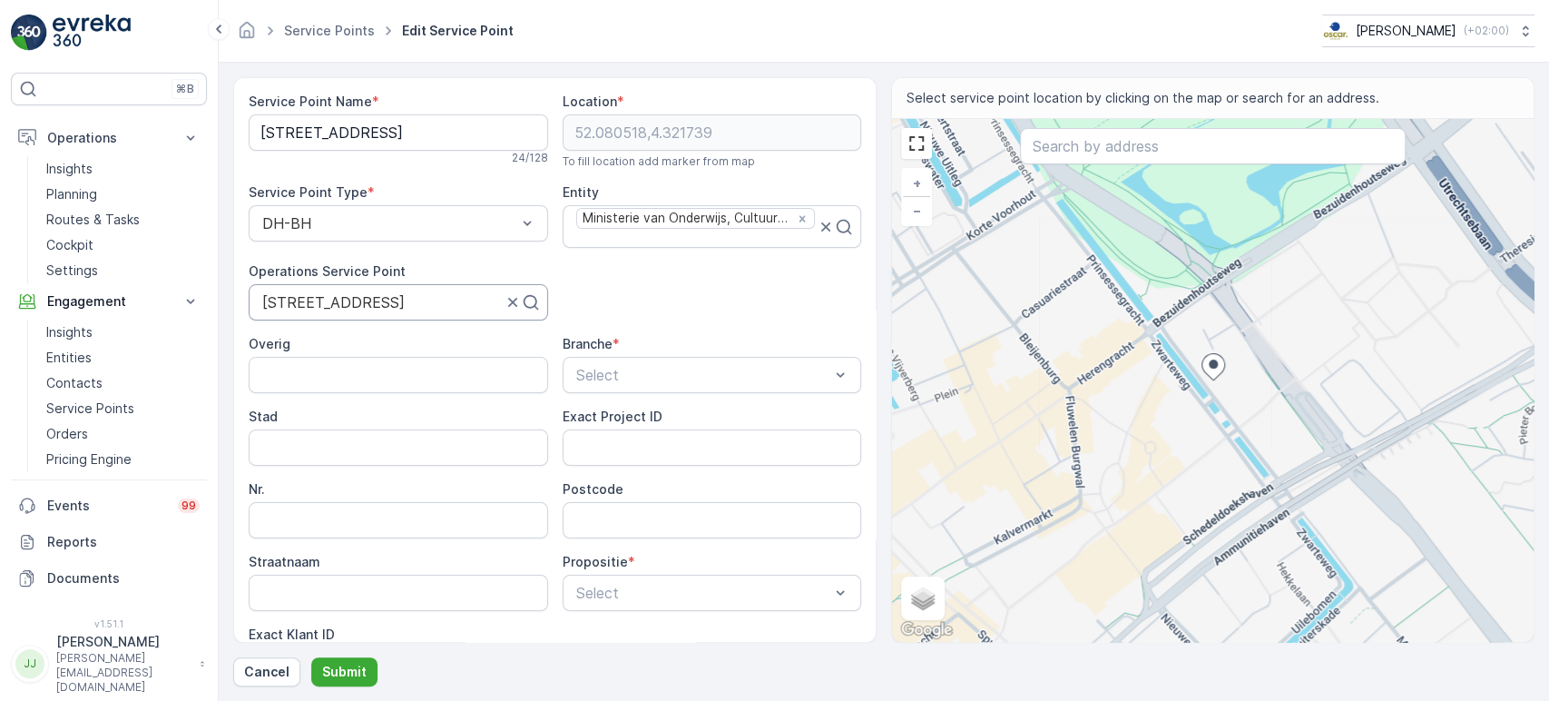
click at [305, 297] on div at bounding box center [381, 302] width 243 height 16
click at [300, 305] on div at bounding box center [381, 302] width 243 height 16
click at [300, 133] on Name "[STREET_ADDRESS]" at bounding box center [399, 132] width 300 height 36
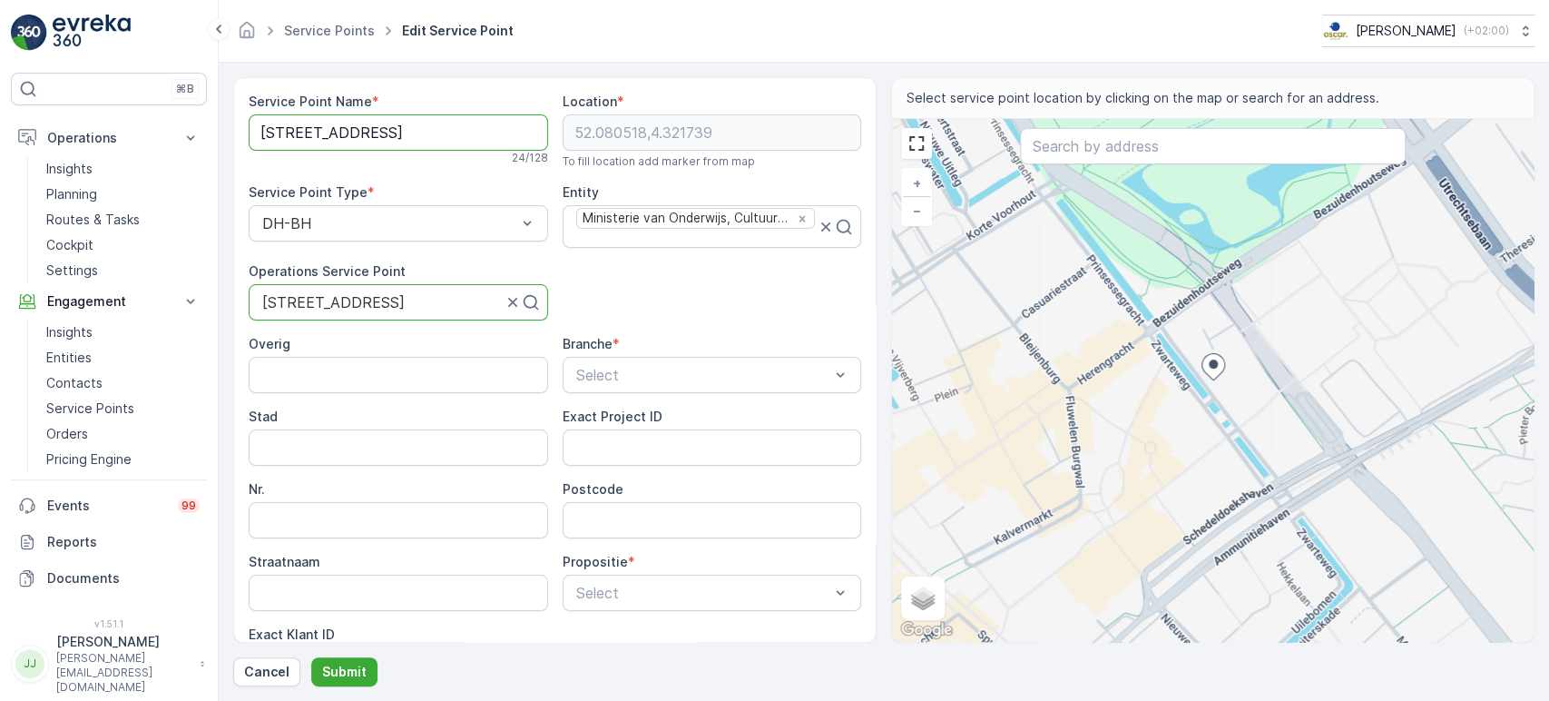
click at [300, 133] on Name "[STREET_ADDRESS]" at bounding box center [399, 132] width 300 height 36
click at [339, 122] on Name "[STREET_ADDRESS]" at bounding box center [399, 132] width 300 height 36
click at [627, 512] on input "Postcode" at bounding box center [713, 520] width 300 height 36
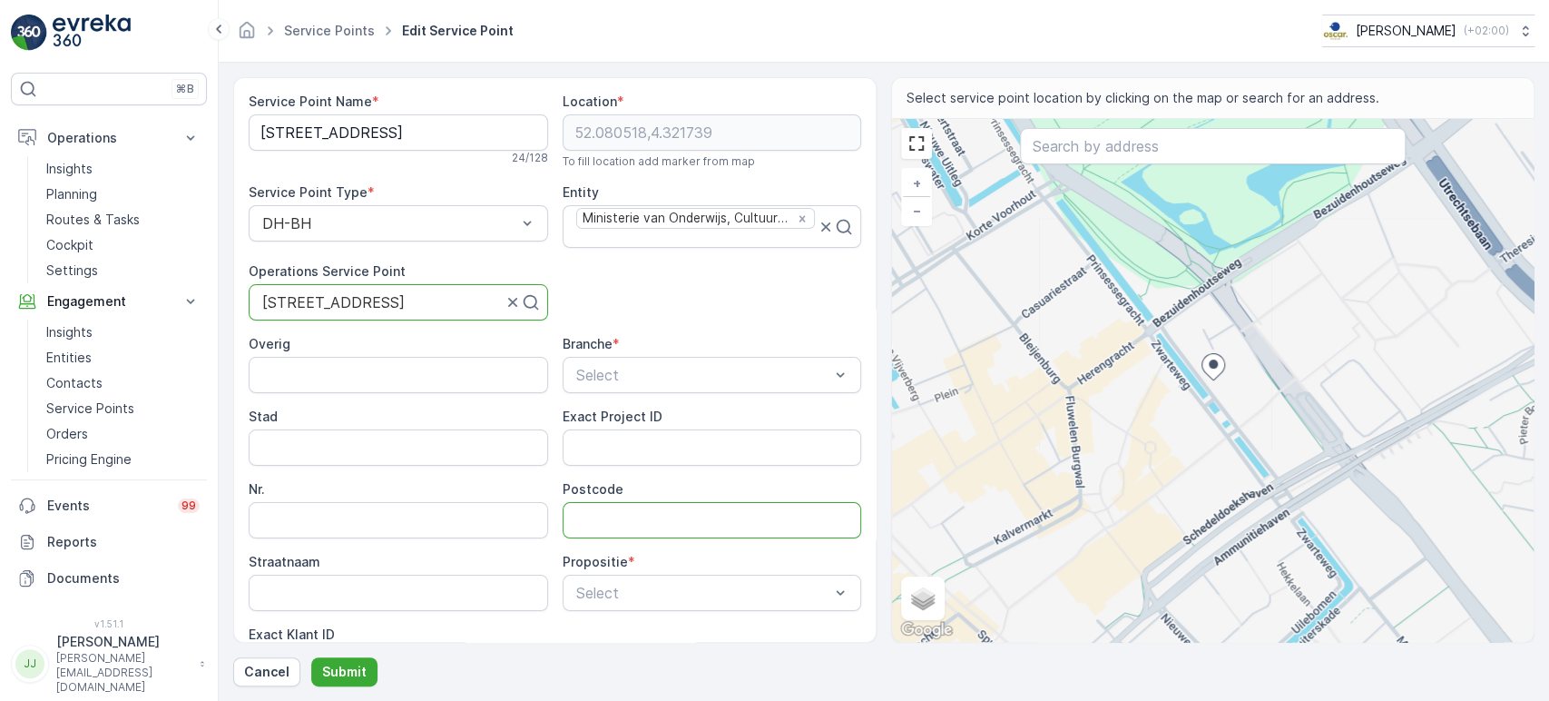
paste input "2515 XP"
type input "2515XP"
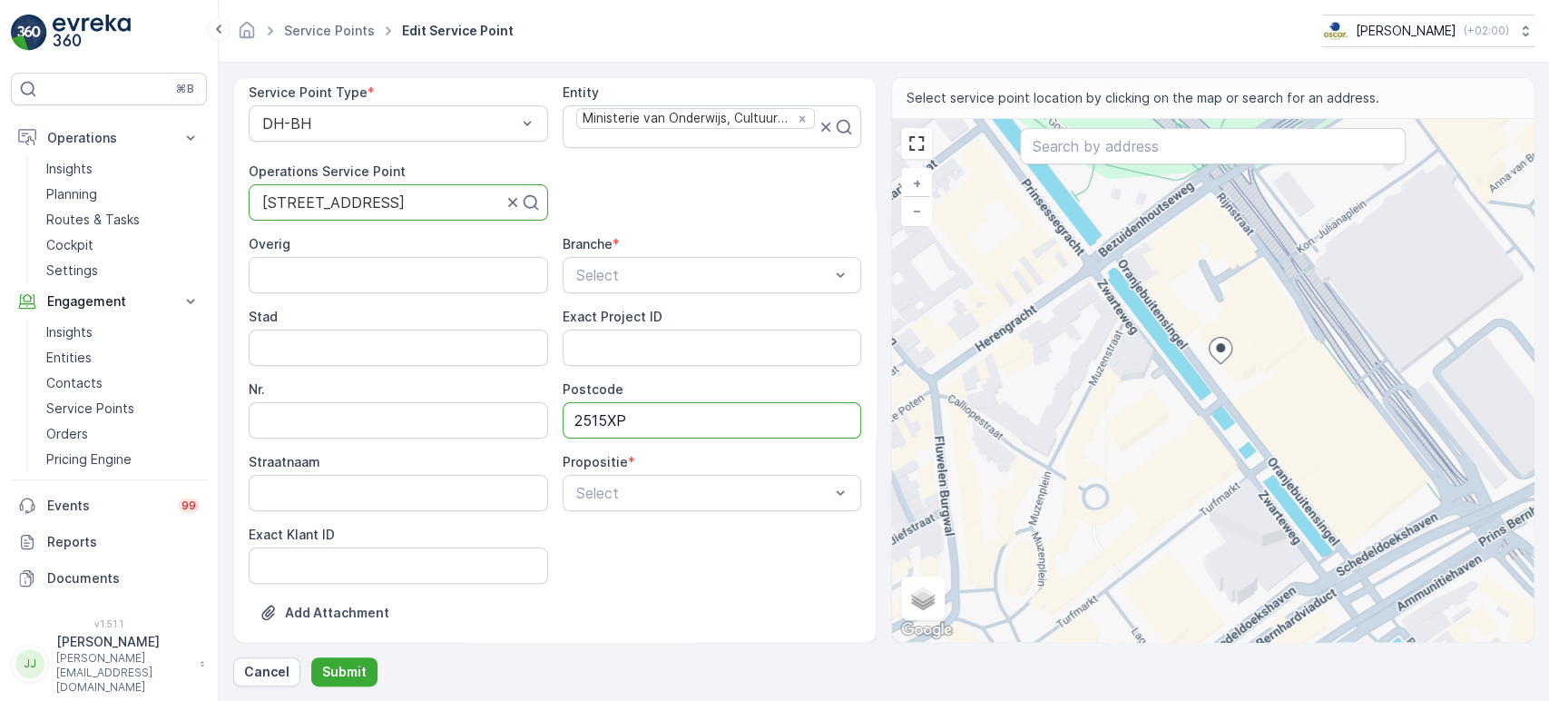
scroll to position [212, 0]
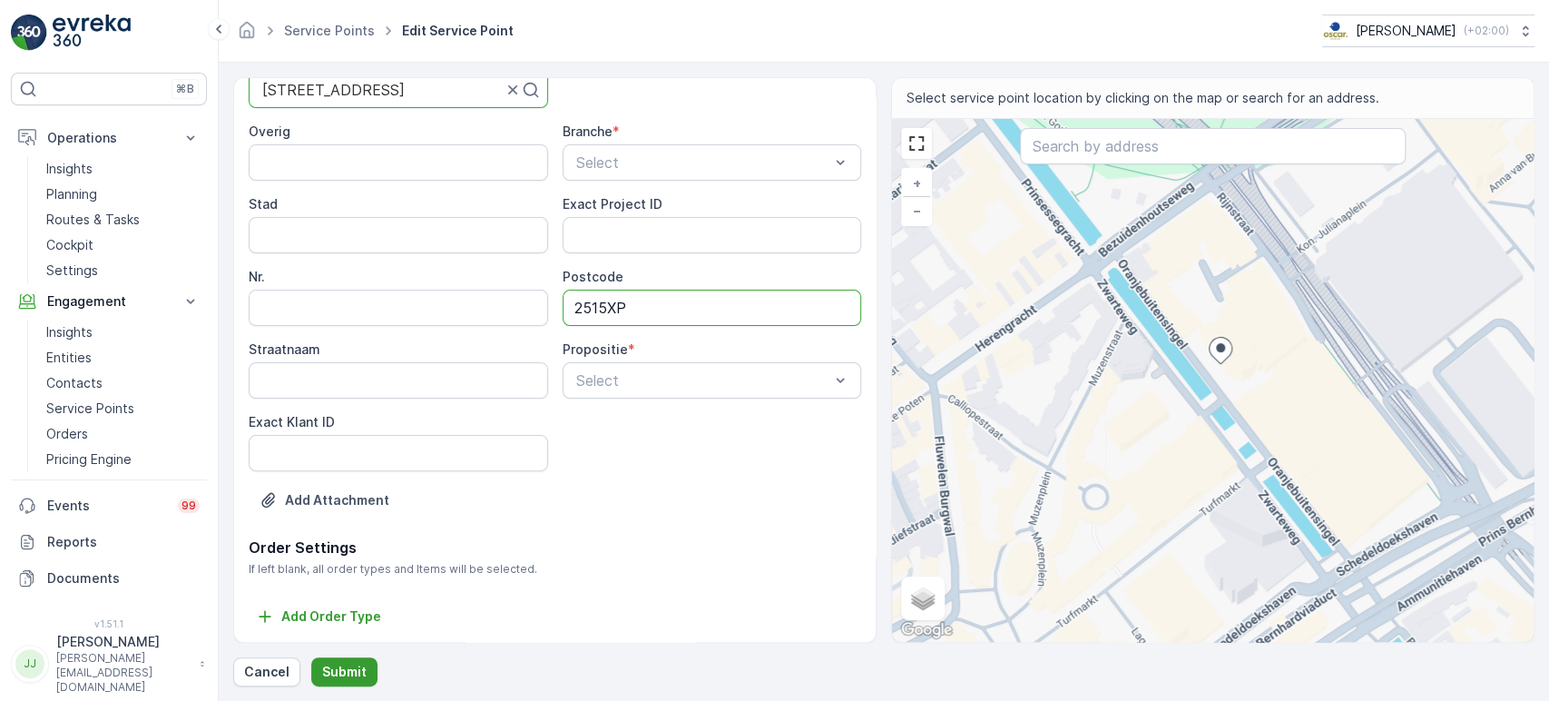
click at [341, 630] on p "Submit" at bounding box center [344, 672] width 44 height 18
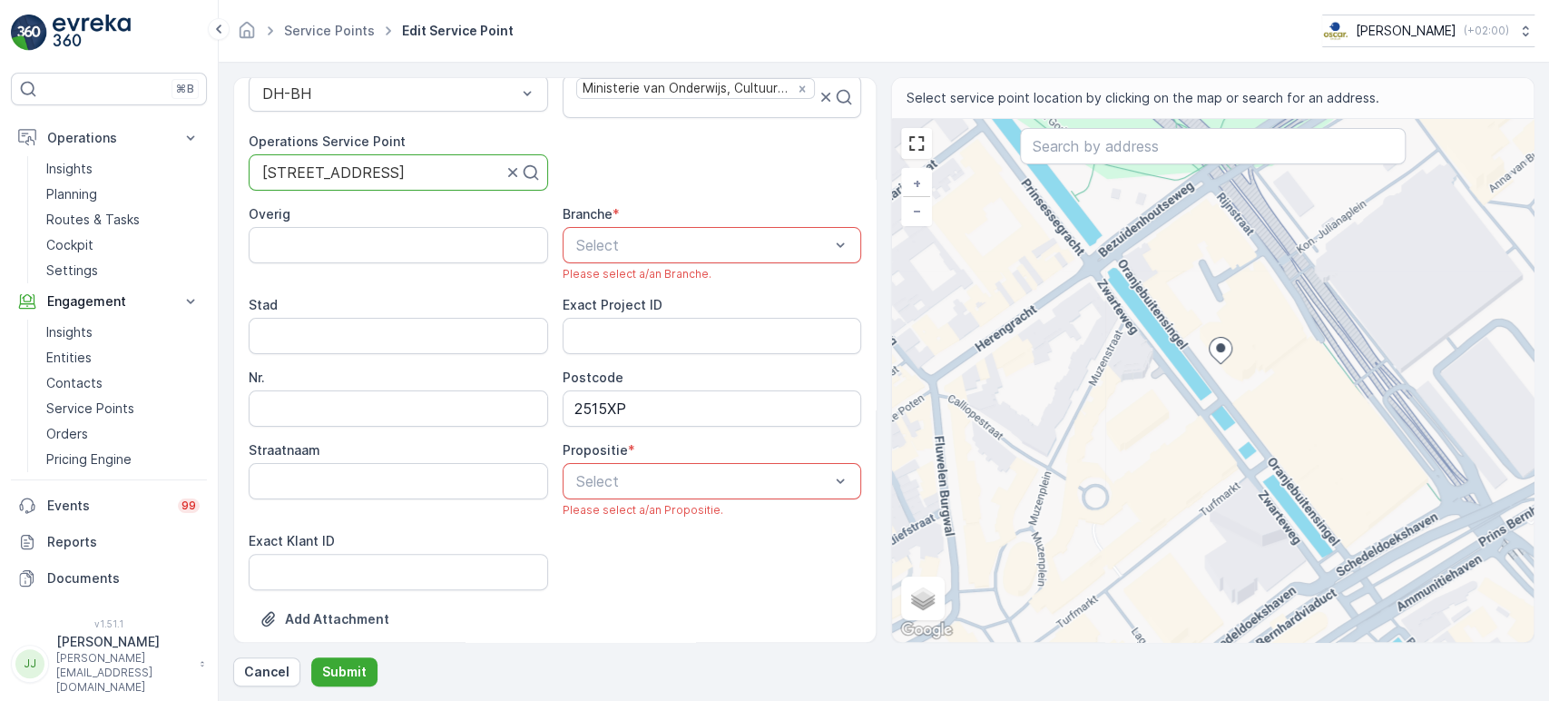
scroll to position [11, 0]
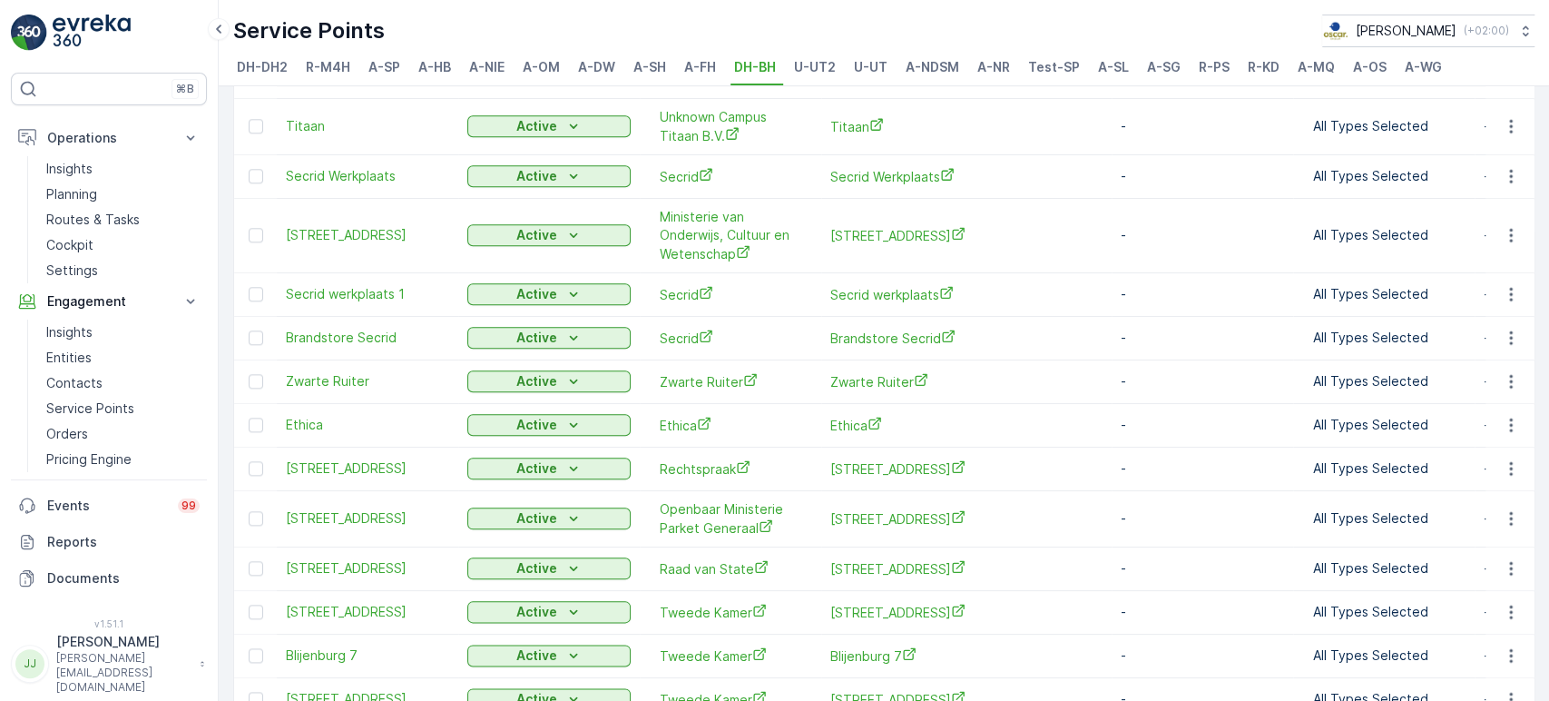
scroll to position [1399, 0]
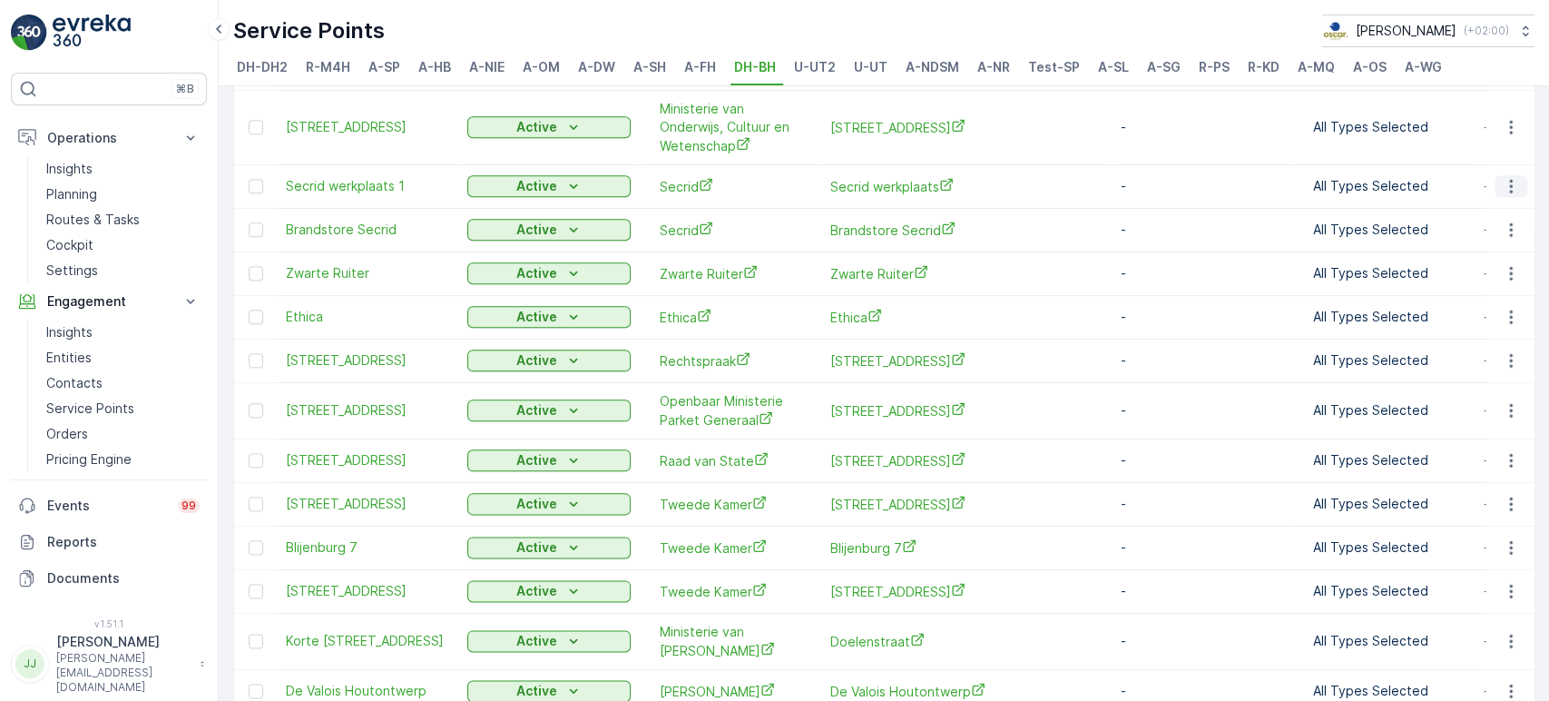
click at [1393, 177] on icon "button" at bounding box center [1511, 186] width 18 height 18
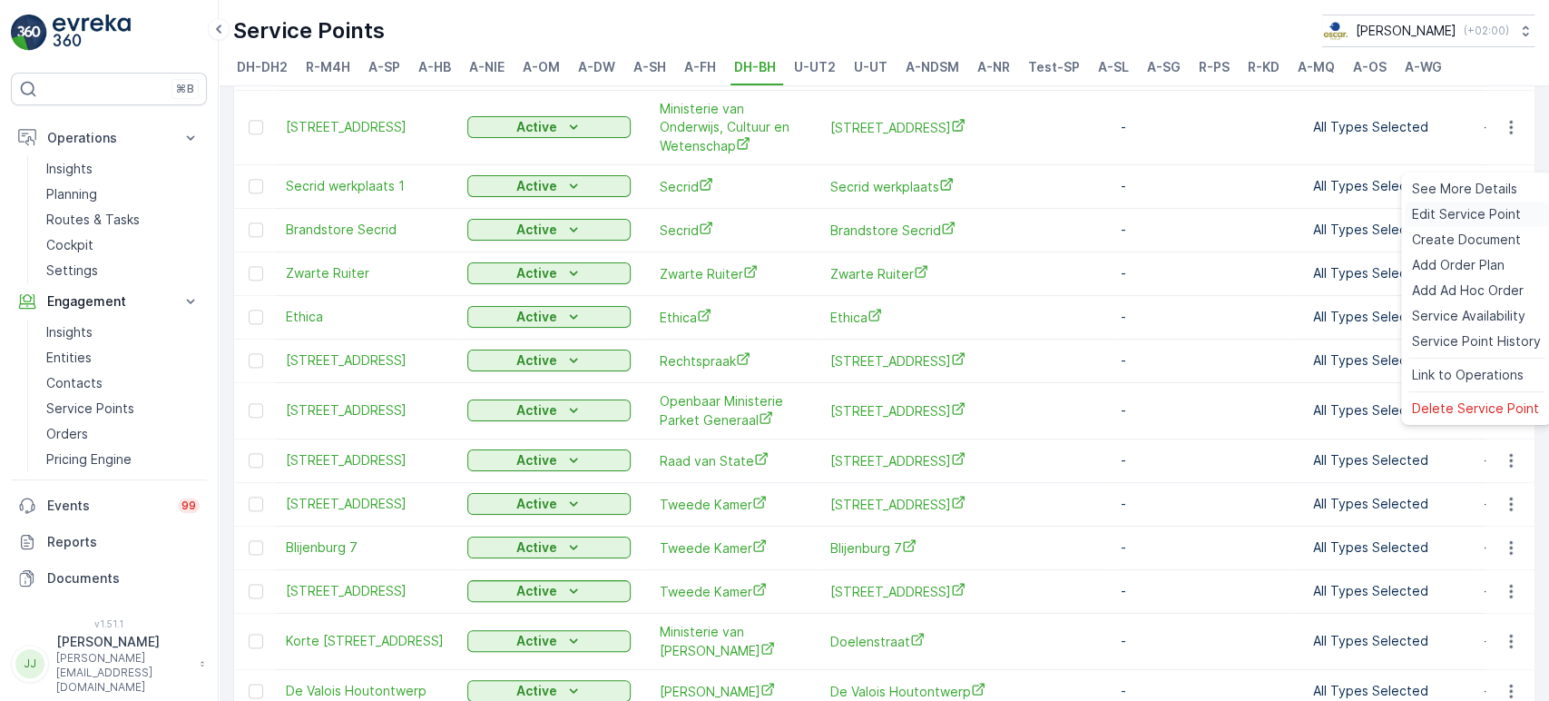
click at [1393, 209] on span "Edit Service Point" at bounding box center [1466, 214] width 109 height 18
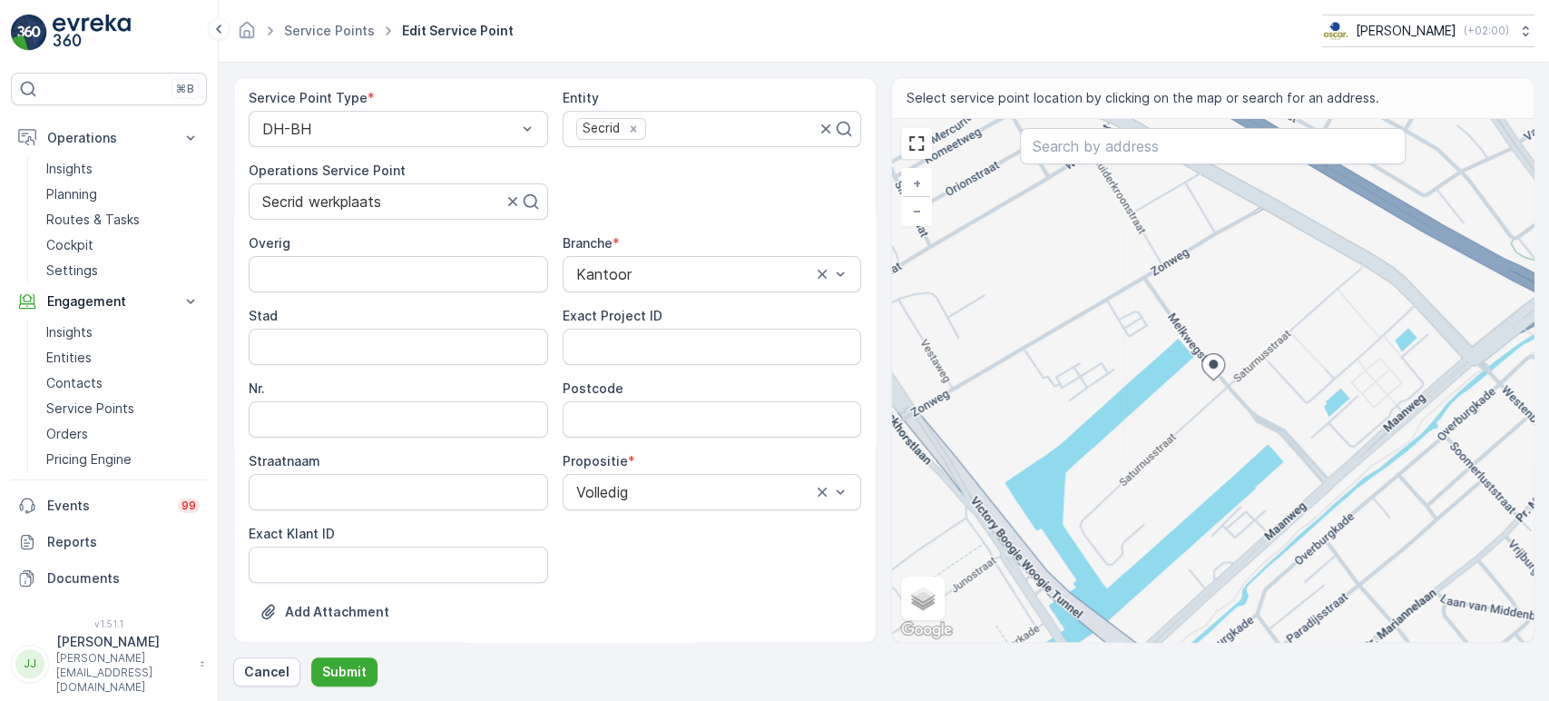
scroll to position [5, 0]
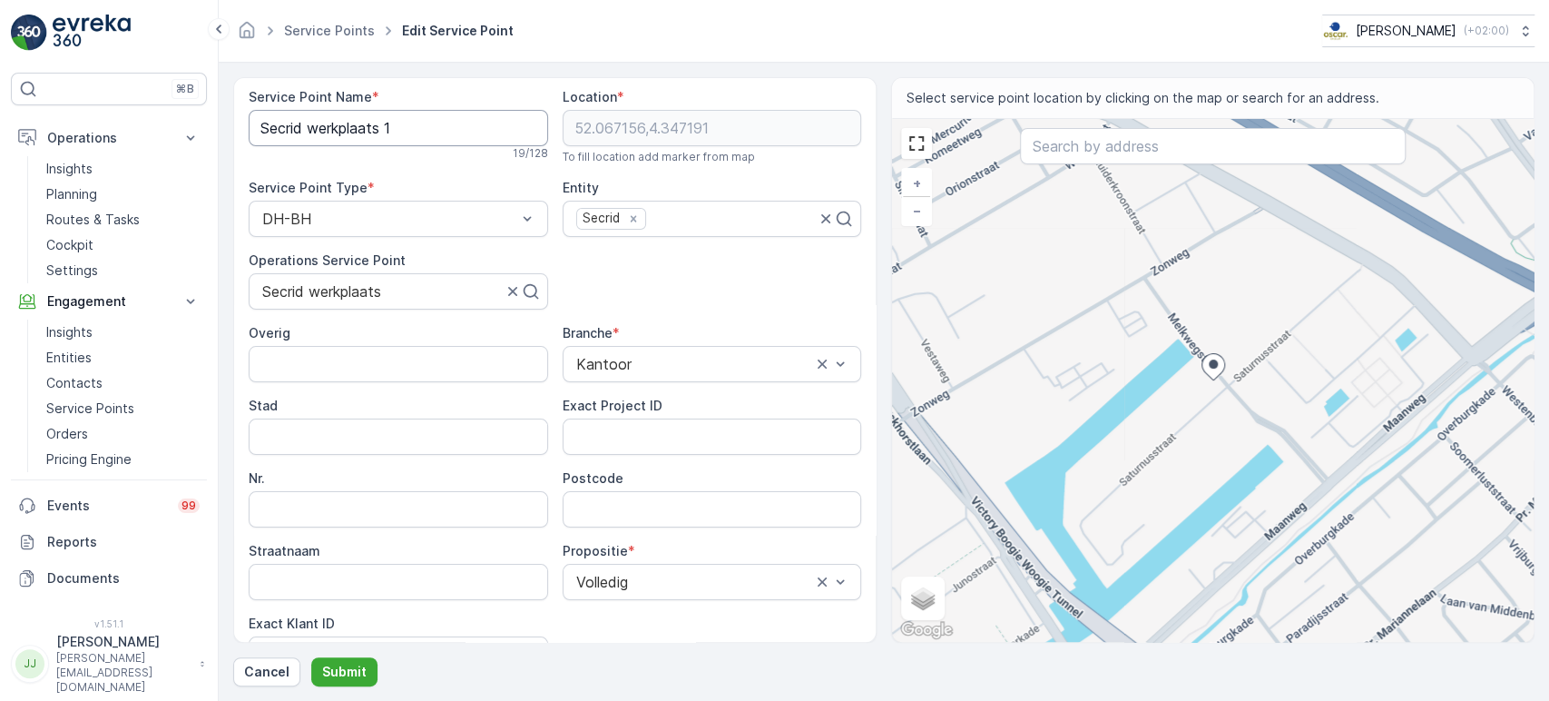
click at [365, 128] on Name "Secrid werkplaats 1" at bounding box center [399, 128] width 300 height 36
click at [365, 126] on Name "Secrid werkplaats 1" at bounding box center [399, 128] width 300 height 36
click at [365, 125] on Name "Secrid werkplaats 1" at bounding box center [399, 128] width 300 height 36
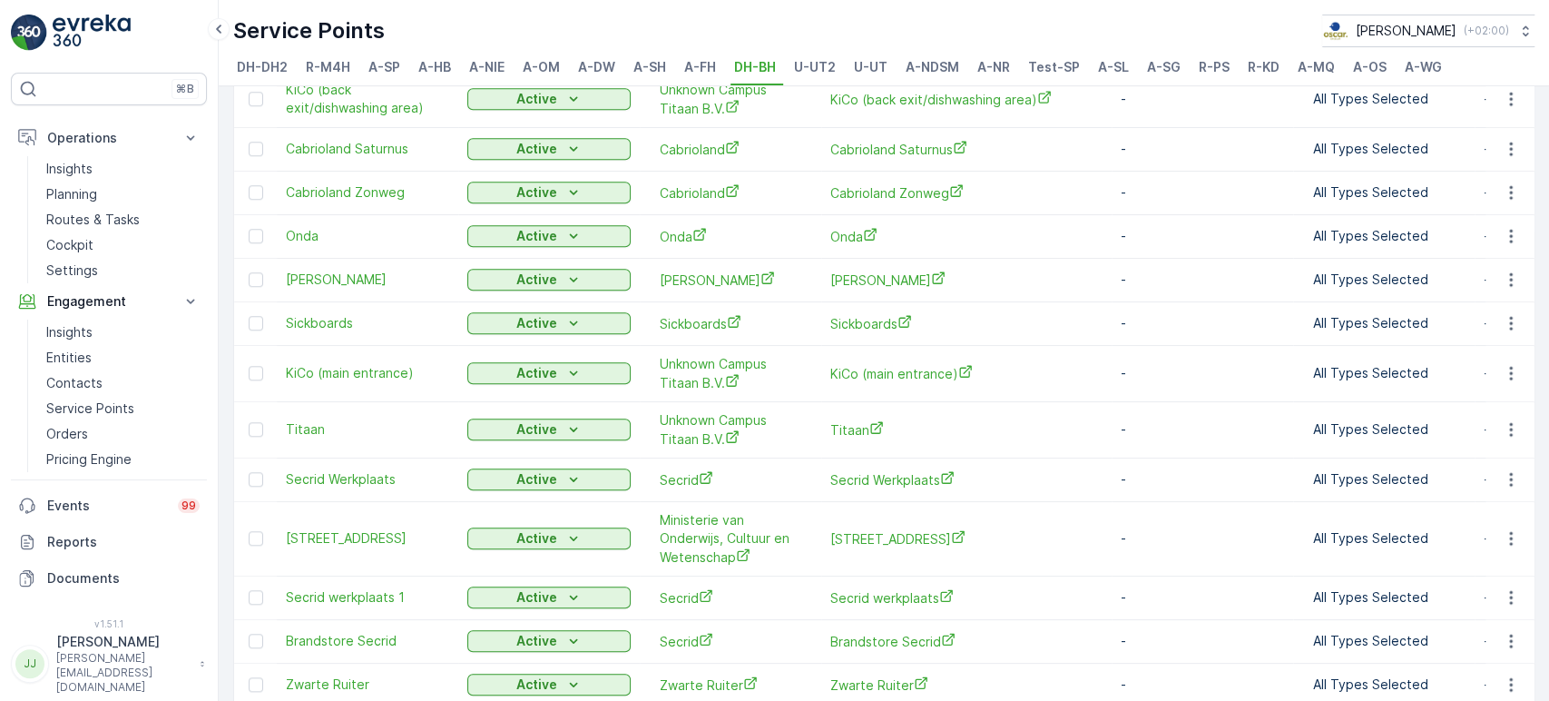
scroll to position [1311, 0]
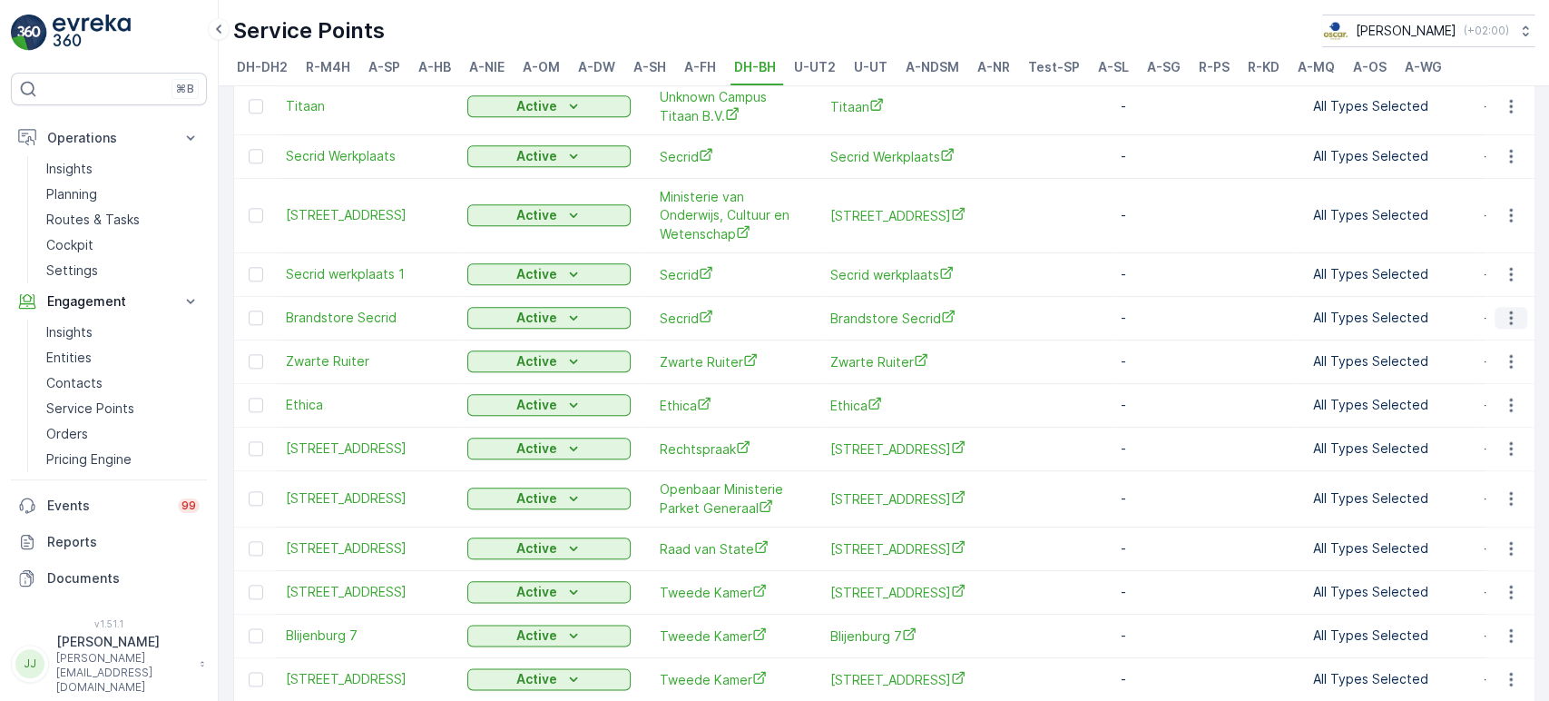
click at [1393, 309] on icon "button" at bounding box center [1511, 318] width 18 height 18
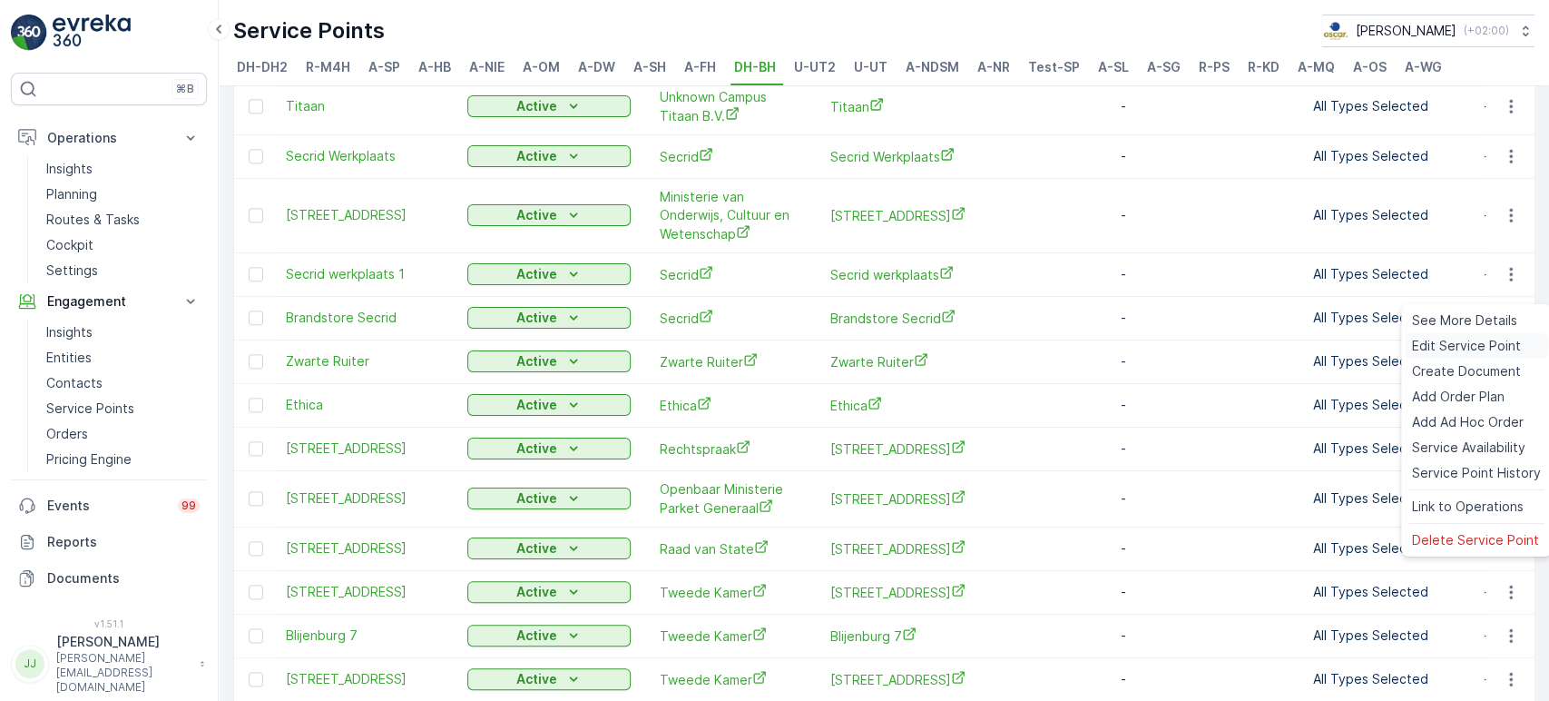
click at [1393, 339] on span "Edit Service Point" at bounding box center [1466, 346] width 109 height 18
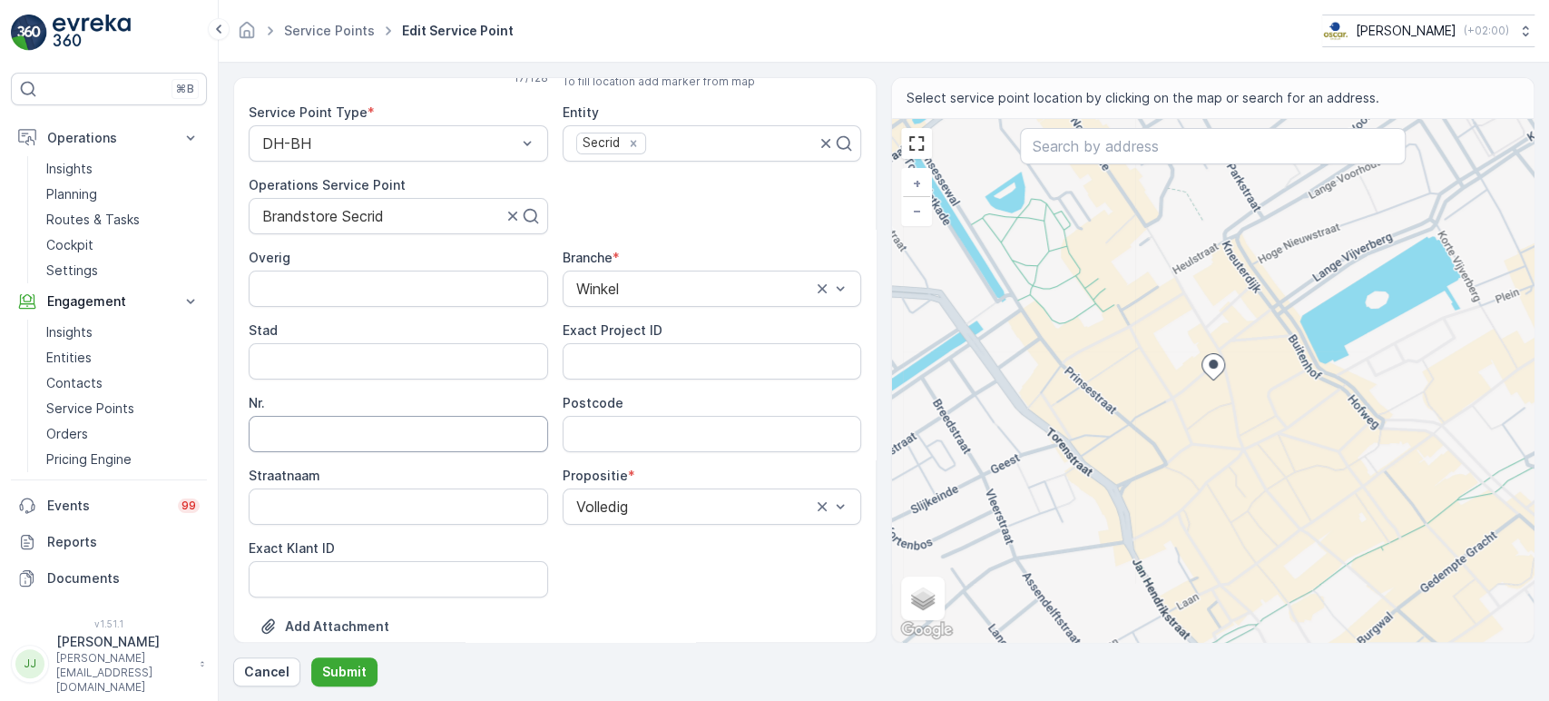
scroll to position [201, 0]
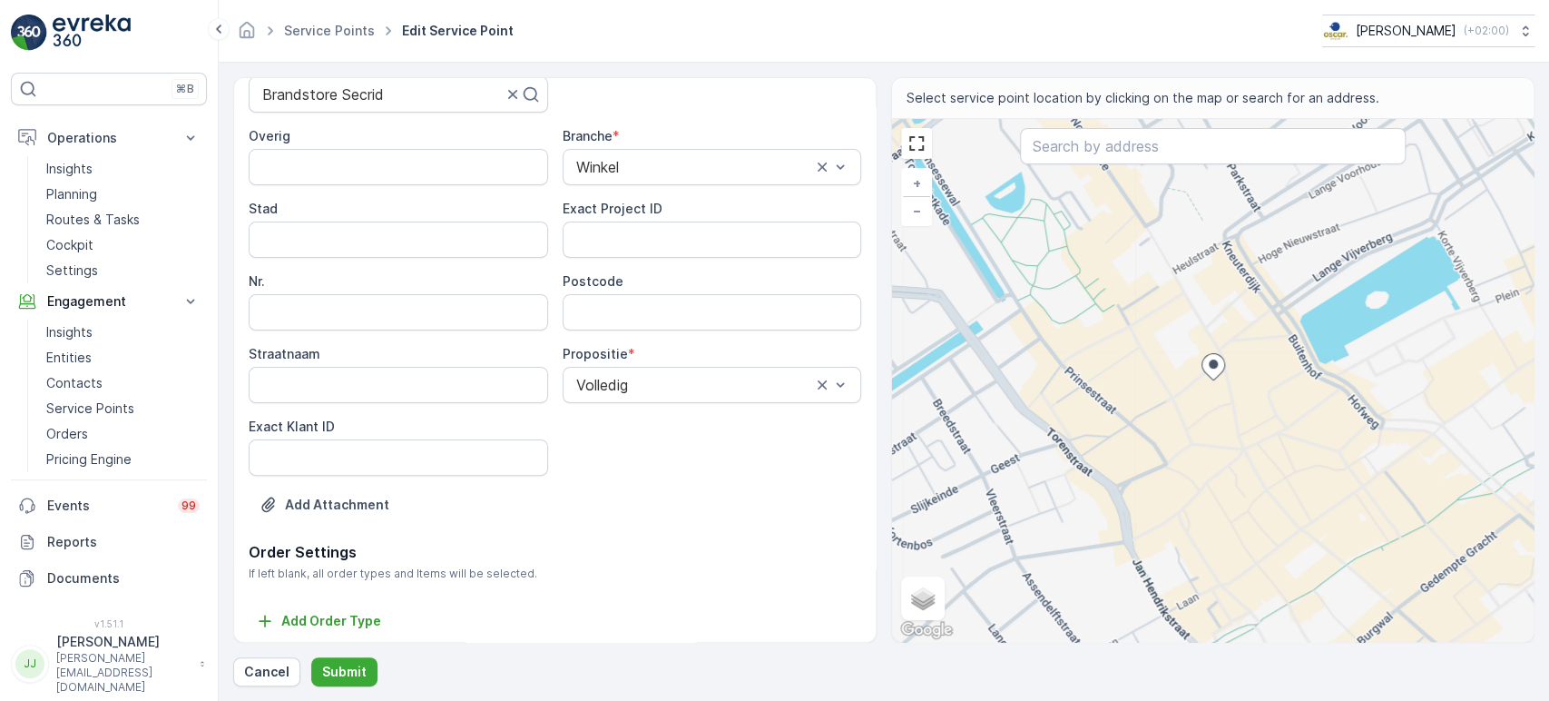
click at [358, 467] on ID "Exact Klant ID" at bounding box center [399, 457] width 300 height 36
paste ID "1206"
type ID "1206"
click at [670, 243] on ID "Exact Project ID" at bounding box center [713, 239] width 300 height 36
paste ID "2024-0134"
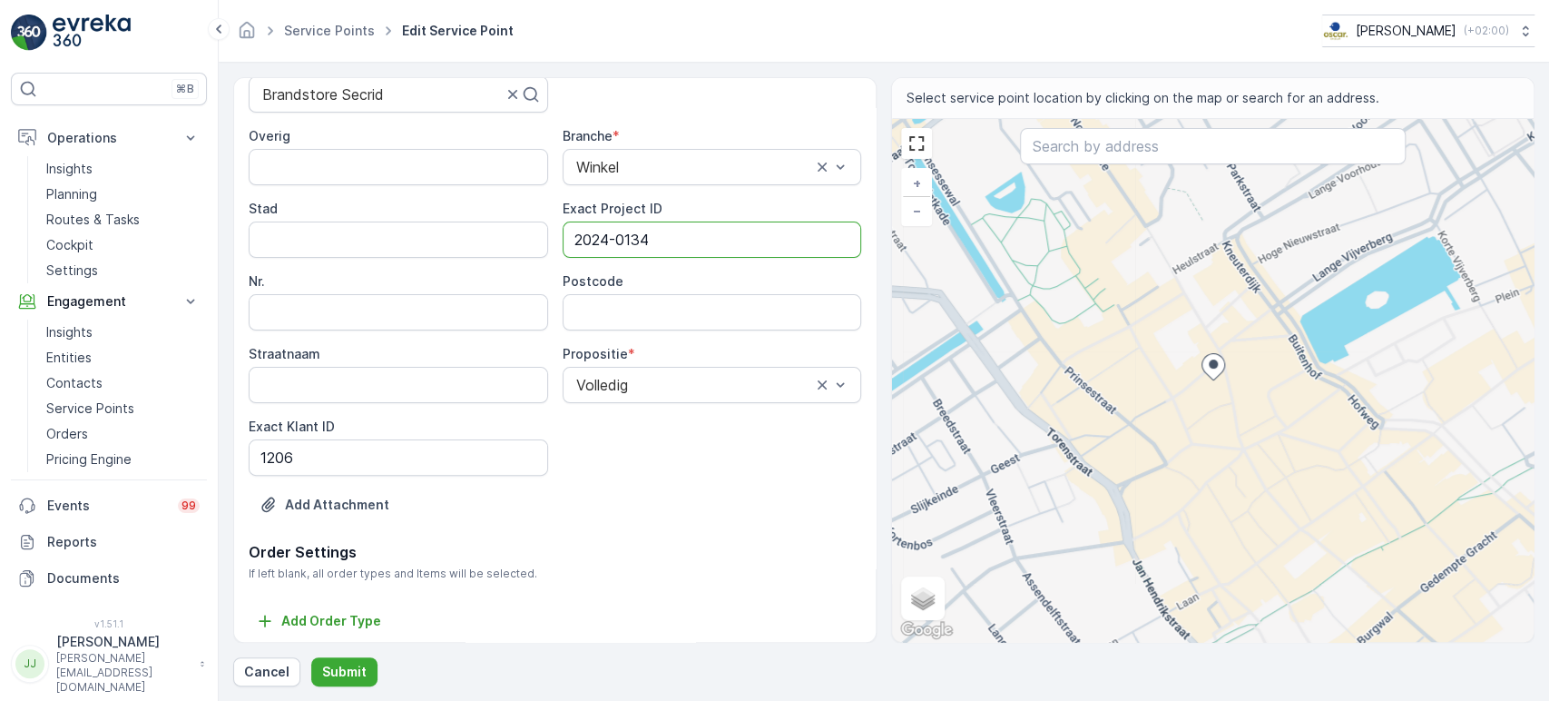
type ID "2024-0134"
click at [607, 304] on input "Postcode" at bounding box center [713, 312] width 300 height 36
type input "2513AS"
click at [345, 630] on p "Submit" at bounding box center [344, 672] width 44 height 18
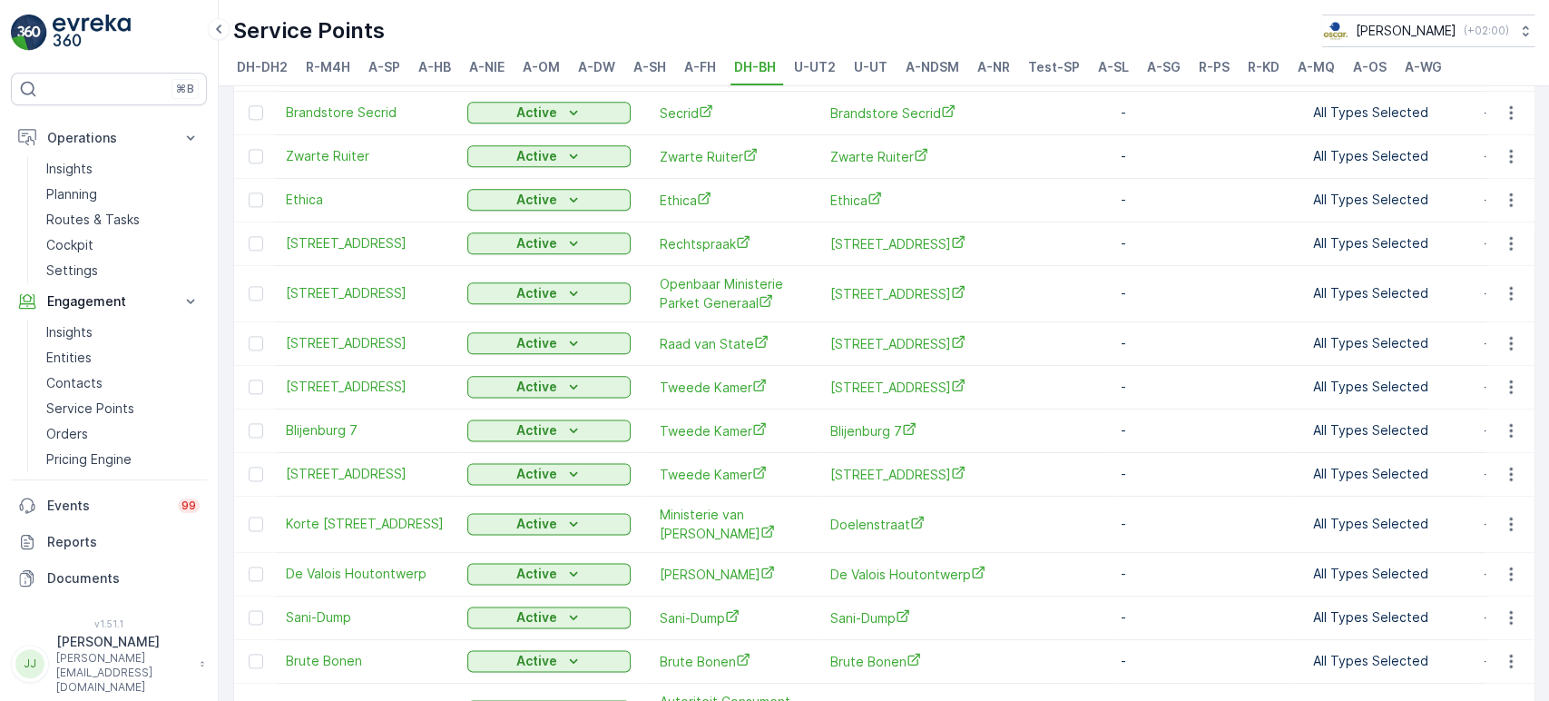
scroll to position [1399, 0]
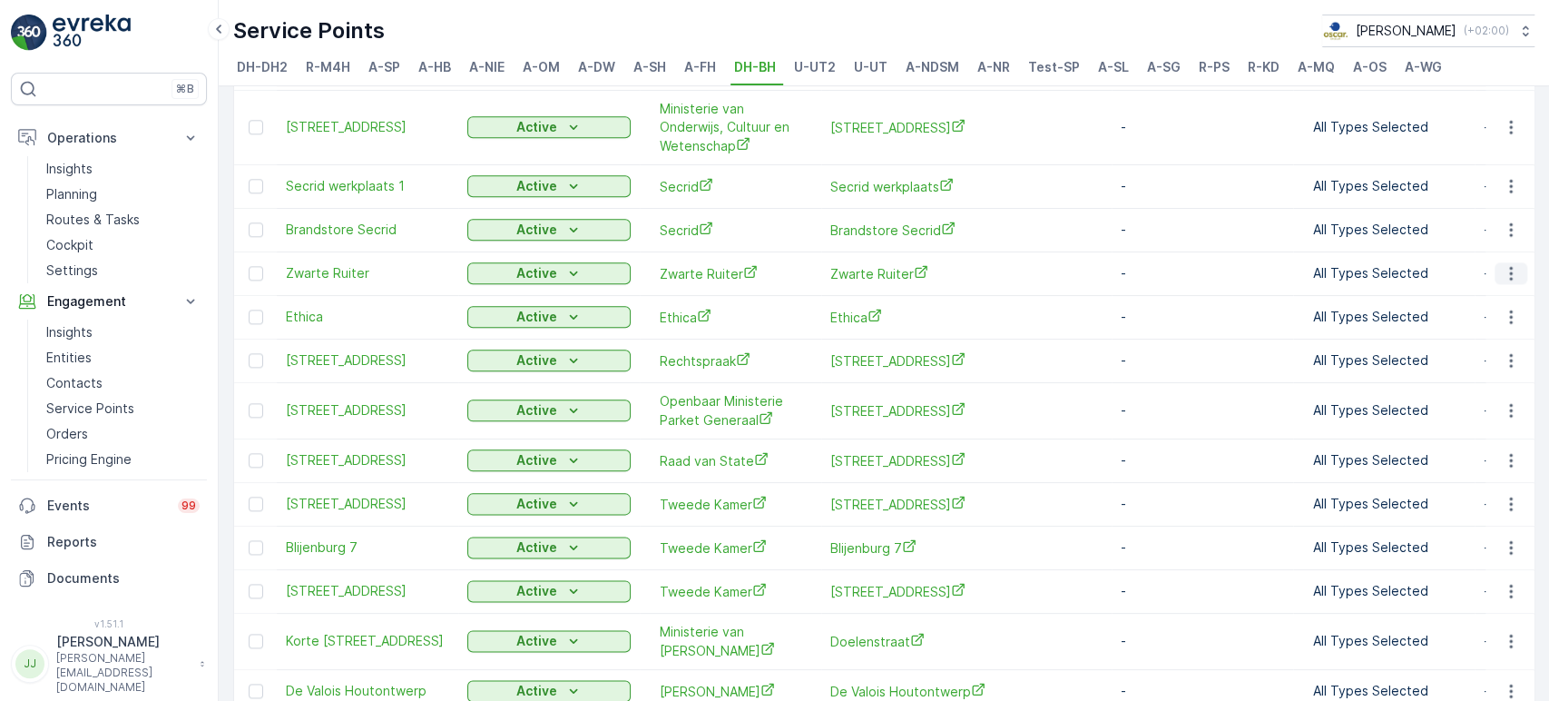
click at [1393, 264] on icon "button" at bounding box center [1511, 273] width 18 height 18
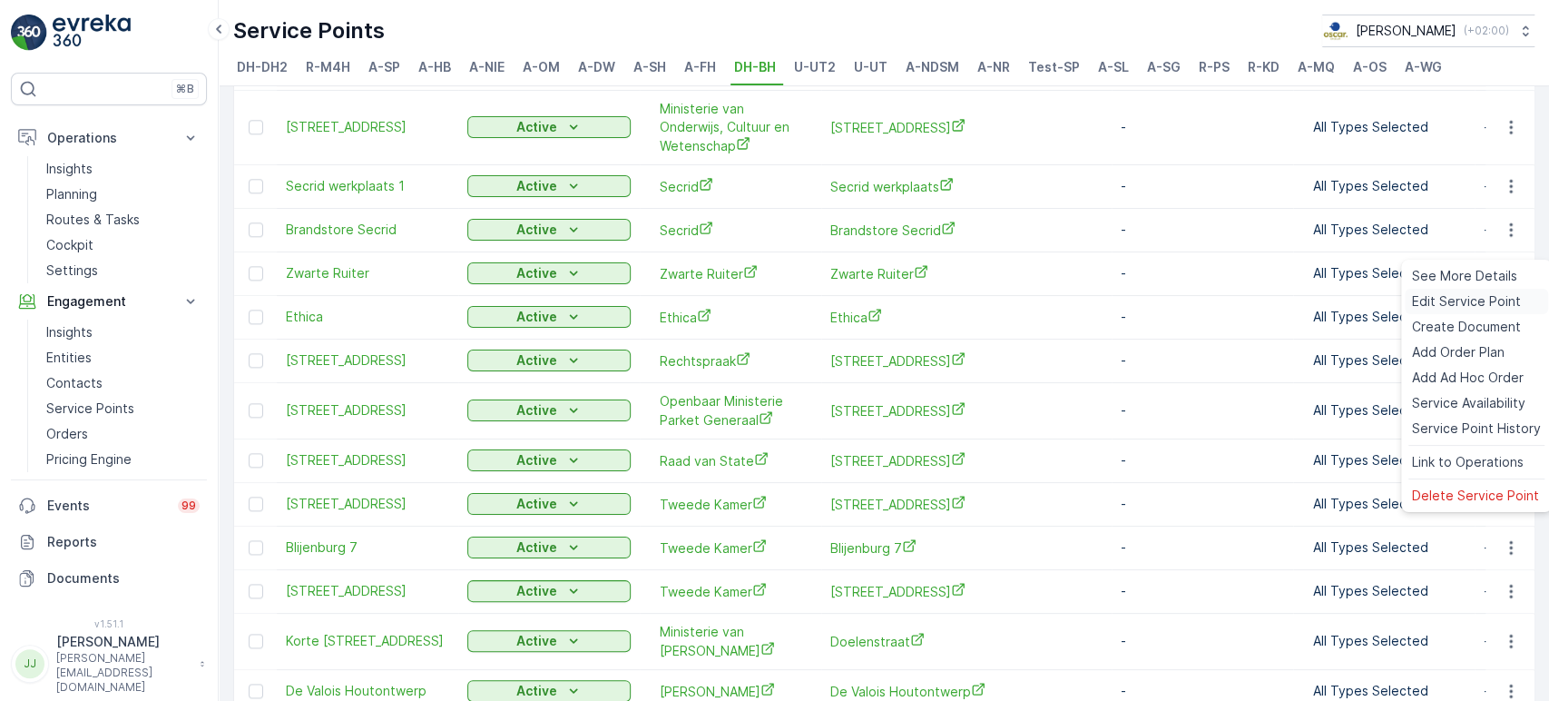
click at [1393, 307] on span "Edit Service Point" at bounding box center [1466, 301] width 109 height 18
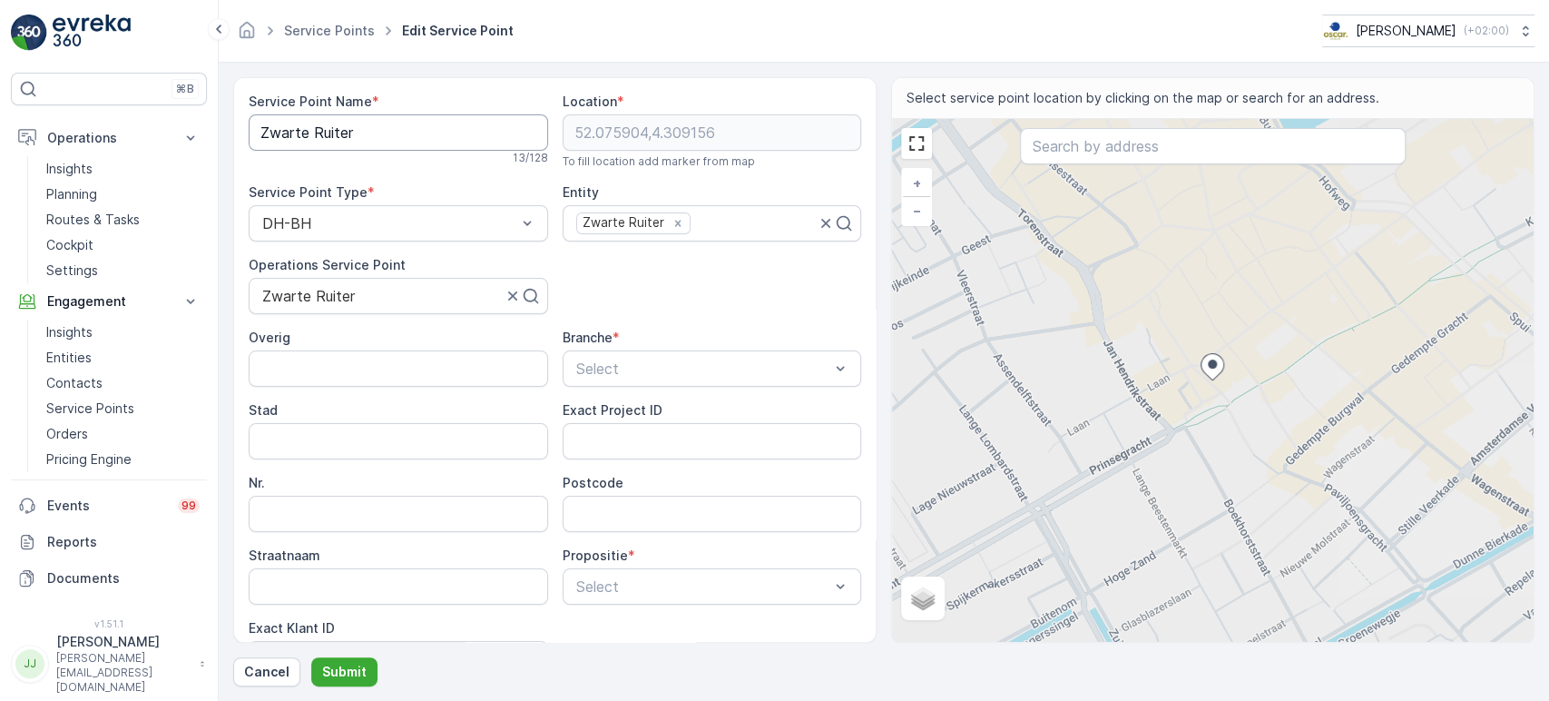
click at [312, 134] on Name "Zwarte Ruiter" at bounding box center [399, 132] width 300 height 36
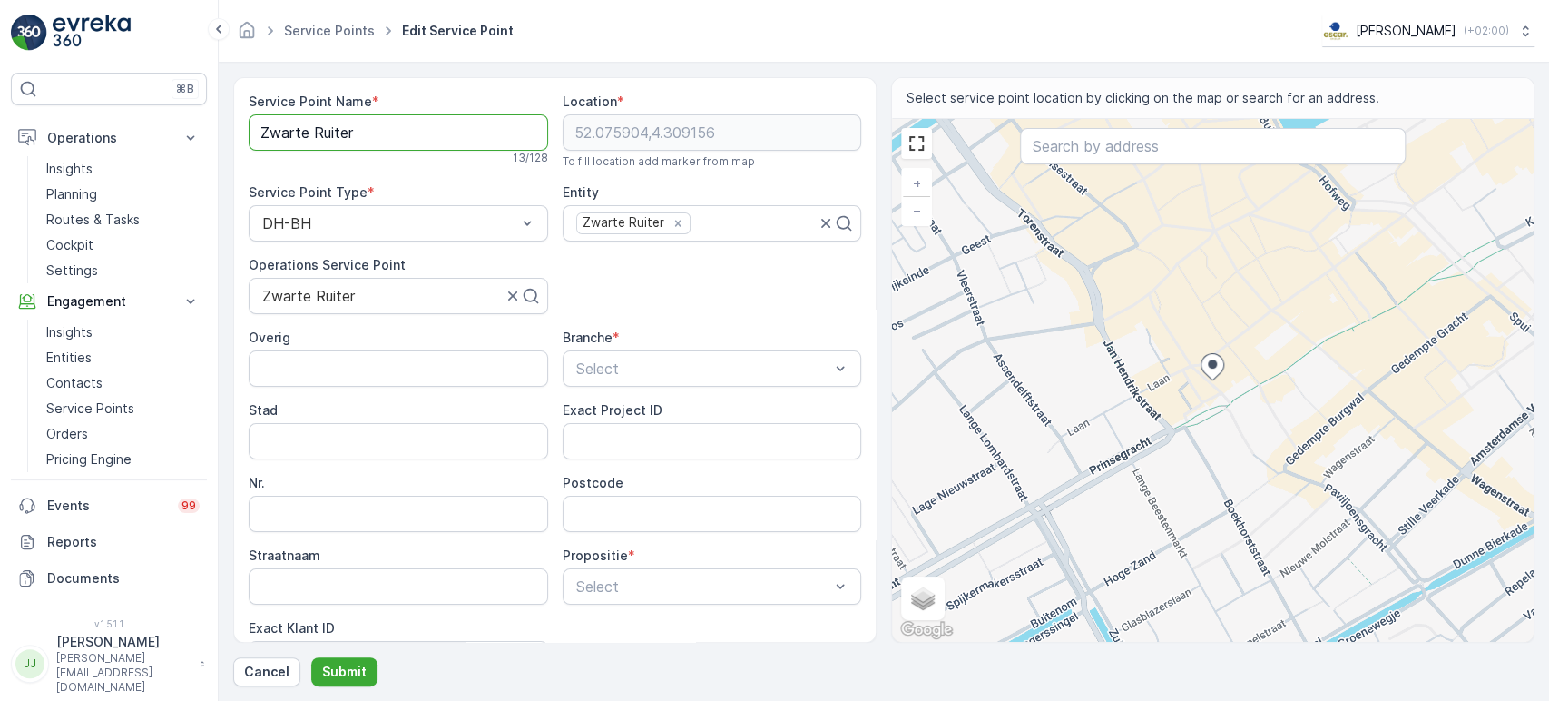
click at [312, 134] on Name "Zwarte Ruiter" at bounding box center [399, 132] width 300 height 36
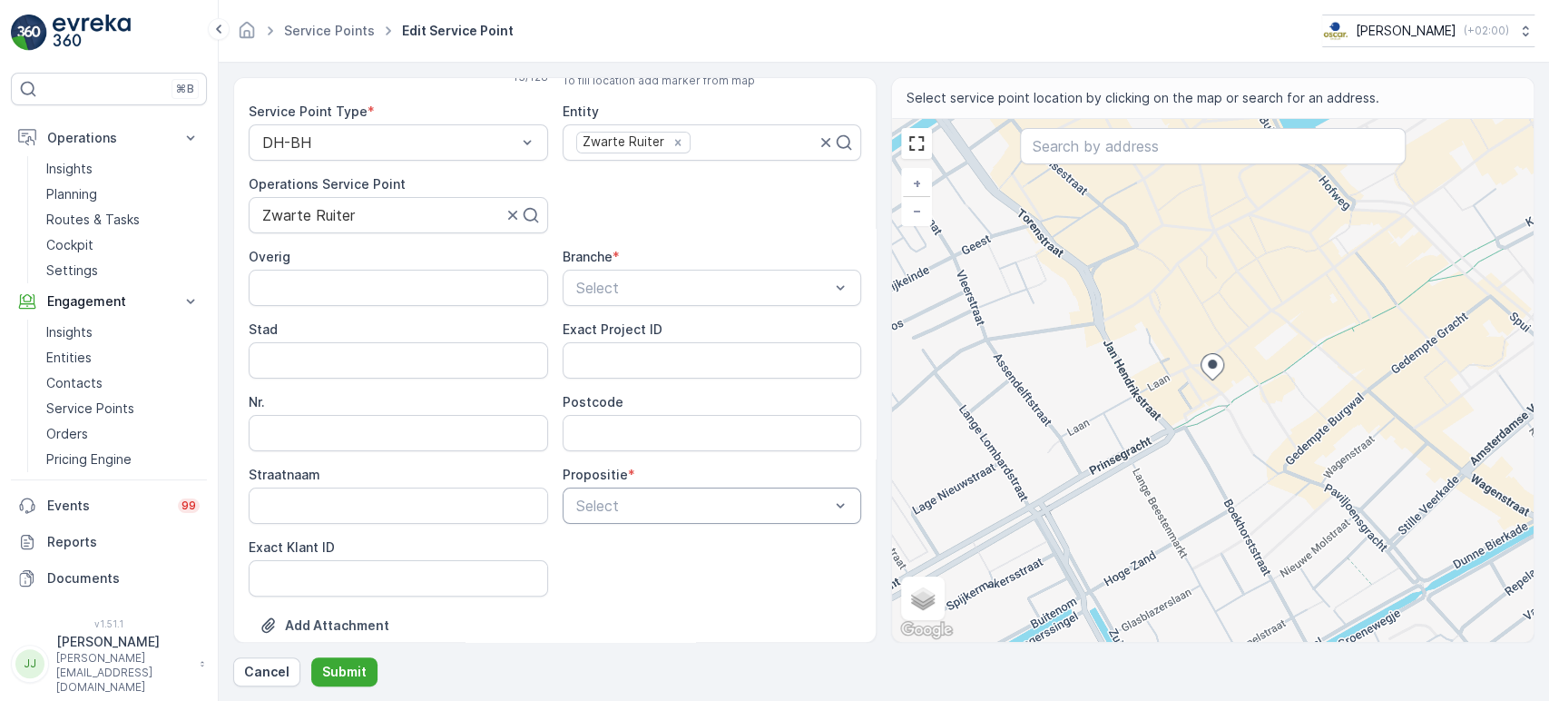
scroll to position [201, 0]
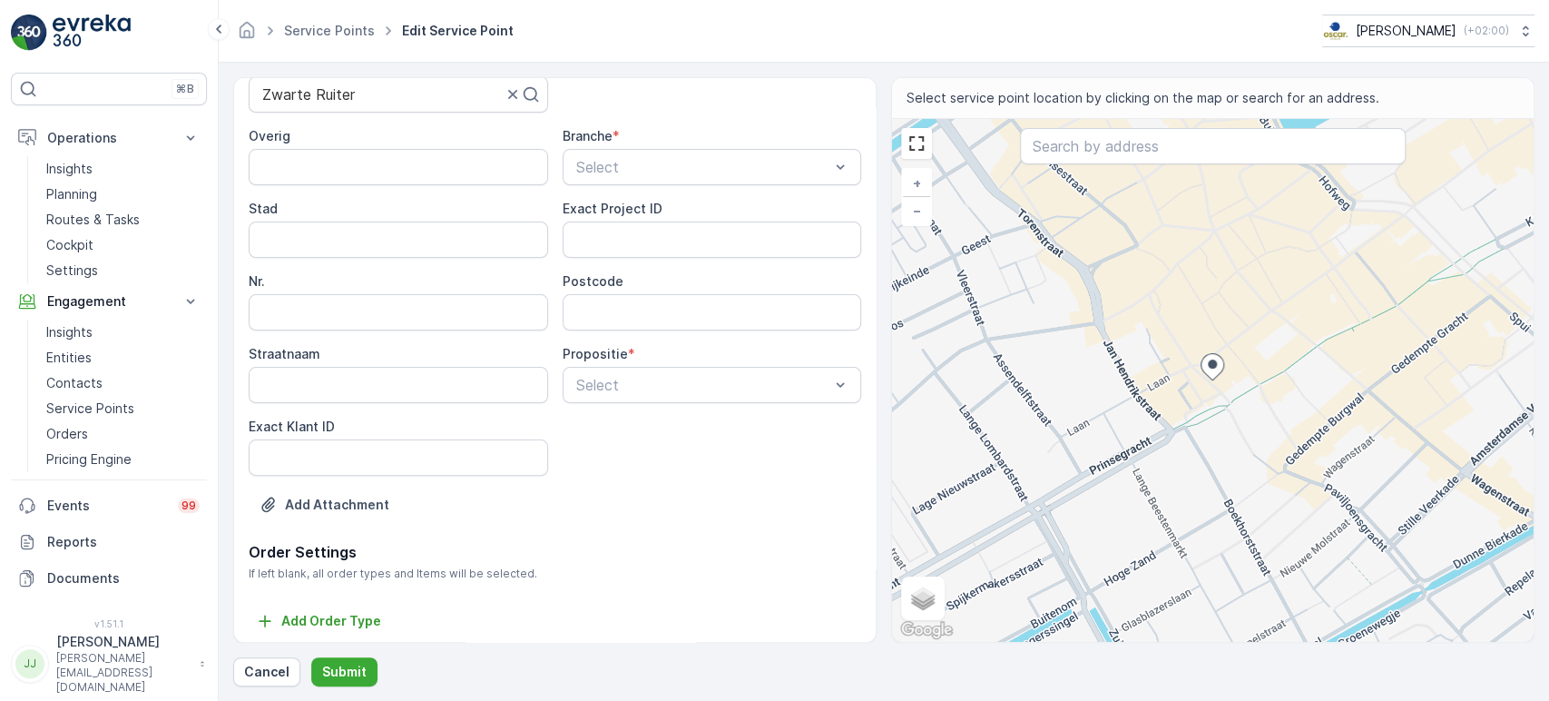
click at [412, 441] on ID "Exact Klant ID" at bounding box center [399, 457] width 300 height 36
paste ID "477"
type ID "477"
click at [625, 245] on ID "Exact Project ID" at bounding box center [713, 239] width 300 height 36
paste ID "2024-0104"
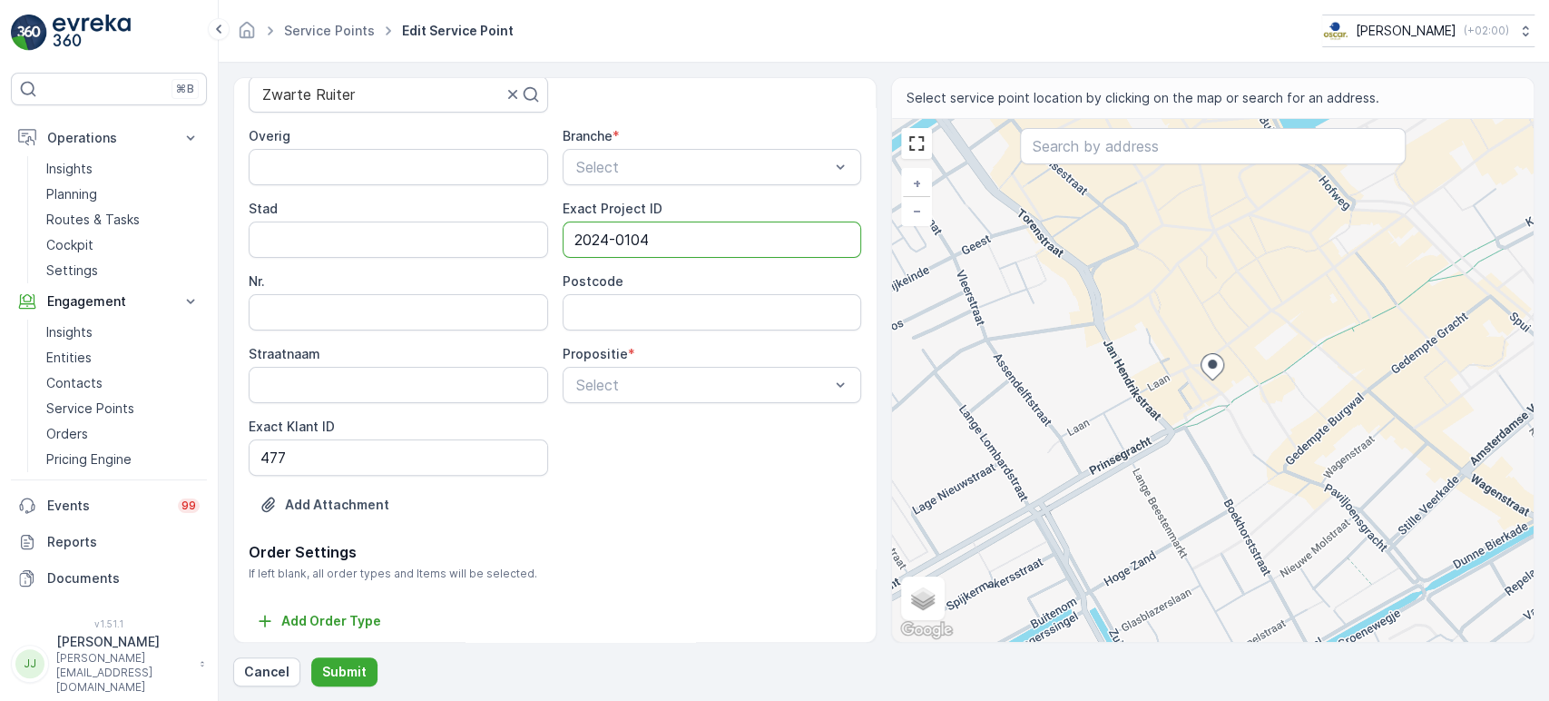
type ID "2024-0104"
click at [610, 309] on input "Postcode" at bounding box center [713, 312] width 300 height 36
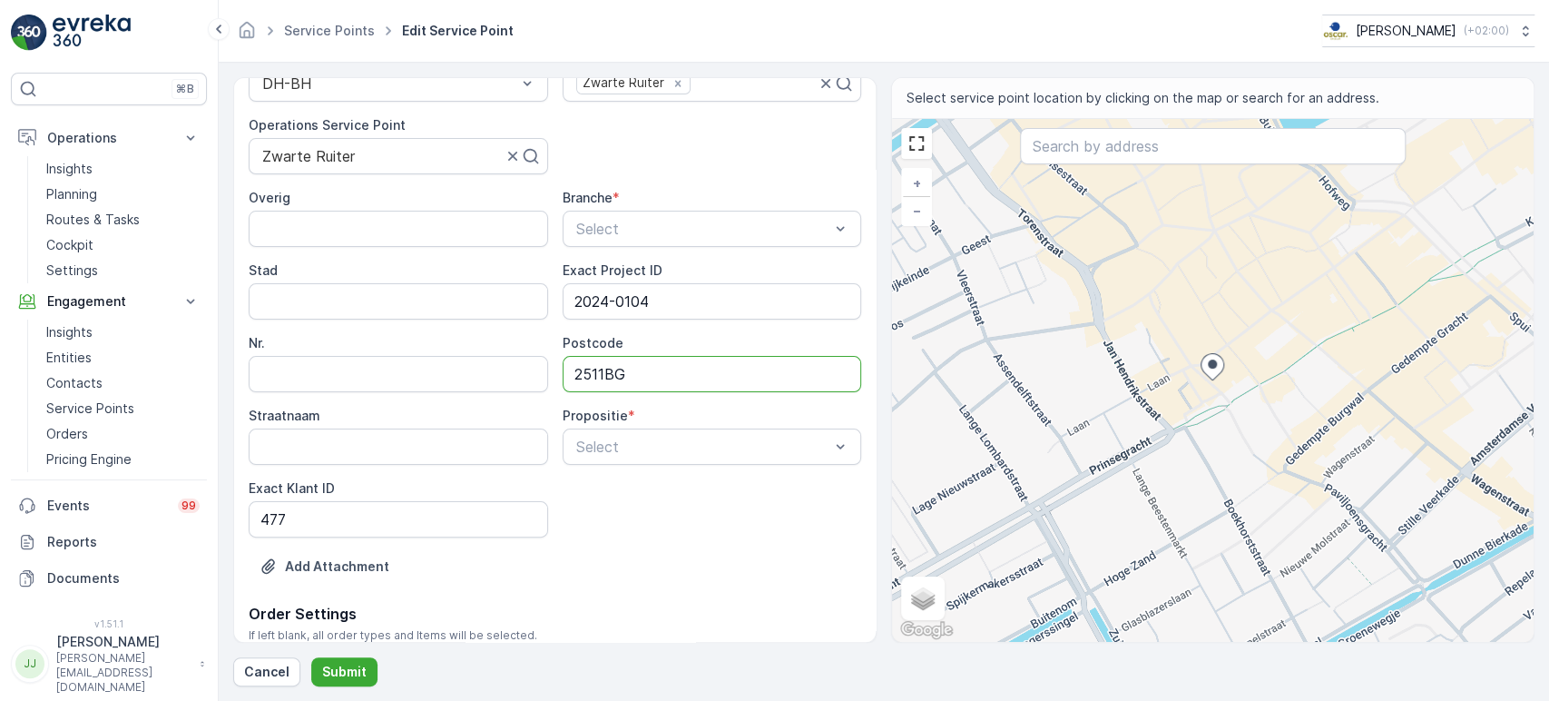
scroll to position [206, 0]
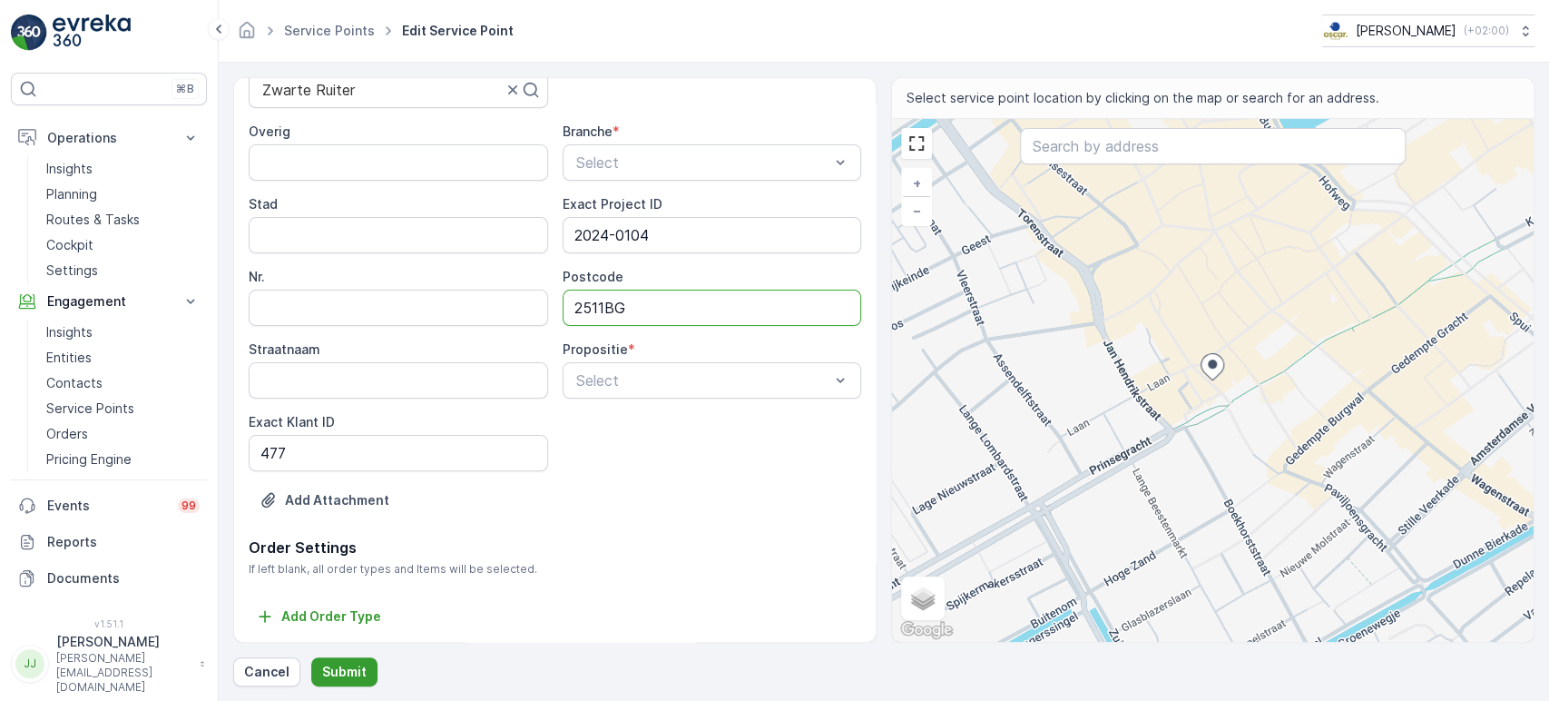
type input "2511BG"
click at [335, 630] on p "Submit" at bounding box center [344, 672] width 44 height 18
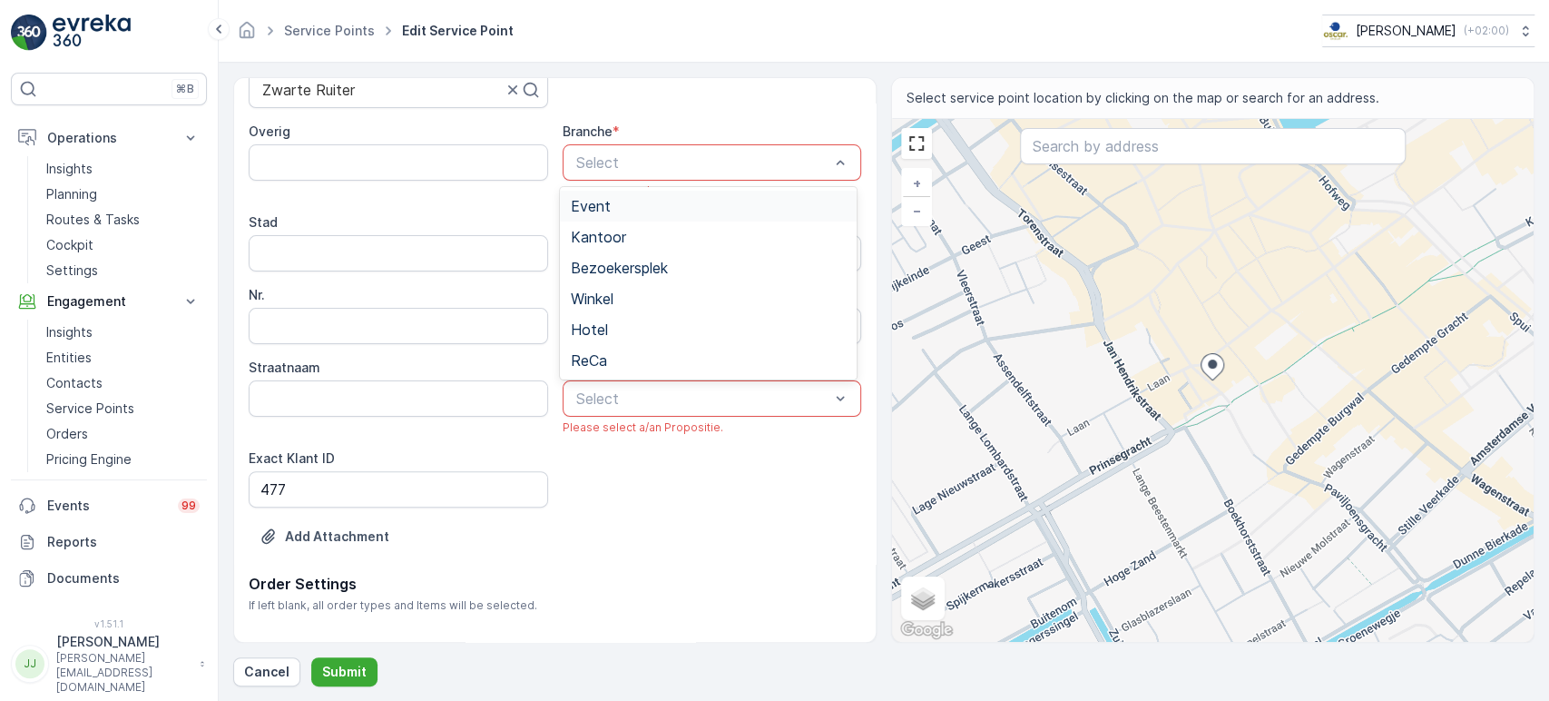
click at [608, 165] on div at bounding box center [704, 162] width 258 height 16
click at [598, 380] on div "Select" at bounding box center [713, 398] width 300 height 36
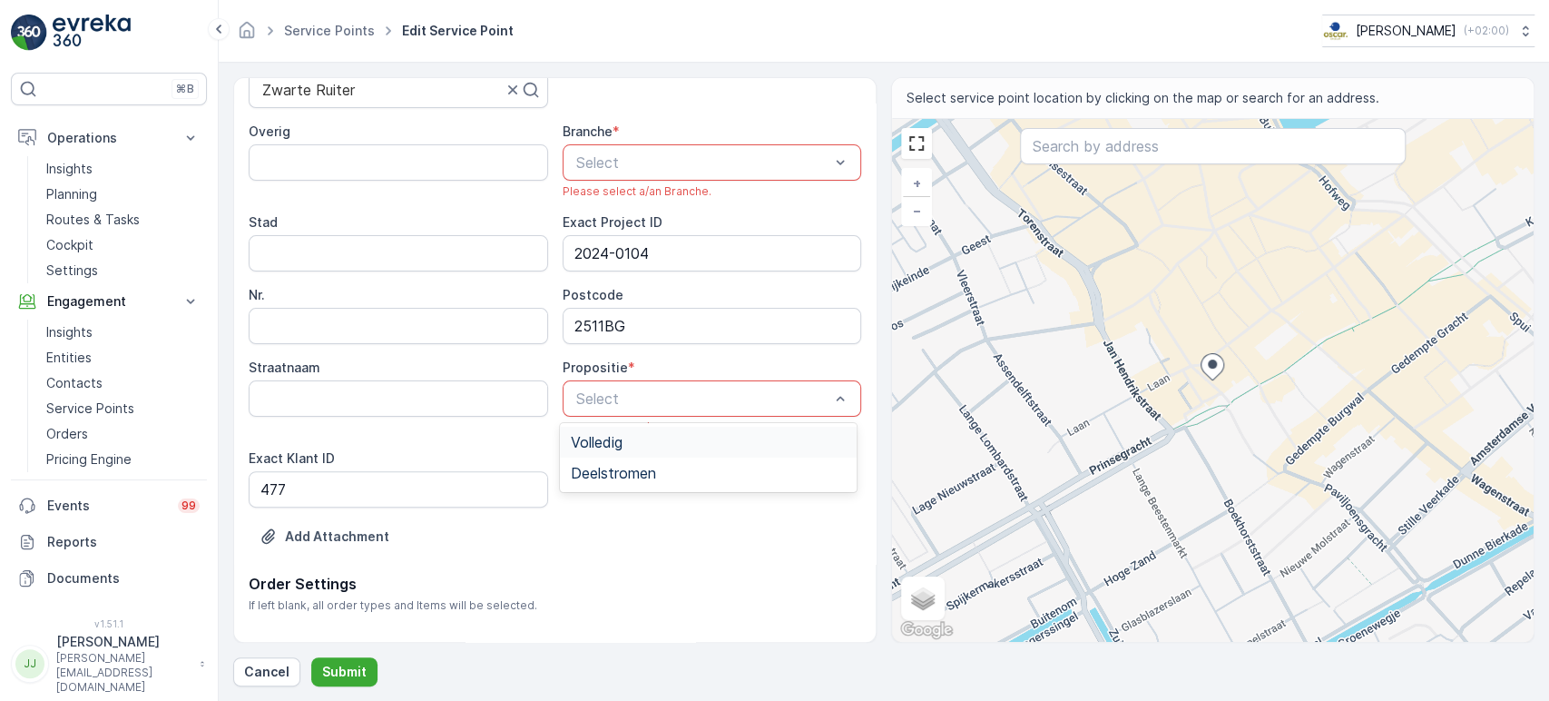
click at [604, 441] on span "Volledig" at bounding box center [597, 442] width 52 height 16
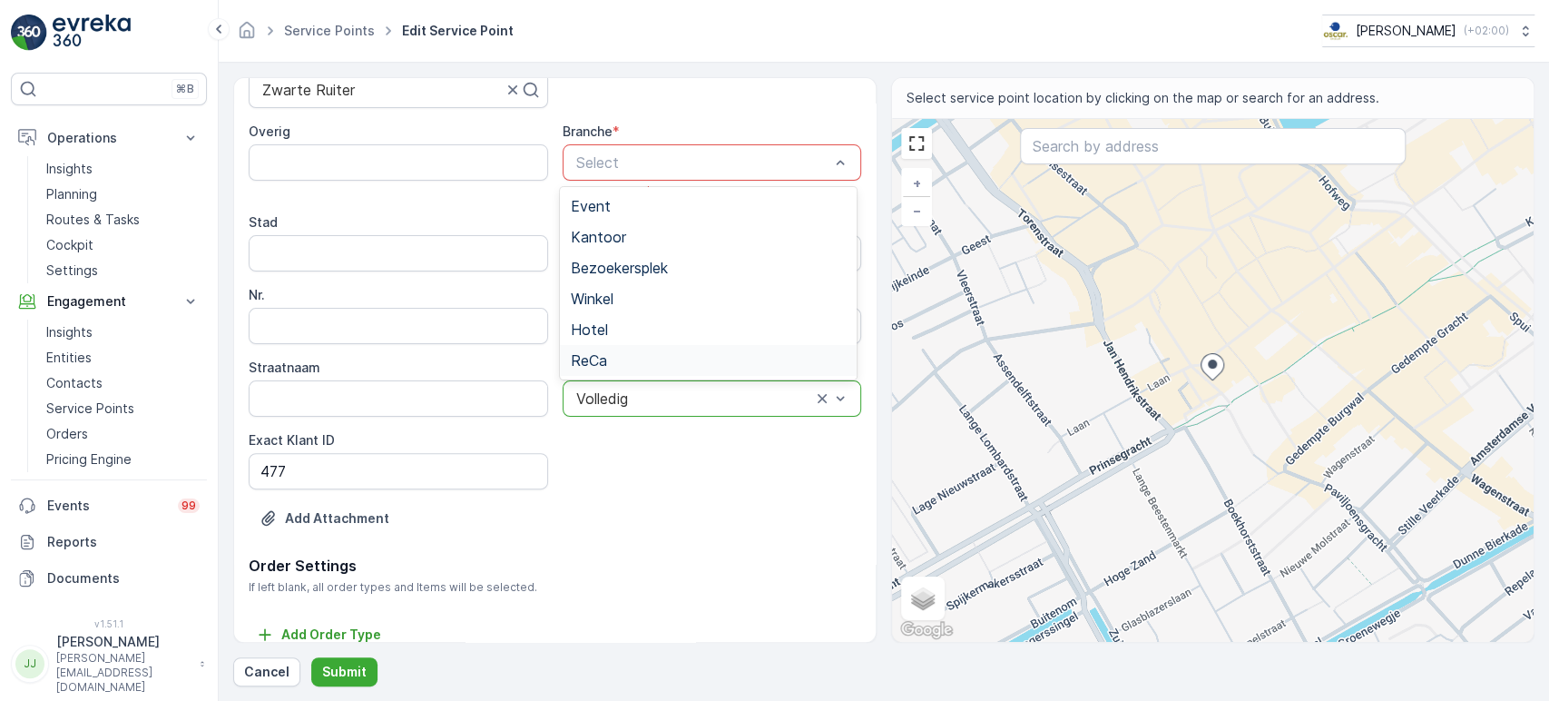
click at [611, 349] on div "ReCa" at bounding box center [708, 360] width 297 height 31
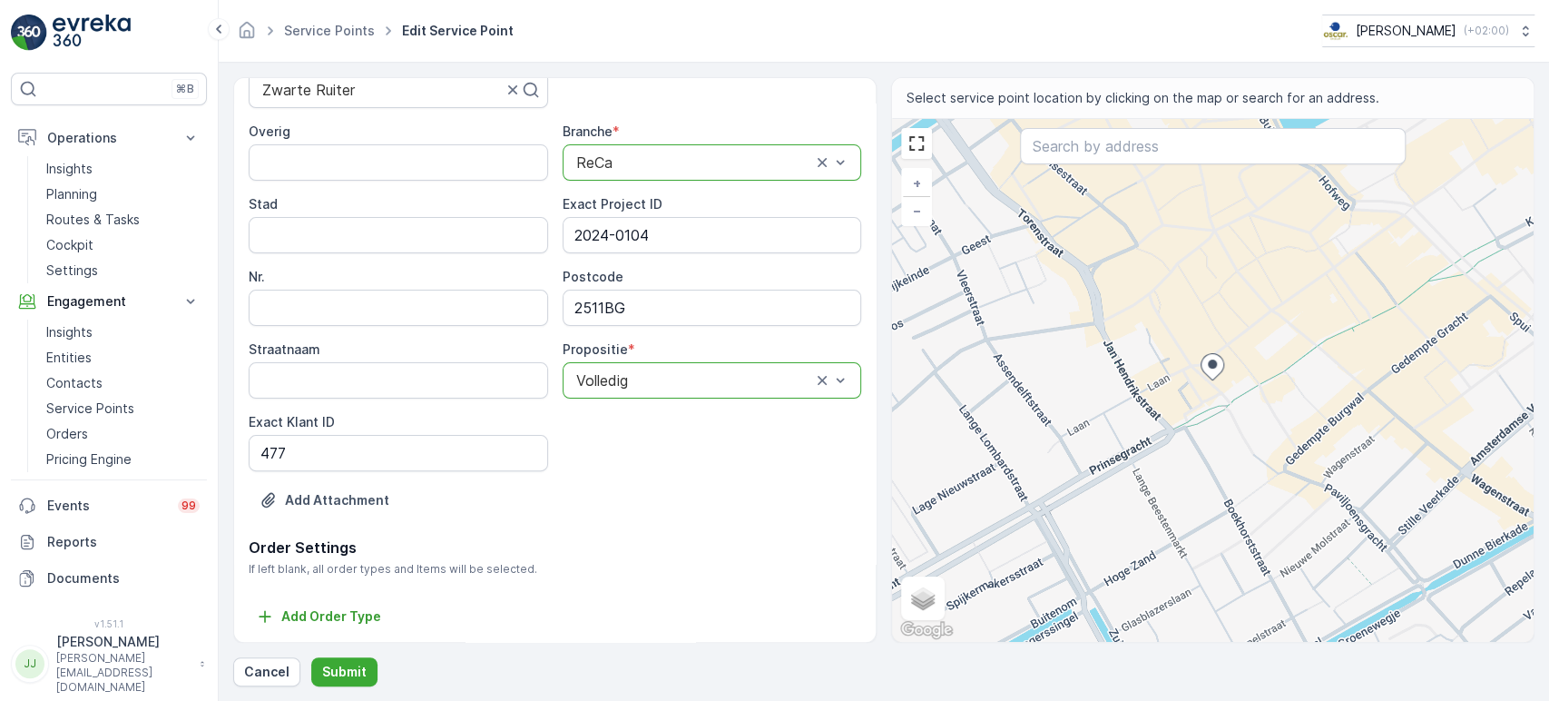
click at [664, 157] on div at bounding box center [695, 162] width 240 height 16
click at [624, 447] on div "Overig Branche * option ReCa, selected. 6 results available. Use Up and Down to…" at bounding box center [555, 297] width 613 height 349
click at [581, 535] on div "Add Attachment" at bounding box center [555, 511] width 613 height 51
click at [354, 630] on button "Submit" at bounding box center [344, 671] width 66 height 29
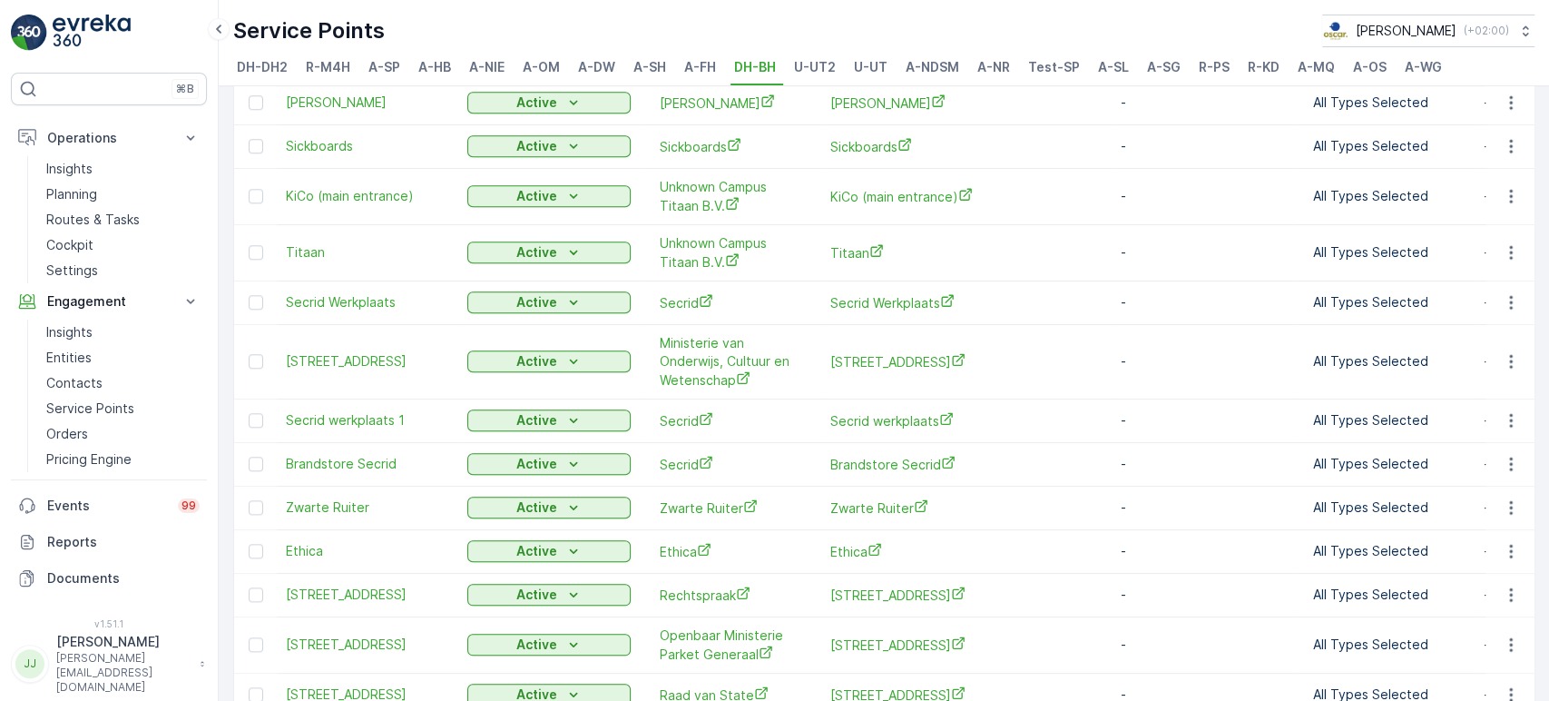
scroll to position [1197, 0]
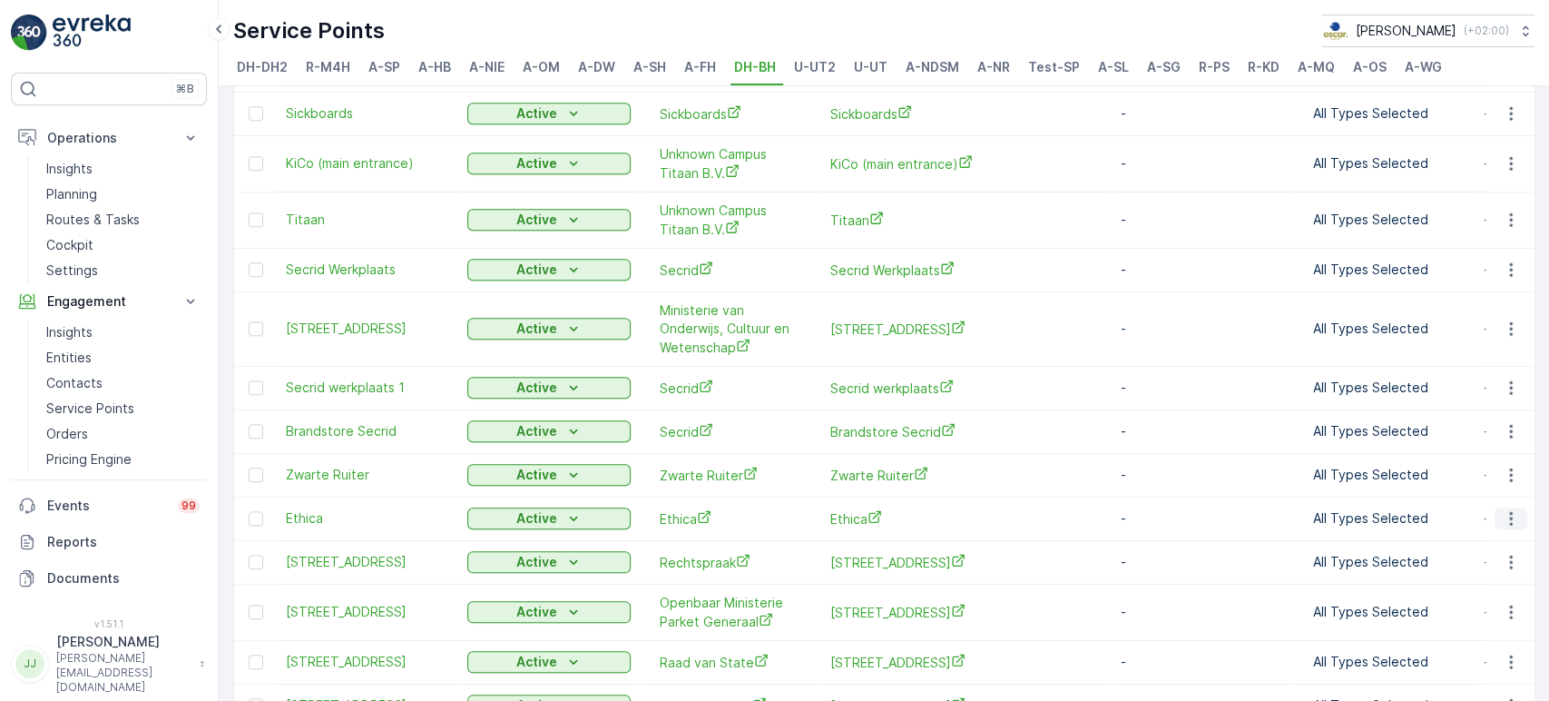
click at [1393, 509] on icon "button" at bounding box center [1511, 518] width 18 height 18
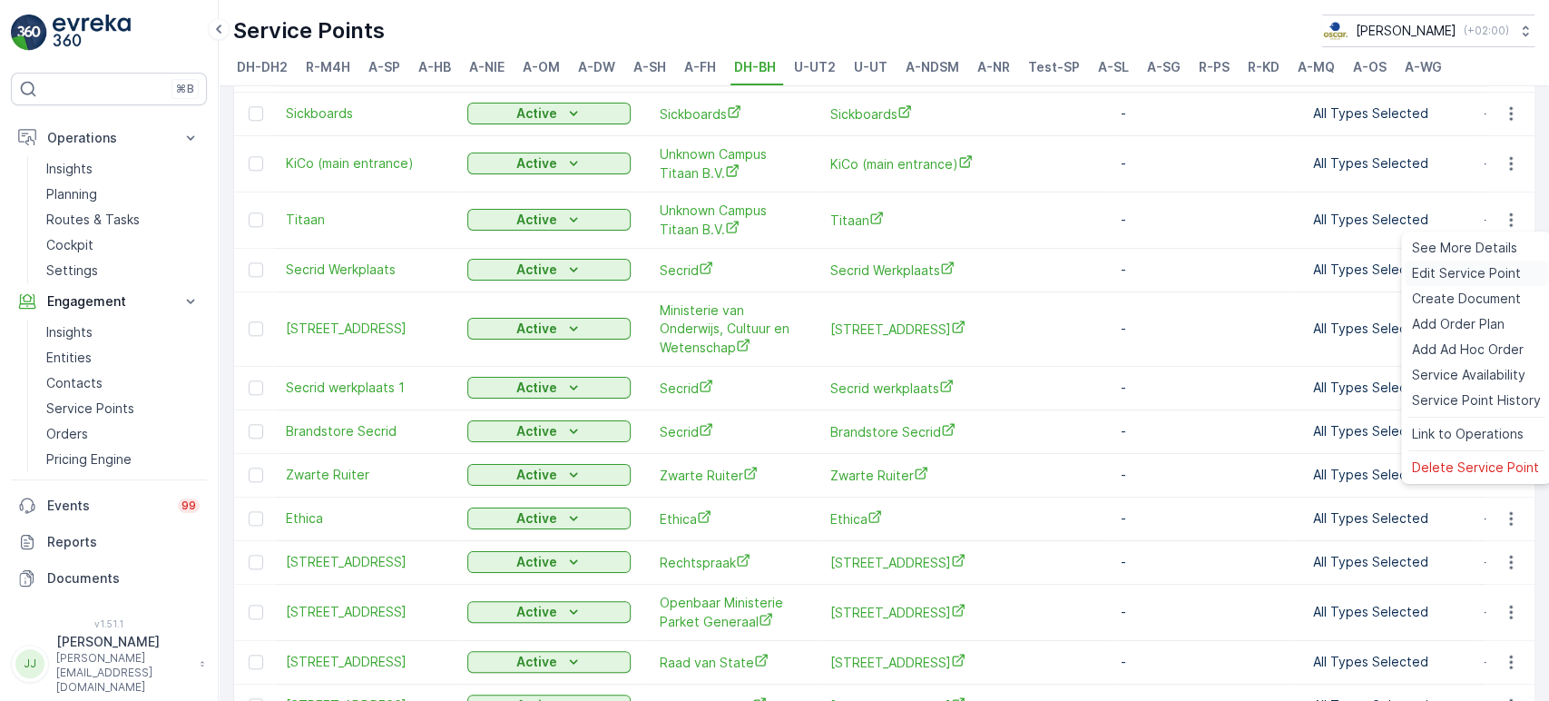
click at [1393, 274] on span "Edit Service Point" at bounding box center [1466, 273] width 109 height 18
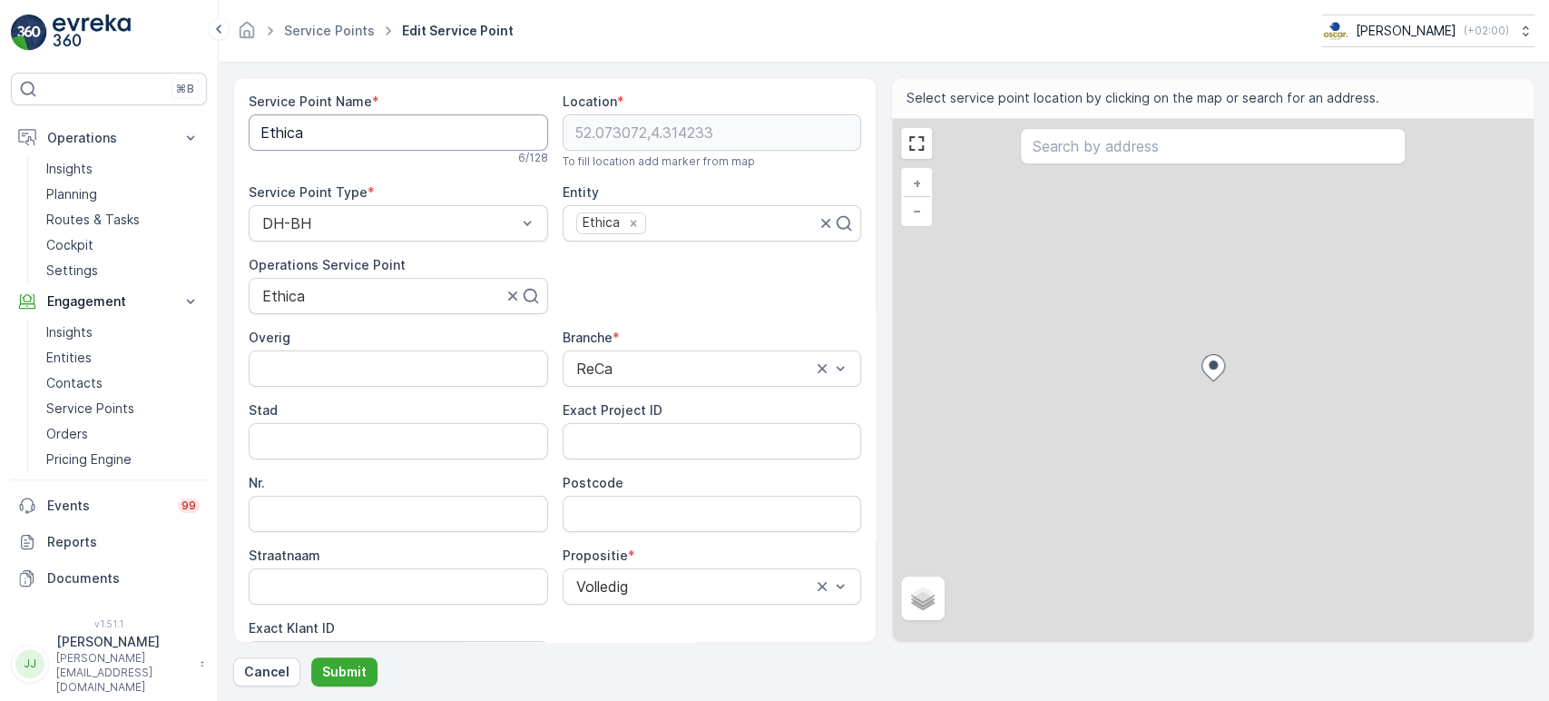
click at [310, 133] on Name "Ethica" at bounding box center [399, 132] width 300 height 36
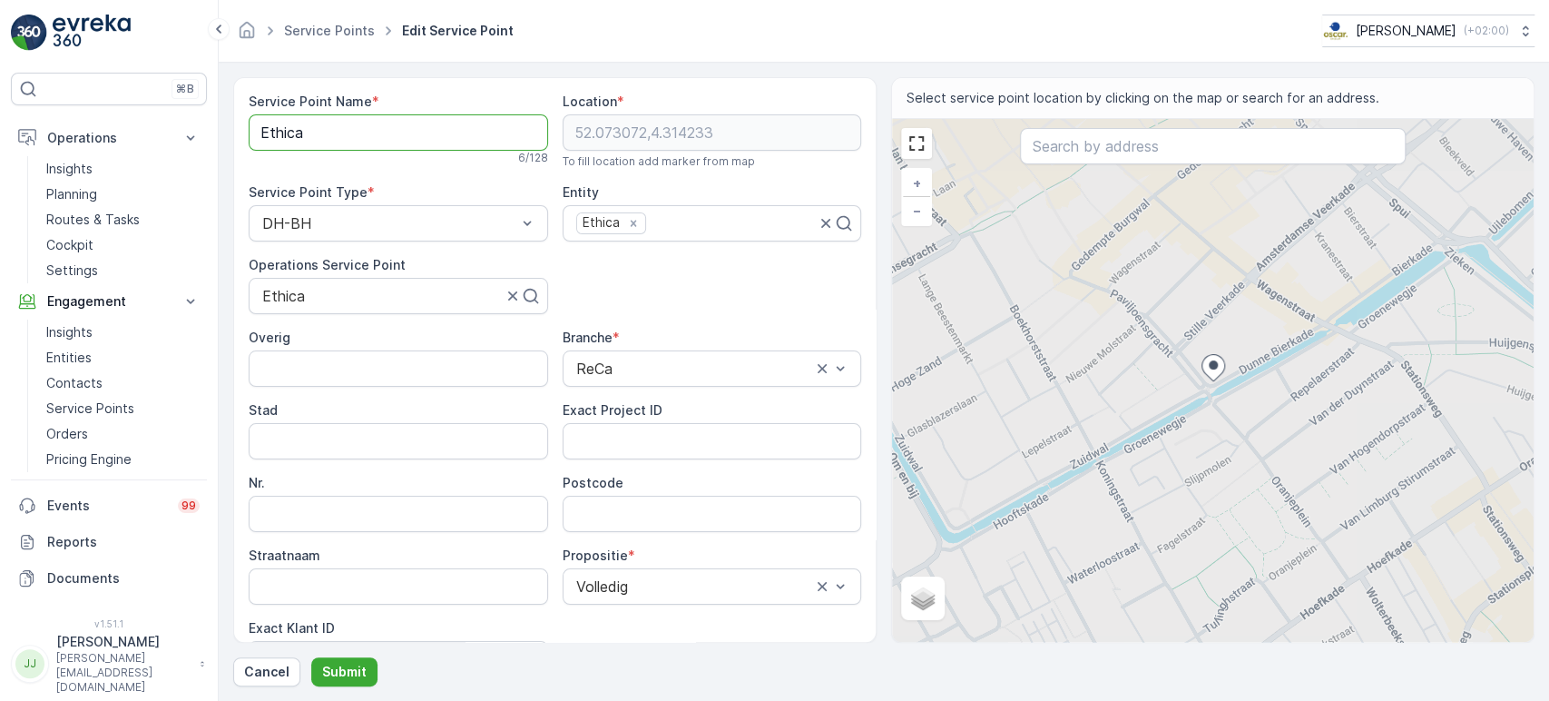
click at [310, 133] on Name "Ethica" at bounding box center [399, 132] width 300 height 36
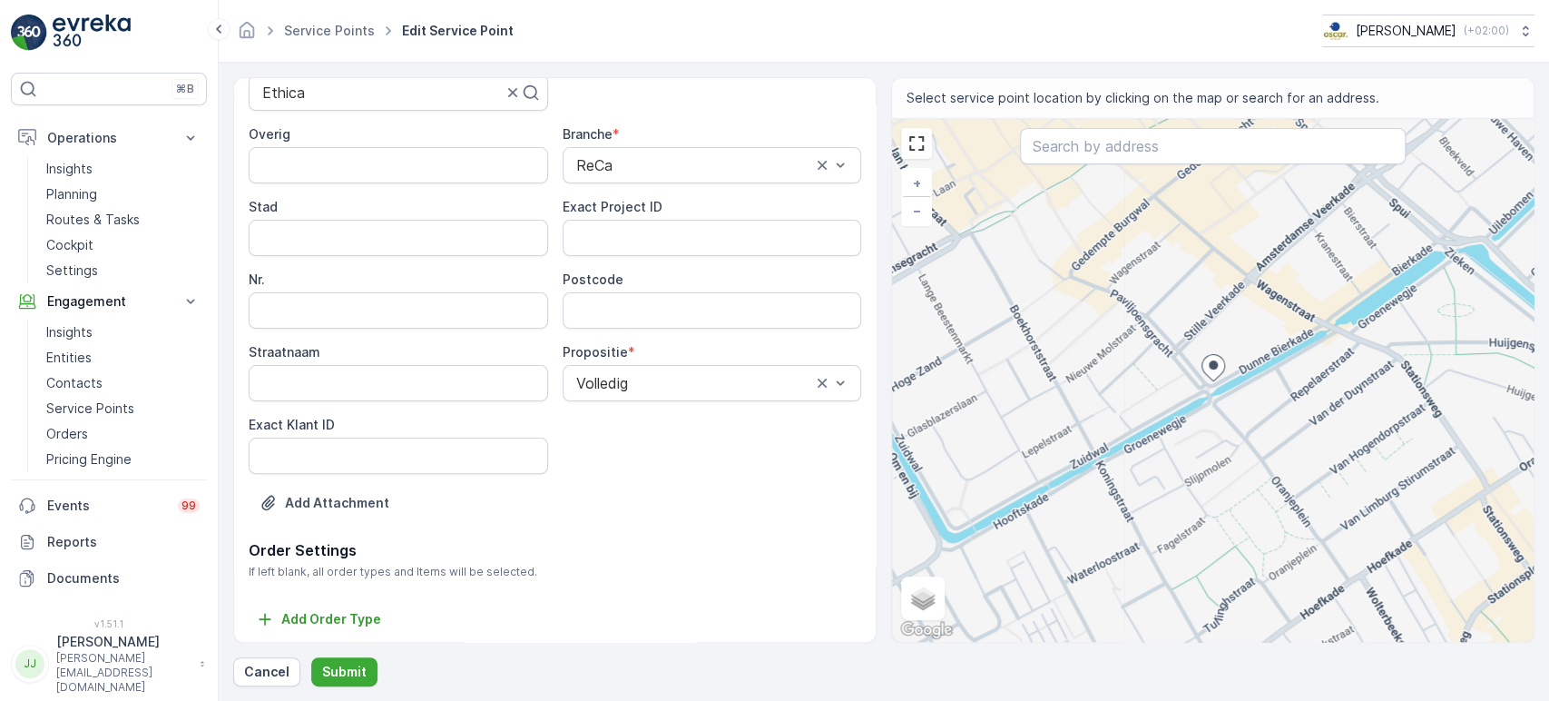
scroll to position [206, 0]
click at [337, 452] on ID "Exact Klant ID" at bounding box center [399, 453] width 300 height 36
paste ID "1204"
type ID "1204"
click at [679, 240] on ID "Exact Project ID" at bounding box center [713, 235] width 300 height 36
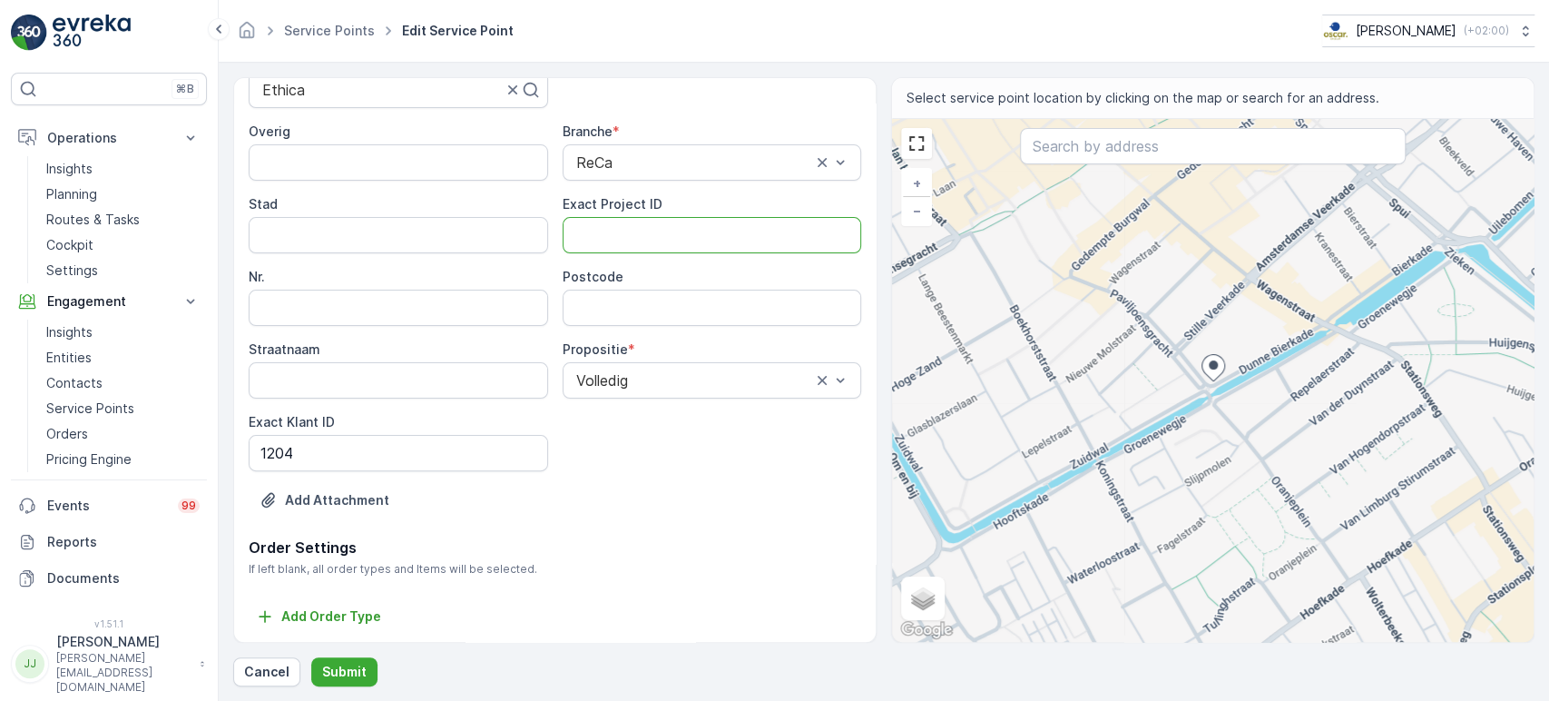
paste ID "2024-0064"
type ID "2024-0064"
click at [610, 314] on input "Postcode" at bounding box center [713, 308] width 300 height 36
type input "2512BD"
click at [338, 630] on p "Submit" at bounding box center [344, 672] width 44 height 18
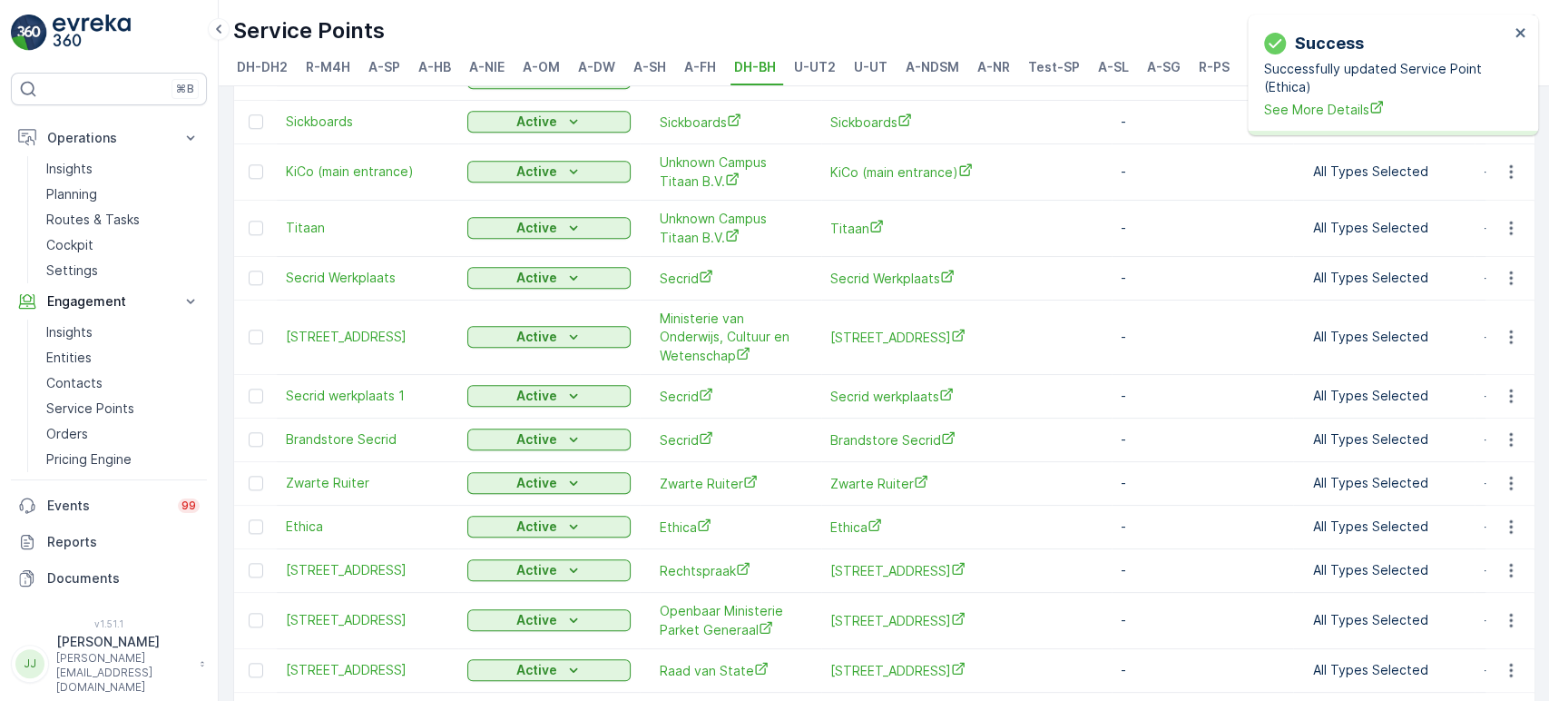
scroll to position [1311, 0]
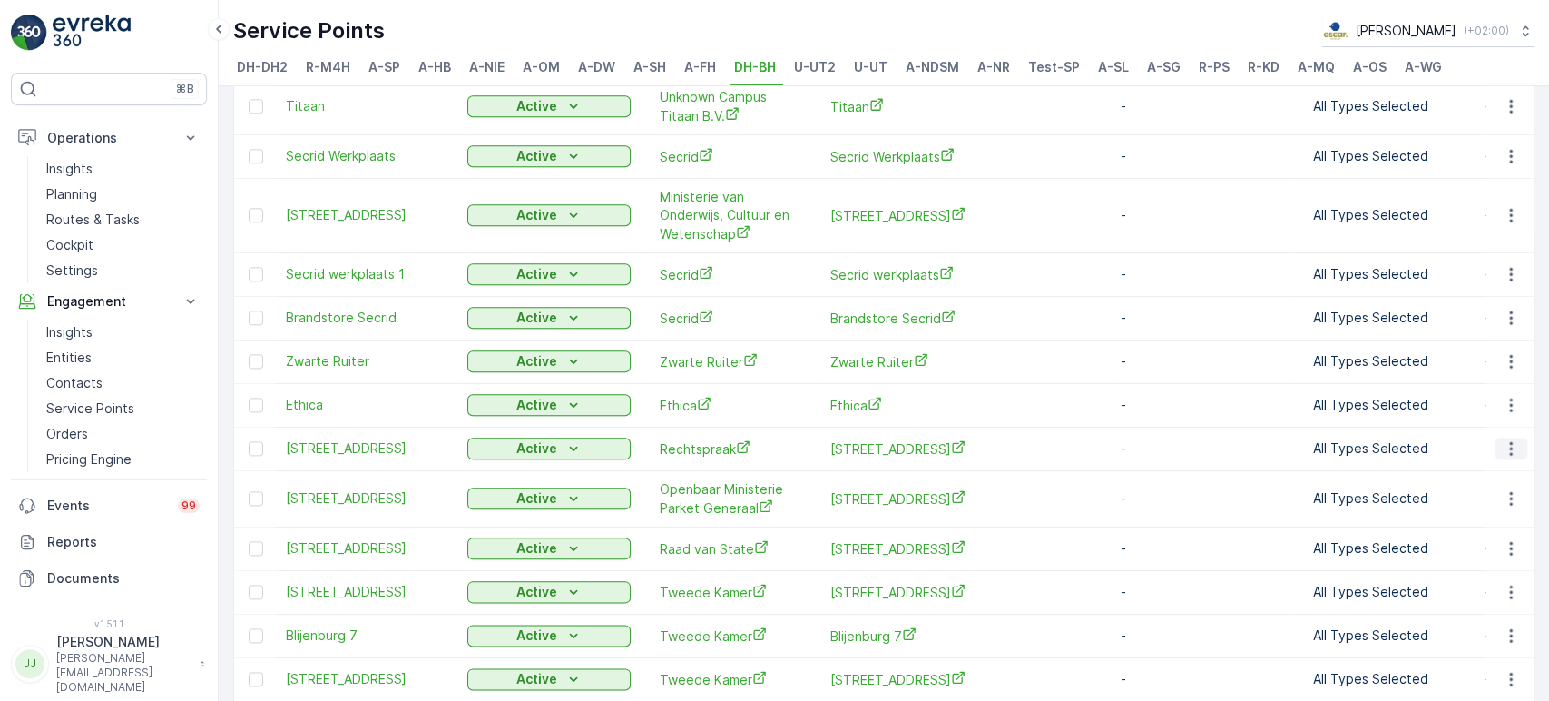
click at [1393, 439] on icon "button" at bounding box center [1511, 448] width 18 height 18
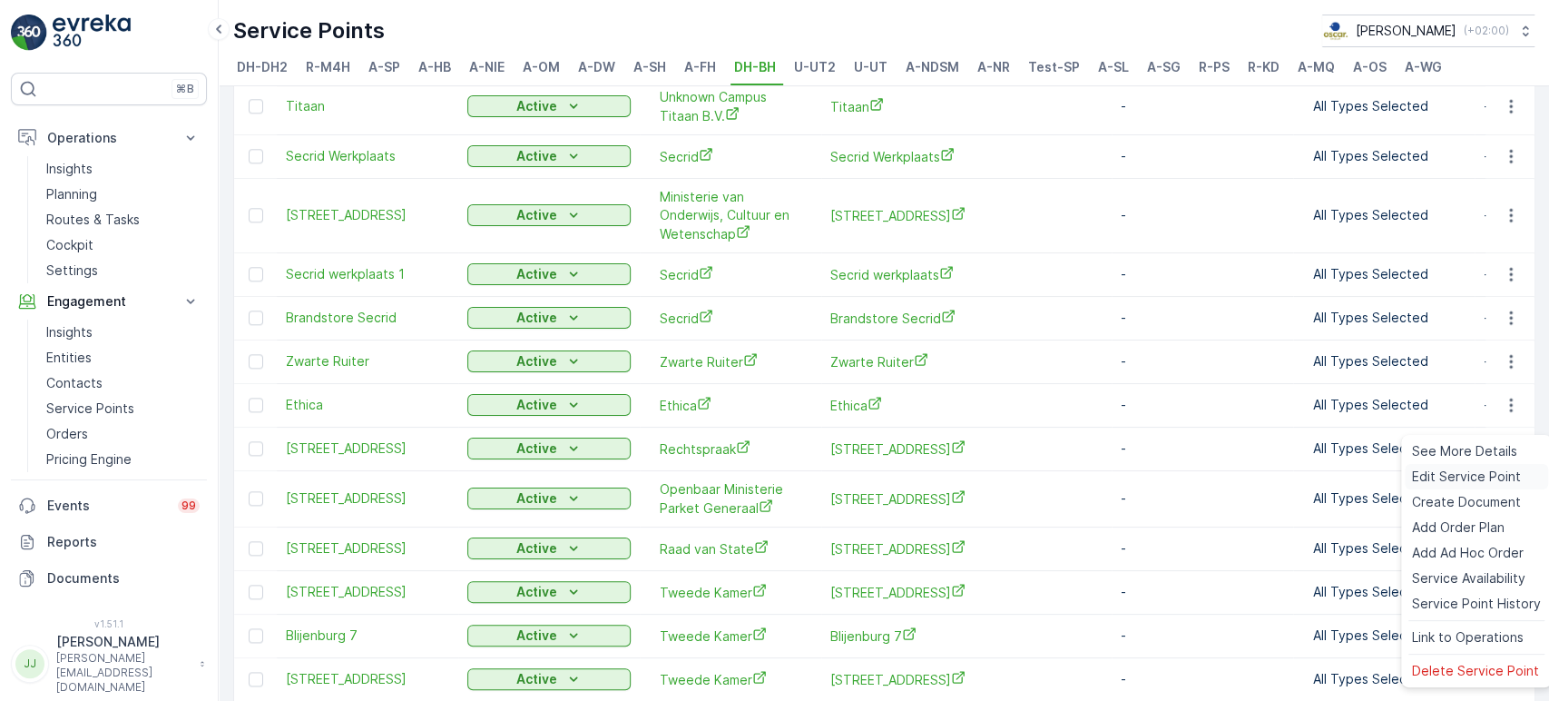
click at [1393, 473] on span "Edit Service Point" at bounding box center [1466, 476] width 109 height 18
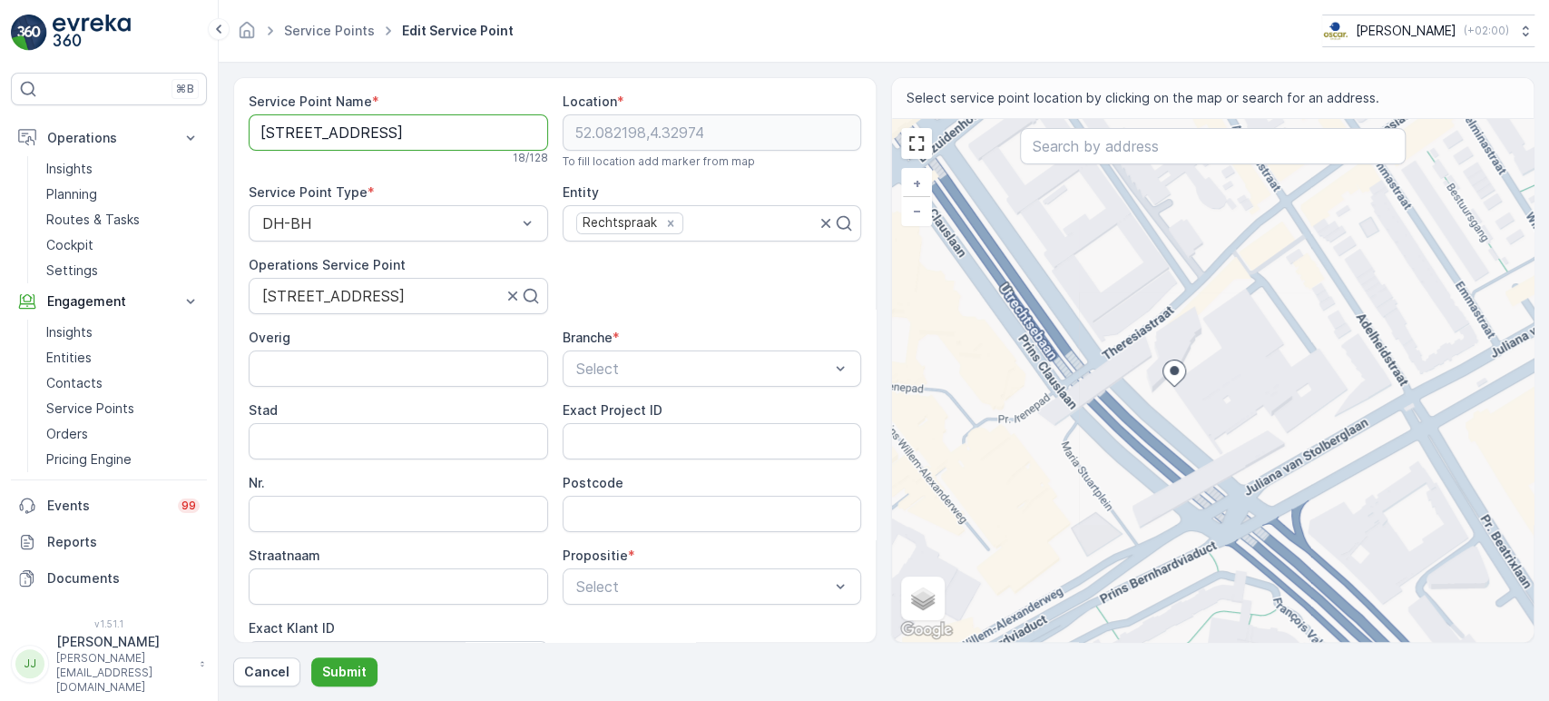
click at [341, 130] on Name "[STREET_ADDRESS]" at bounding box center [399, 132] width 300 height 36
click at [658, 266] on div "Service Point Name * [STREET_ADDRESS] * [GEOGRAPHIC_DATA] To fill location add …" at bounding box center [555, 418] width 613 height 650
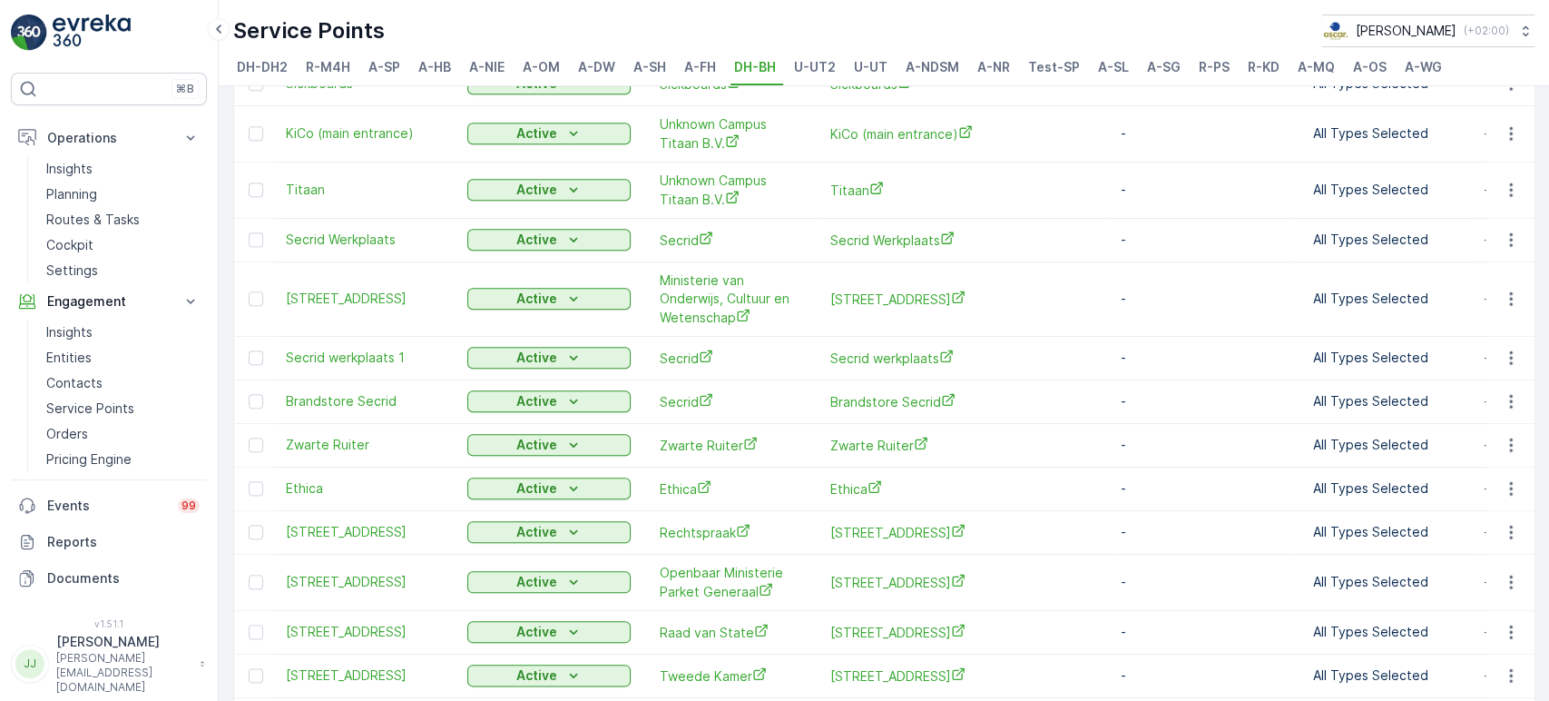
scroll to position [1512, 0]
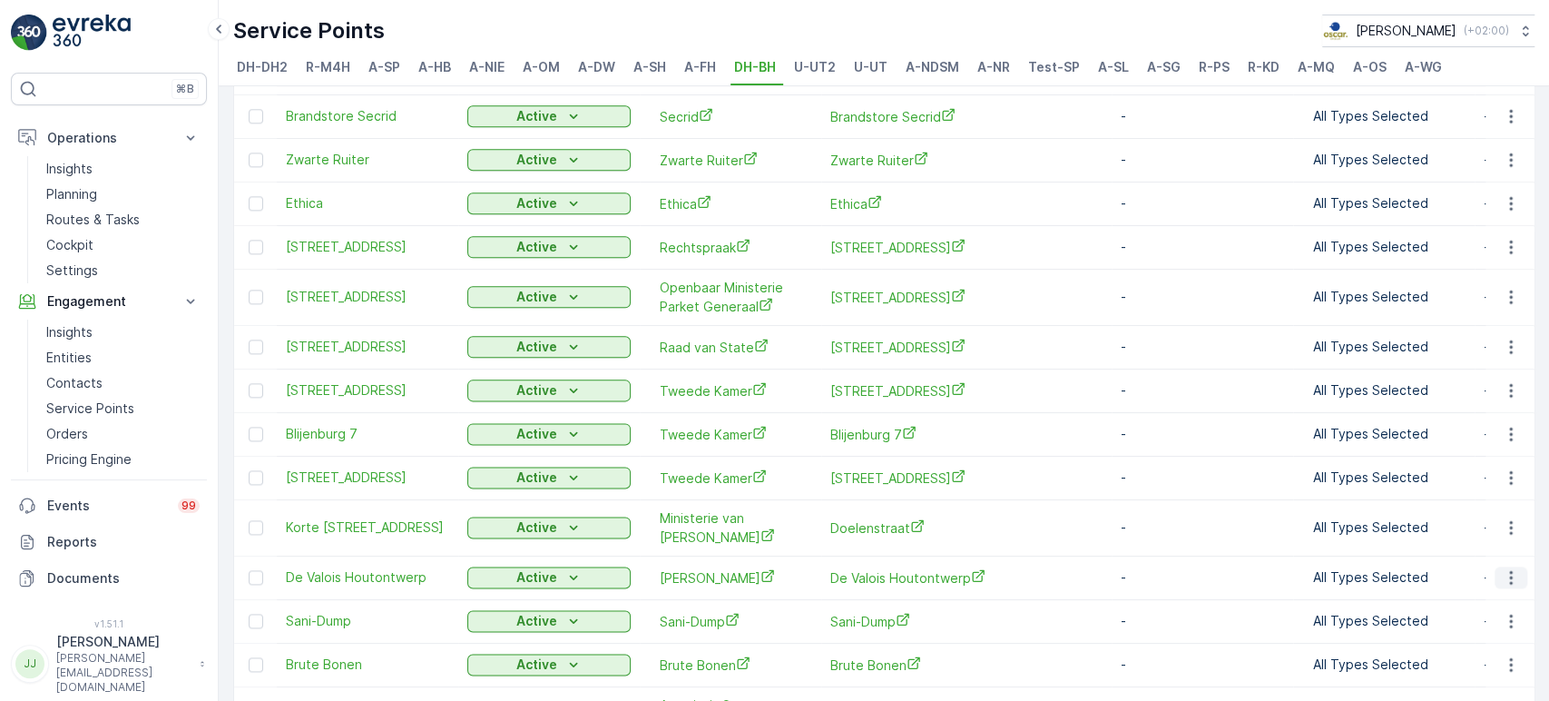
click at [1393, 568] on icon "button" at bounding box center [1511, 577] width 18 height 18
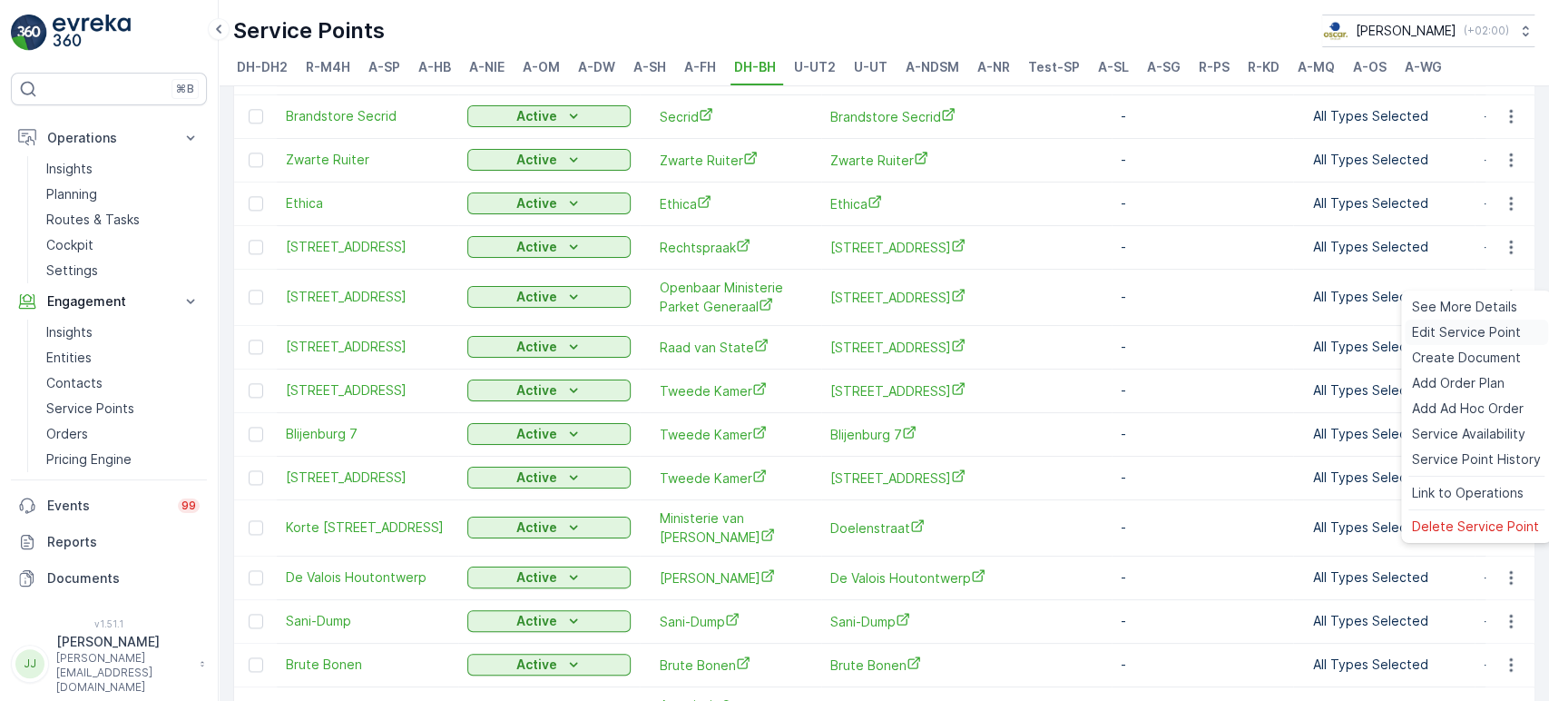
click at [1393, 339] on span "Edit Service Point" at bounding box center [1466, 332] width 109 height 18
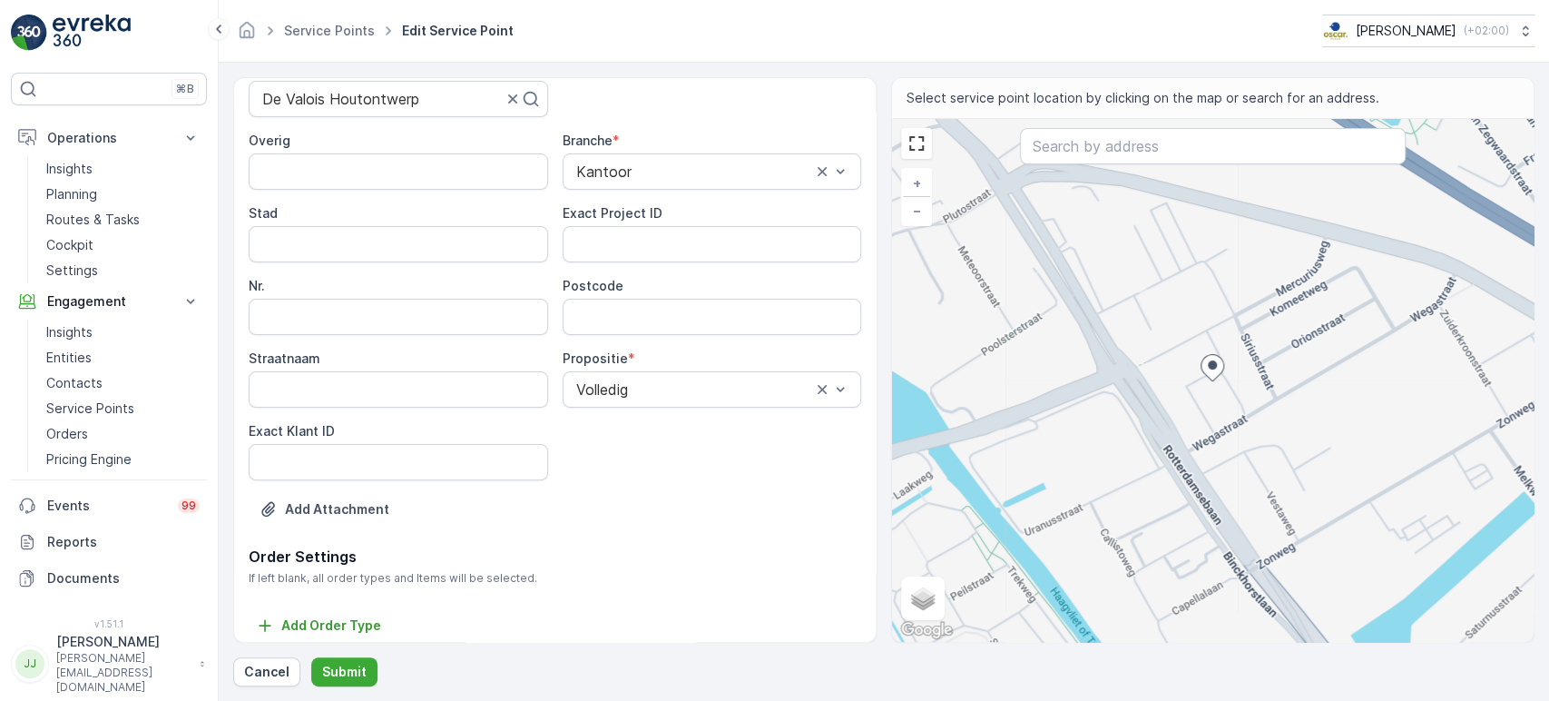
scroll to position [201, 0]
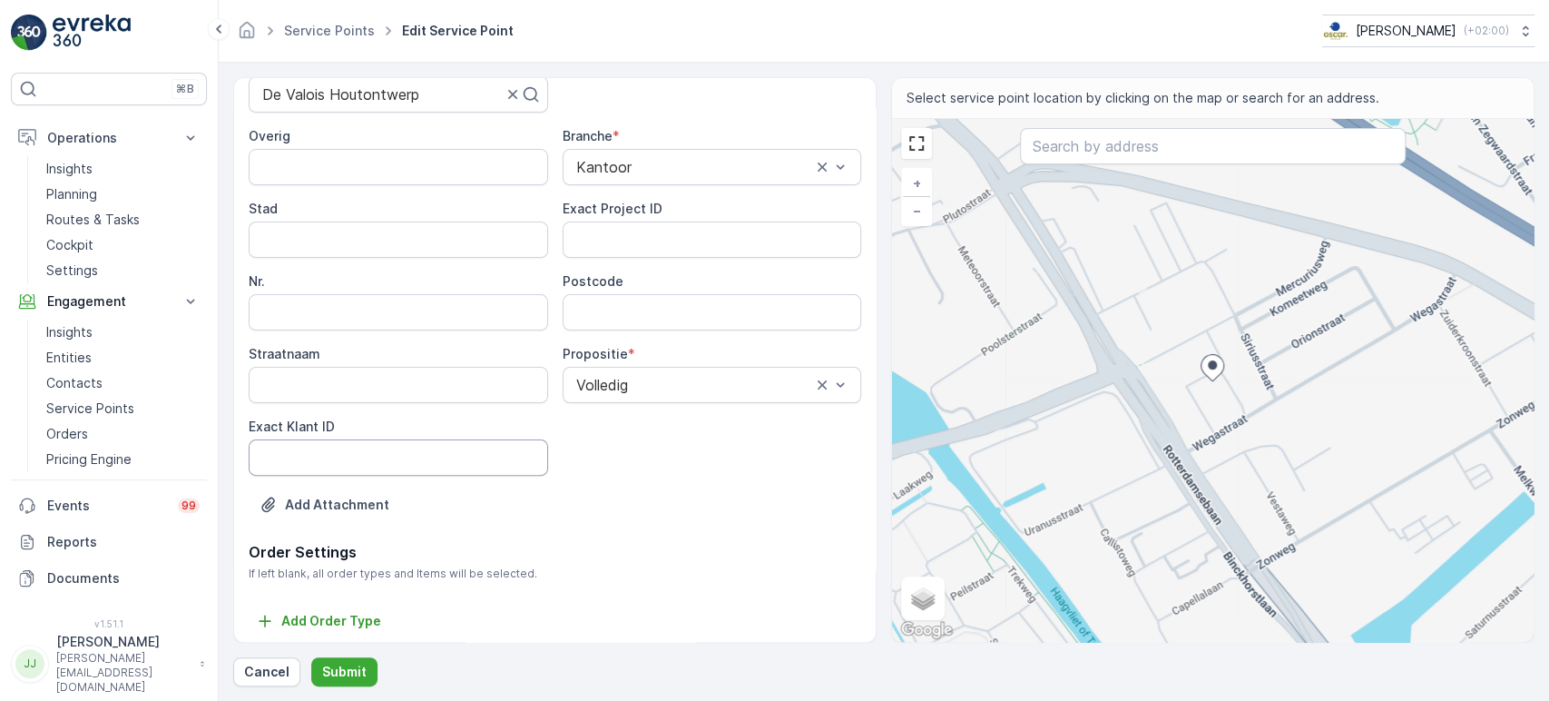
click at [366, 447] on ID "Exact Klant ID" at bounding box center [399, 457] width 300 height 36
paste ID "491"
type ID "491"
click at [644, 258] on div "Overig Branche * [GEOGRAPHIC_DATA] Exact Project ID Nr. Postcode Straatnaam Pro…" at bounding box center [555, 301] width 613 height 349
click at [644, 252] on ID "Exact Project ID" at bounding box center [713, 239] width 300 height 36
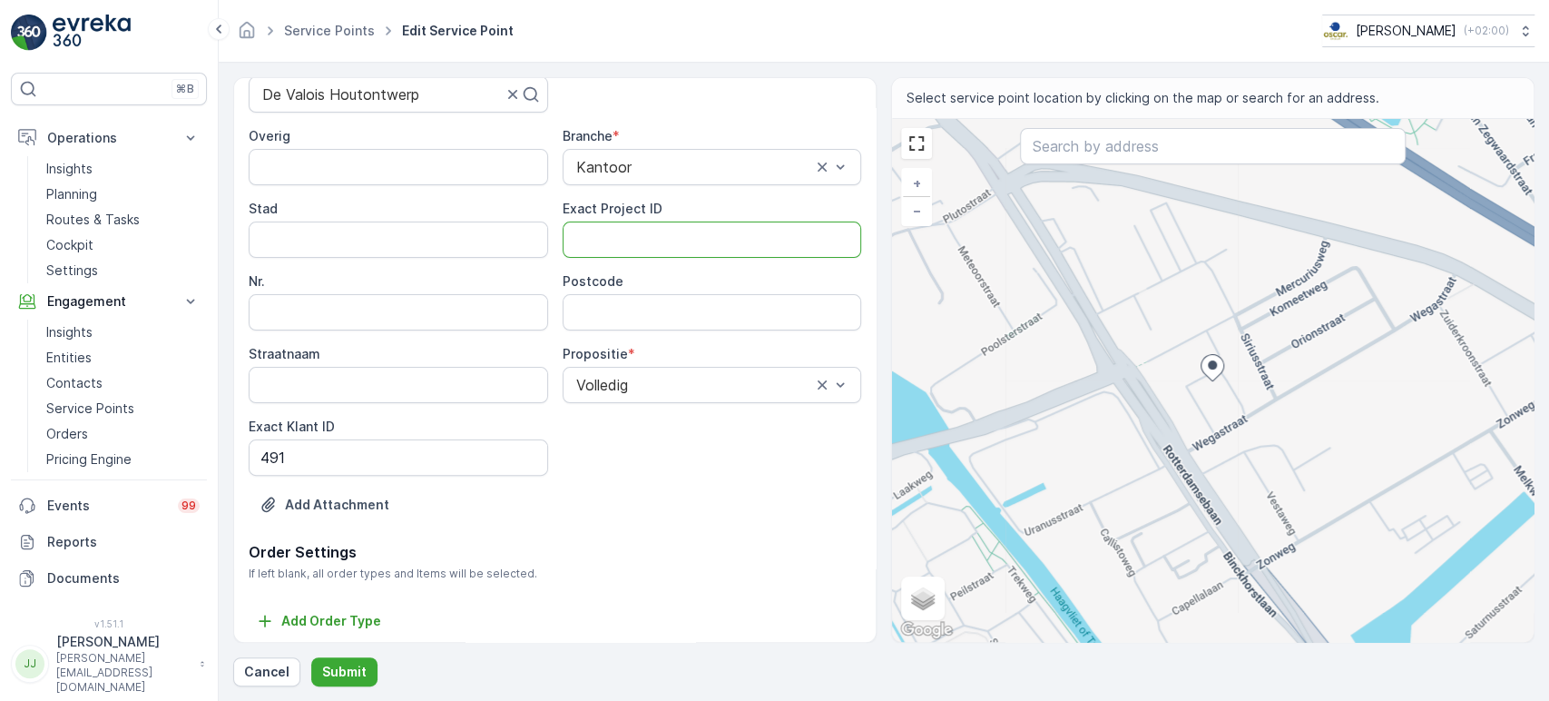
paste ID "2024-0095"
type ID "2024-0095"
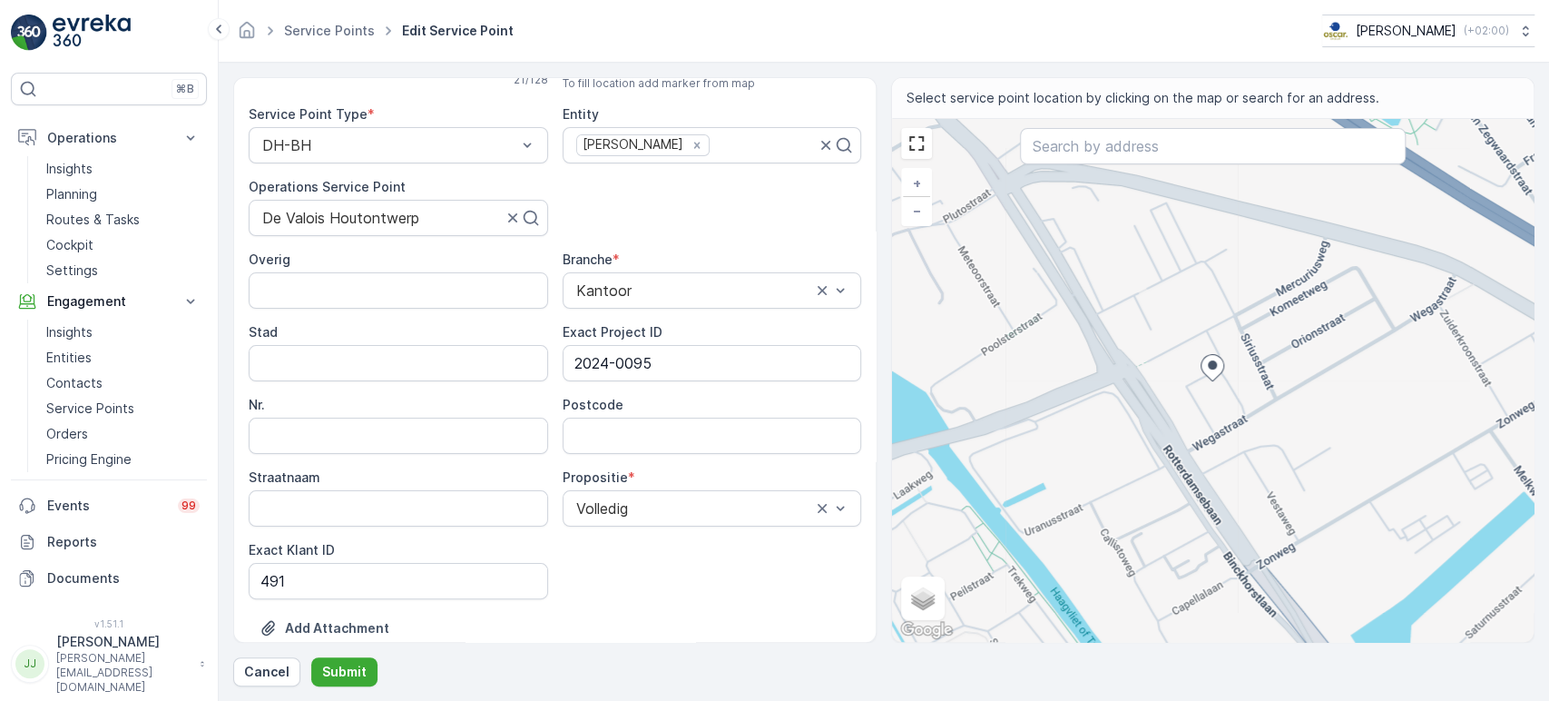
scroll to position [0, 0]
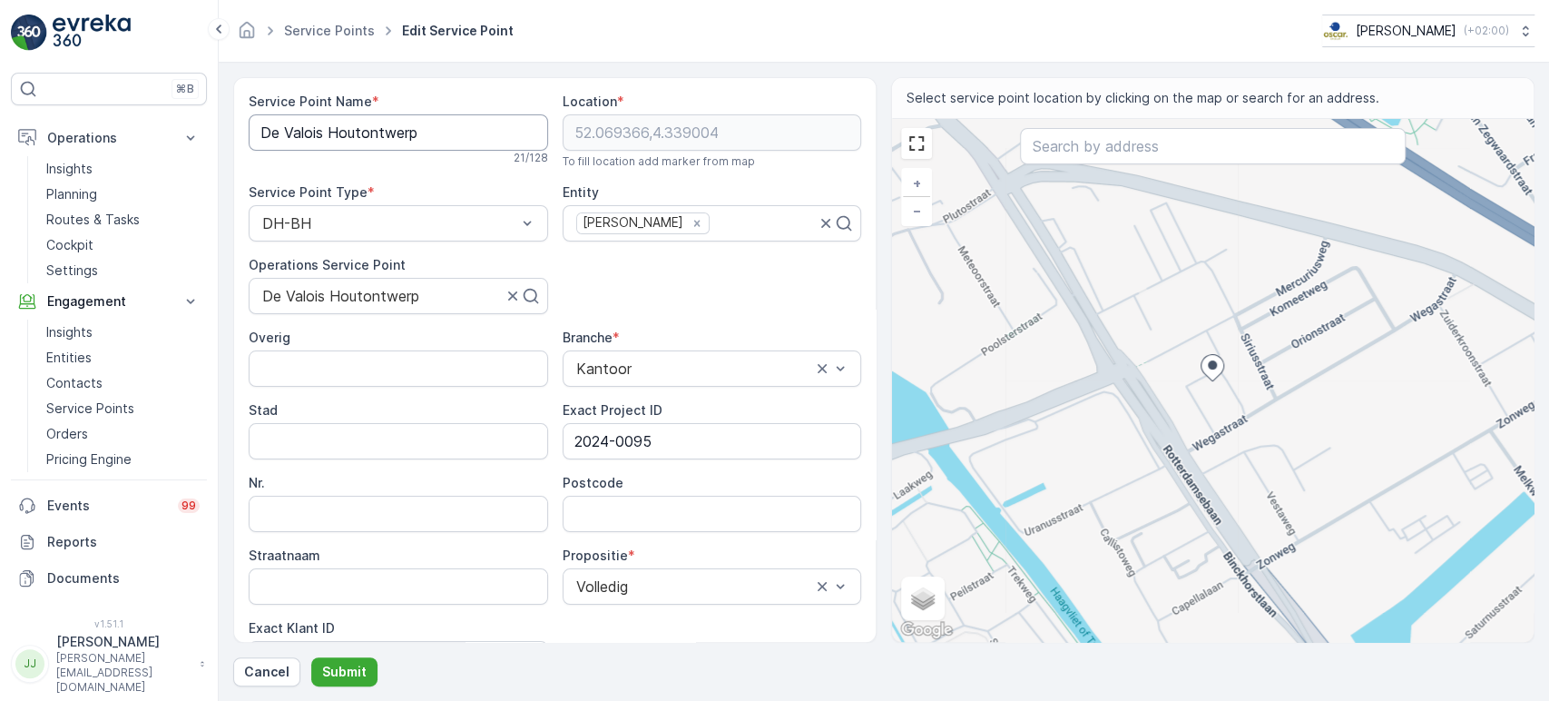
click at [306, 127] on Name "De Valois Houtontwerp" at bounding box center [399, 132] width 300 height 36
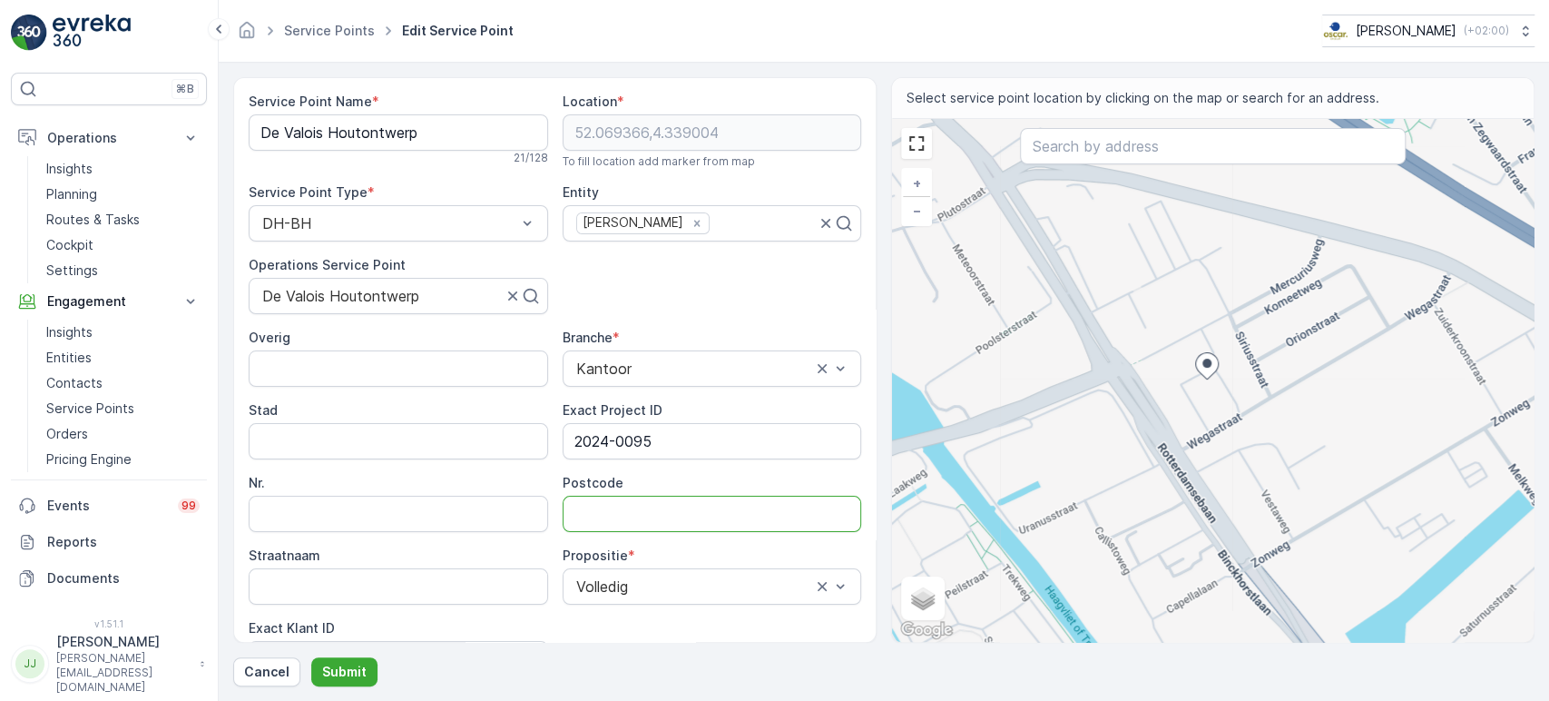
click at [592, 509] on input "Postcode" at bounding box center [713, 514] width 300 height 36
paste input "2516 AM"
click at [613, 506] on input "2516 AM" at bounding box center [713, 514] width 300 height 36
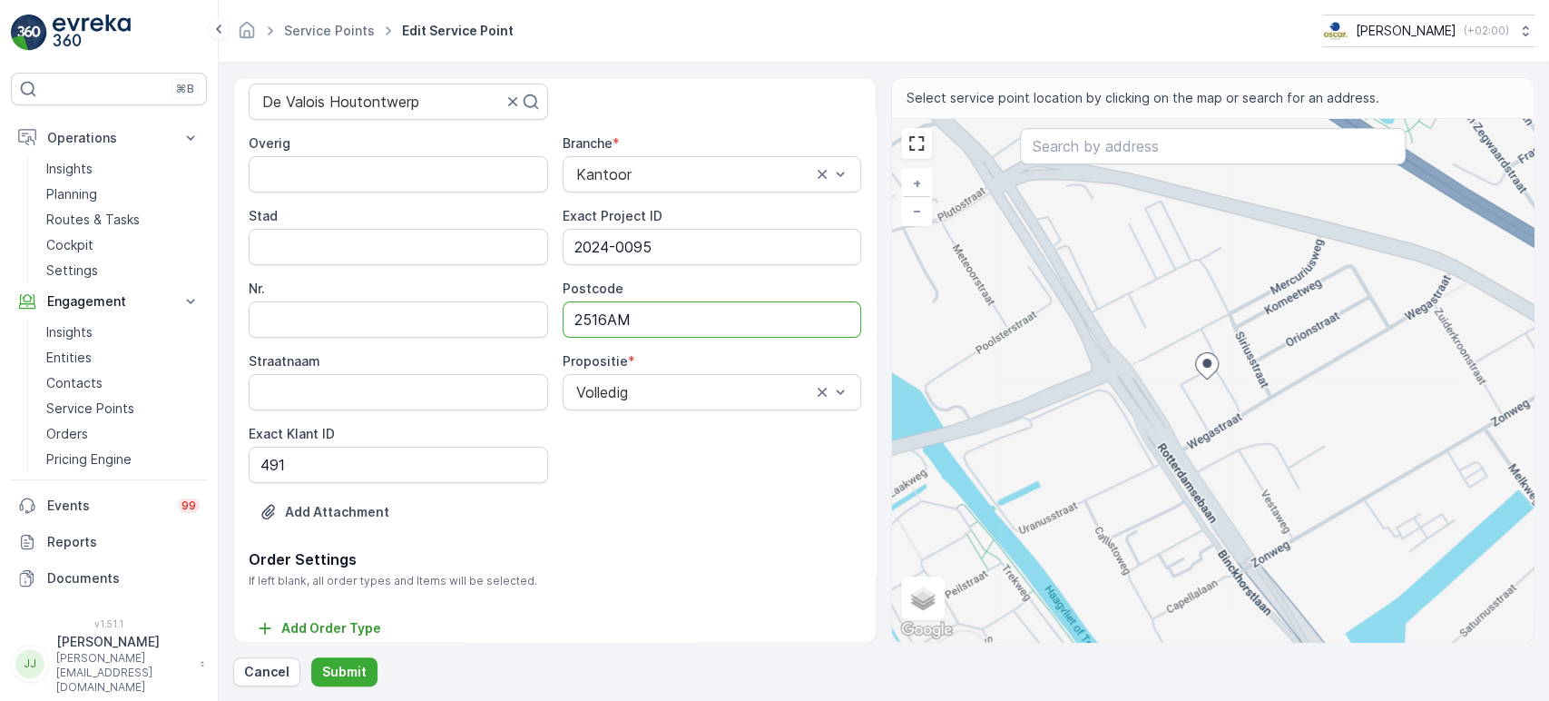
scroll to position [201, 0]
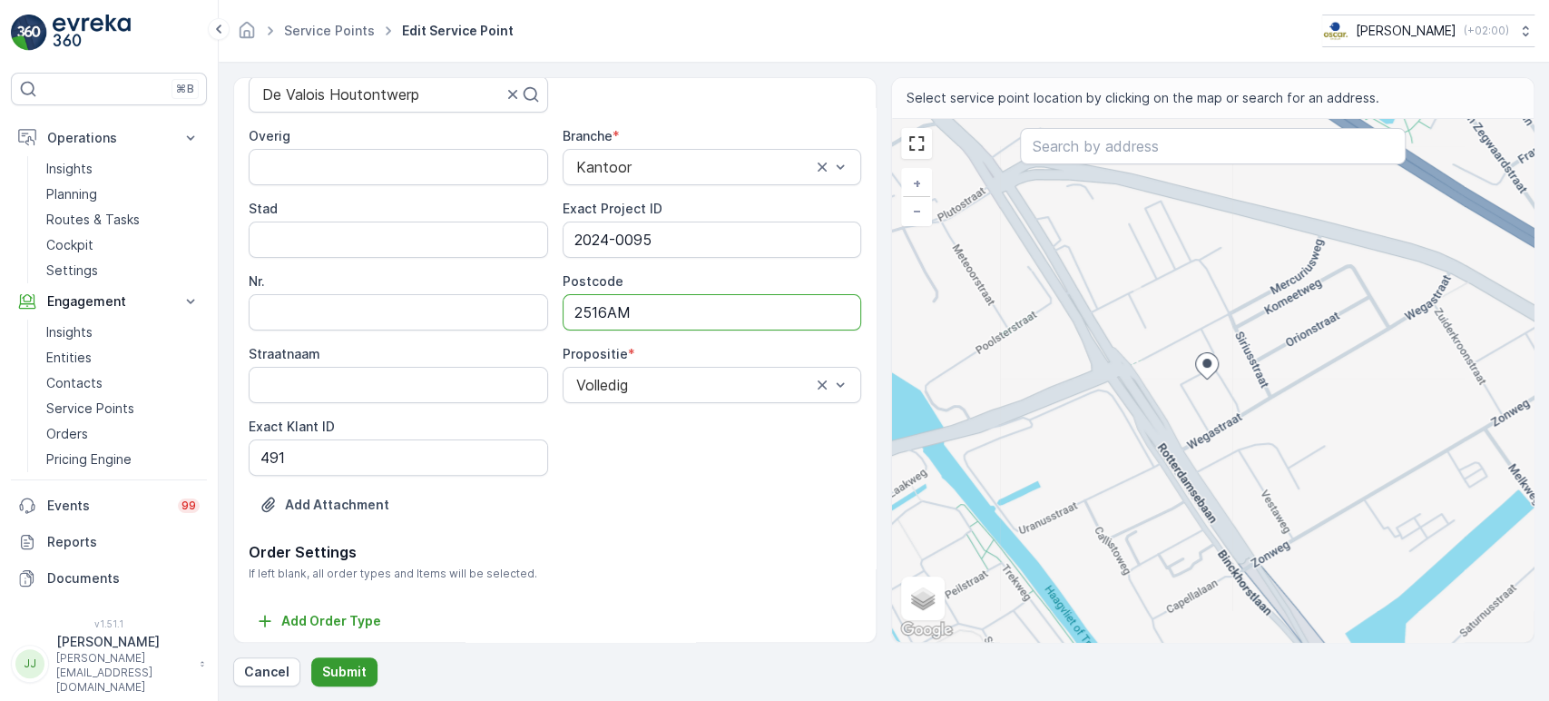
type input "2516AM"
click at [336, 630] on p "Submit" at bounding box center [344, 672] width 44 height 18
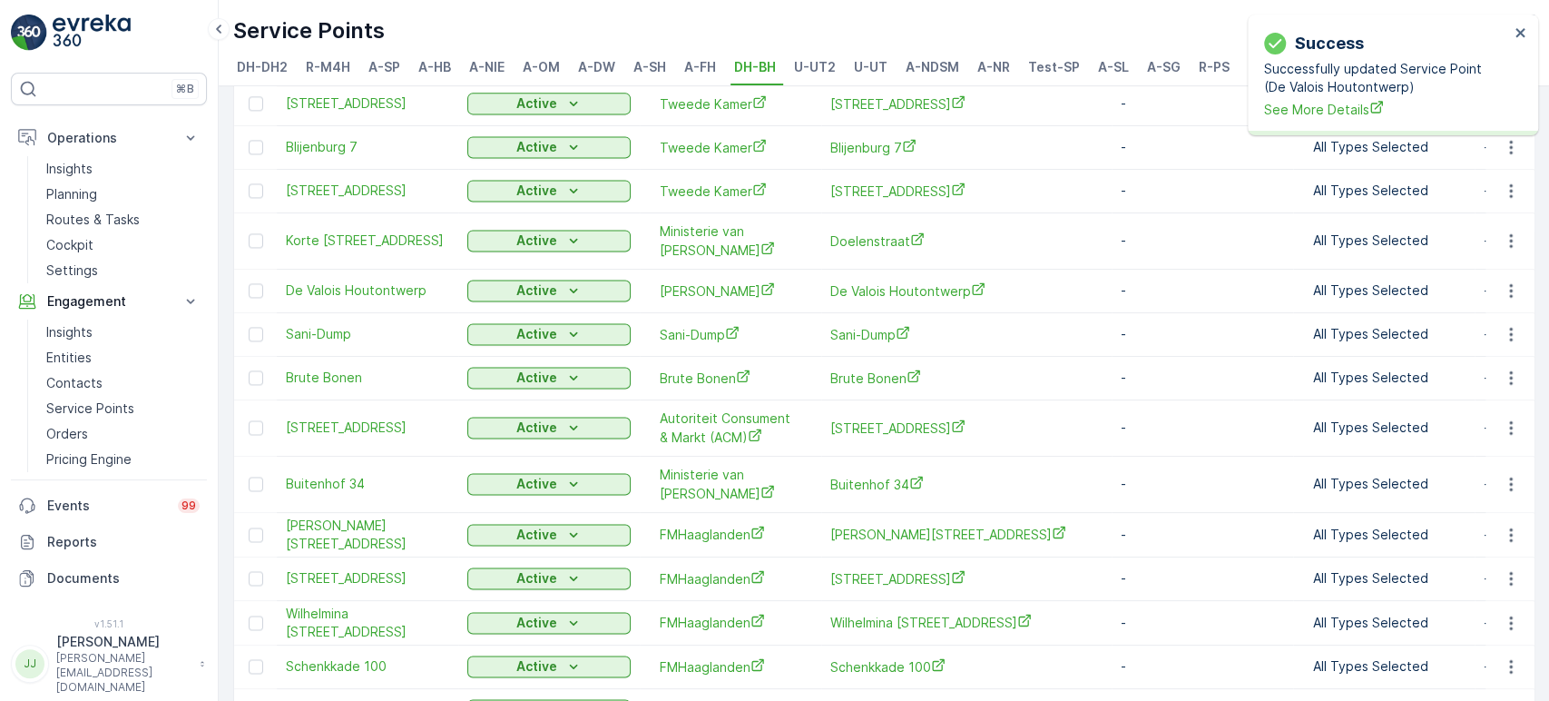
scroll to position [1802, 0]
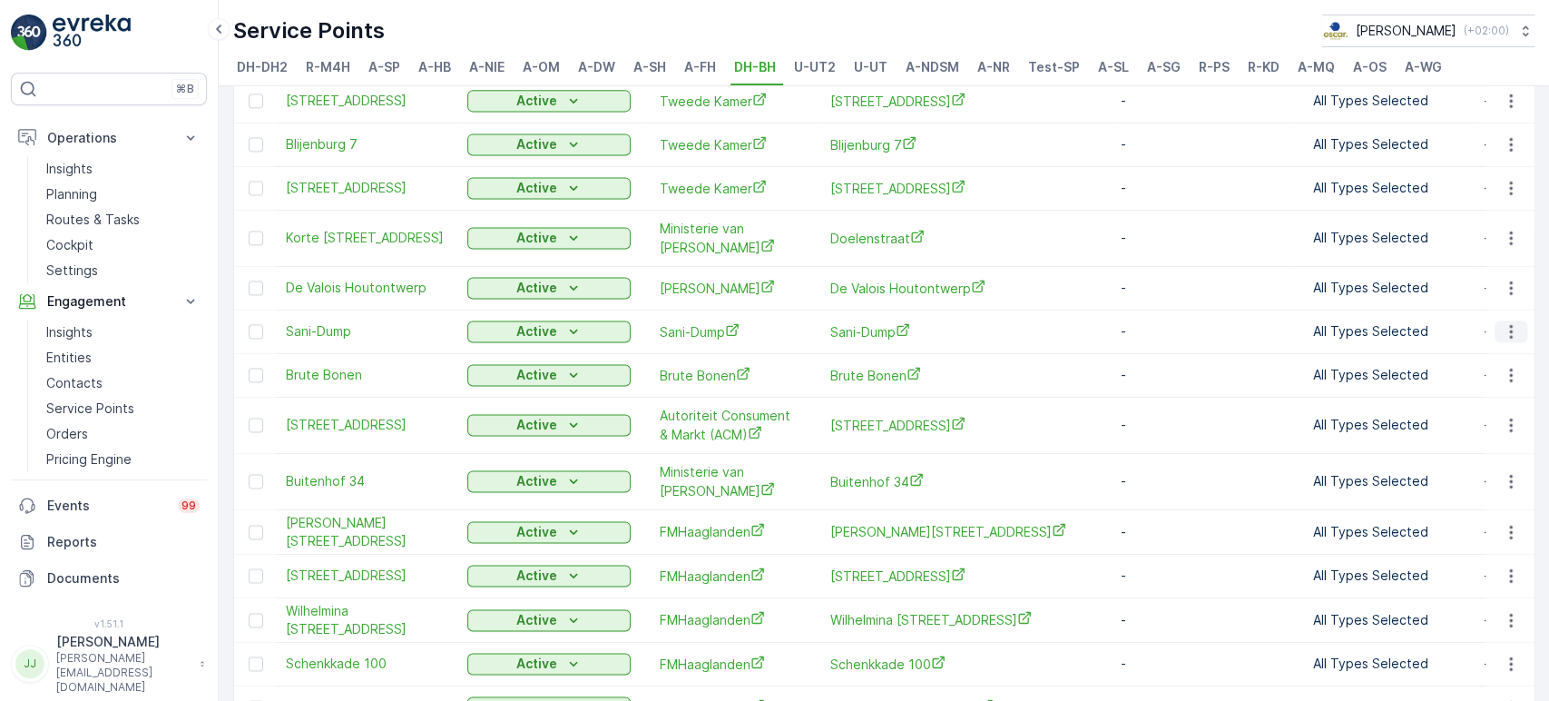
click at [1393, 322] on icon "button" at bounding box center [1511, 331] width 18 height 18
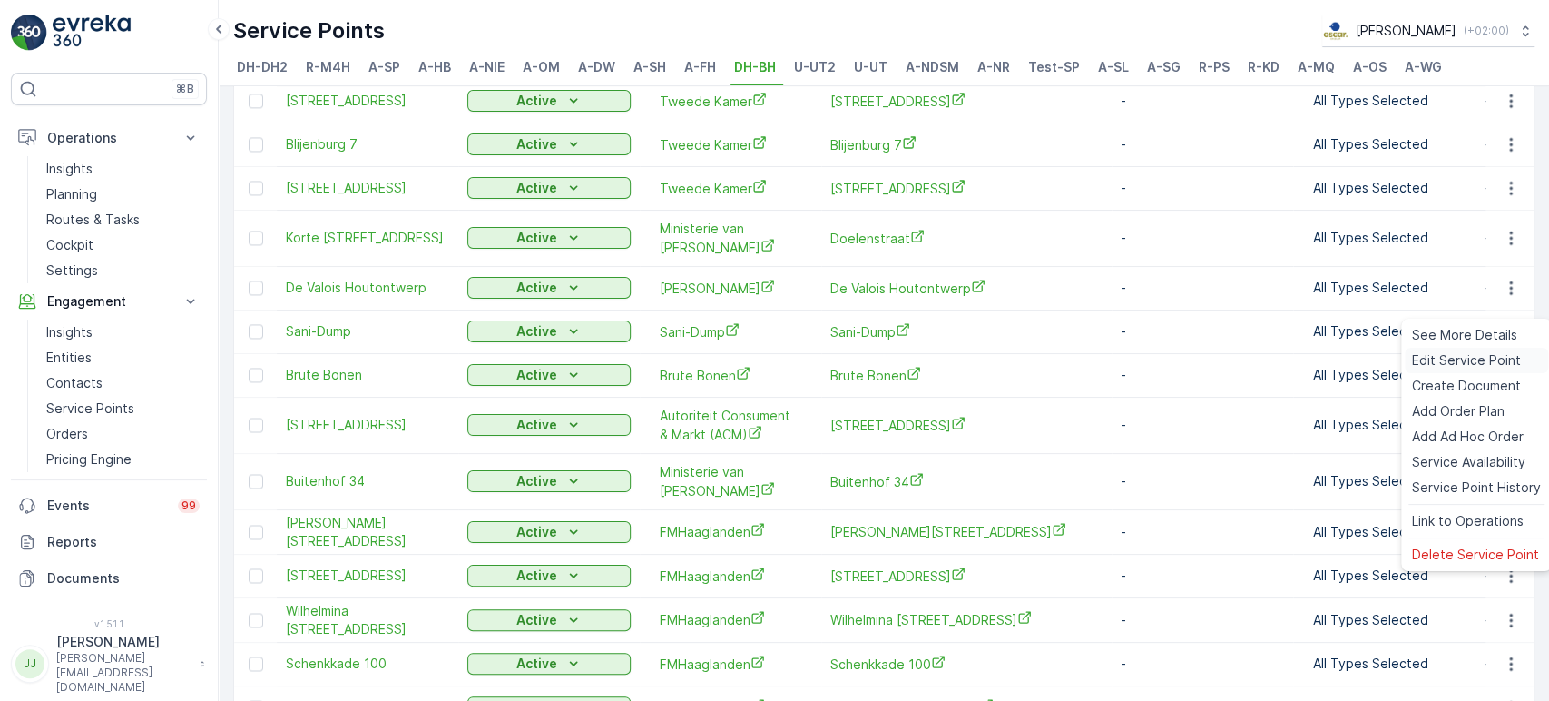
click at [1393, 354] on span "Edit Service Point" at bounding box center [1466, 360] width 109 height 18
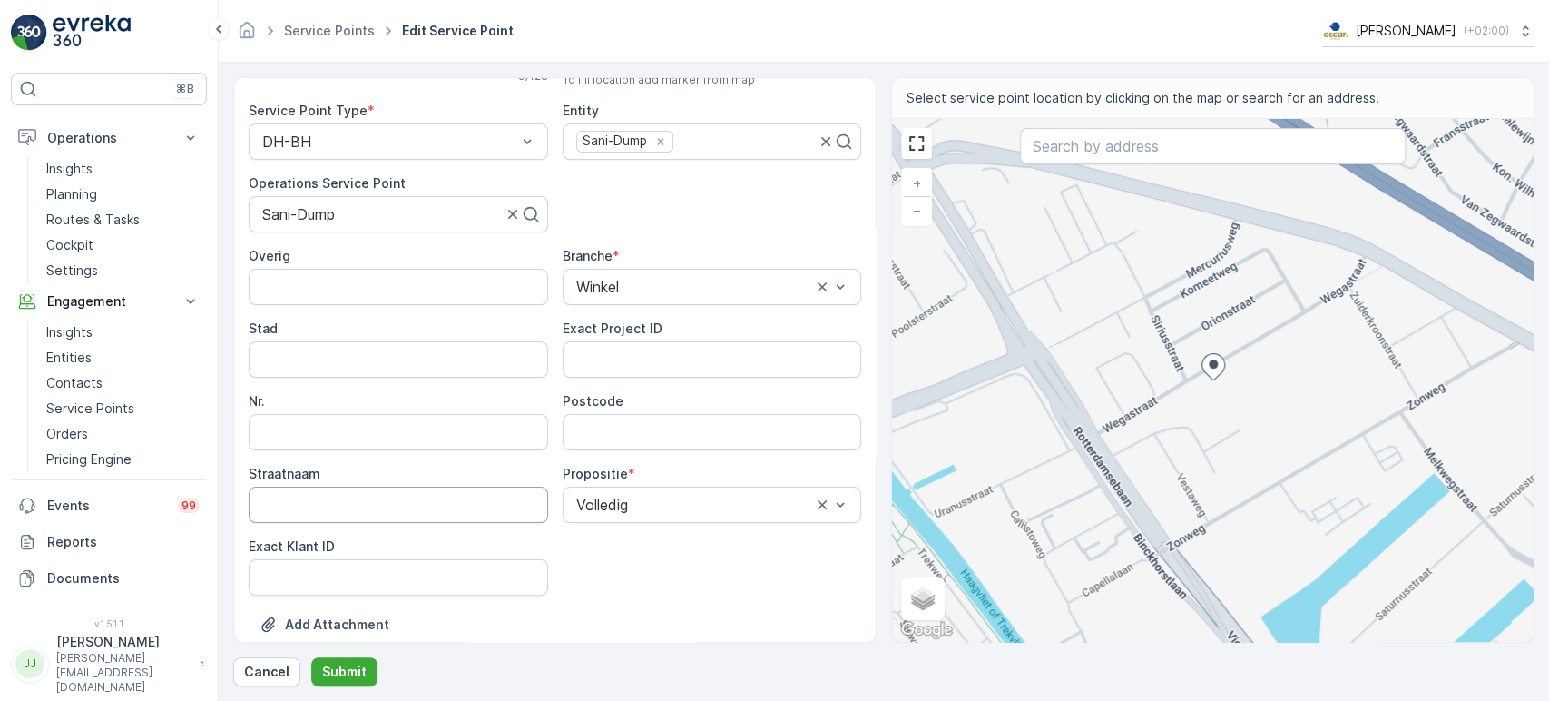
scroll to position [201, 0]
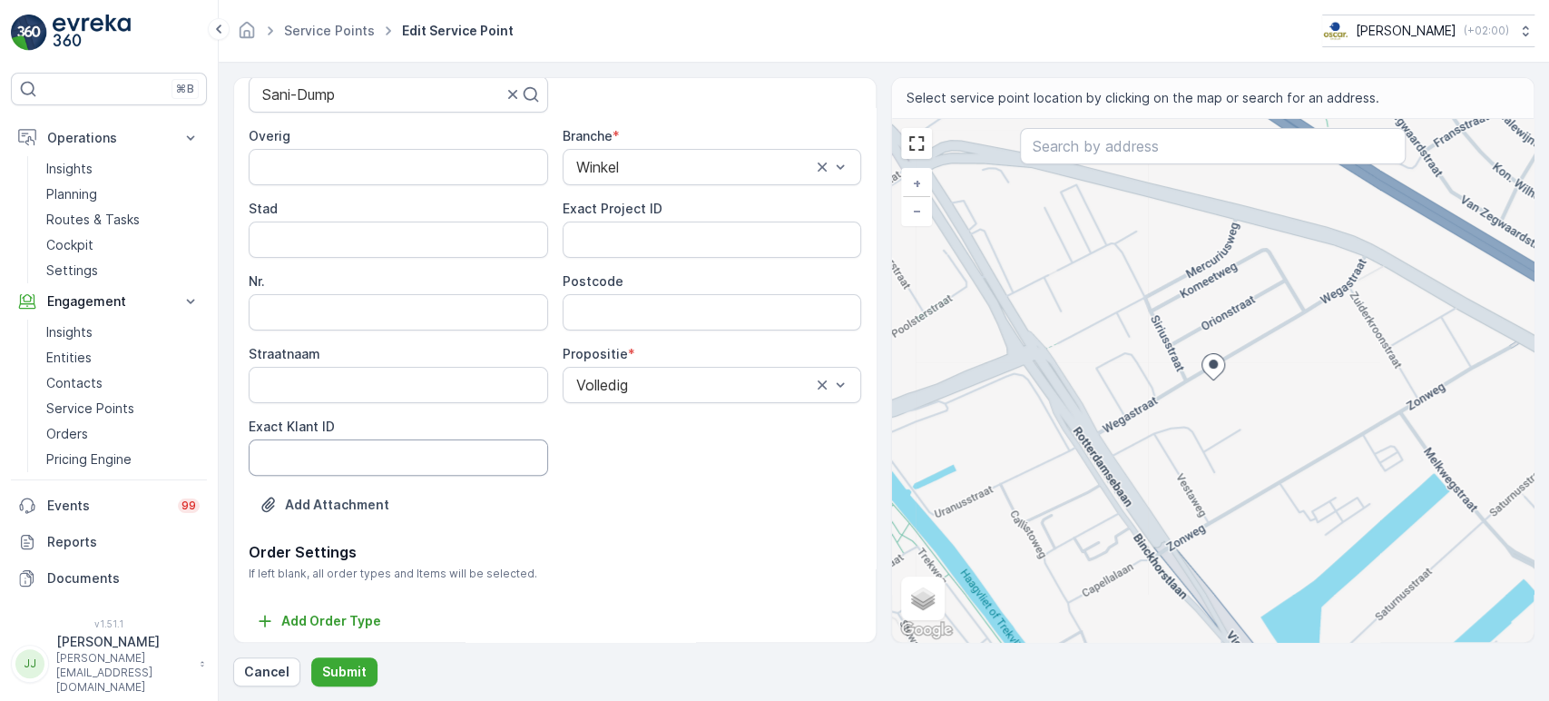
click at [370, 463] on ID "Exact Klant ID" at bounding box center [399, 457] width 300 height 36
paste ID "467"
type ID "467"
click at [683, 252] on ID "Exact Project ID" at bounding box center [713, 239] width 300 height 36
paste ID "2024-0077"
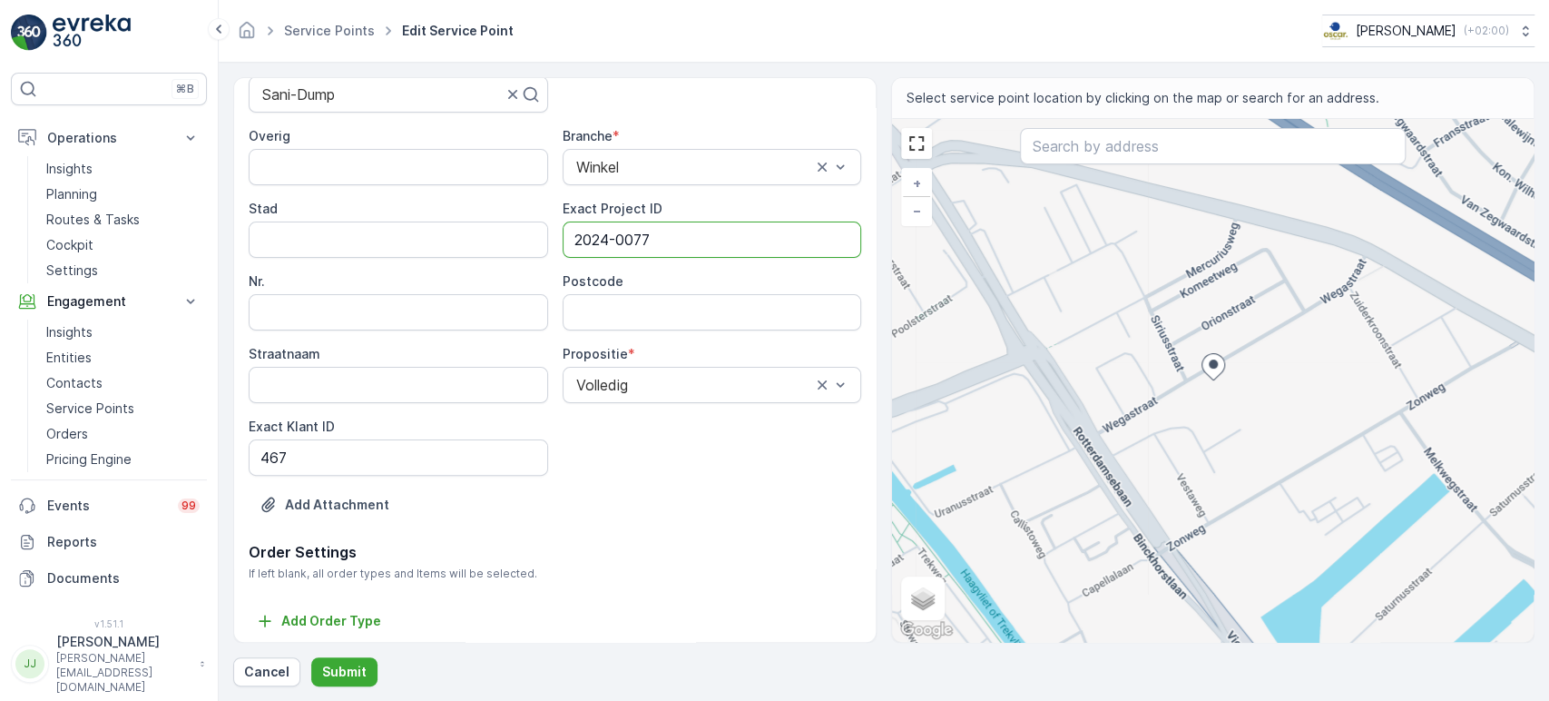
type ID "2024-0077"
click at [645, 308] on input "Postcode" at bounding box center [713, 312] width 300 height 36
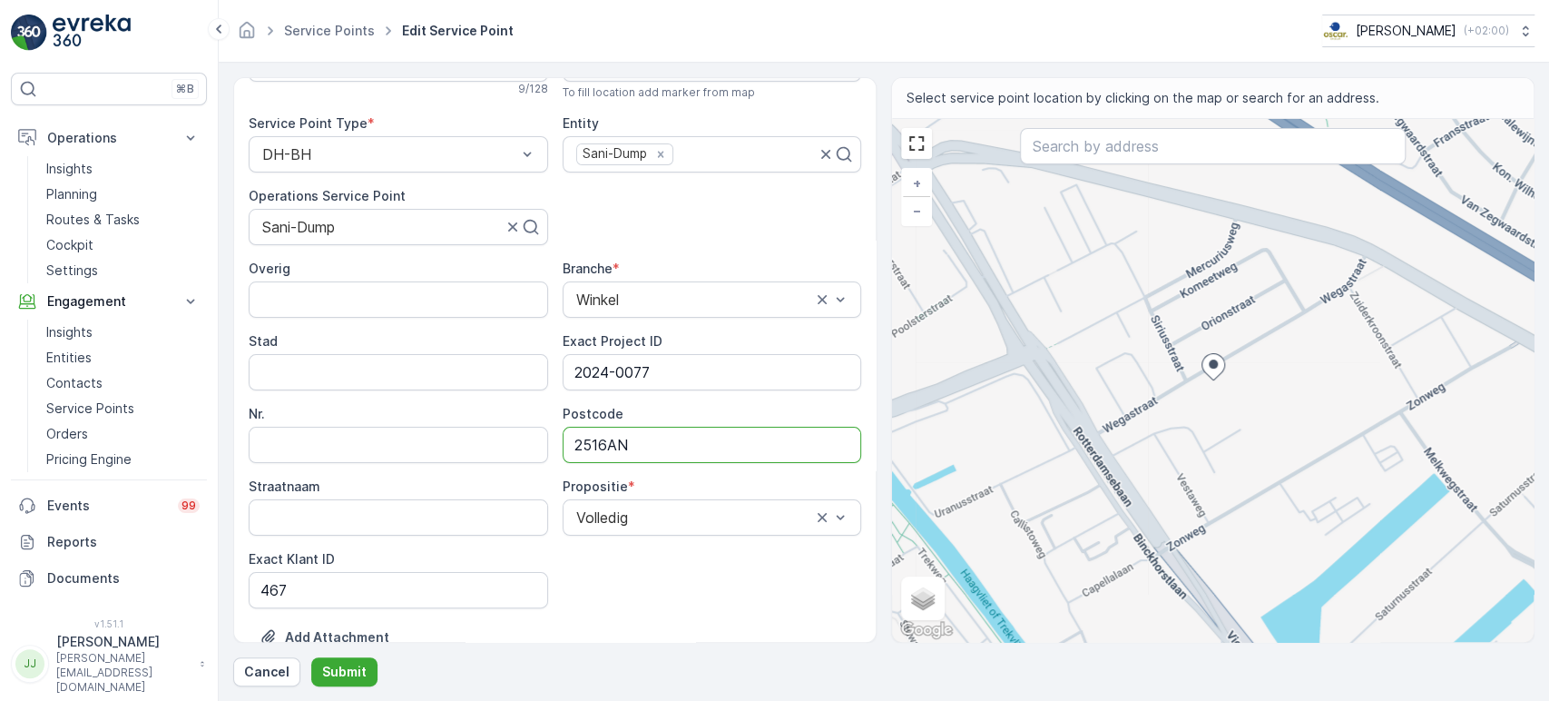
scroll to position [101, 0]
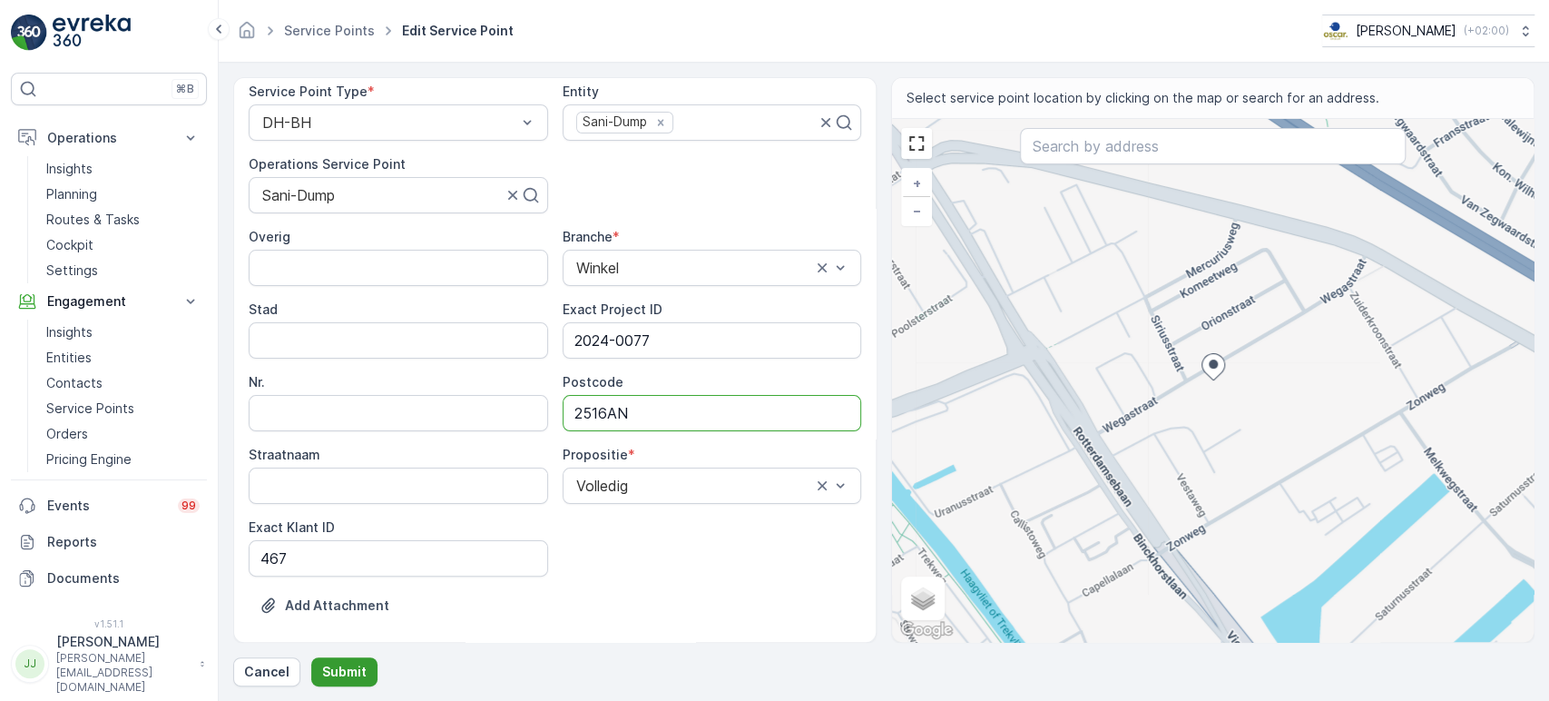
type input "2516AN"
click at [346, 630] on p "Submit" at bounding box center [344, 672] width 44 height 18
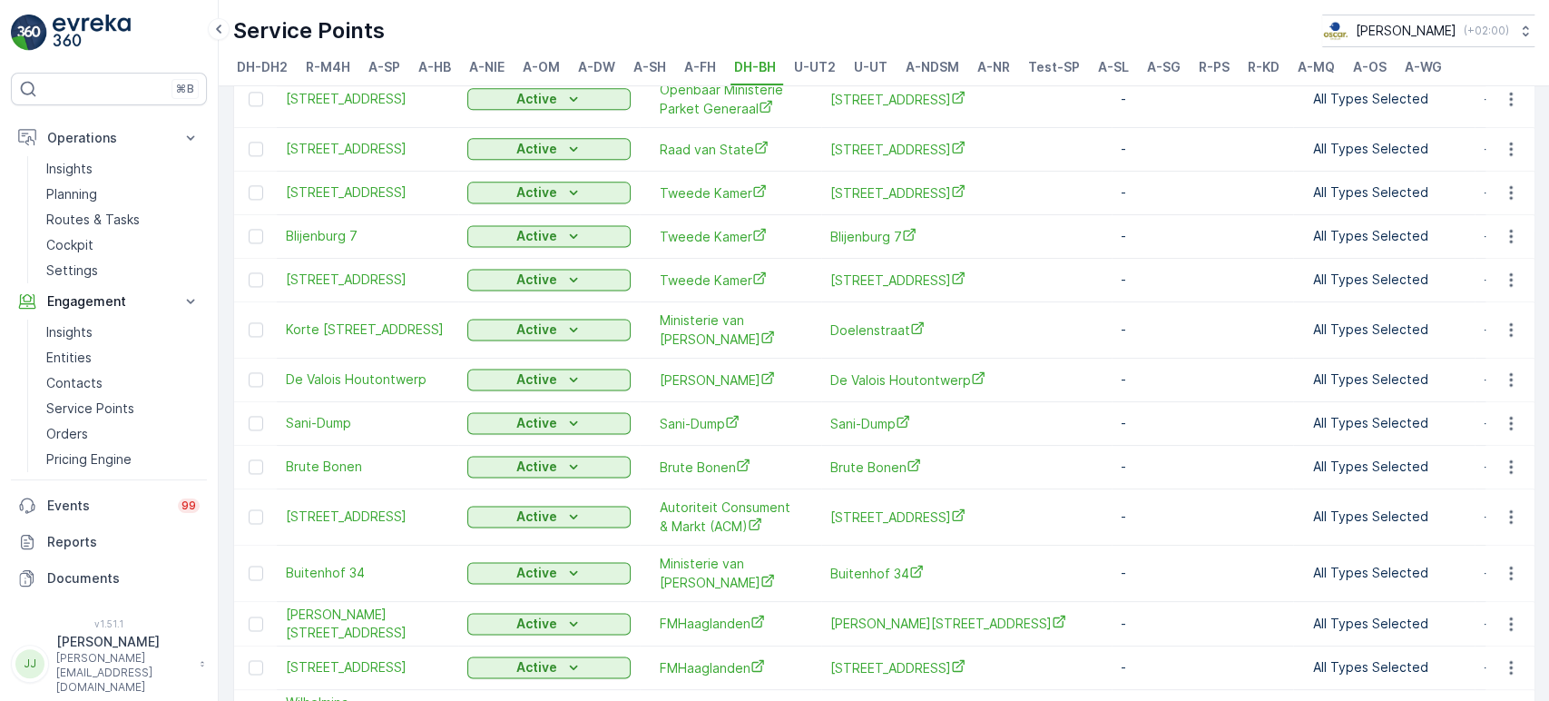
scroll to position [1714, 0]
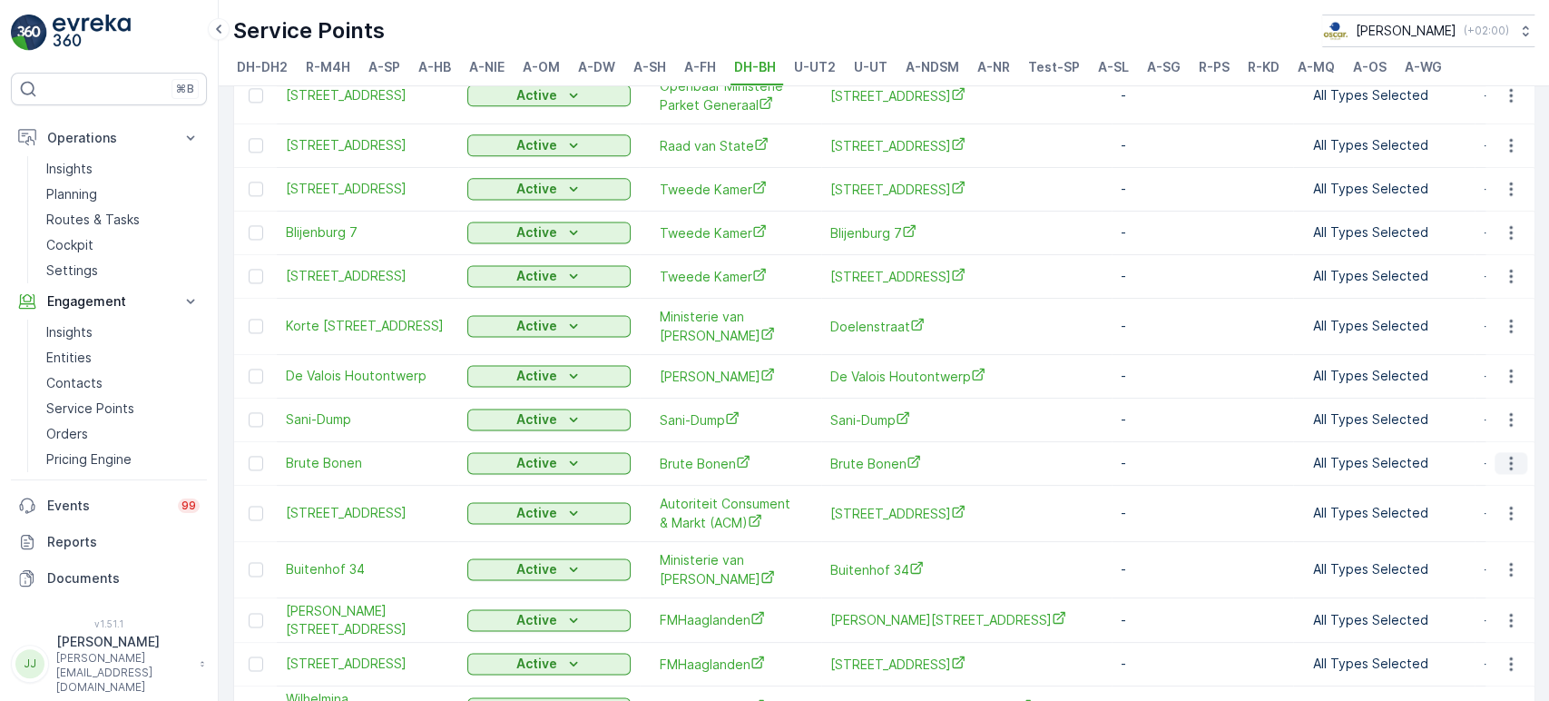
click at [1393, 457] on icon "button" at bounding box center [1510, 464] width 3 height 14
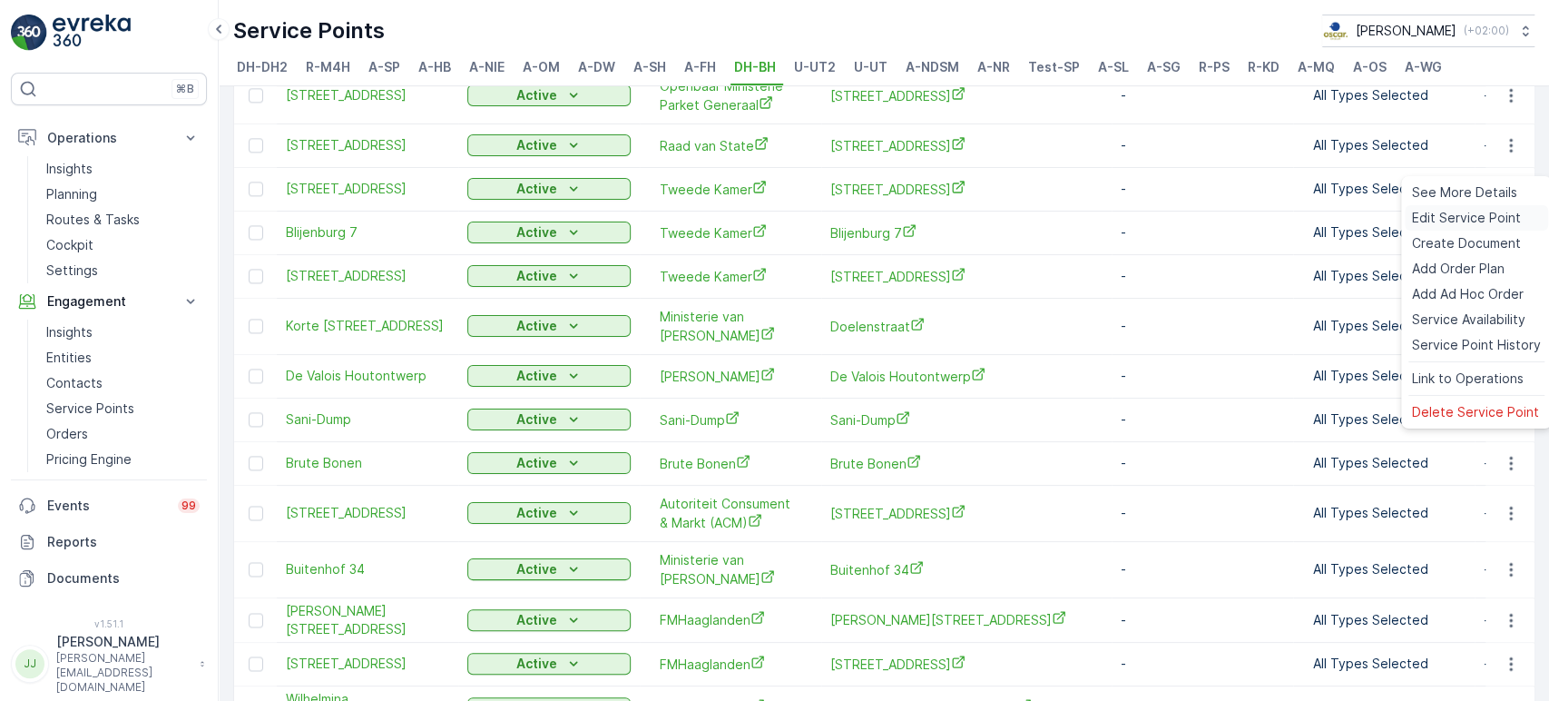
click at [1393, 223] on span "Edit Service Point" at bounding box center [1466, 218] width 109 height 18
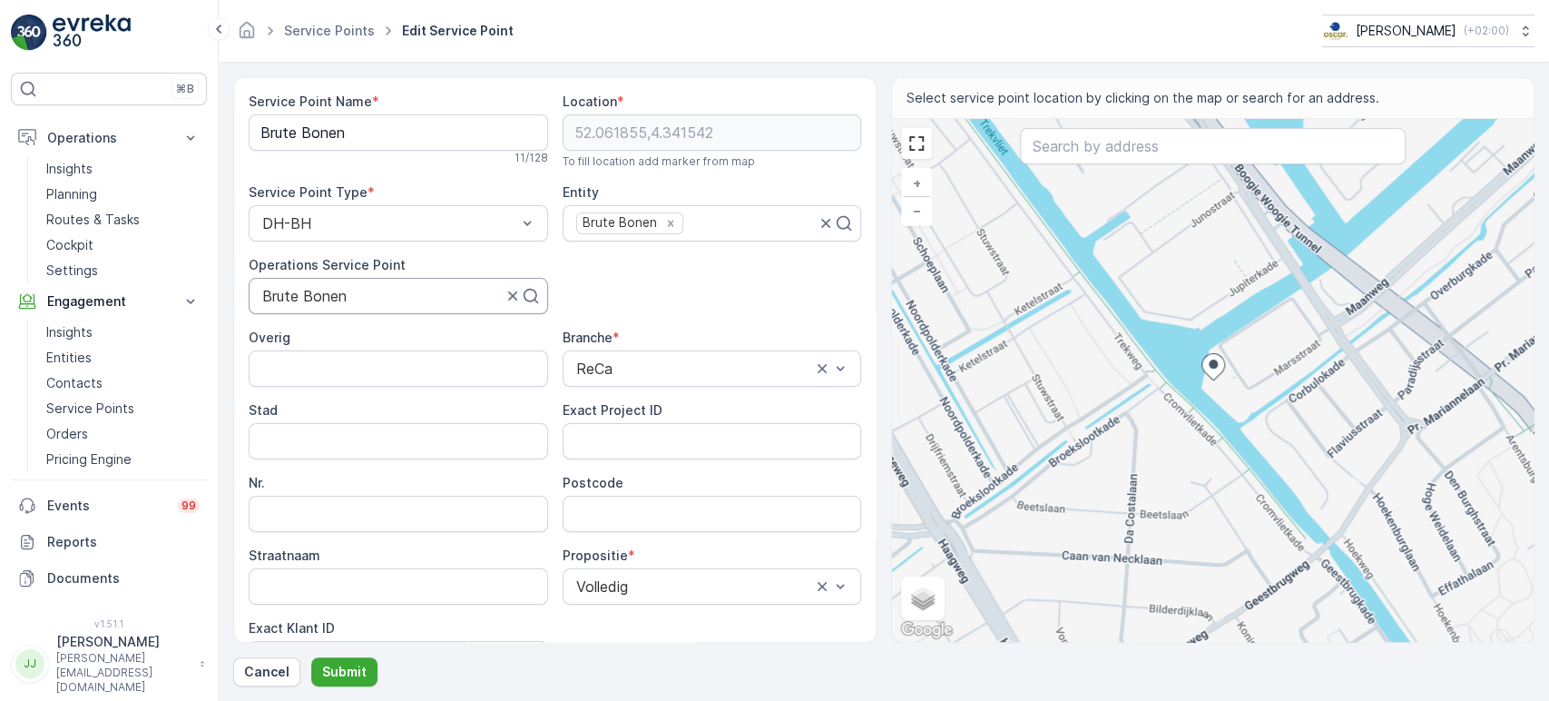
click at [375, 299] on div at bounding box center [381, 296] width 243 height 16
click at [374, 299] on div at bounding box center [381, 296] width 243 height 16
click at [389, 116] on Name "Brute Bonen" at bounding box center [399, 132] width 300 height 36
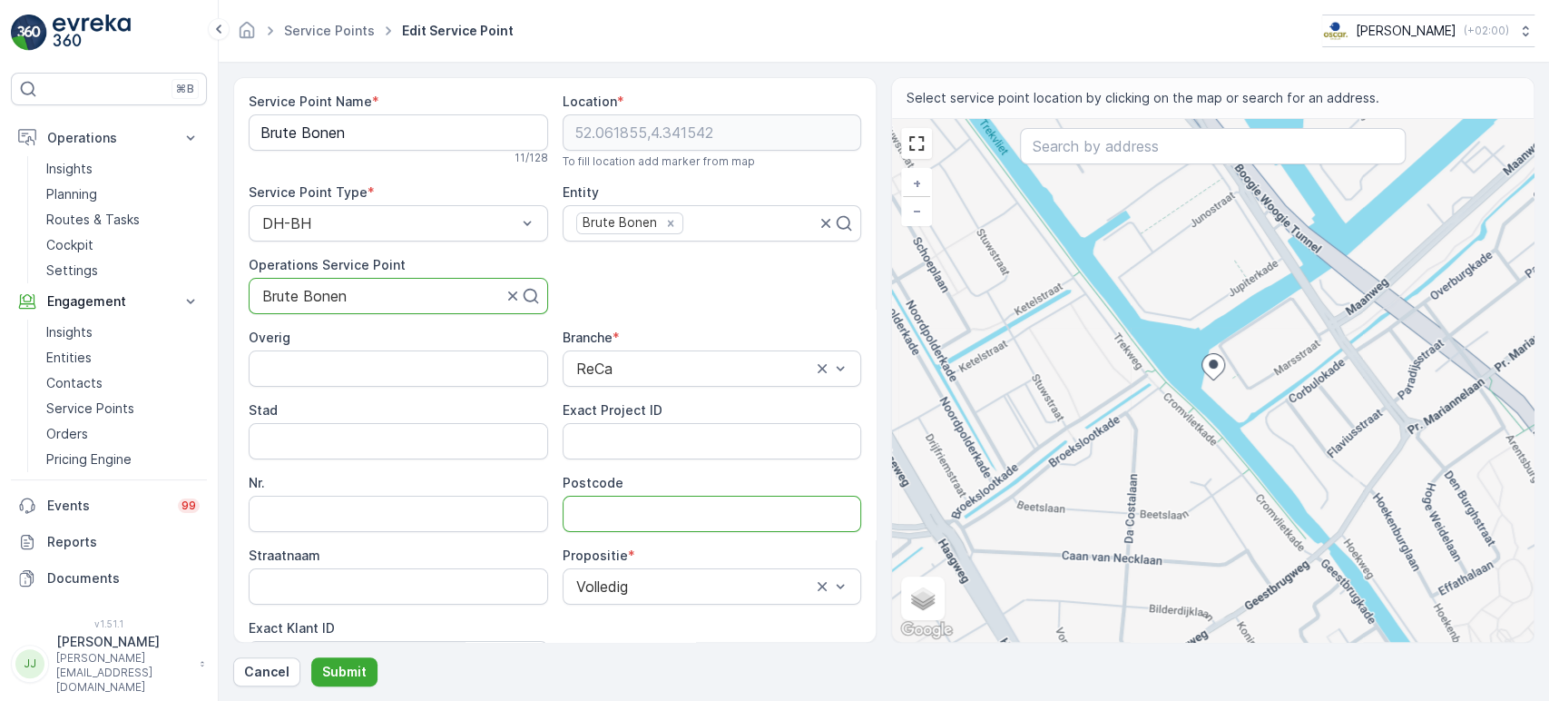
click at [603, 507] on input "Postcode" at bounding box center [713, 514] width 300 height 36
type input "2516CD"
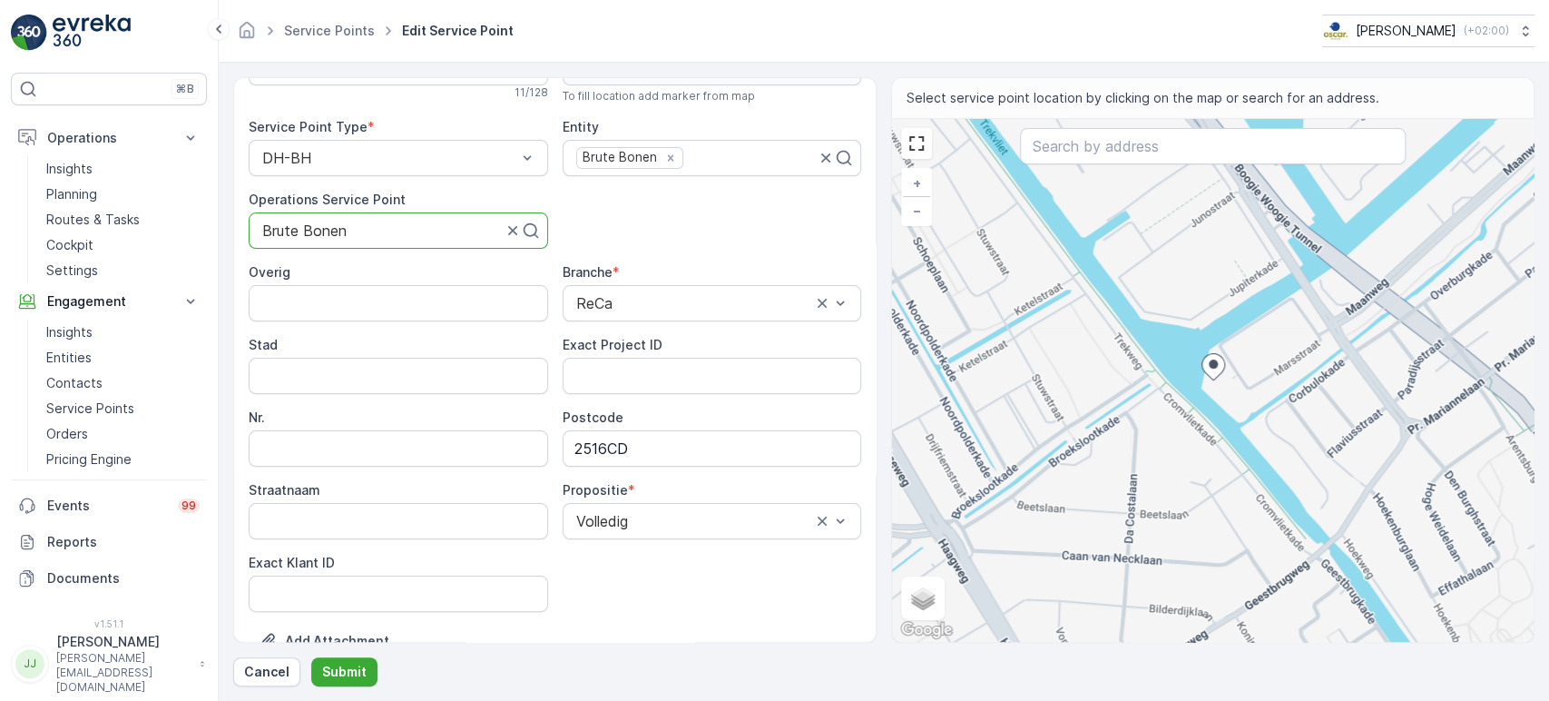
scroll to position [101, 0]
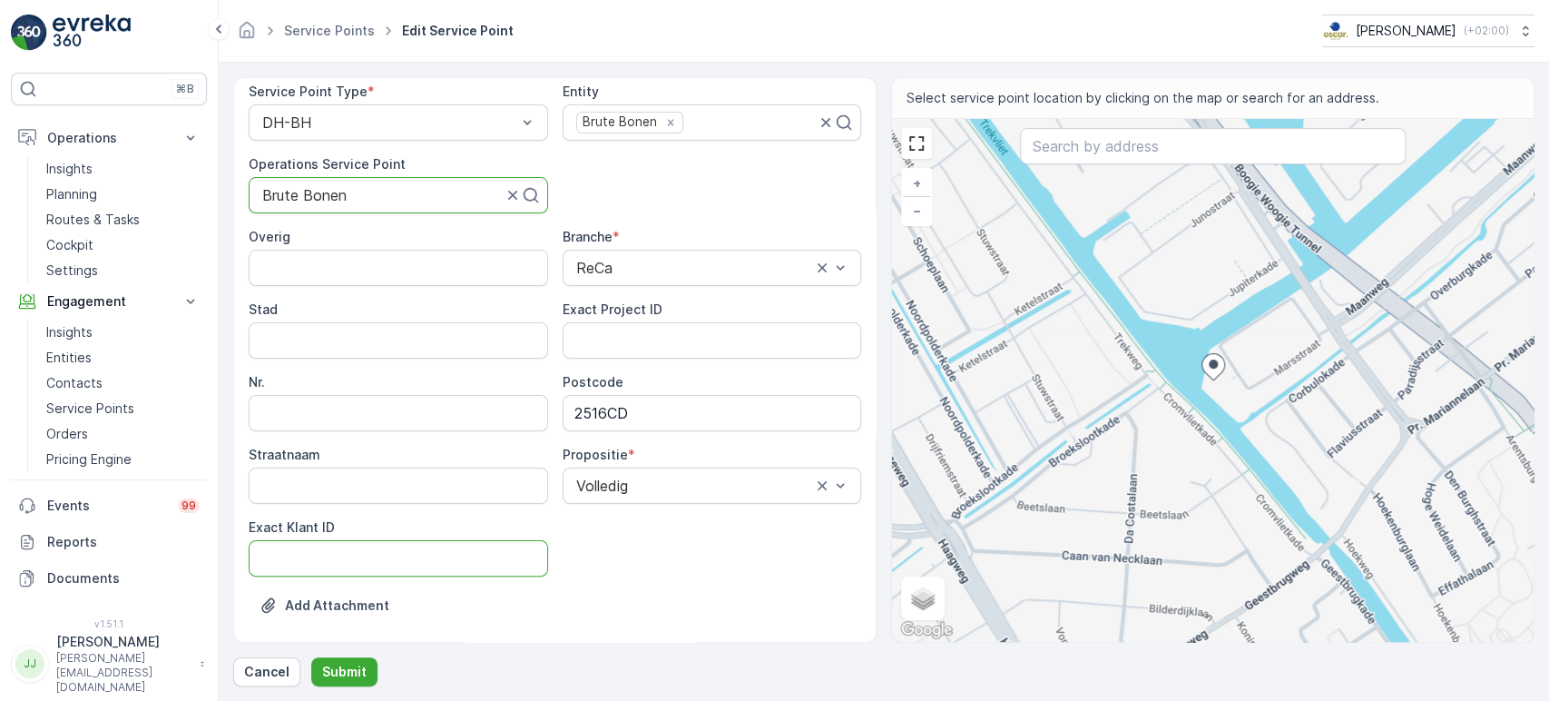
click at [395, 551] on ID "Exact Klant ID" at bounding box center [399, 558] width 300 height 36
paste ID "489"
type ID "489"
click at [595, 332] on ID "Exact Project ID" at bounding box center [713, 340] width 300 height 36
paste ID "2024-0083"
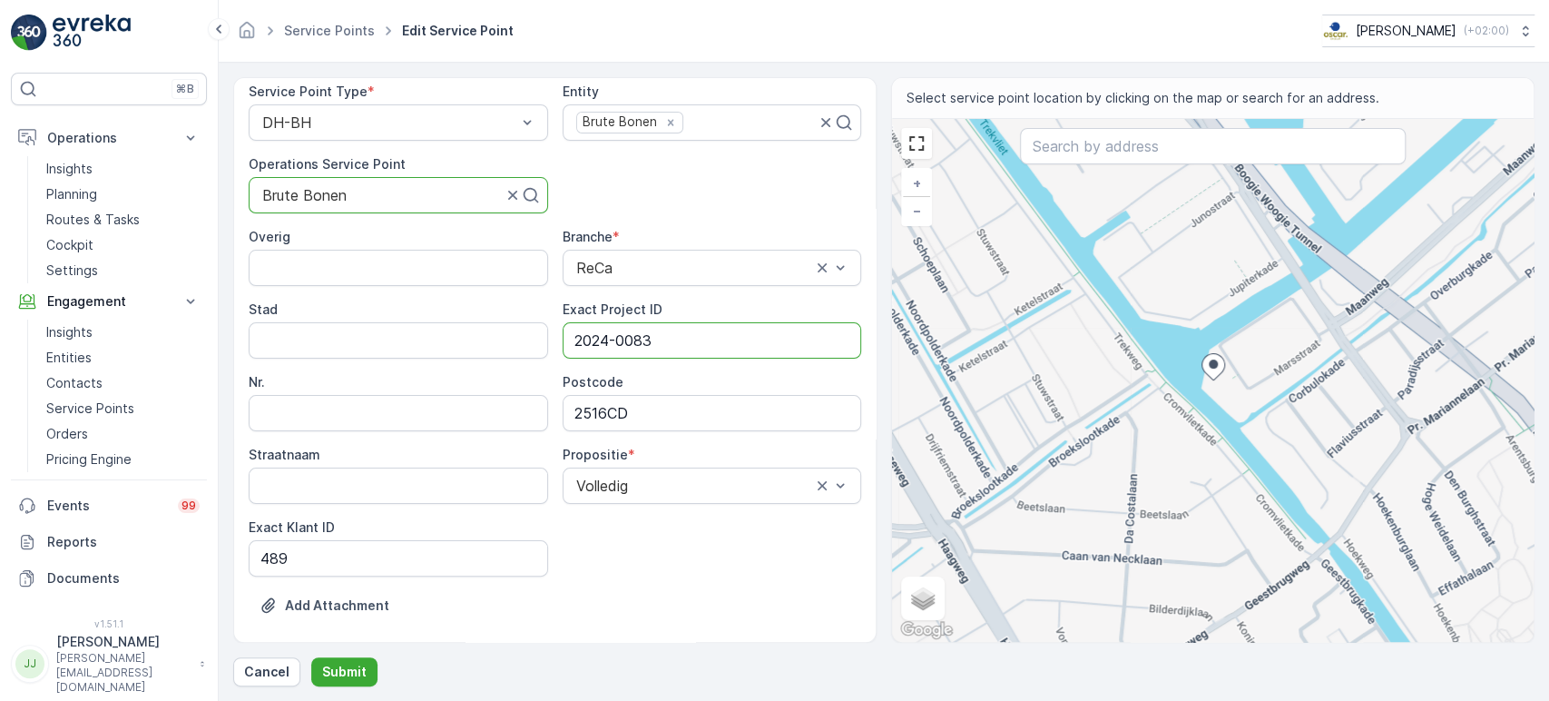
type ID "2024-0083"
click at [625, 190] on div "Service Point Name * Brute Bonen 11 / 128 Location * [GEOGRAPHIC_DATA] To fill …" at bounding box center [555, 317] width 613 height 650
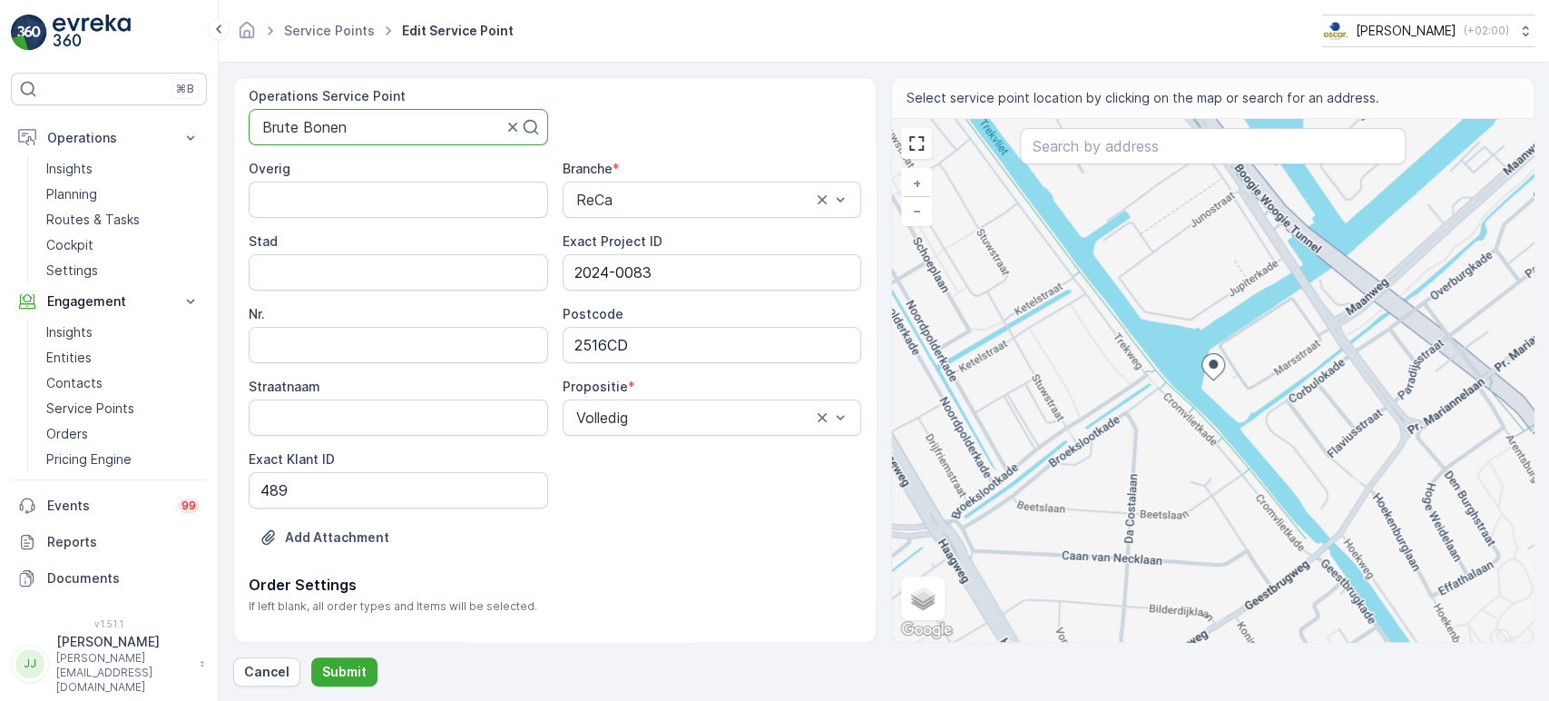
scroll to position [201, 0]
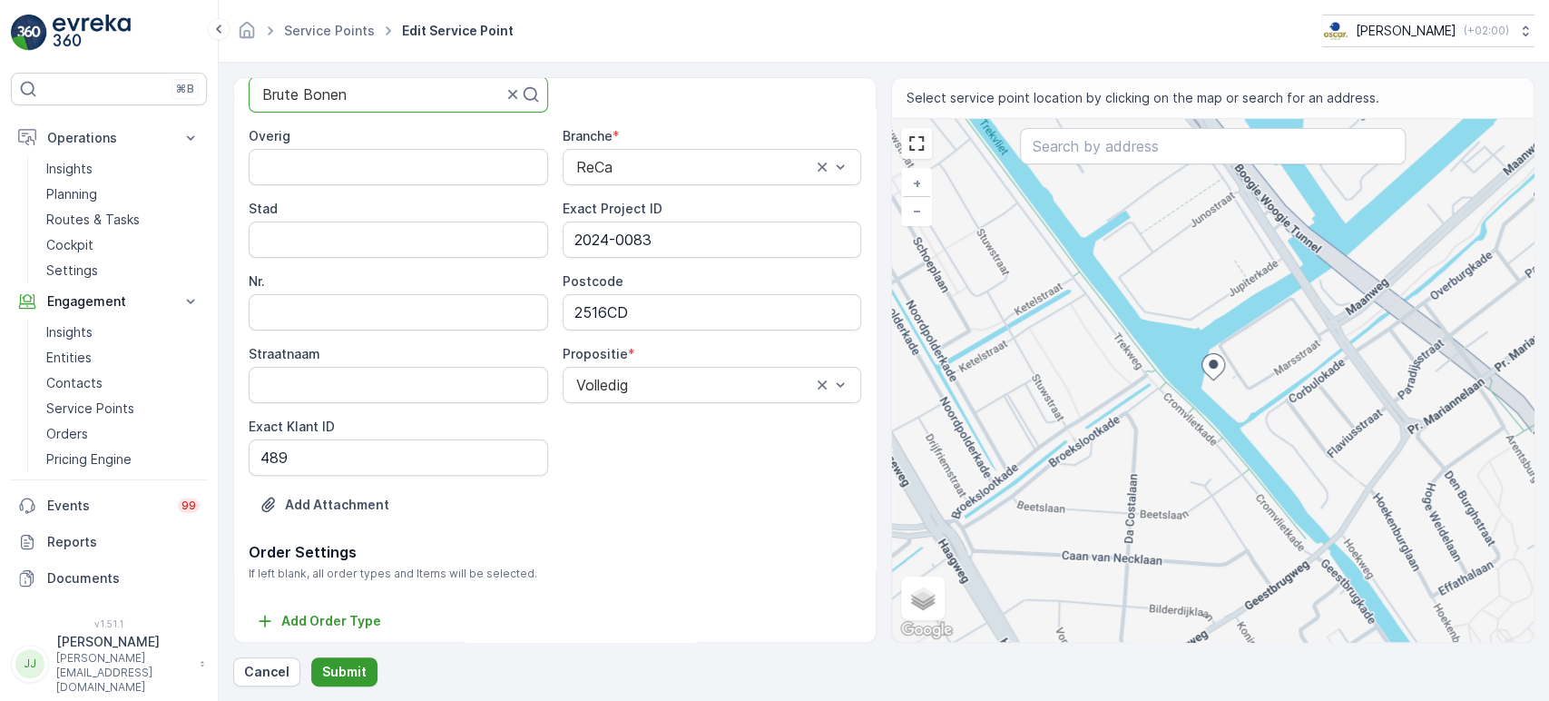
click at [349, 630] on p "Submit" at bounding box center [344, 672] width 44 height 18
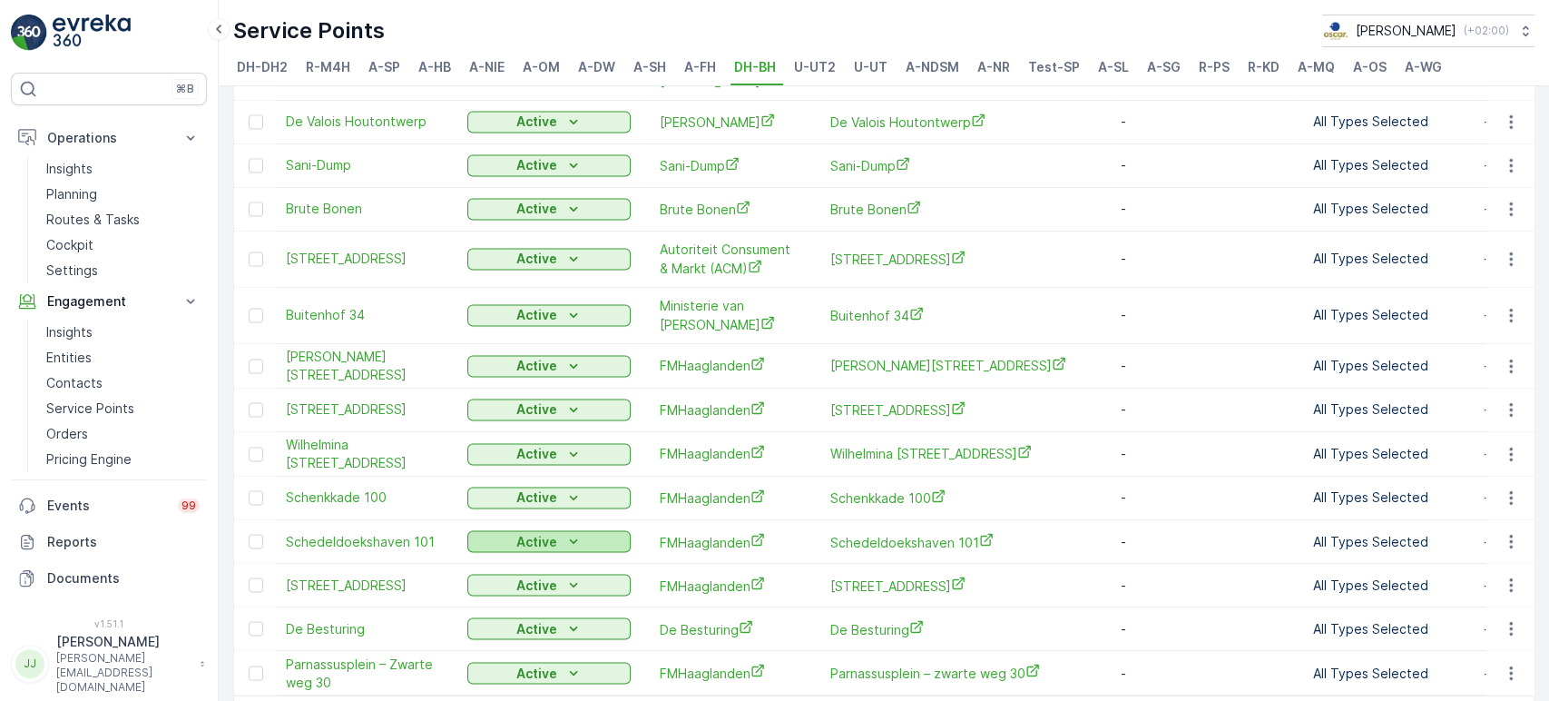
scroll to position [2015, 0]
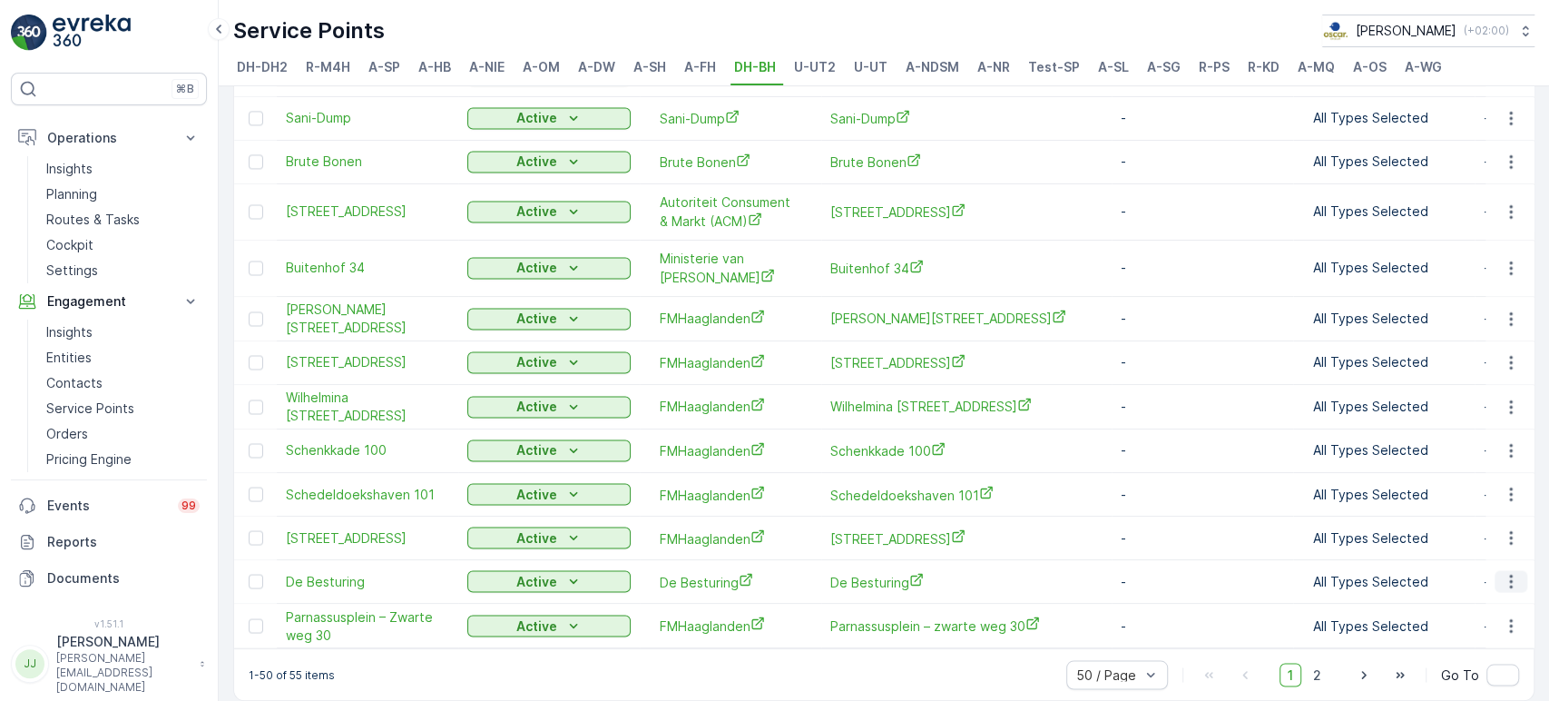
click at [1393, 572] on icon "button" at bounding box center [1511, 581] width 18 height 18
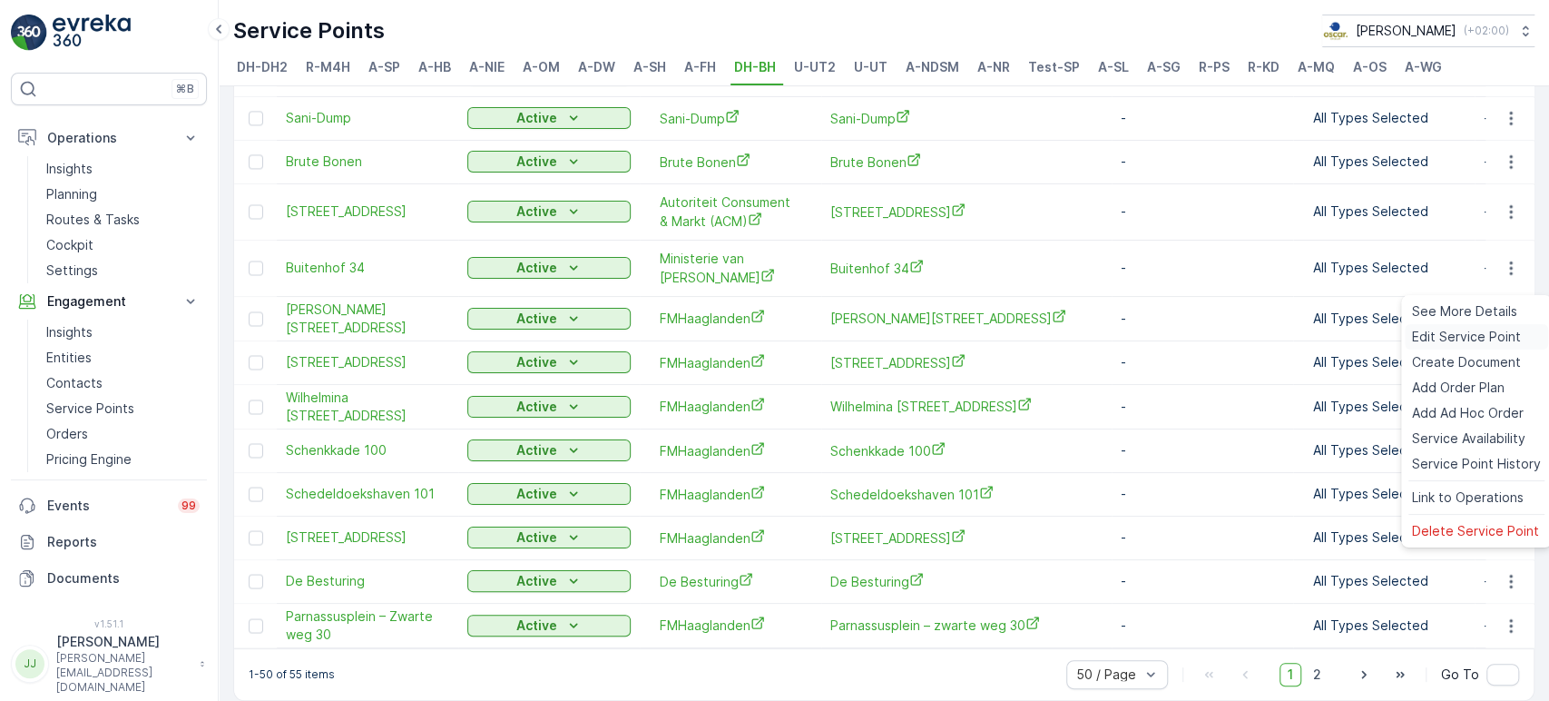
click at [1393, 337] on span "Edit Service Point" at bounding box center [1466, 337] width 109 height 18
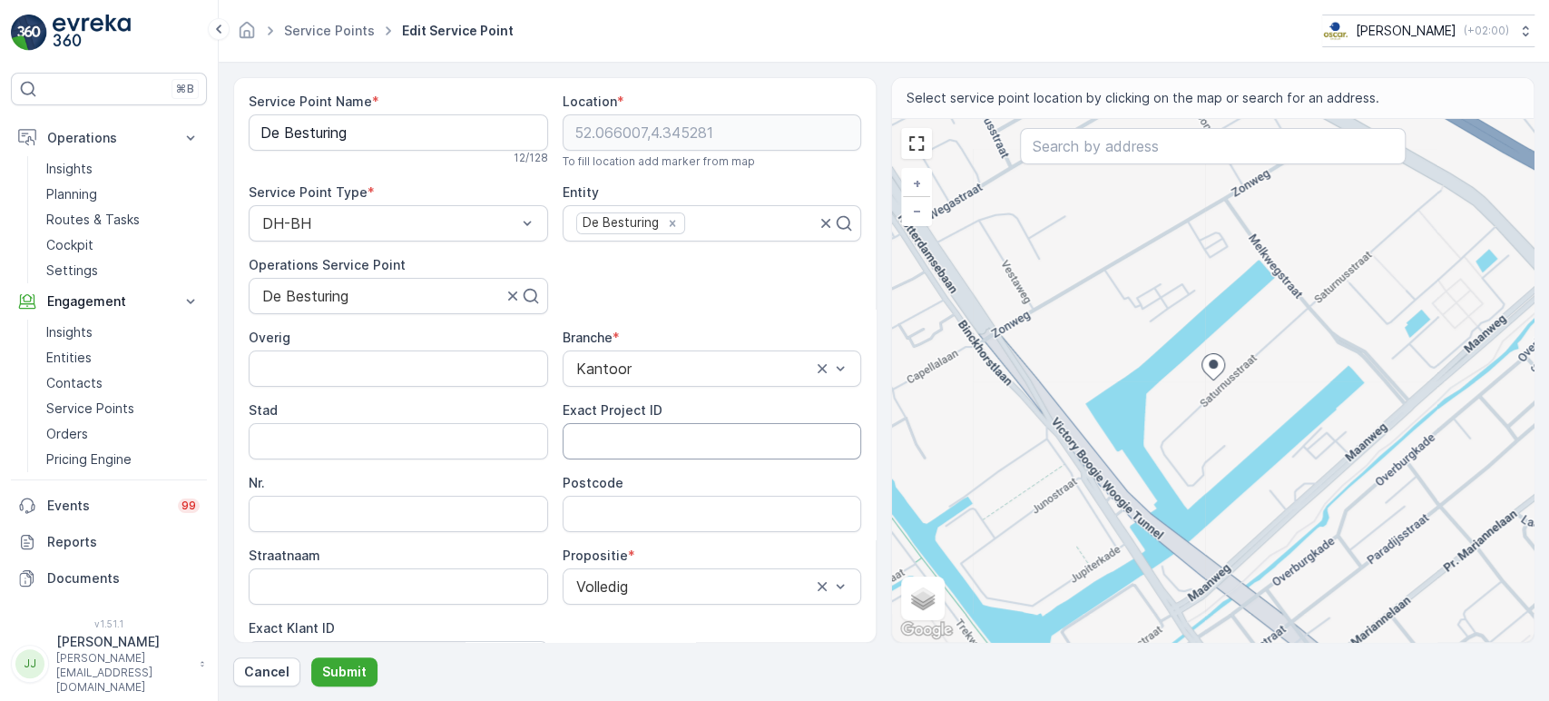
scroll to position [101, 0]
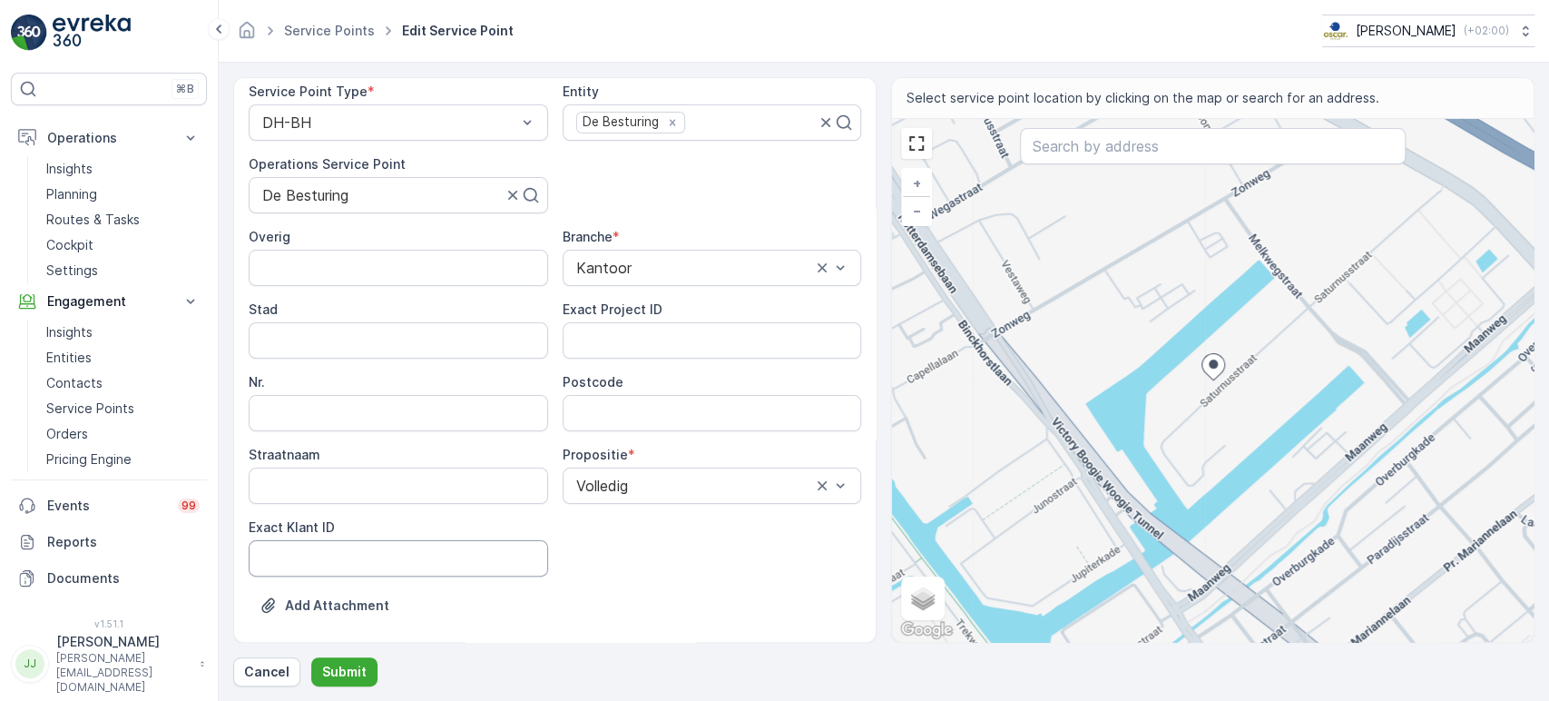
click at [388, 565] on ID "Exact Klant ID" at bounding box center [399, 558] width 300 height 36
paste ID "472"
type ID "472"
click at [589, 332] on ID "Exact Project ID" at bounding box center [713, 340] width 300 height 36
paste ID "2024-0075"
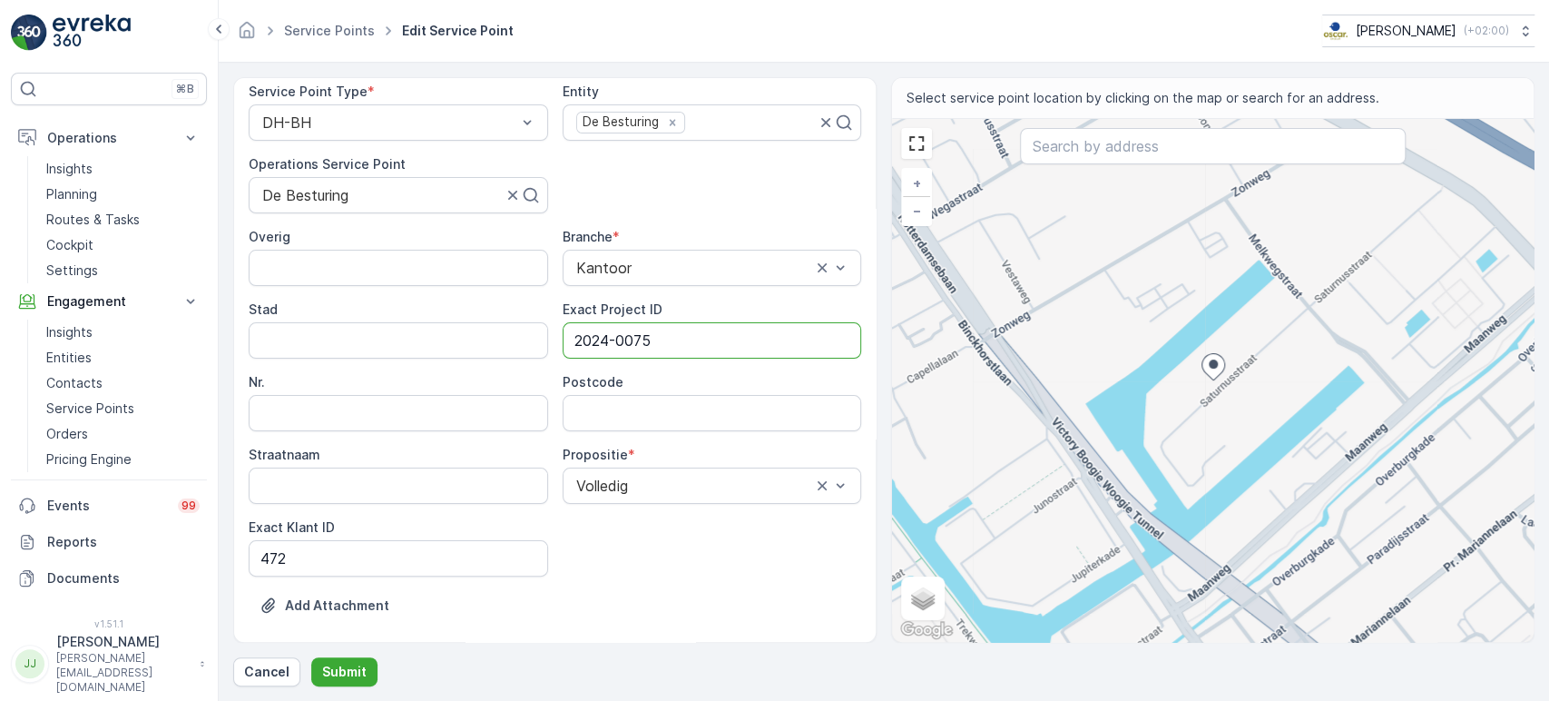
type ID "2024-0075"
click at [593, 410] on input "Postcode" at bounding box center [713, 413] width 300 height 36
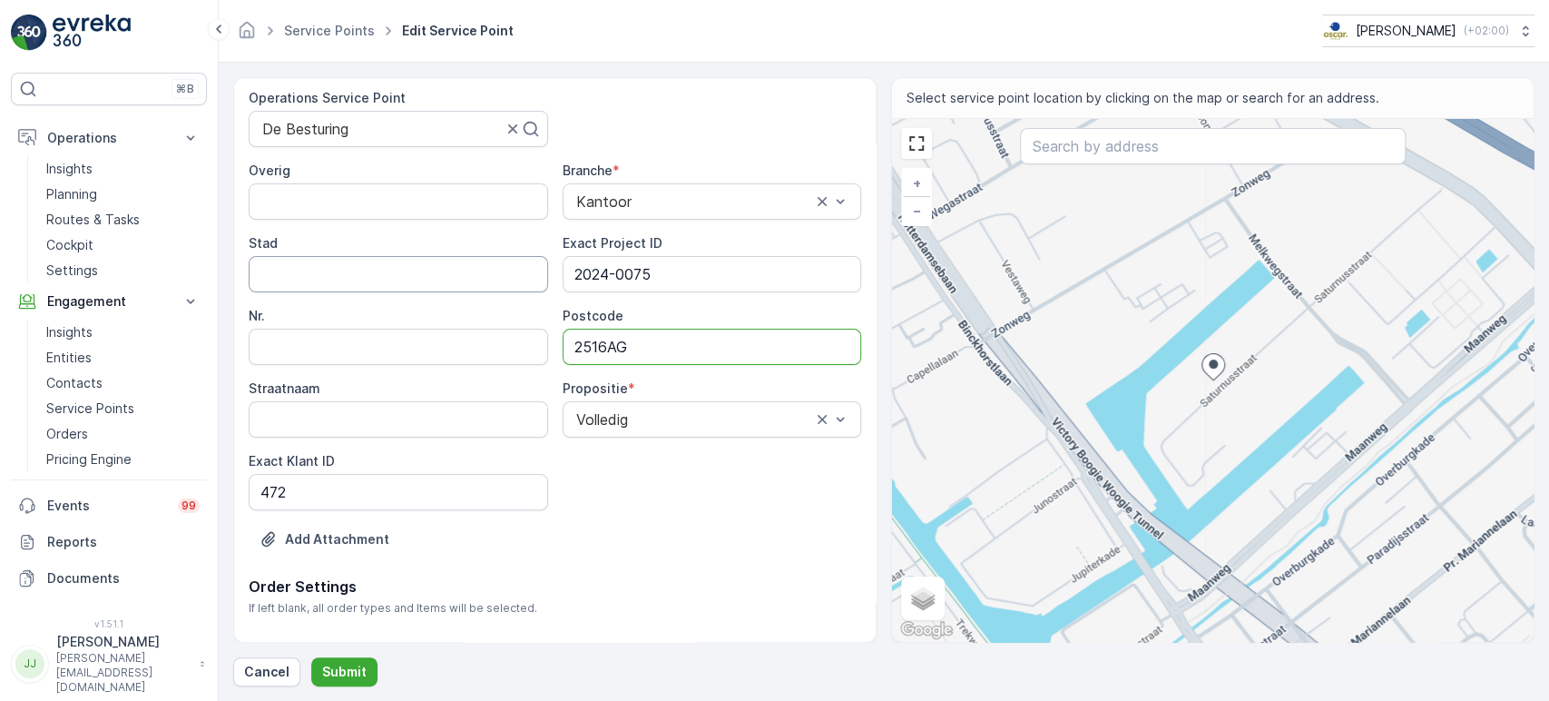
scroll to position [201, 0]
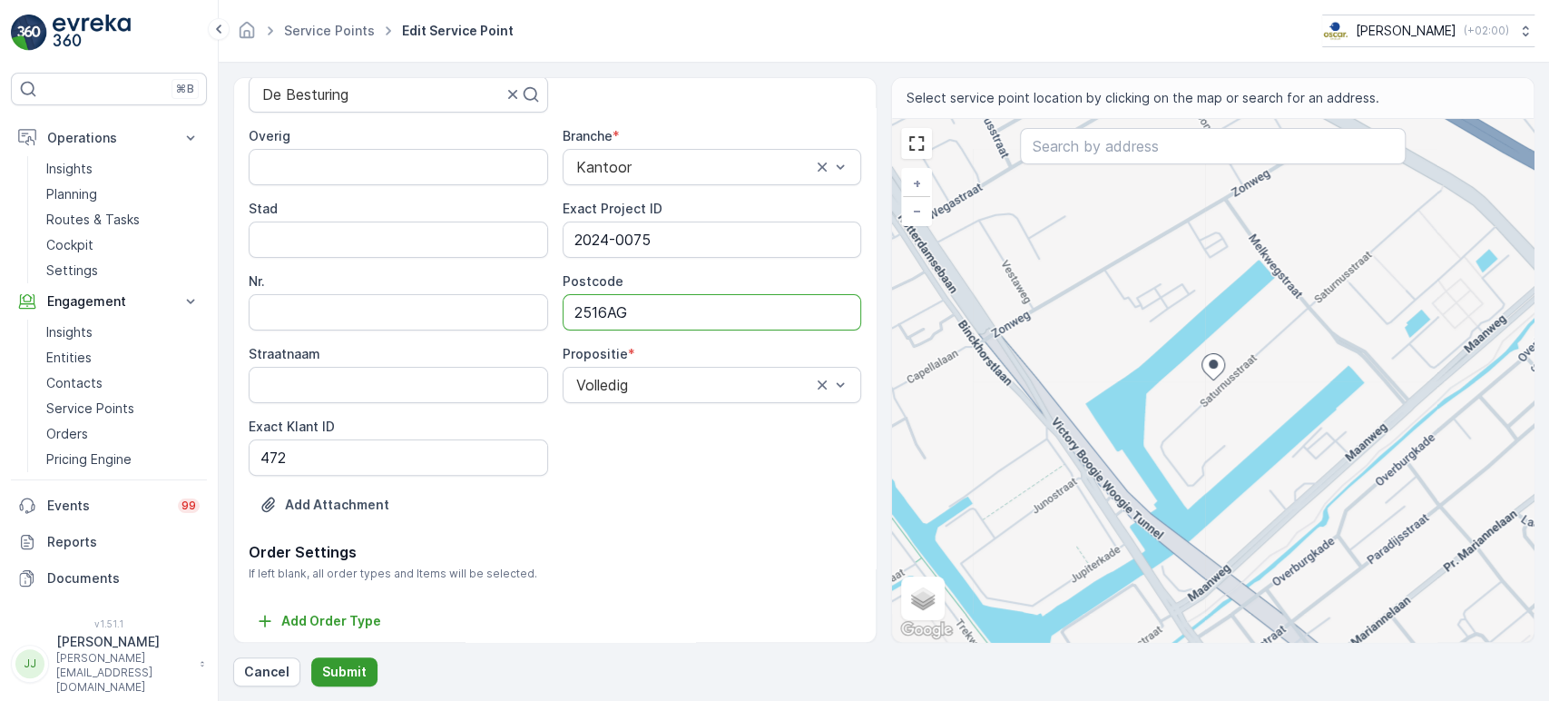
type input "2516AG"
click at [334, 630] on p "Submit" at bounding box center [344, 672] width 44 height 18
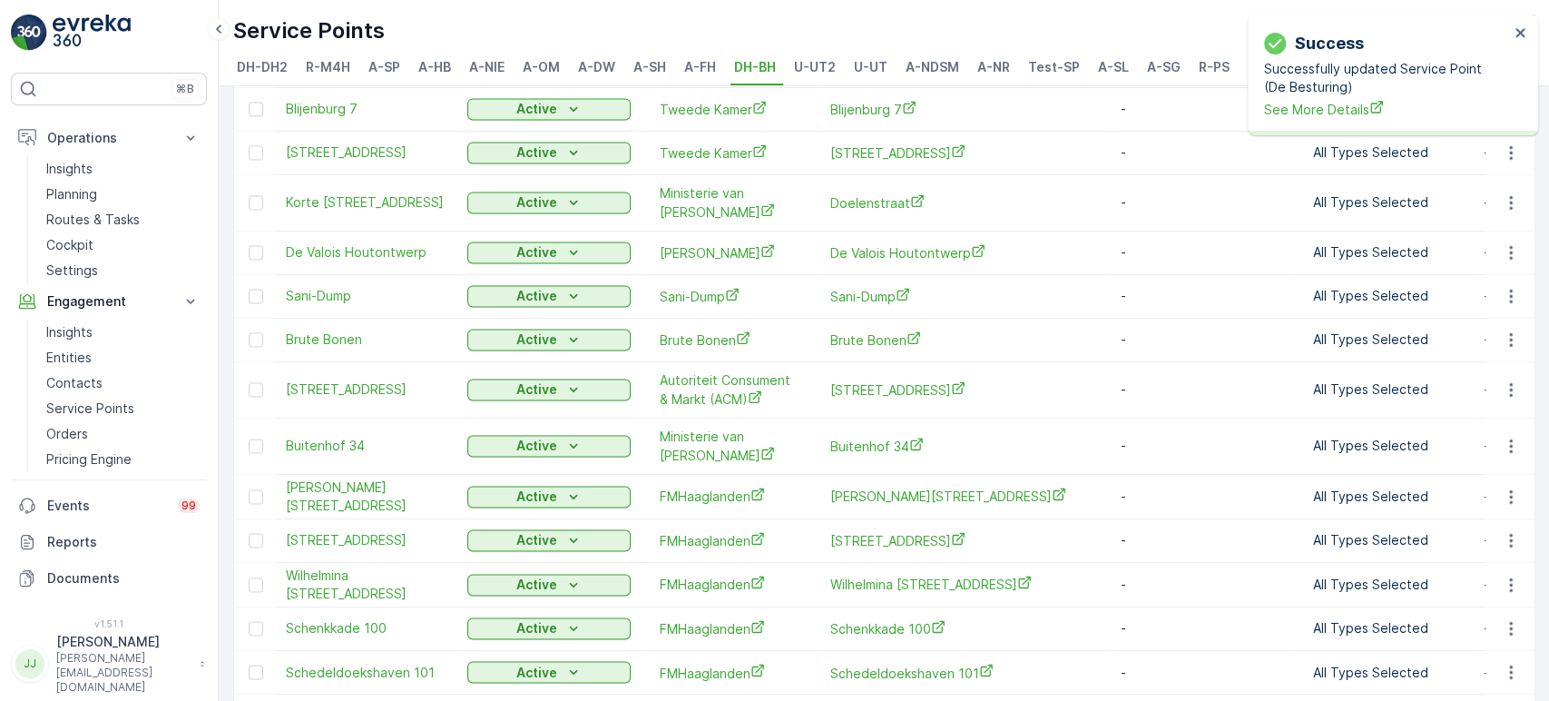
scroll to position [2015, 0]
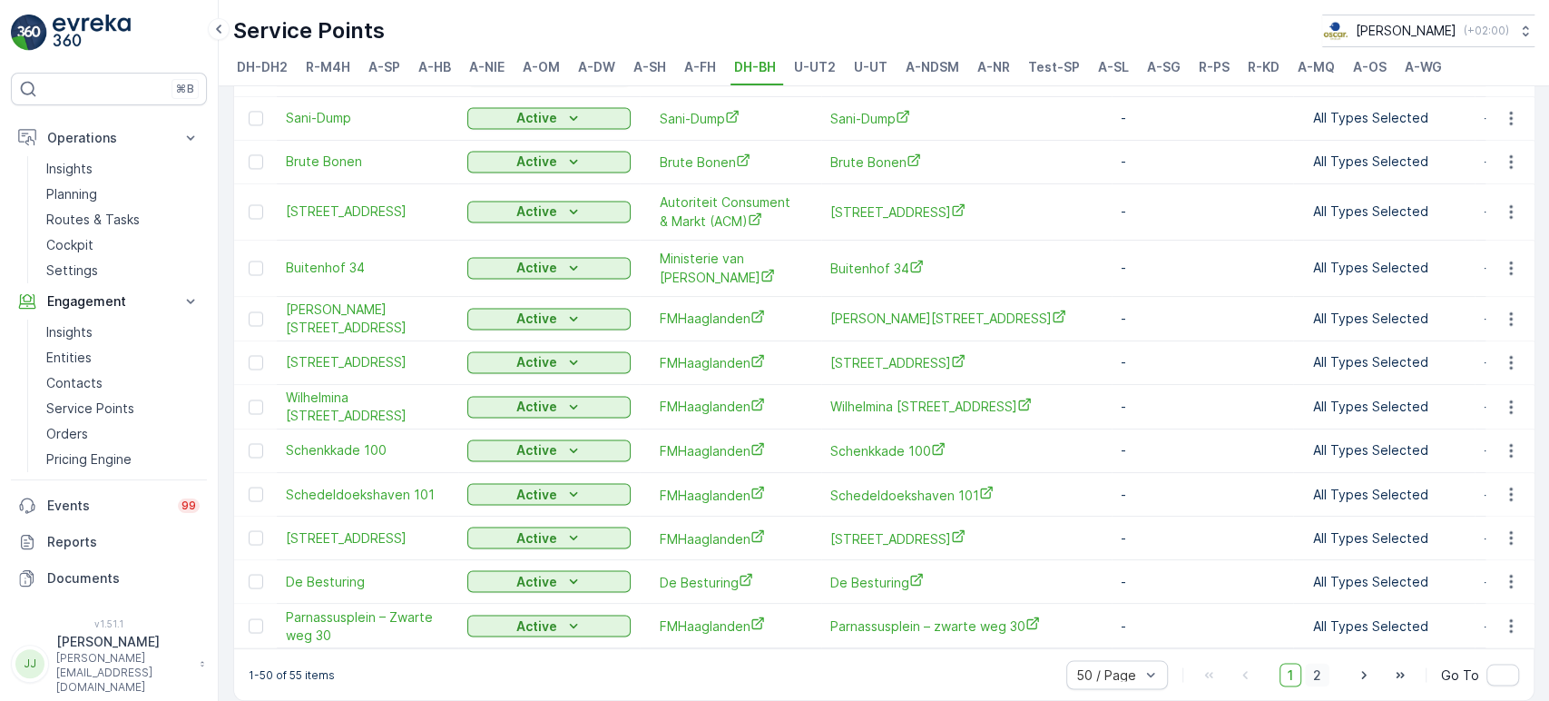
click at [1311, 630] on span "2" at bounding box center [1317, 675] width 25 height 24
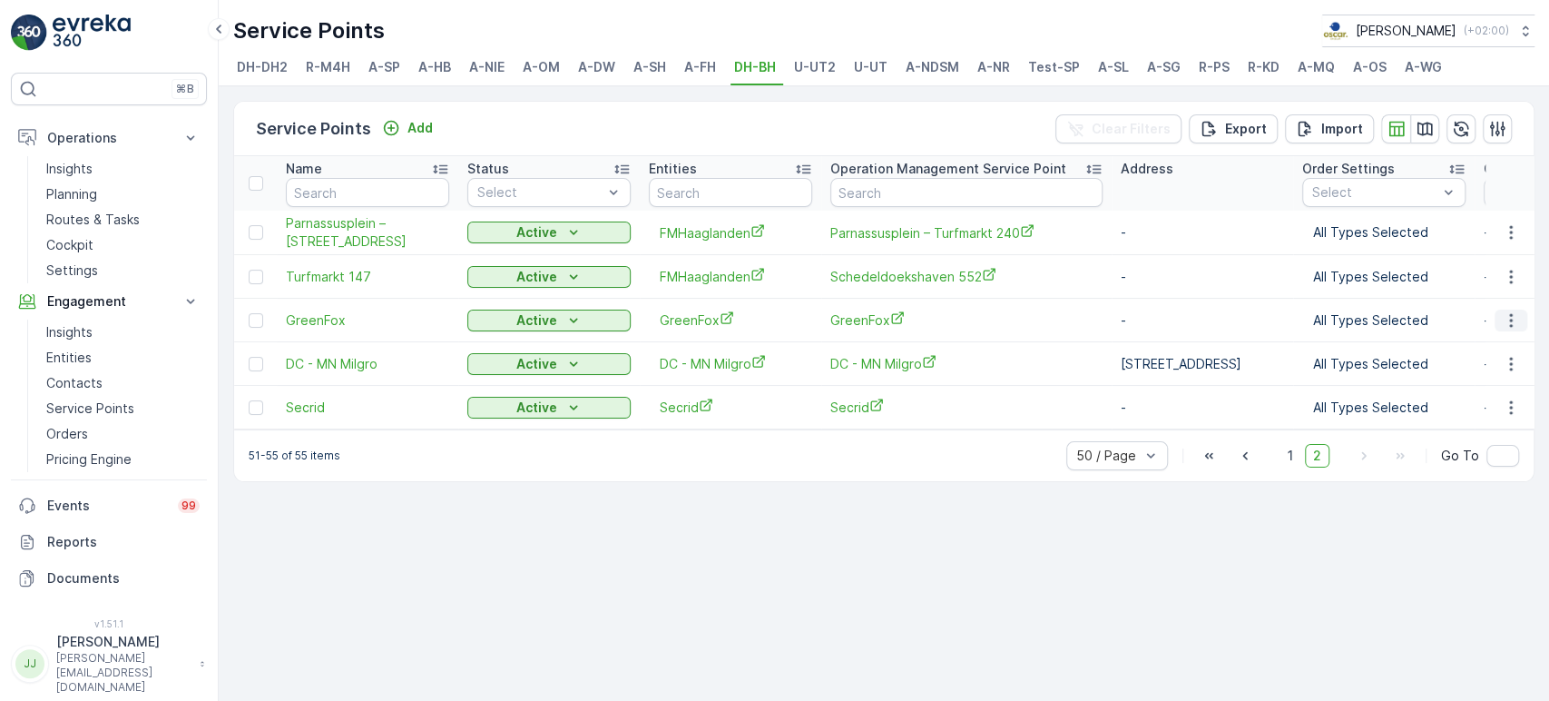
click at [1393, 318] on icon "button" at bounding box center [1511, 320] width 18 height 18
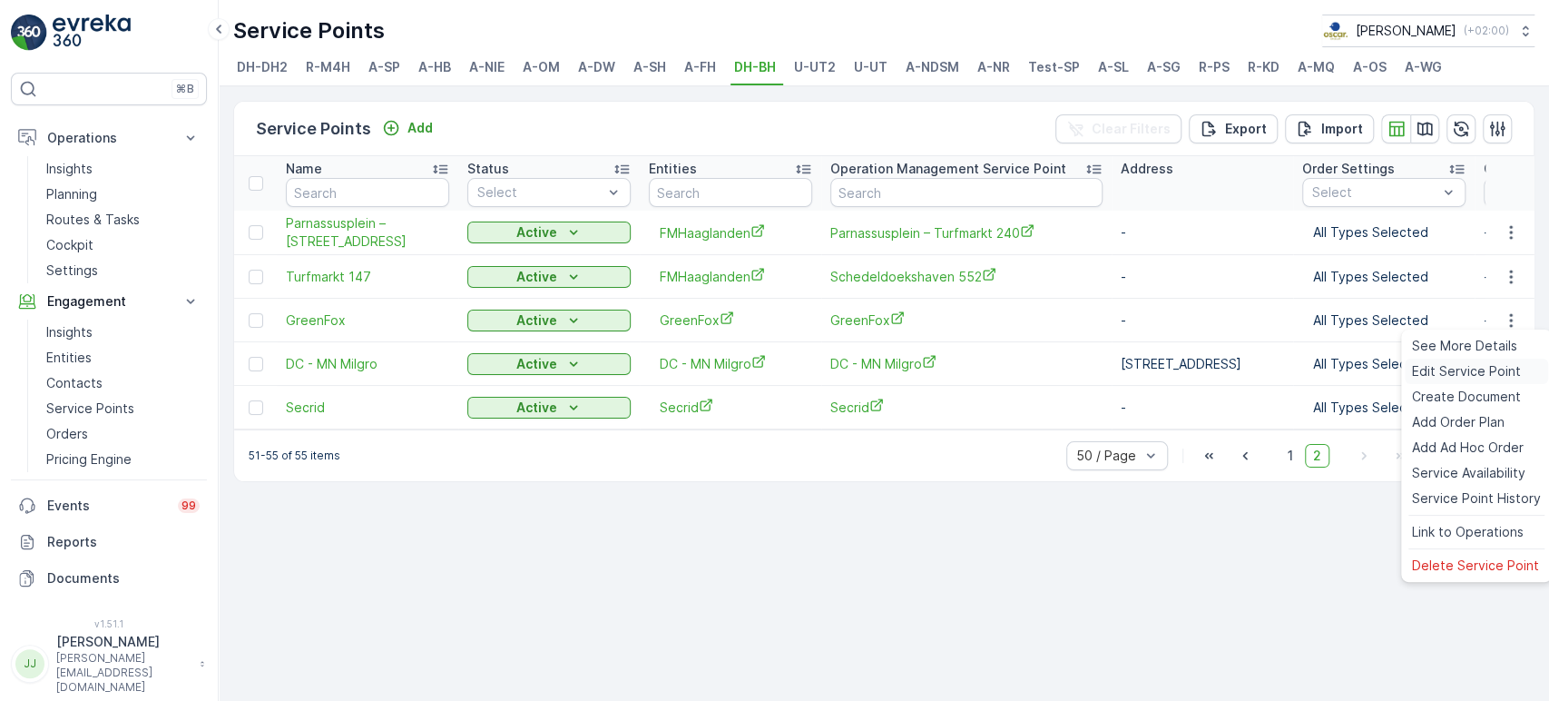
click at [1393, 376] on span "Edit Service Point" at bounding box center [1466, 371] width 109 height 18
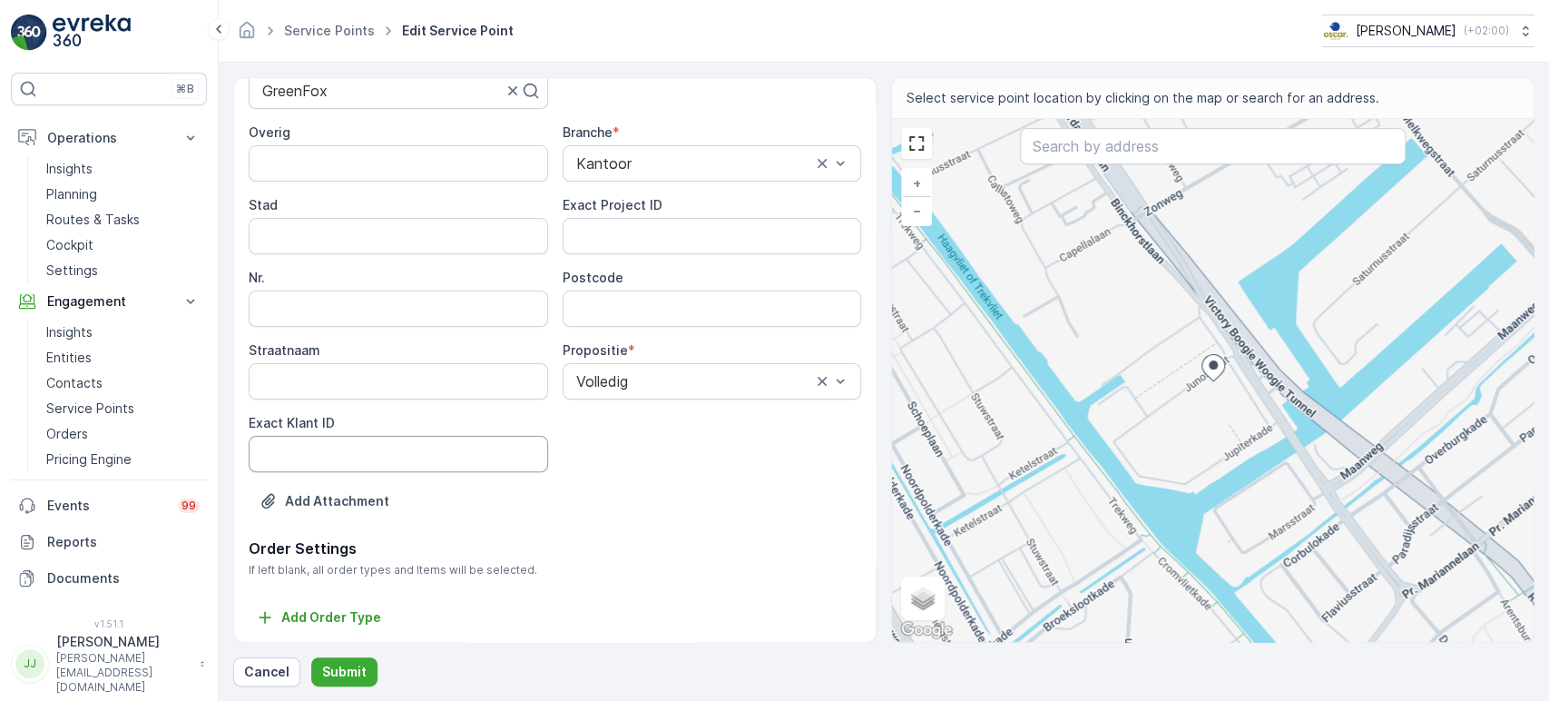
scroll to position [206, 0]
click at [410, 453] on ID "Exact Klant ID" at bounding box center [399, 453] width 300 height 36
paste ID "507"
type ID "507"
click at [671, 229] on ID "Exact Project ID" at bounding box center [713, 235] width 300 height 36
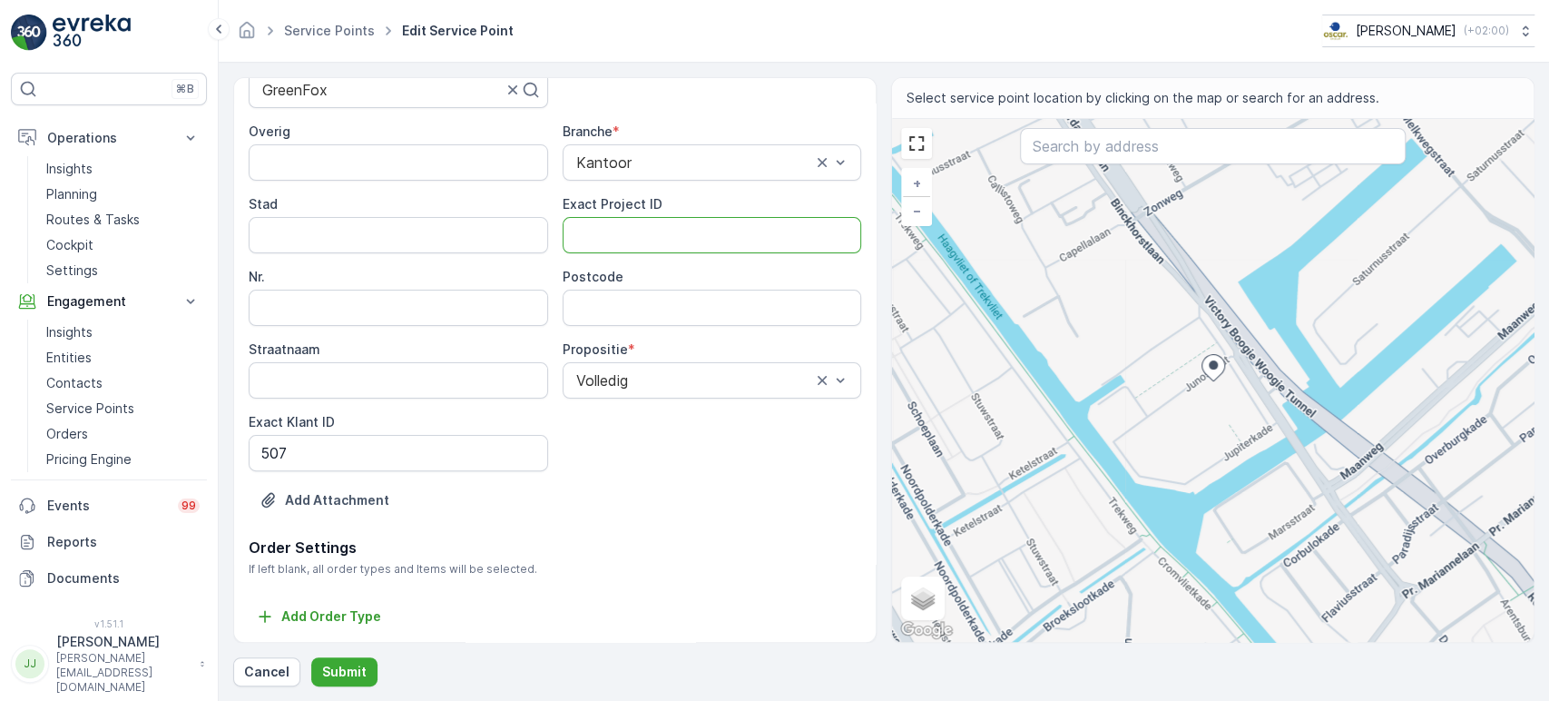
paste ID "2024-0096"
type ID "2024-0096"
click at [595, 308] on input "Postcode" at bounding box center [713, 308] width 300 height 36
type input "5"
type input "2516BC"
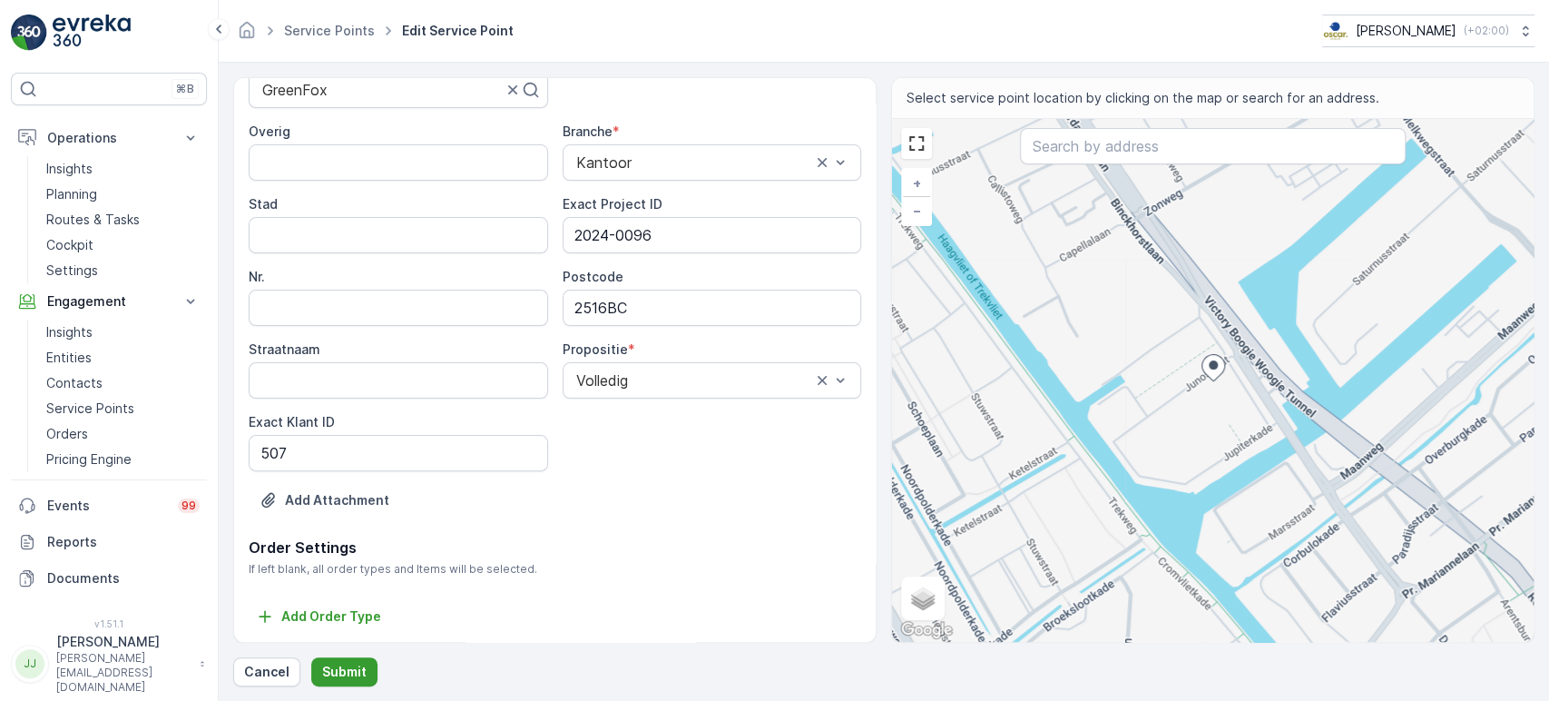
click at [359, 630] on p "Submit" at bounding box center [344, 672] width 44 height 18
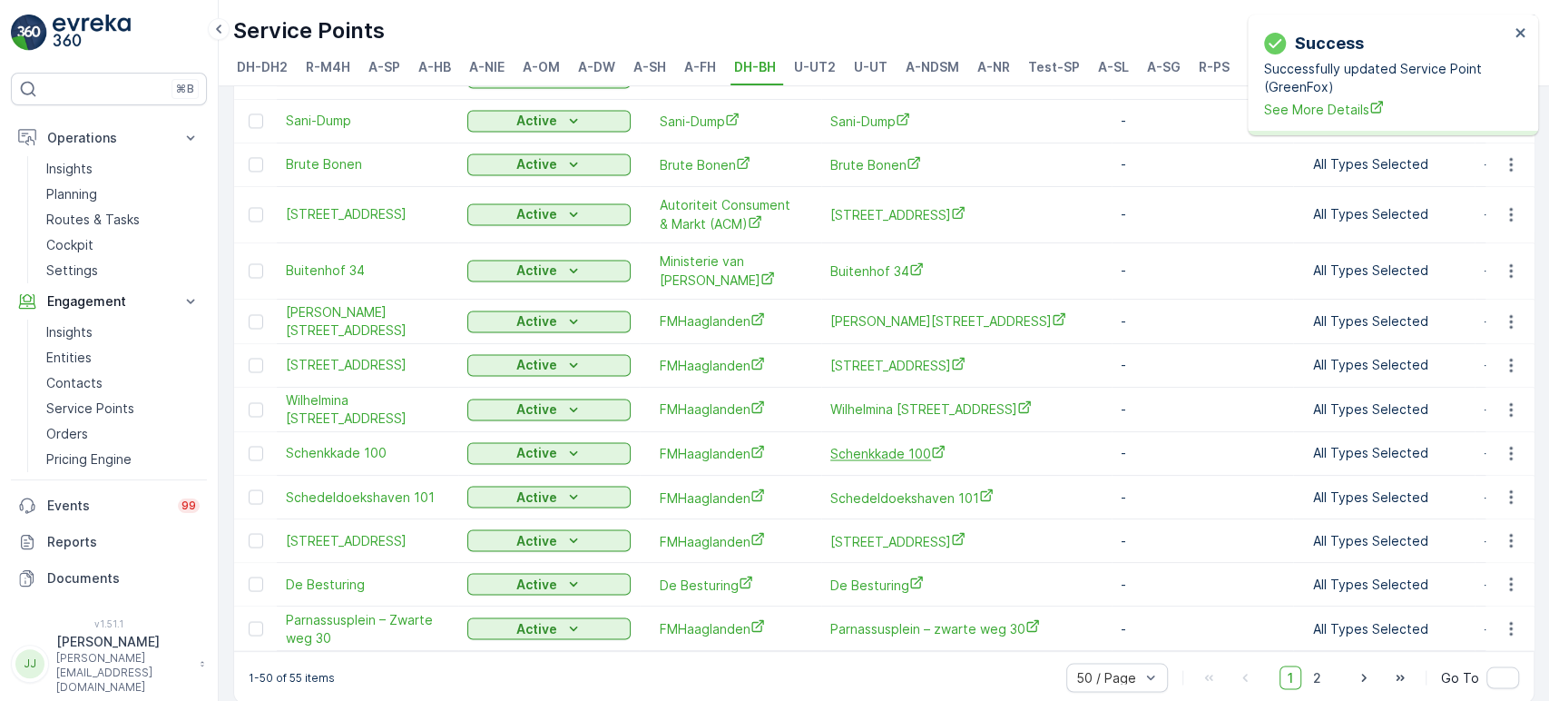
scroll to position [2015, 0]
click at [1307, 630] on span "2" at bounding box center [1317, 675] width 25 height 24
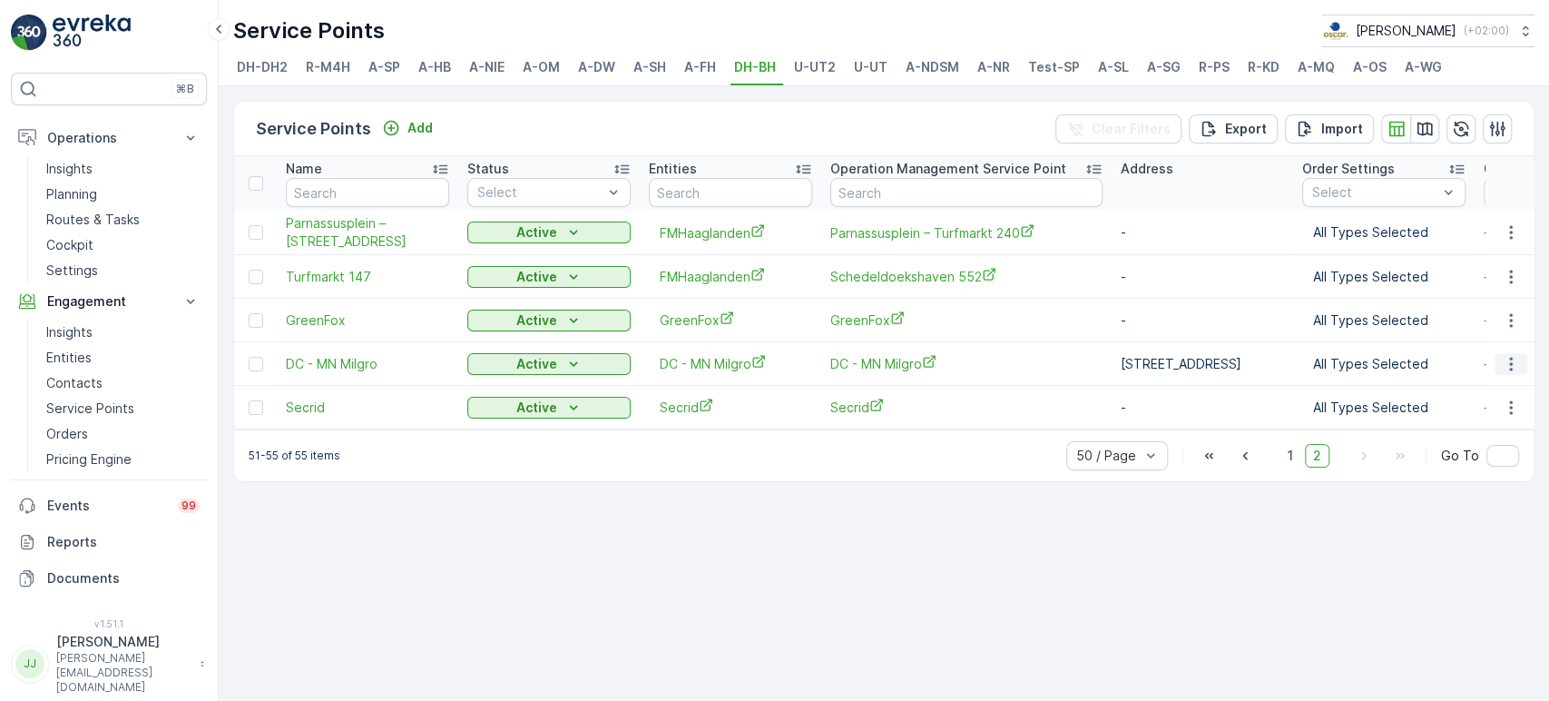
click at [1393, 359] on button "button" at bounding box center [1511, 364] width 33 height 22
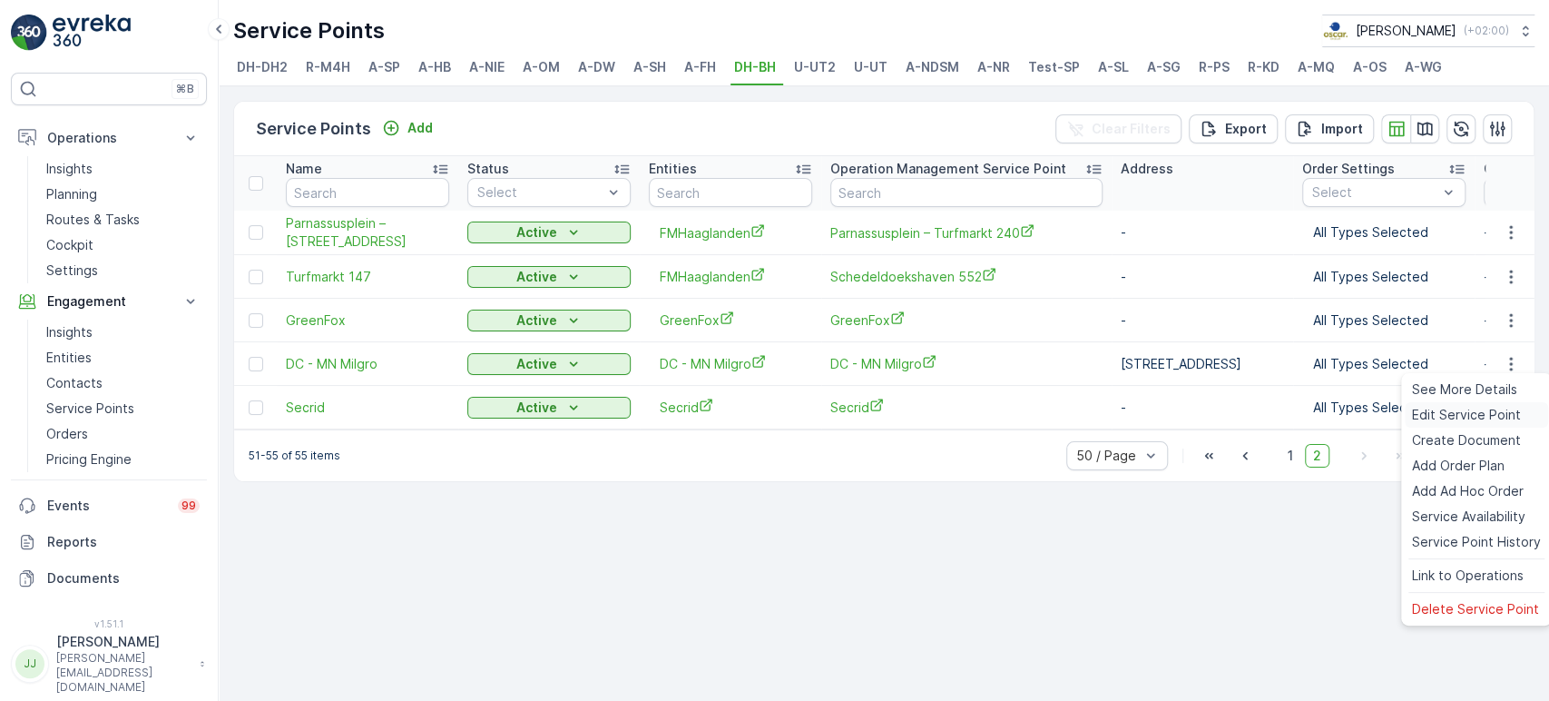
click at [1393, 415] on span "Edit Service Point" at bounding box center [1466, 415] width 109 height 18
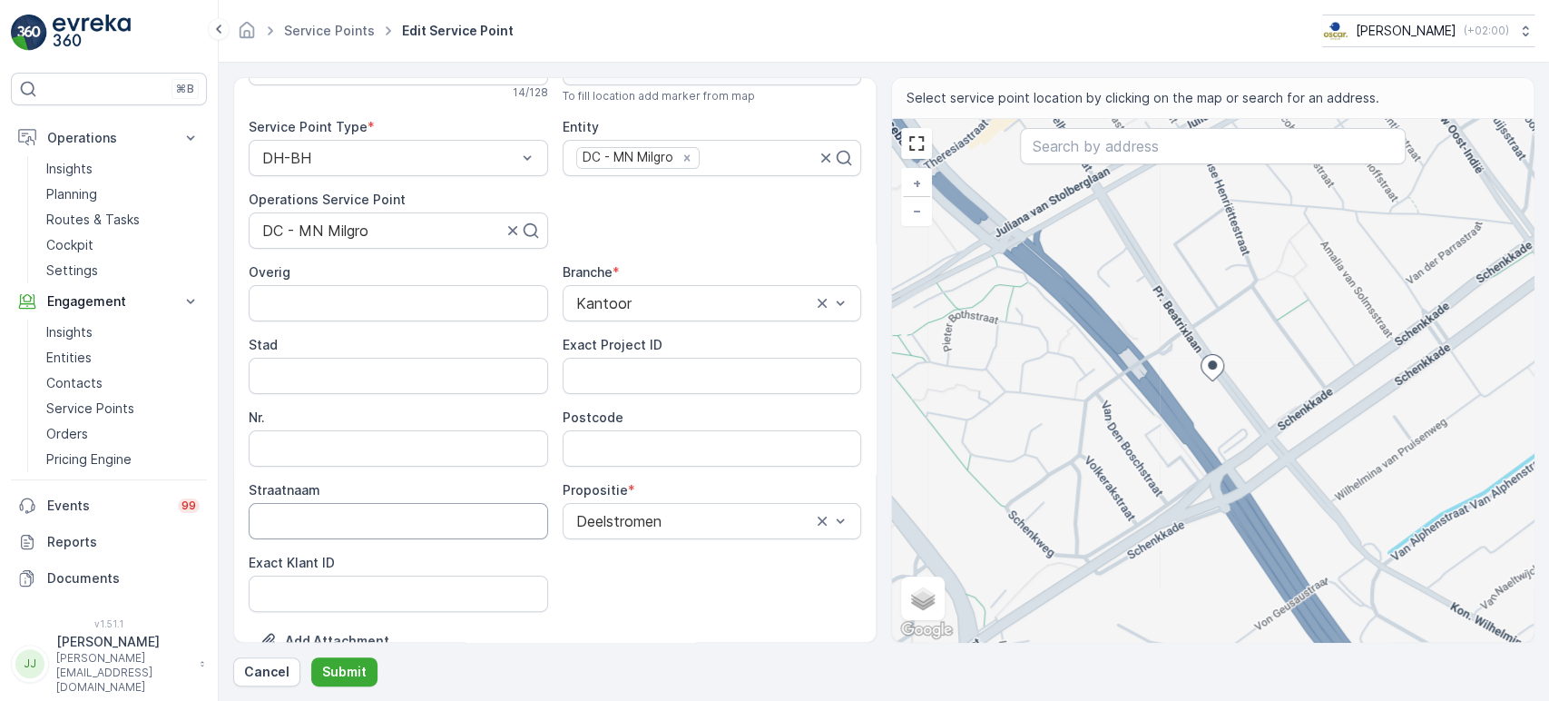
scroll to position [101, 0]
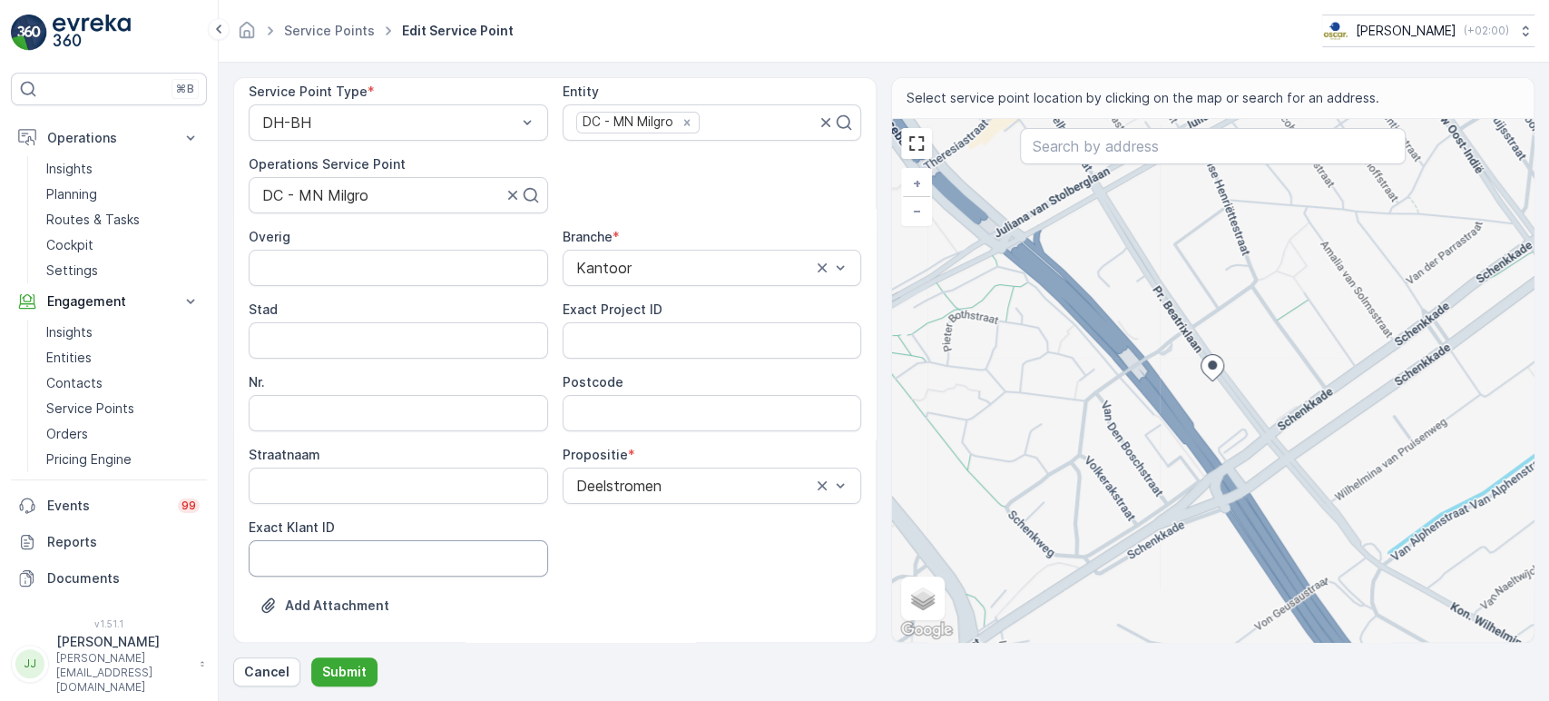
click at [430, 565] on ID "Exact Klant ID" at bounding box center [399, 558] width 300 height 36
paste ID "105"
type ID "105"
click at [611, 349] on ID "Exact Project ID" at bounding box center [713, 340] width 300 height 36
paste ID "DC-0067"
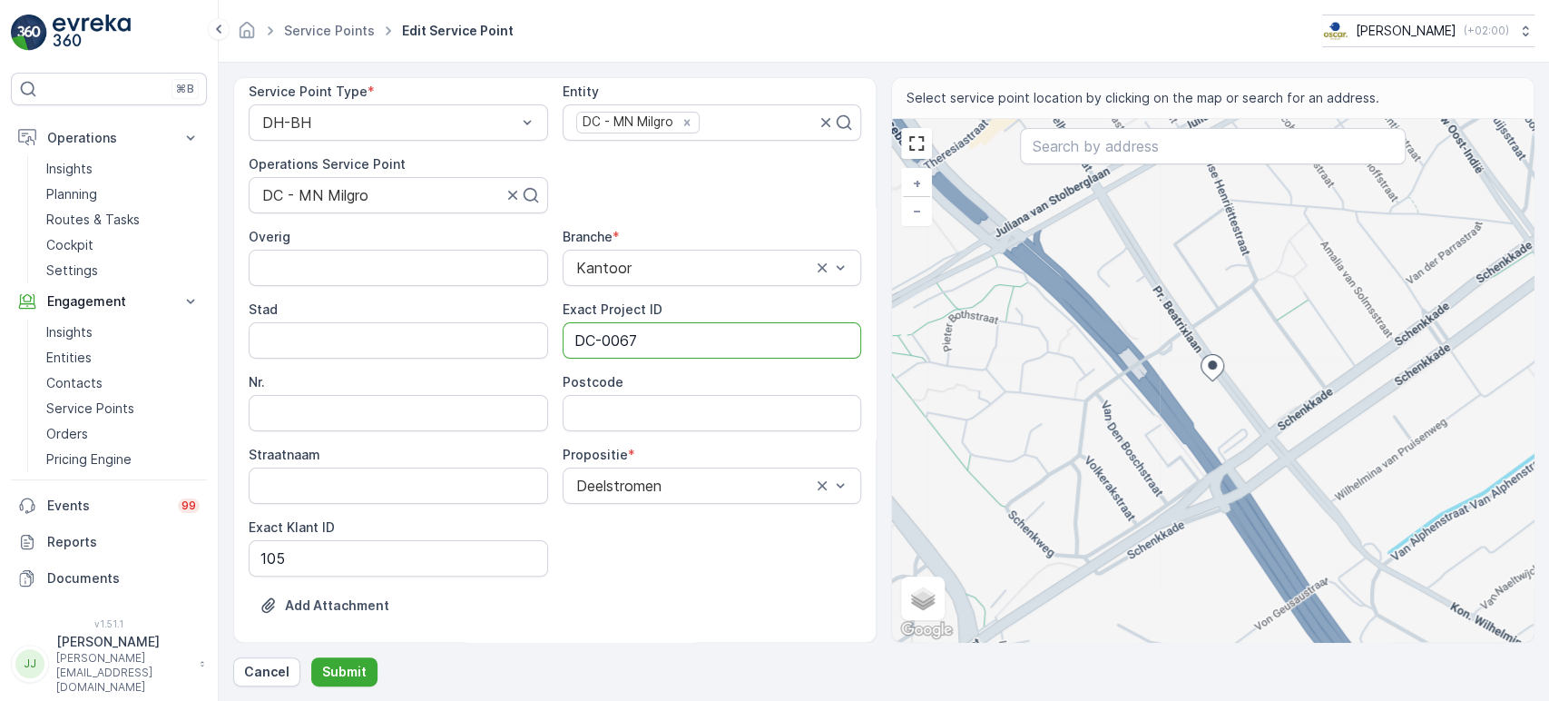
type ID "DC-0067"
click at [351, 630] on button "Submit" at bounding box center [344, 671] width 66 height 29
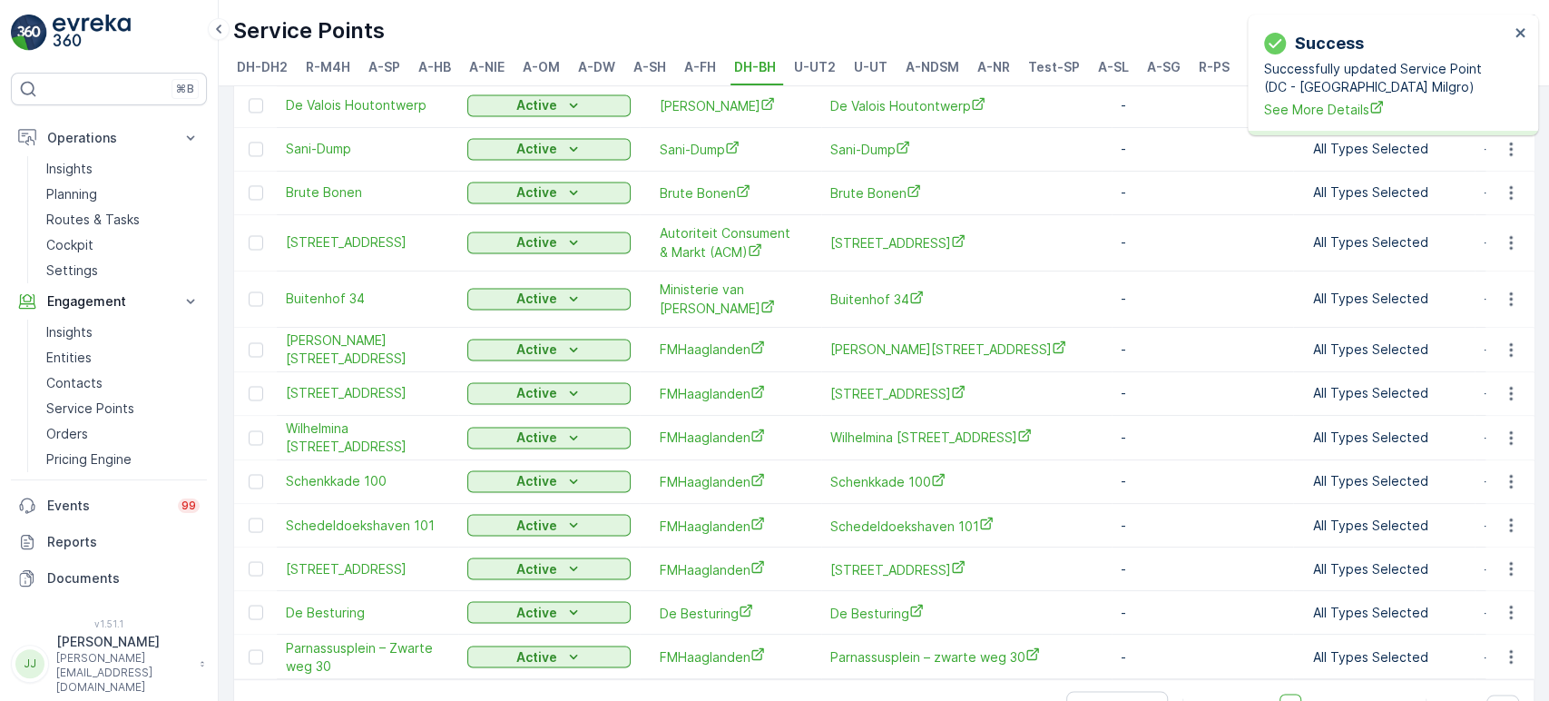
scroll to position [2015, 0]
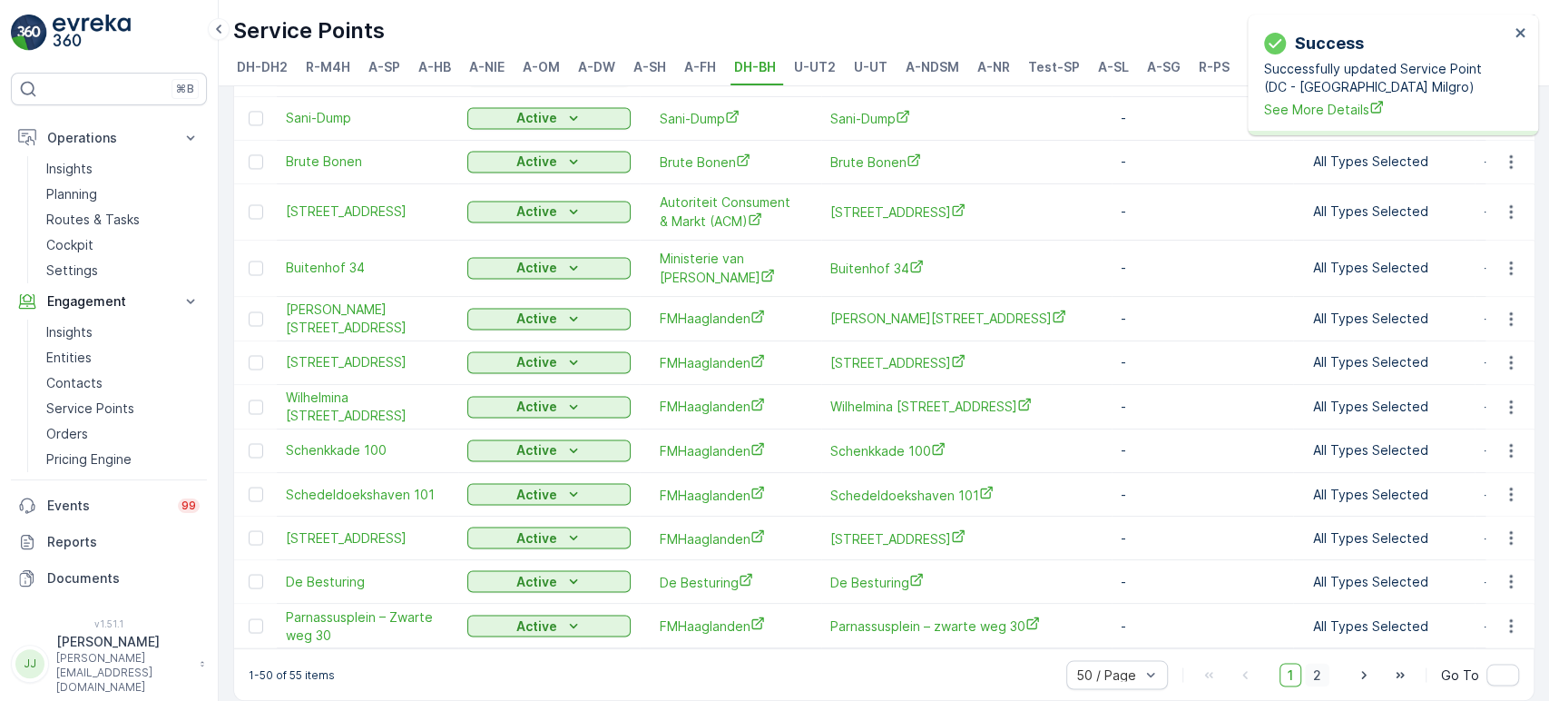
click at [1312, 630] on span "2" at bounding box center [1317, 675] width 25 height 24
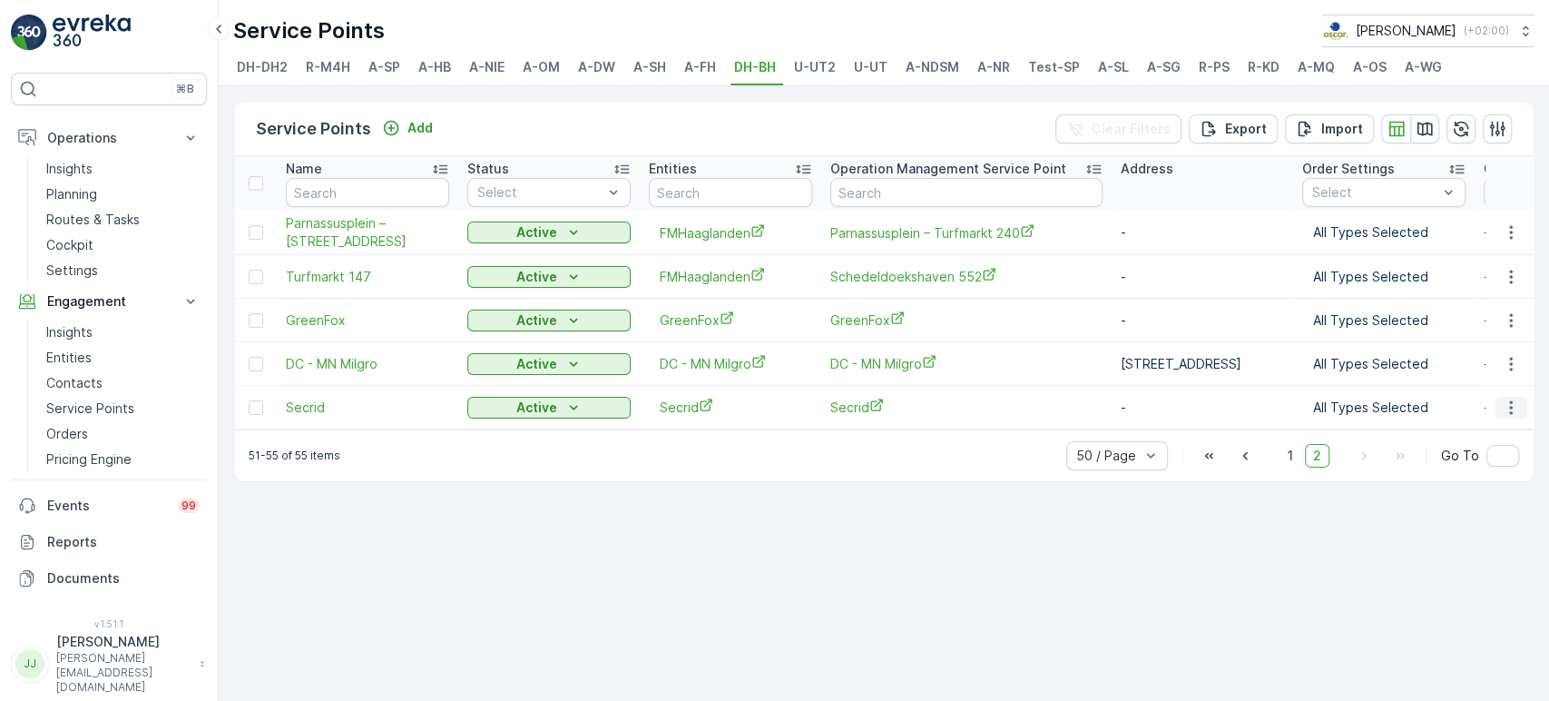
click at [1393, 408] on icon "button" at bounding box center [1511, 407] width 18 height 18
drag, startPoint x: 1322, startPoint y: 359, endPoint x: 1271, endPoint y: 359, distance: 50.8
click at [1271, 359] on p "[STREET_ADDRESS]" at bounding box center [1202, 364] width 163 height 18
copy p "2595 BM"
click at [1393, 361] on icon "button" at bounding box center [1511, 364] width 18 height 18
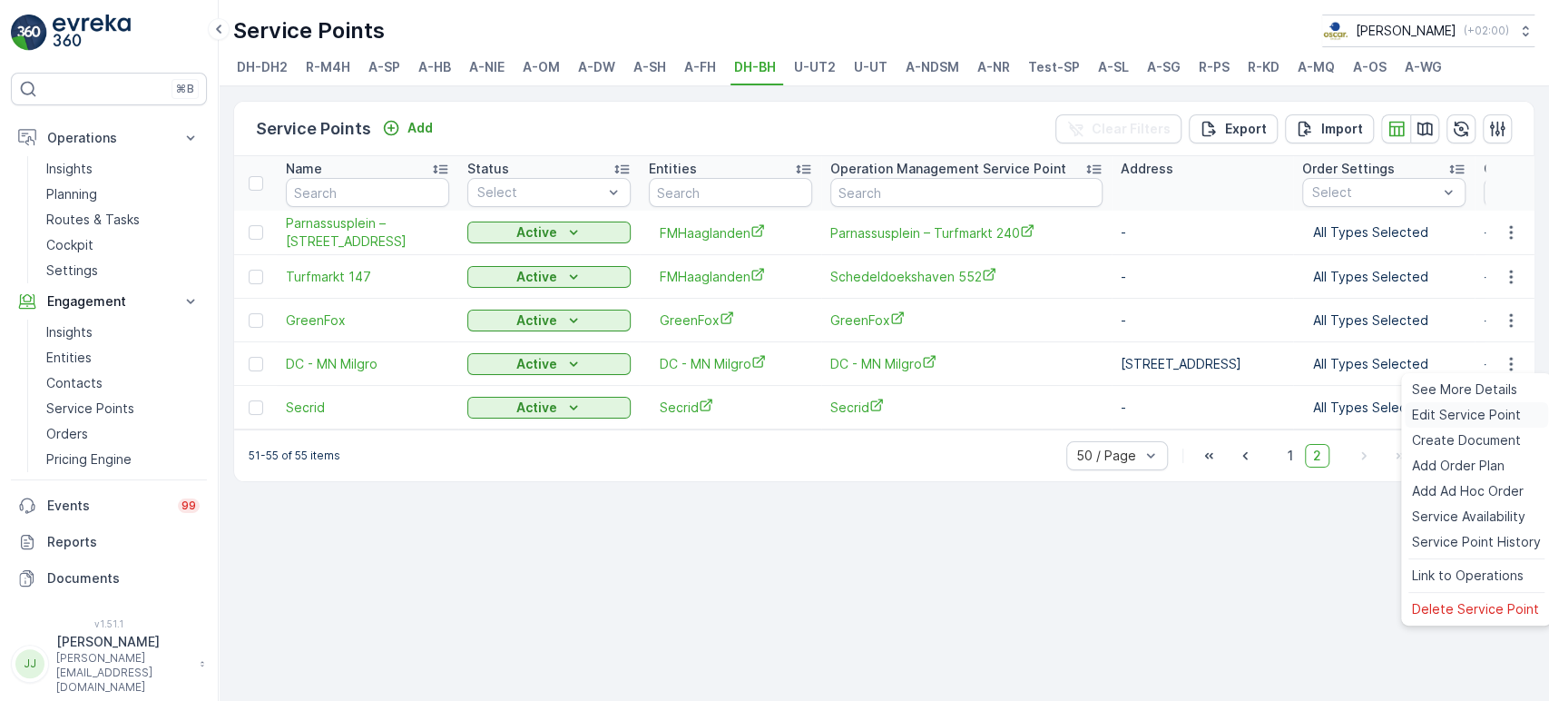
click at [1393, 410] on span "Edit Service Point" at bounding box center [1466, 415] width 109 height 18
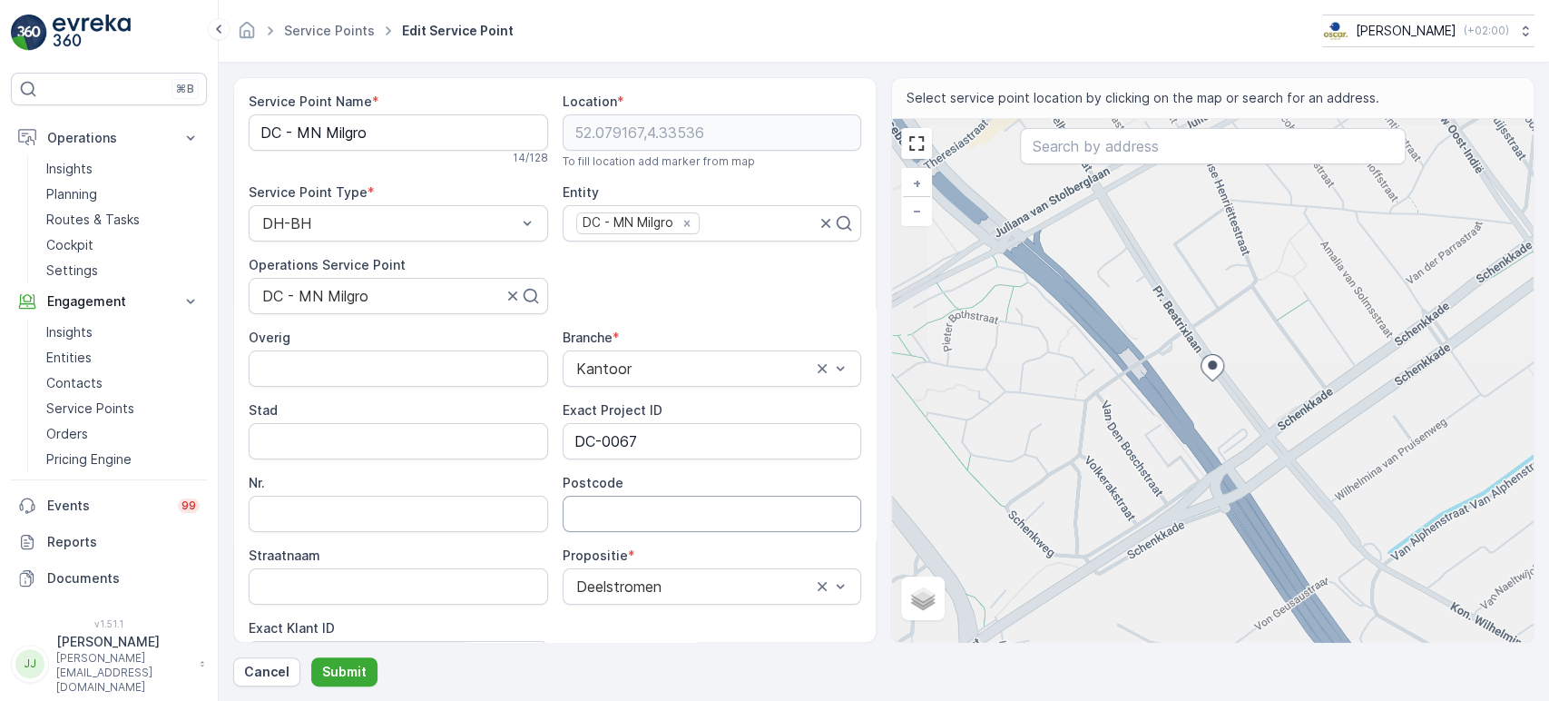
click at [603, 524] on input "Postcode" at bounding box center [713, 514] width 300 height 36
paste input "2595 BM"
click at [609, 513] on input "2595 BM" at bounding box center [713, 514] width 300 height 36
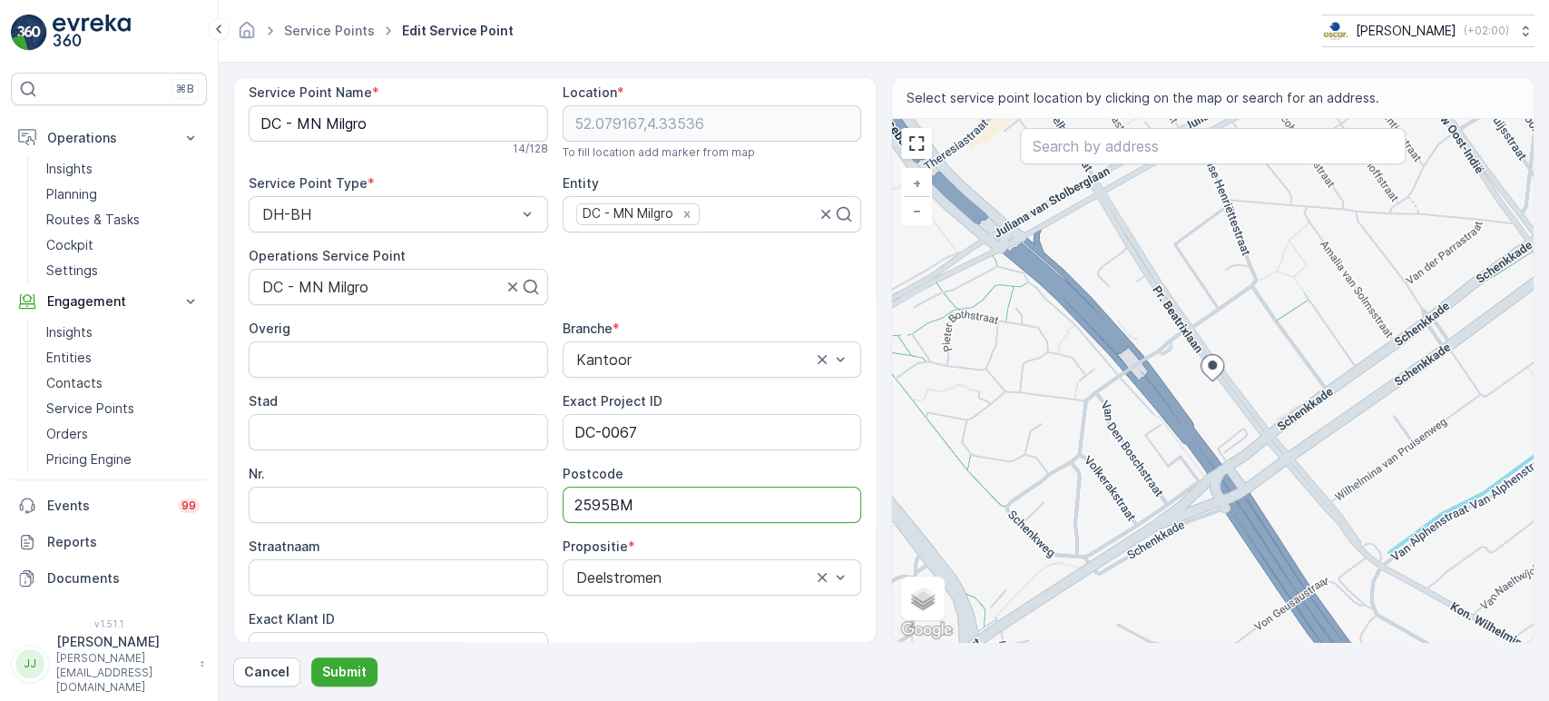
scroll to position [5, 0]
type input "2595BM"
click at [352, 630] on button "Submit" at bounding box center [344, 671] width 66 height 29
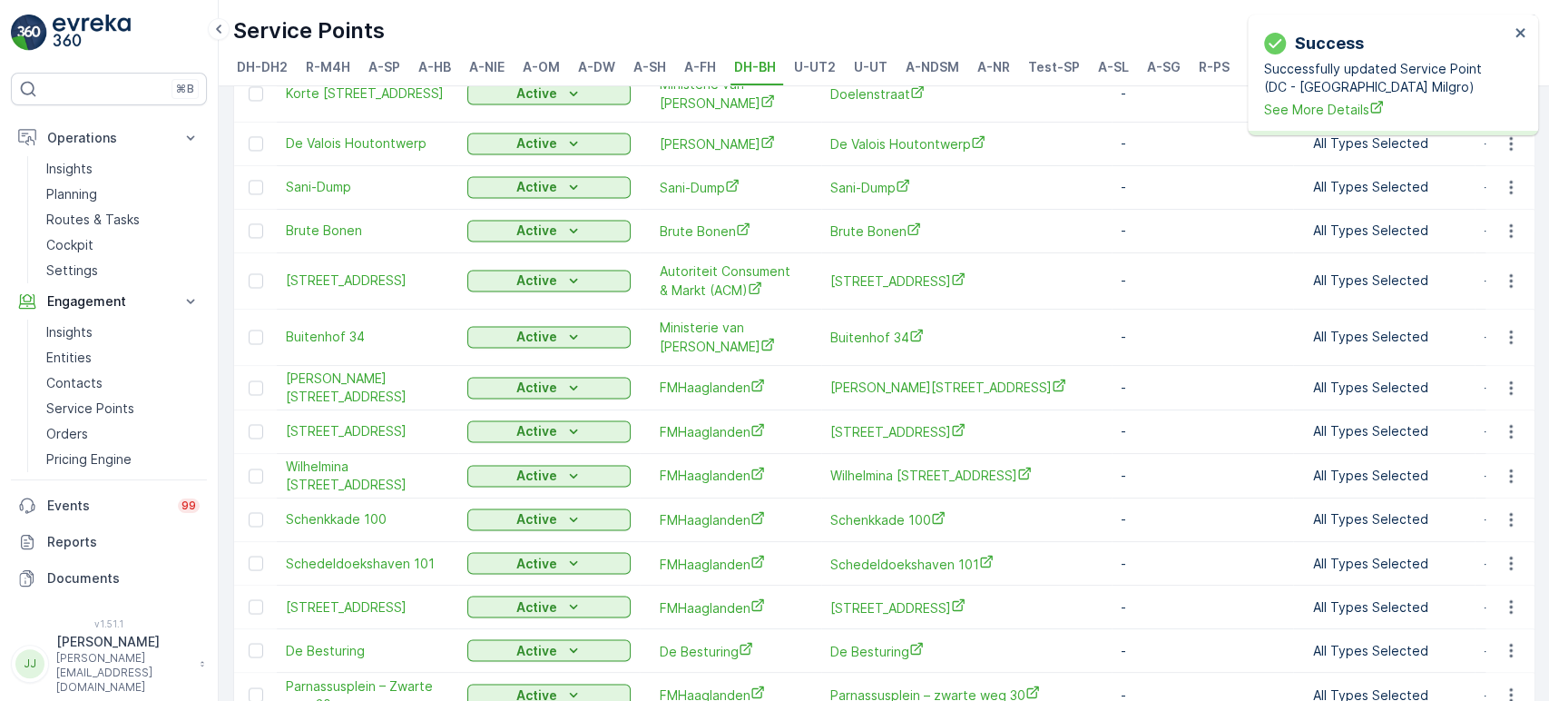
scroll to position [2015, 0]
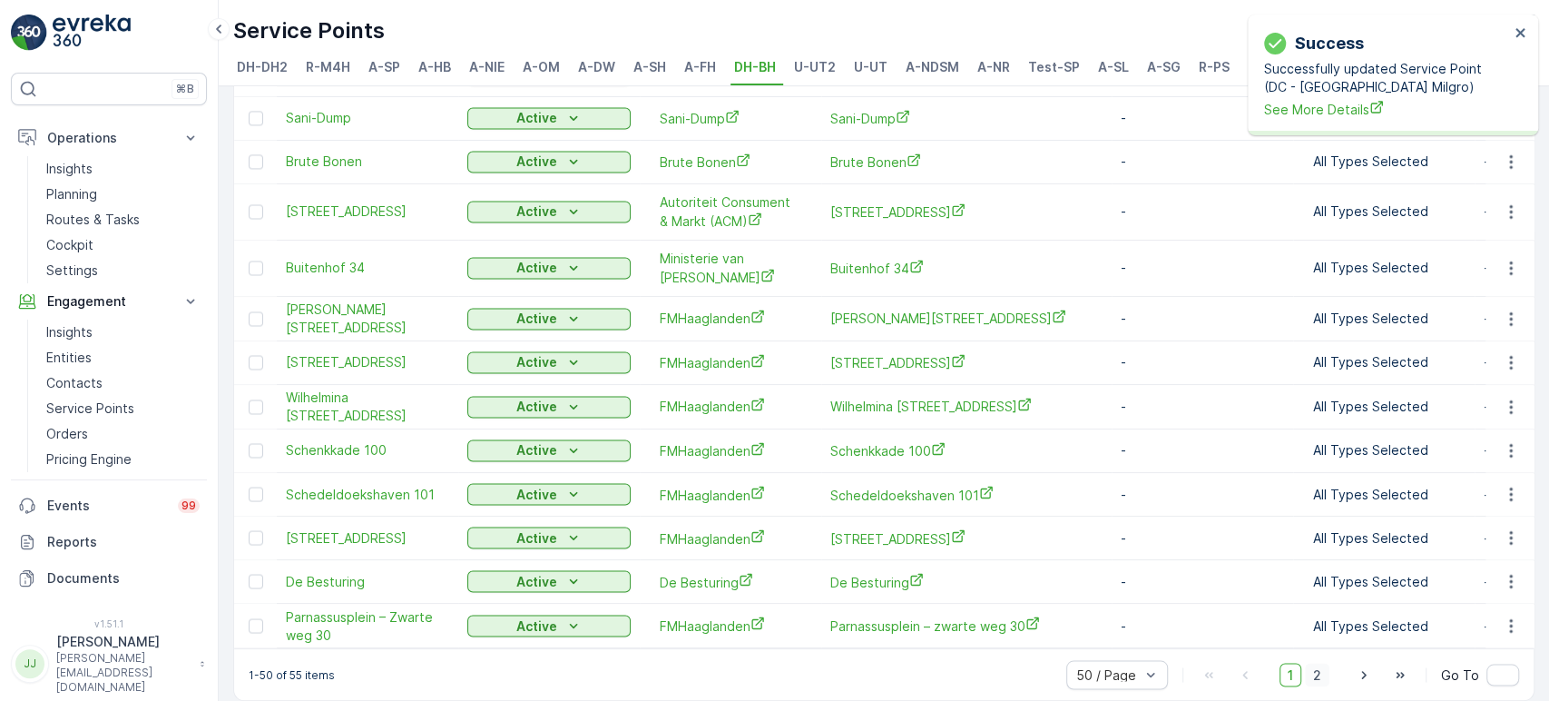
click at [1323, 630] on span "2" at bounding box center [1317, 675] width 25 height 24
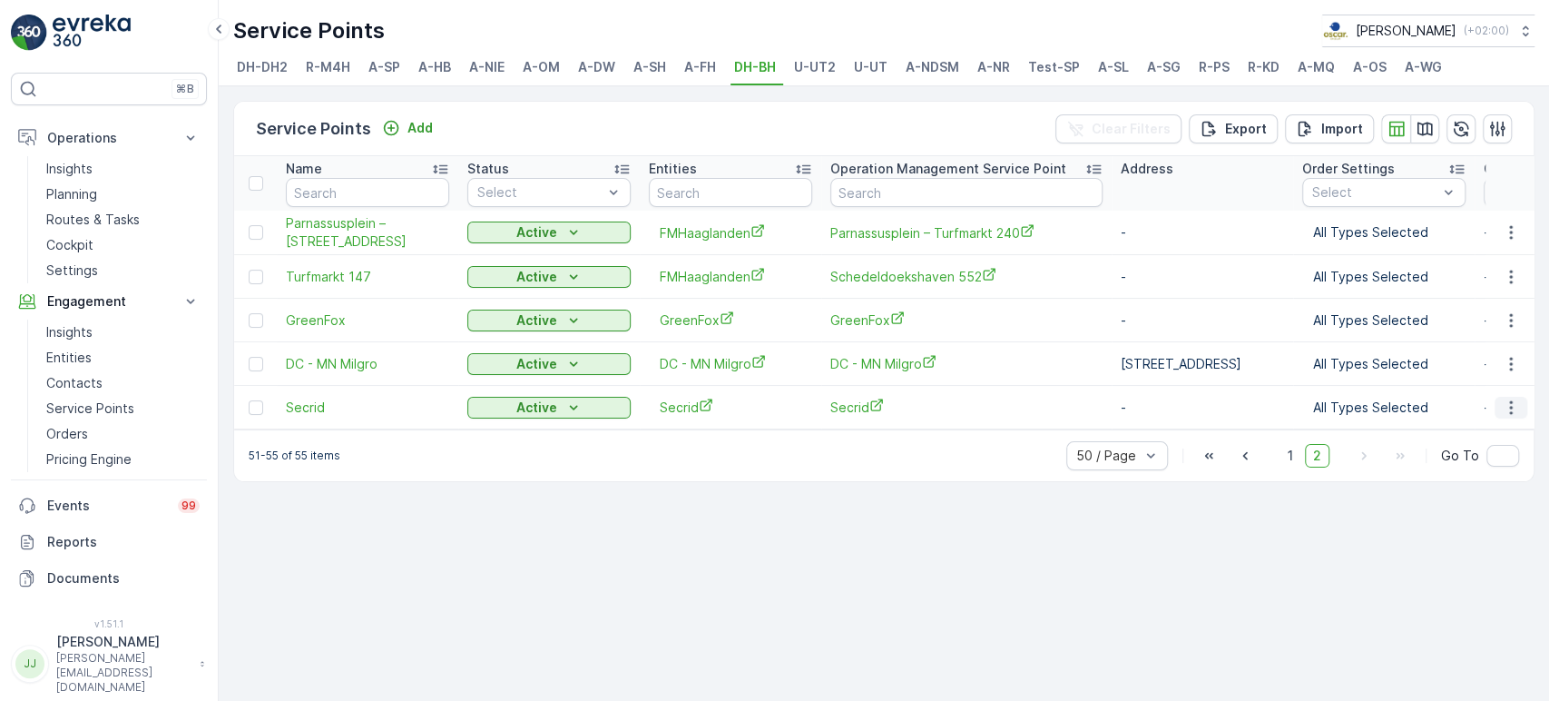
click at [1393, 406] on icon "button" at bounding box center [1511, 407] width 18 height 18
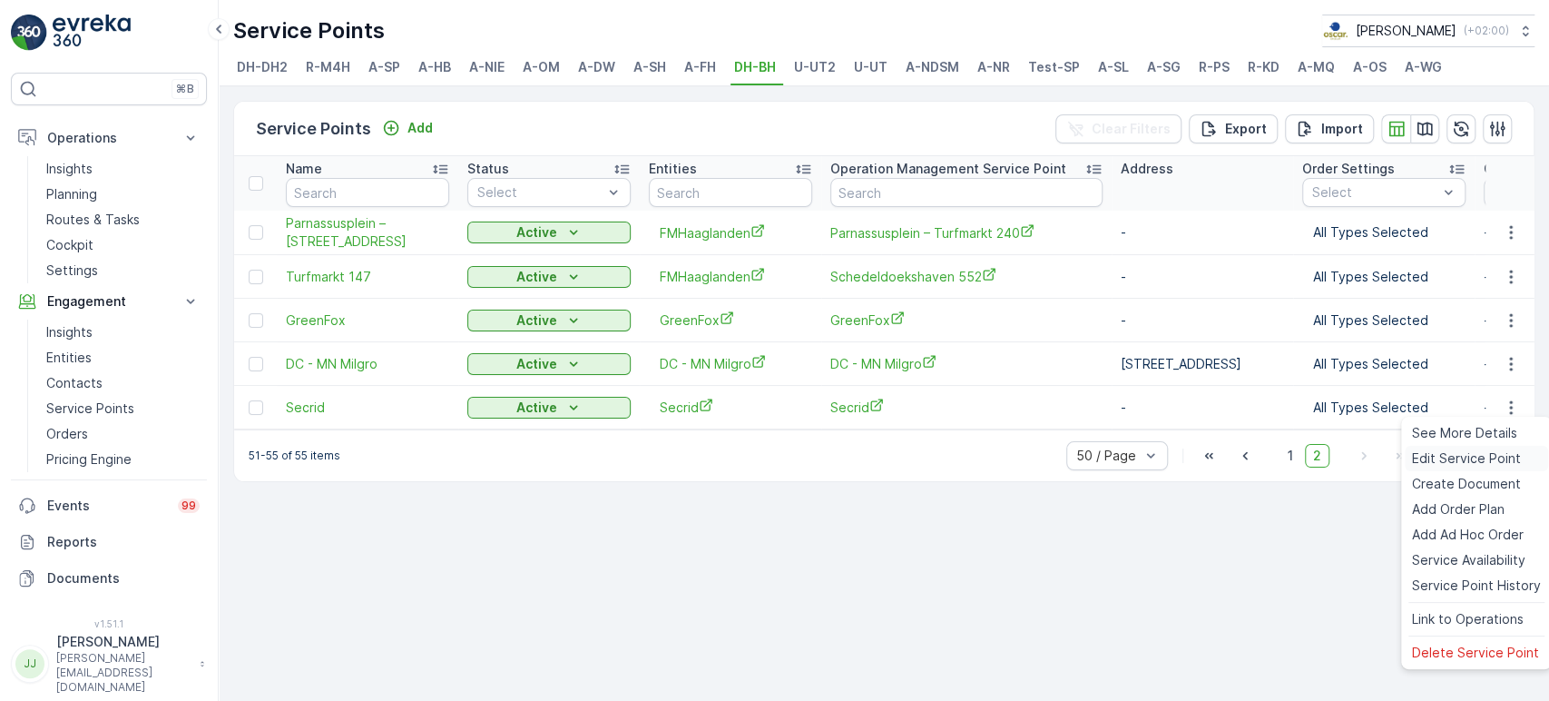
click at [1393, 459] on span "Edit Service Point" at bounding box center [1466, 458] width 109 height 18
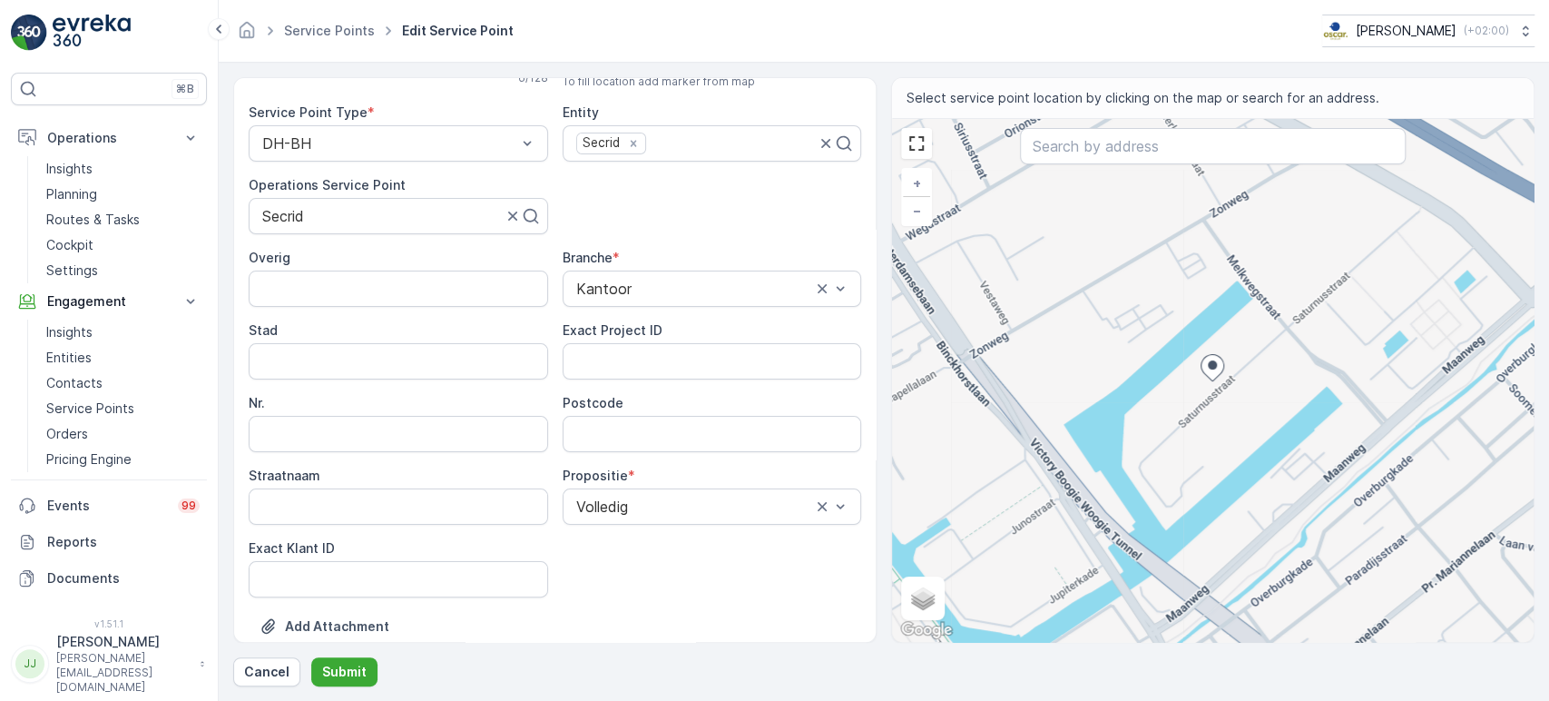
scroll to position [201, 0]
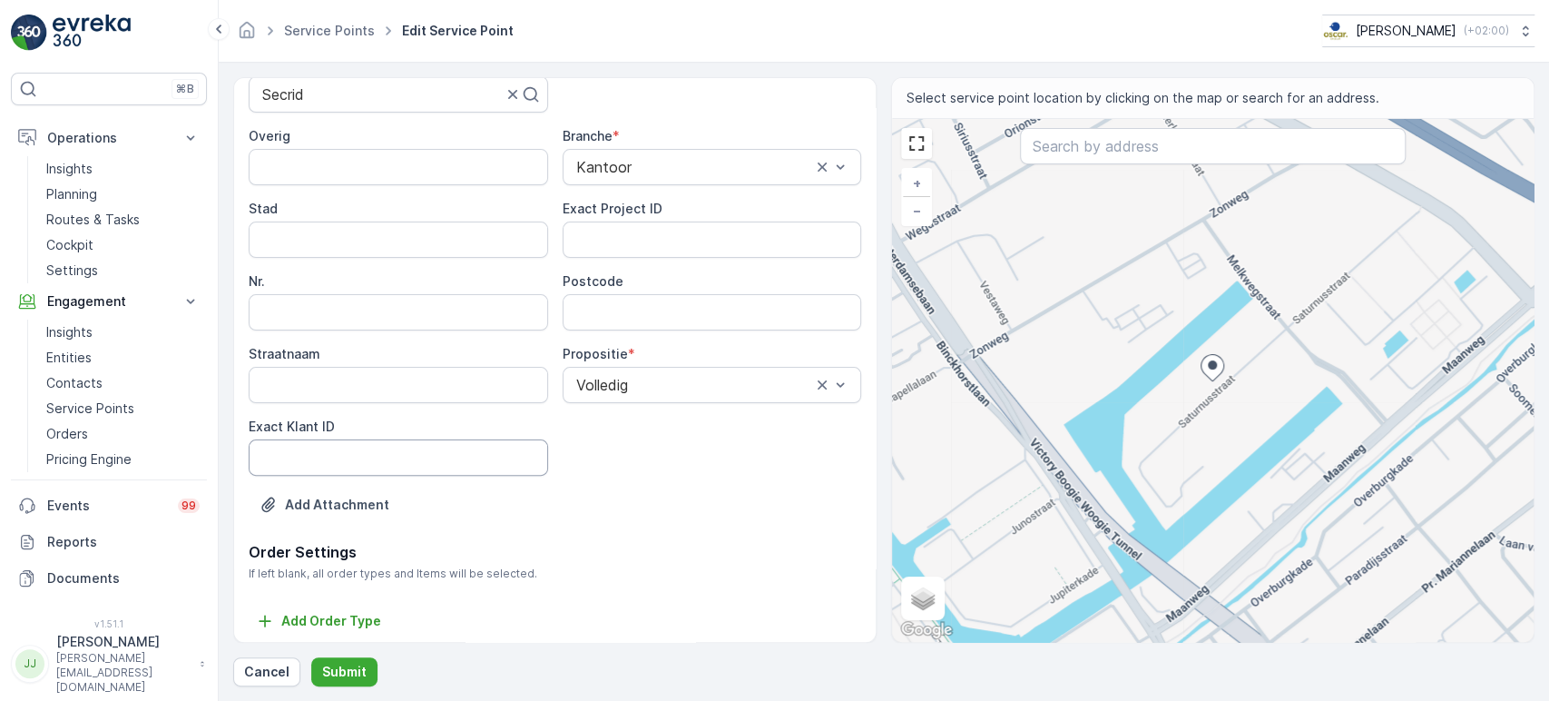
click at [367, 469] on ID "Exact Klant ID" at bounding box center [399, 457] width 300 height 36
paste ID "176"
type ID "176"
click at [641, 308] on input "Postcode" at bounding box center [713, 312] width 300 height 36
paste input "2024-0043"
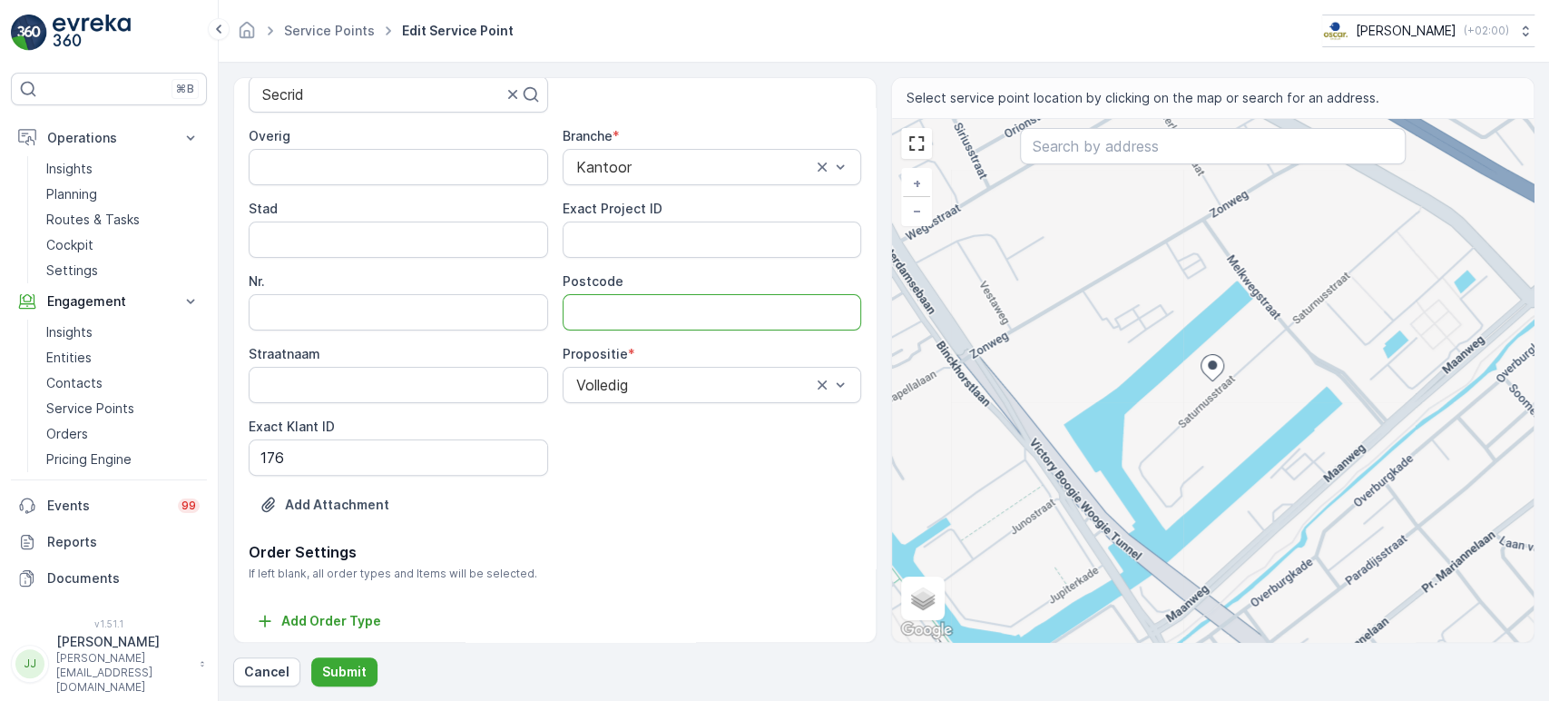
type input "2024-0043"
click at [609, 245] on ID "Exact Project ID" at bounding box center [713, 239] width 300 height 36
paste ID "2024-0043"
type ID "2024-0043"
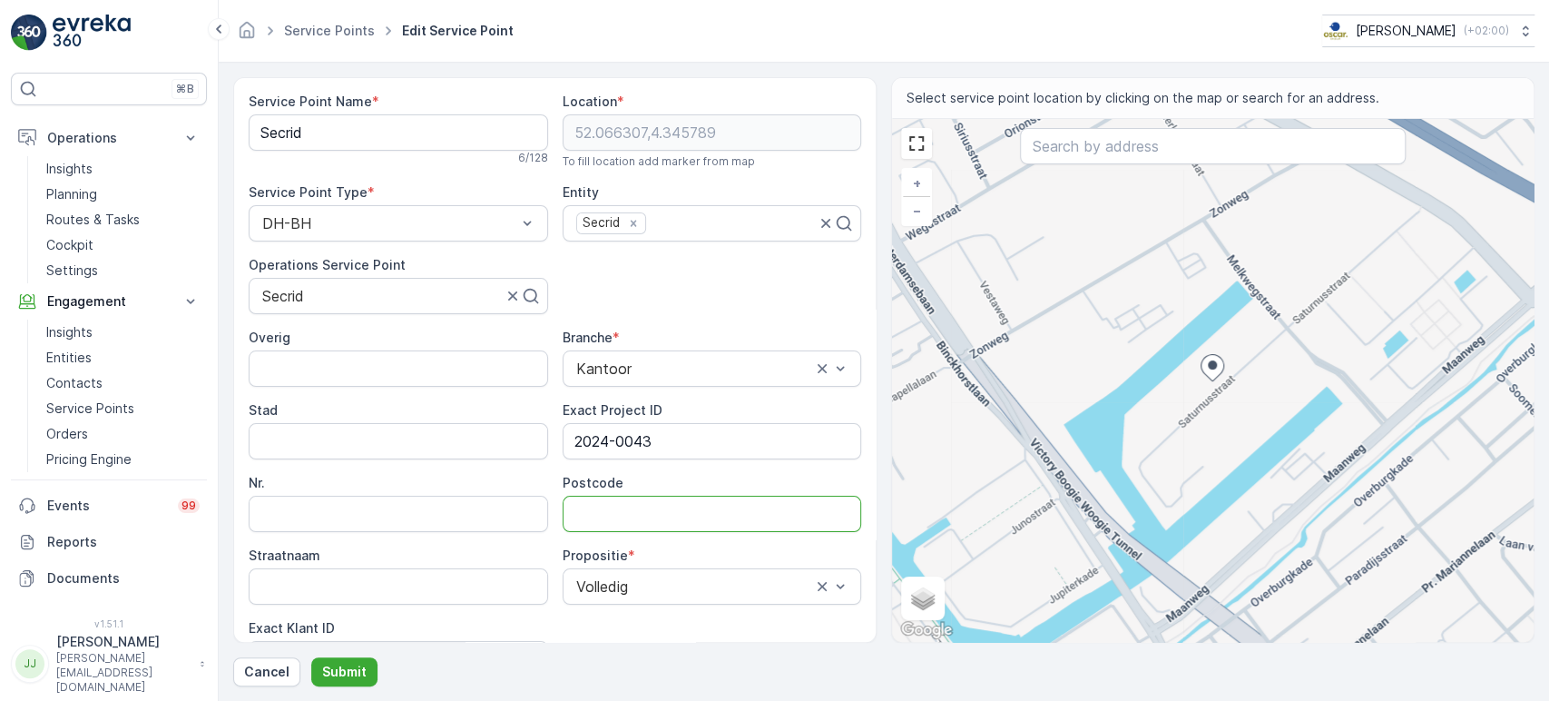
click at [630, 503] on input "Postcode" at bounding box center [713, 514] width 300 height 36
paste input "2516 AG"
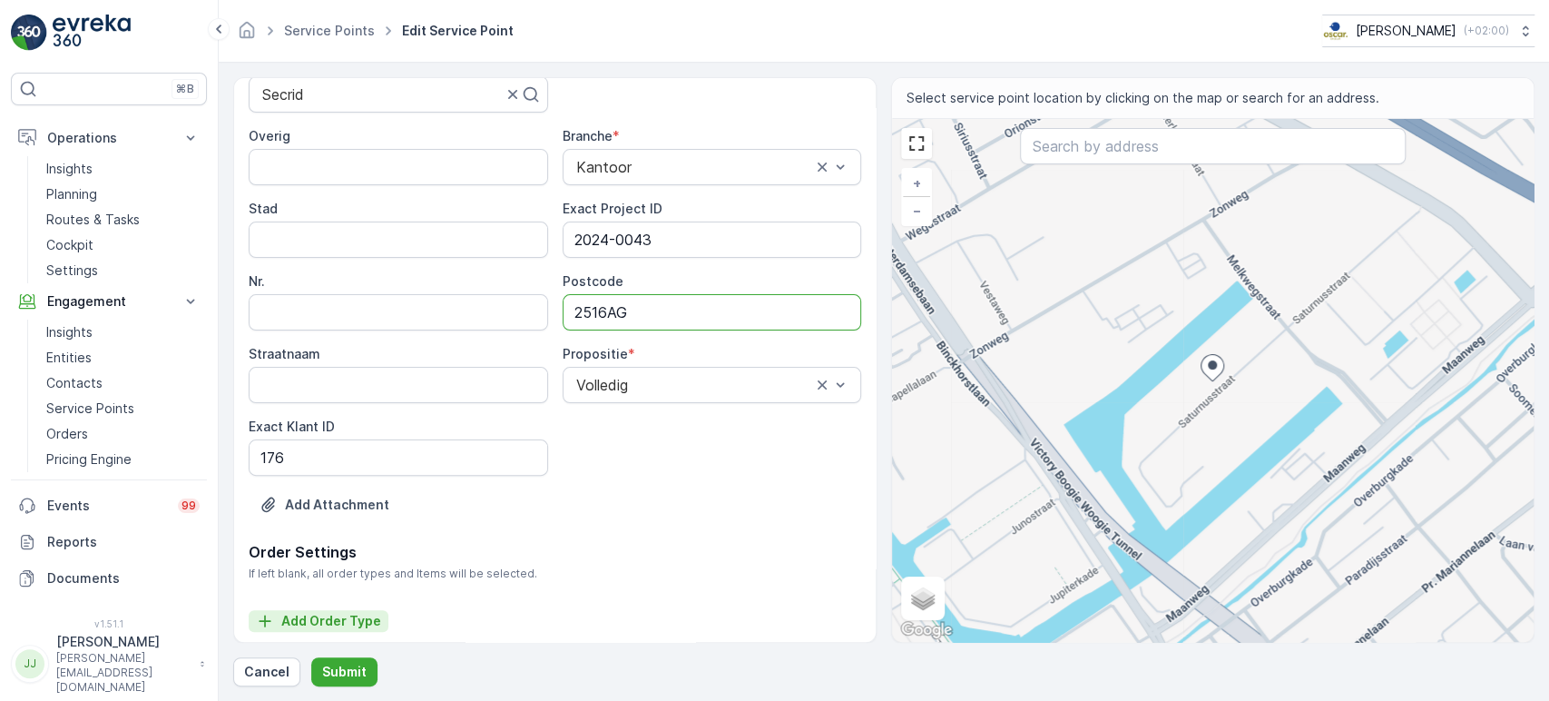
scroll to position [206, 0]
type input "2516AG"
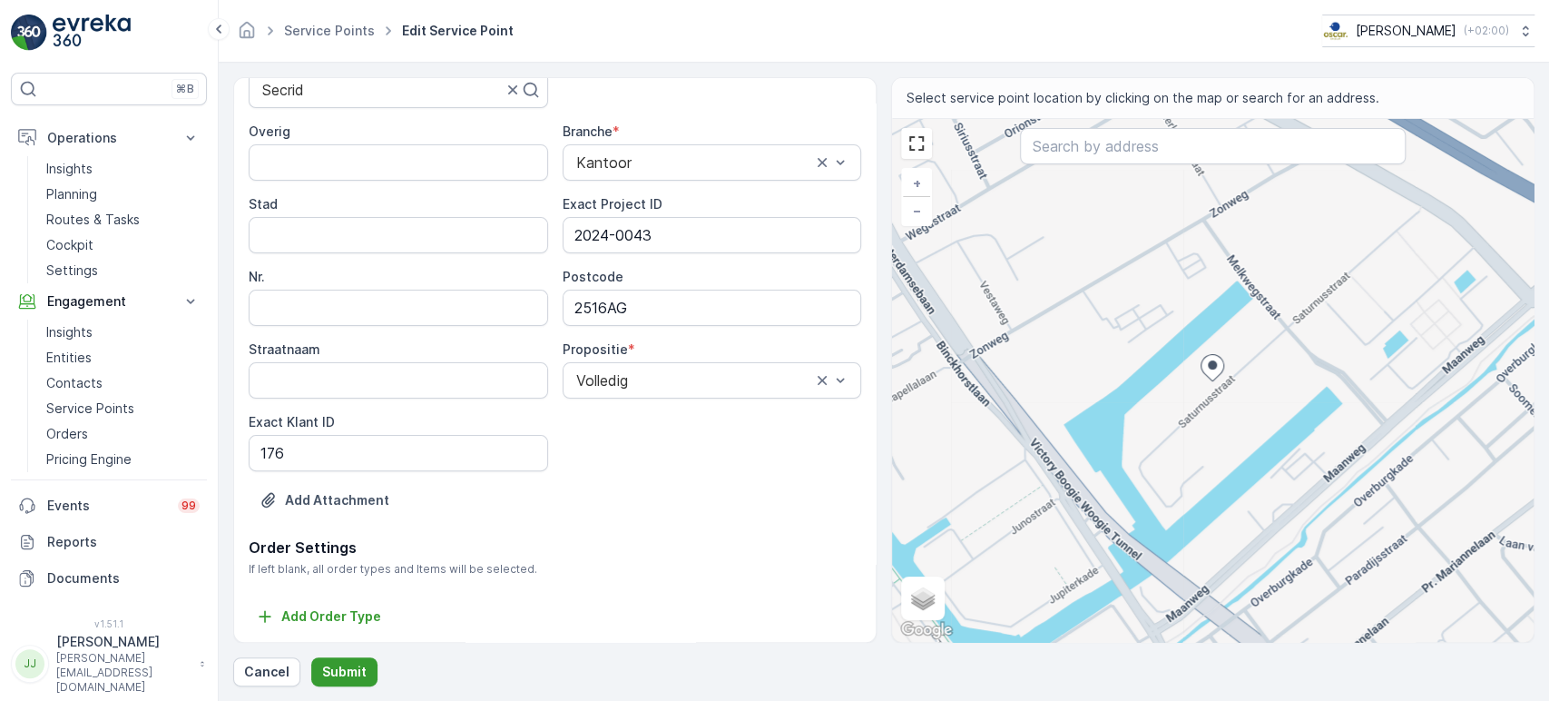
click at [341, 630] on p "Submit" at bounding box center [344, 672] width 44 height 18
